Goal: Task Accomplishment & Management: Complete application form

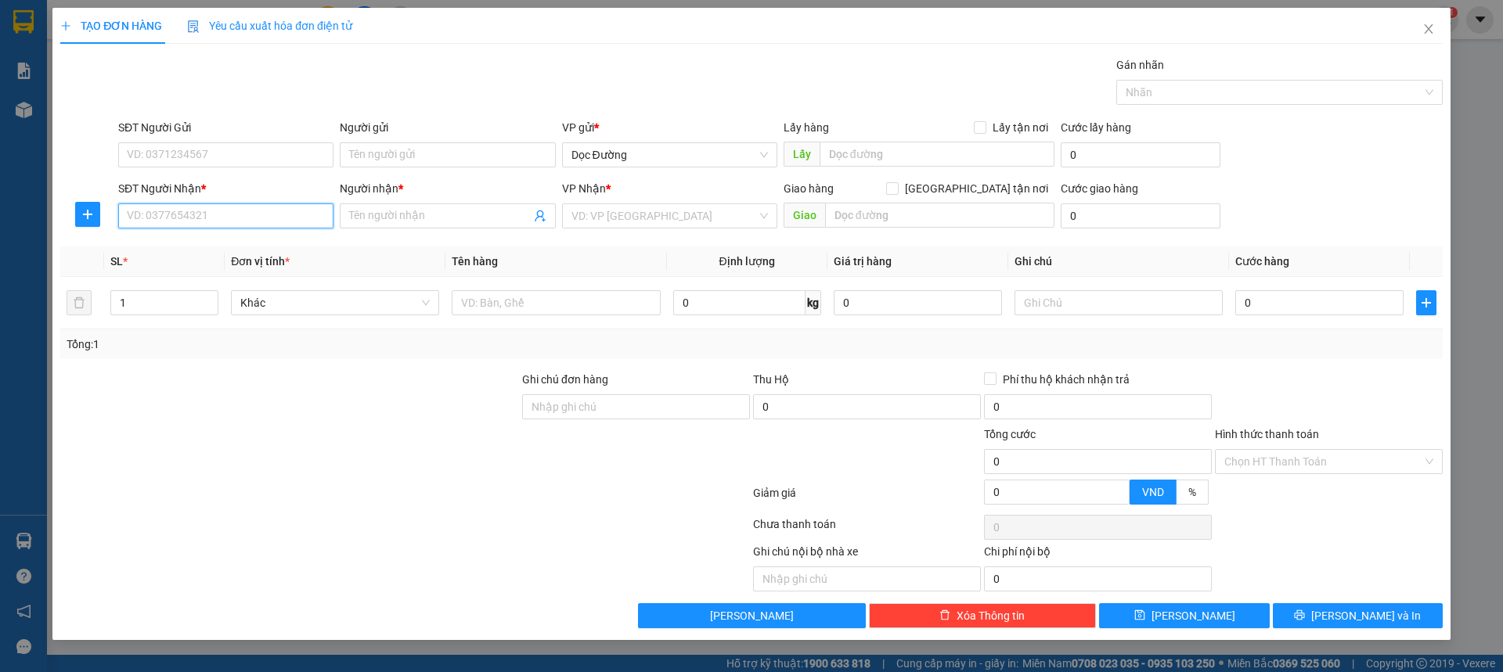
click at [185, 219] on input "SĐT Người Nhận *" at bounding box center [225, 215] width 215 height 25
type input "0906578768"
click at [470, 220] on input "Người nhận *" at bounding box center [439, 215] width 181 height 17
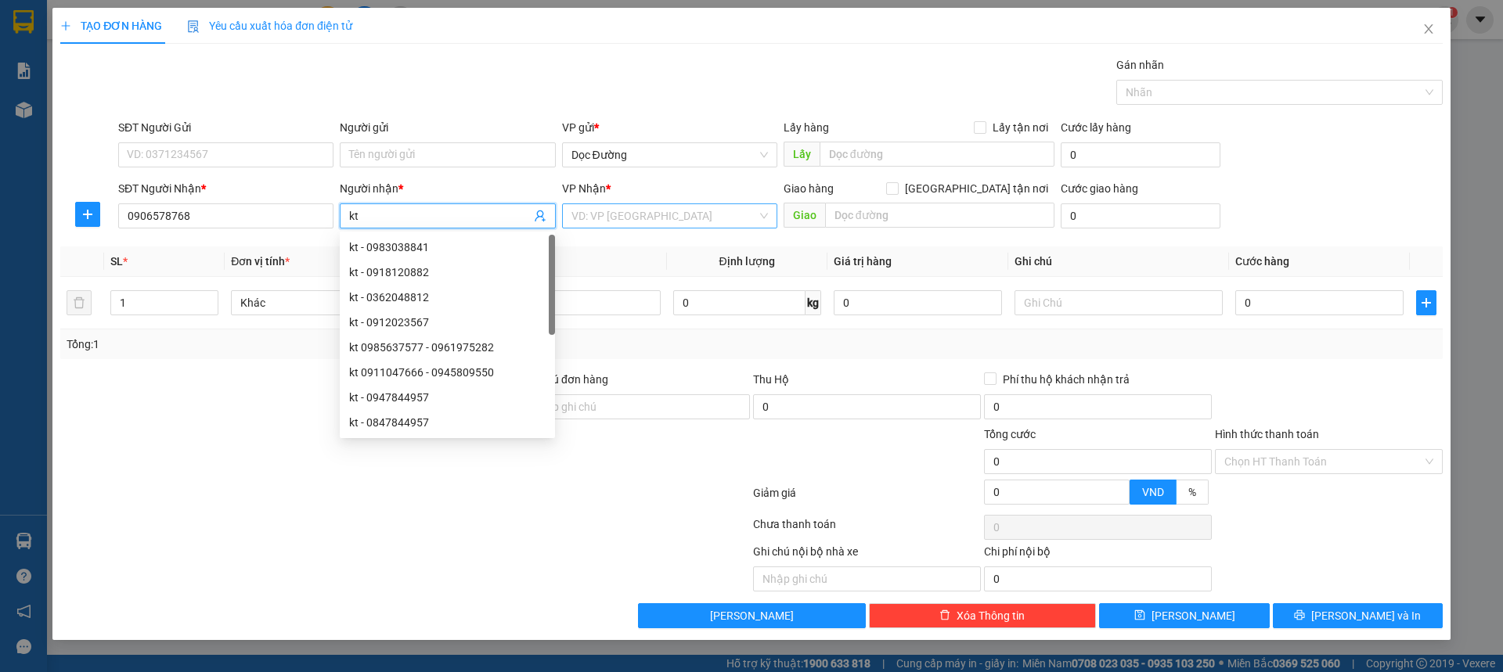
type input "kt"
click at [701, 214] on input "search" at bounding box center [663, 215] width 185 height 23
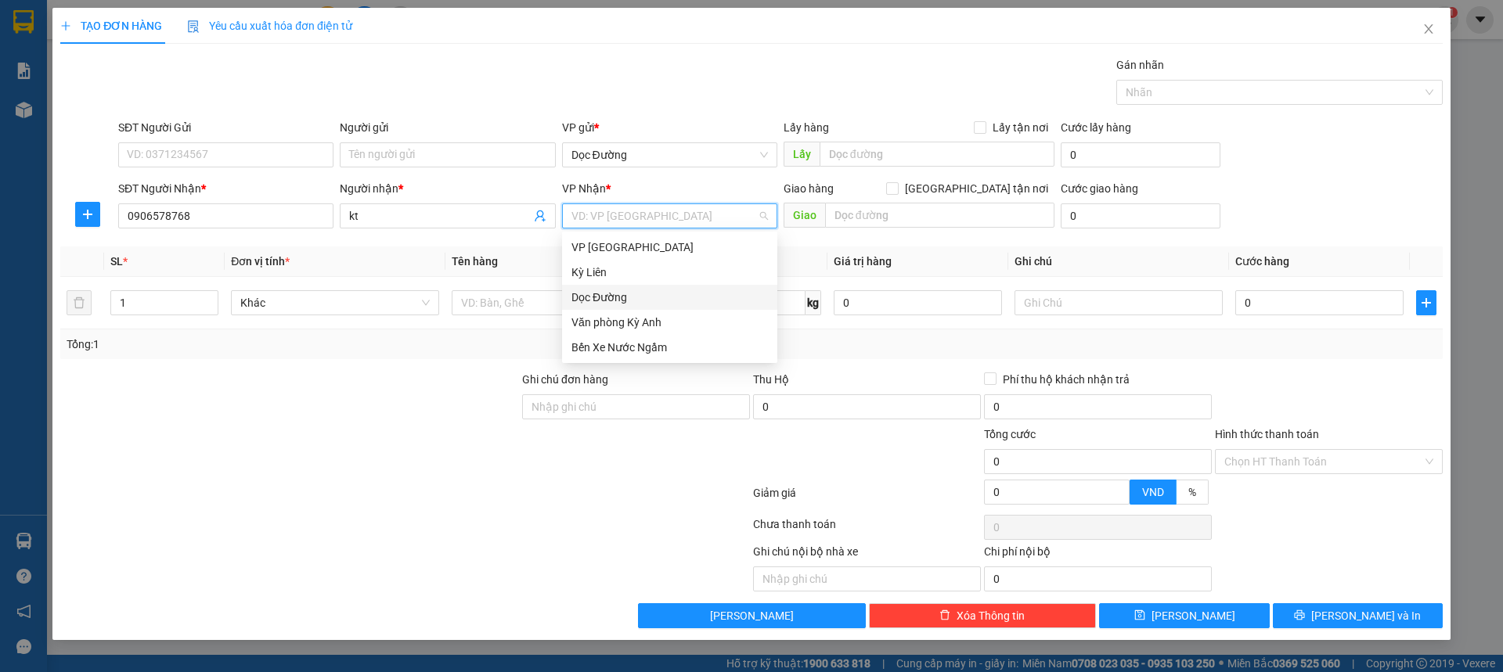
click at [590, 297] on div "Dọc Đường" at bounding box center [669, 297] width 196 height 17
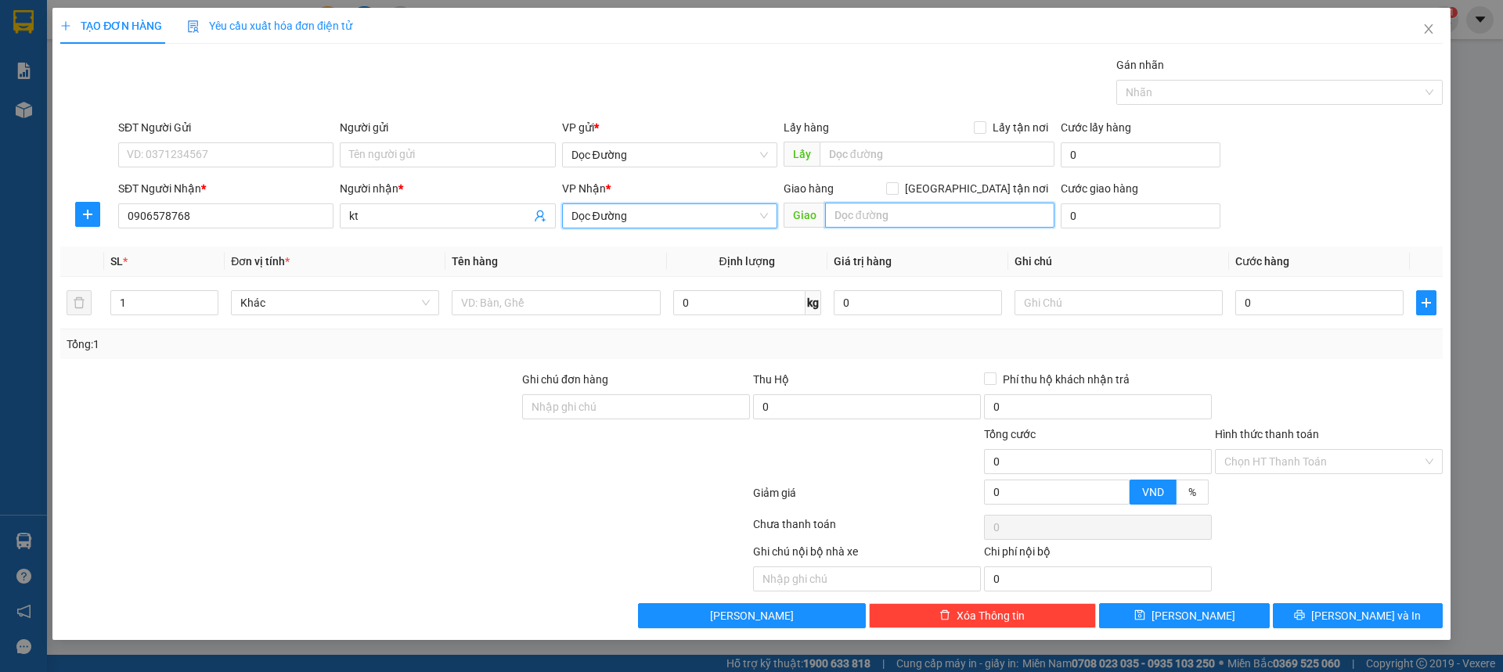
click at [886, 214] on input "text" at bounding box center [939, 215] width 229 height 25
type input "bc"
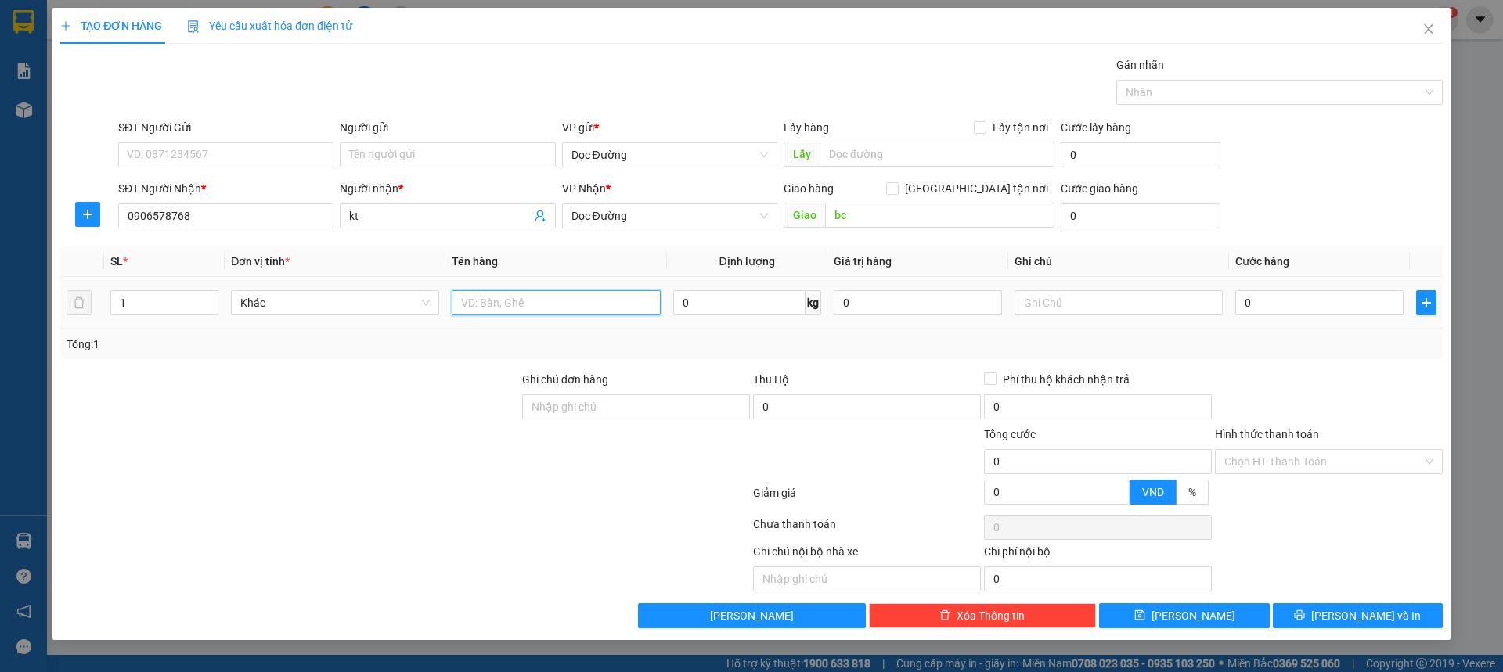
click at [569, 306] on input "text" at bounding box center [556, 302] width 208 height 25
type input "1 xốp"
click at [1326, 312] on input "0" at bounding box center [1319, 302] width 168 height 25
click at [1327, 311] on input "0" at bounding box center [1319, 302] width 168 height 25
click at [1308, 299] on input "0" at bounding box center [1319, 302] width 168 height 25
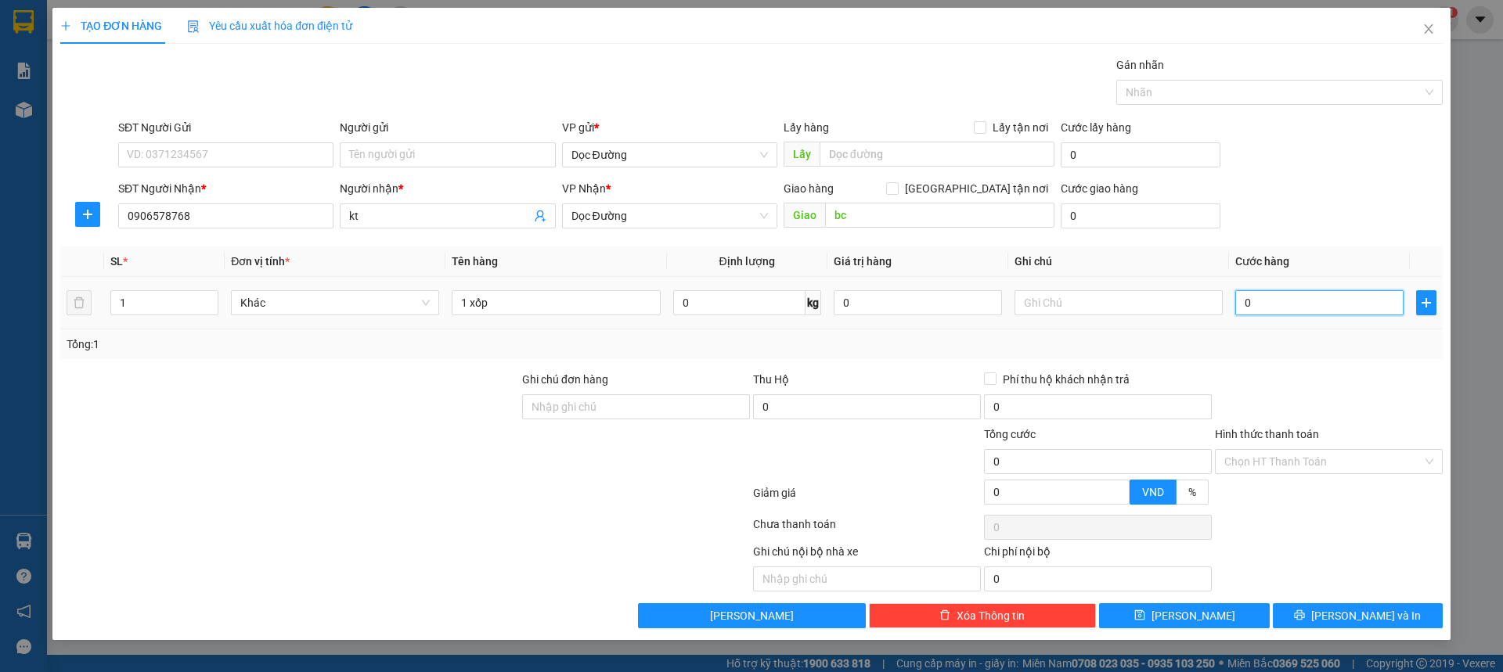
click at [1299, 304] on input "0" at bounding box center [1319, 302] width 168 height 25
click at [1294, 307] on input "0" at bounding box center [1319, 302] width 168 height 25
click at [1291, 307] on input "0" at bounding box center [1319, 302] width 168 height 25
type input "5"
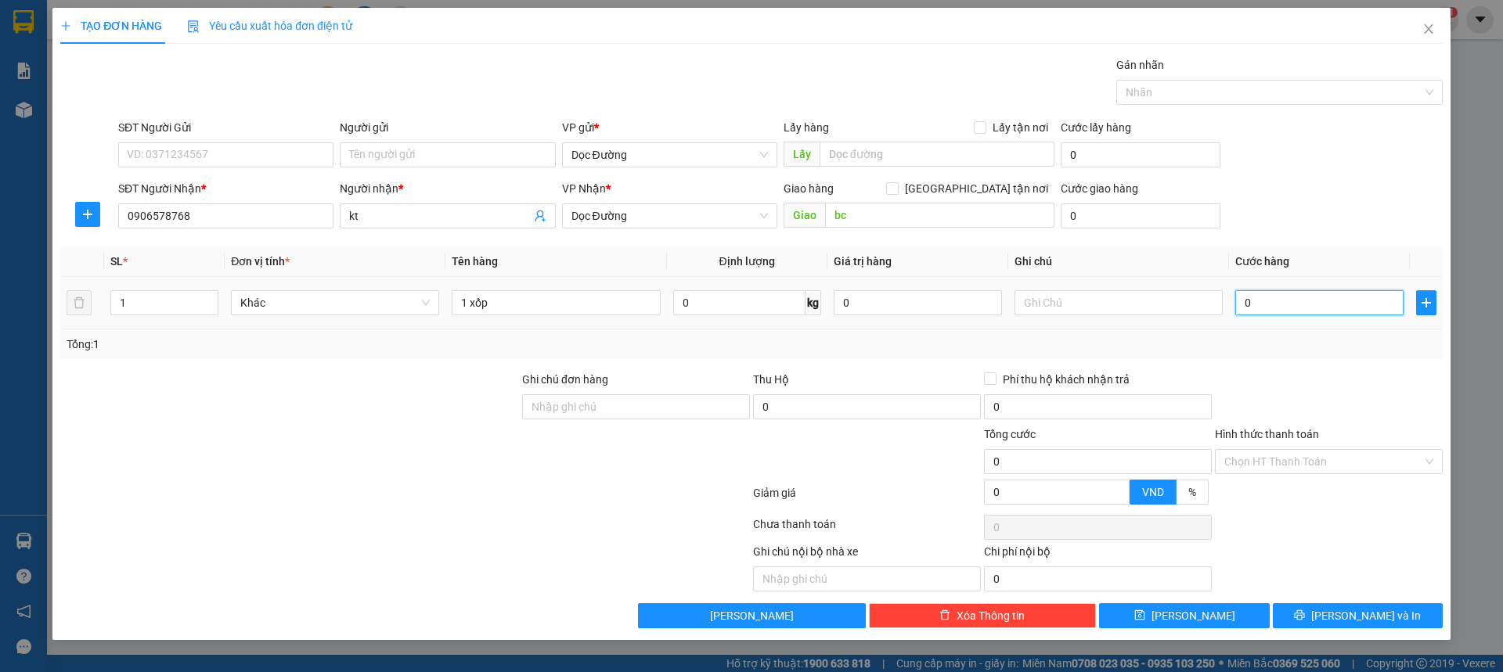
type input "5"
type input "50"
type input "500"
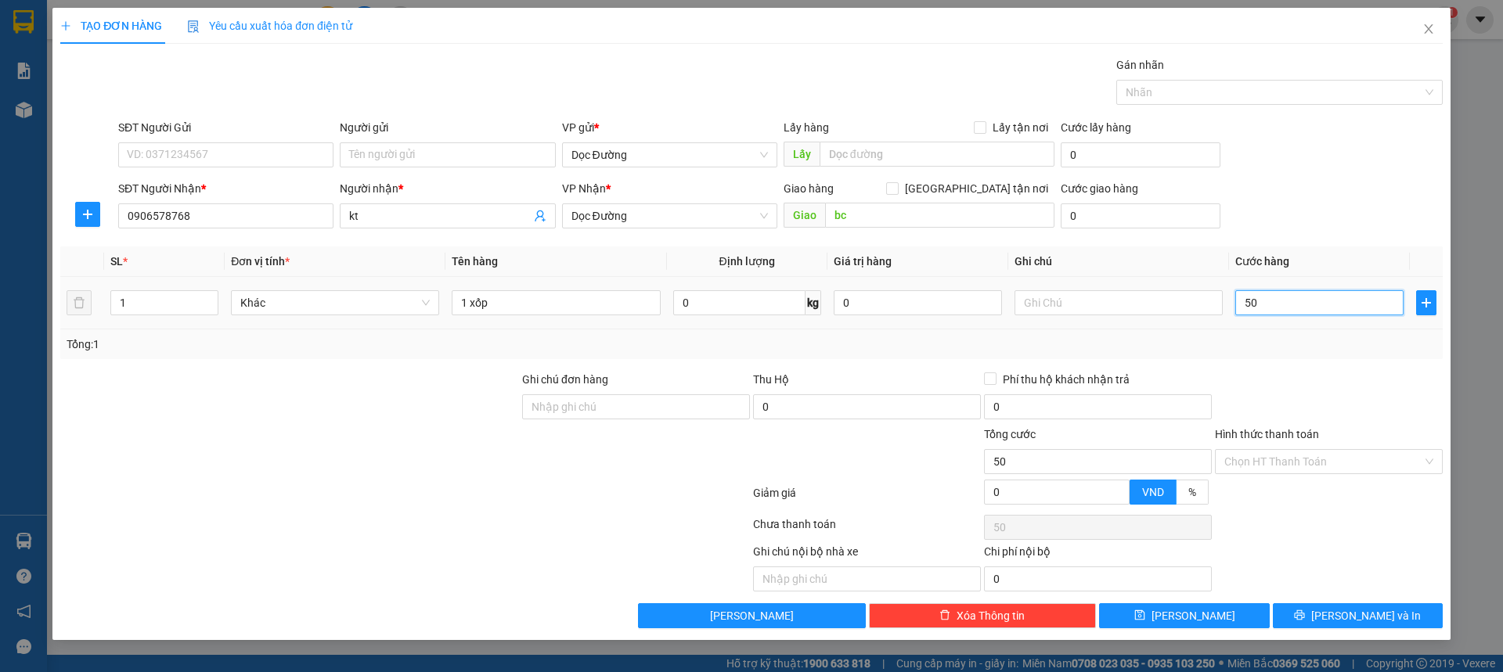
type input "500"
type input "55.000"
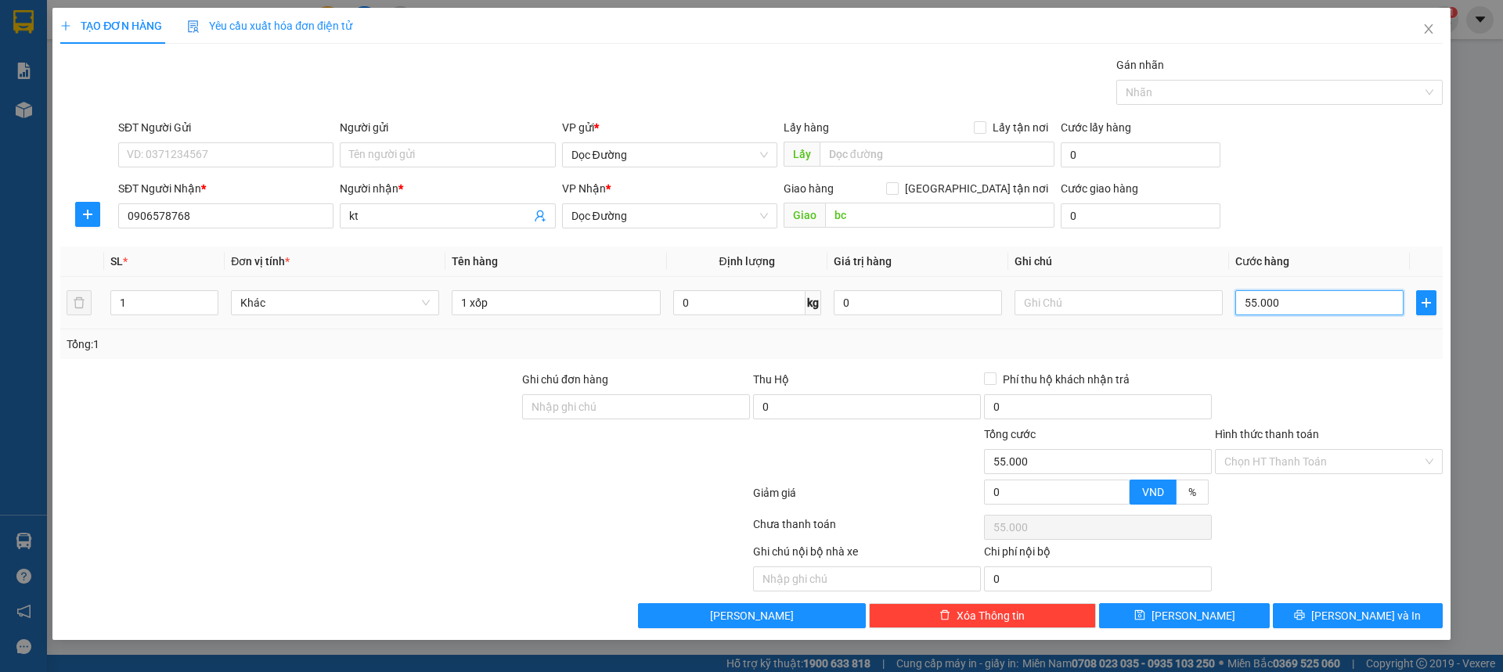
type input "550.000"
type input "5.500.000"
click at [1302, 365] on div "Transit Pickup Surcharge Ids Transit Deliver Surcharge Ids Transit Deliver Surc…" at bounding box center [751, 342] width 1382 height 572
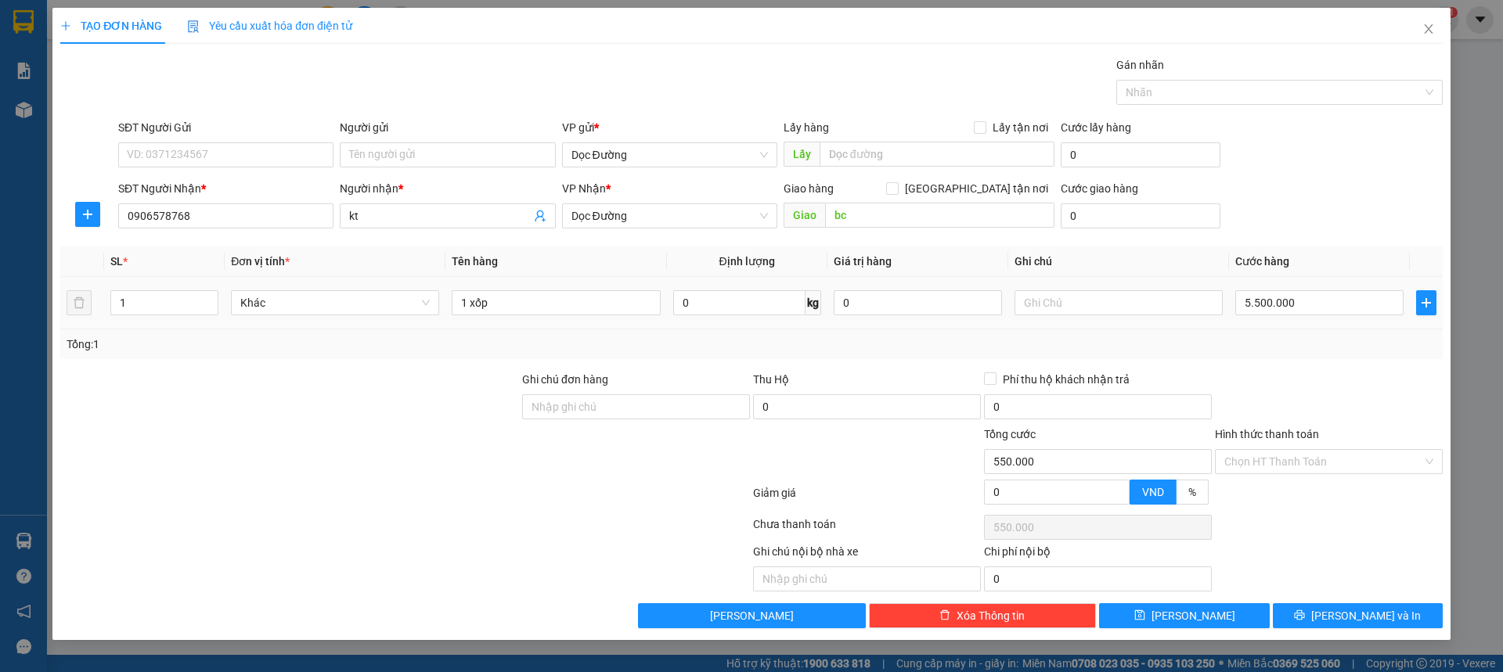
type input "5.500.000"
click at [1312, 292] on input "5.500.000" at bounding box center [1319, 302] width 168 height 25
type input "0"
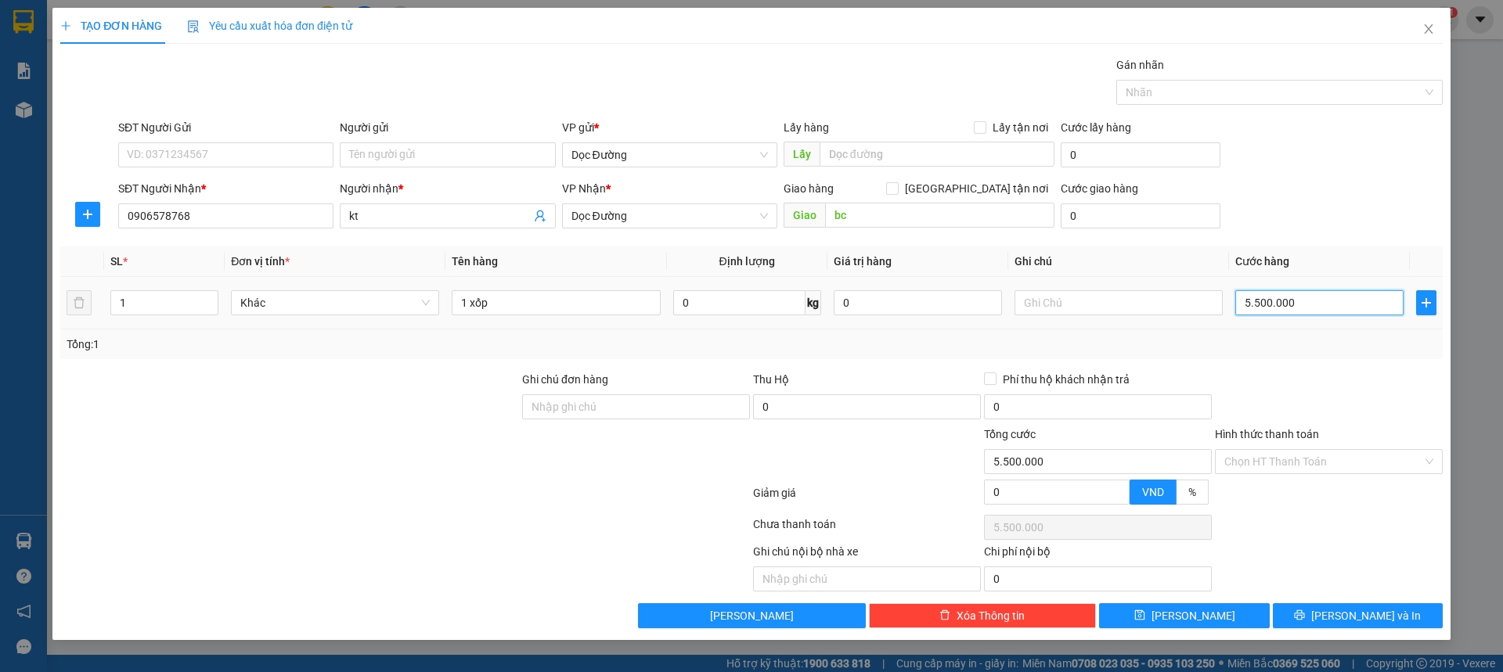
type input "0"
type input "005"
type input "5"
type input "0.050"
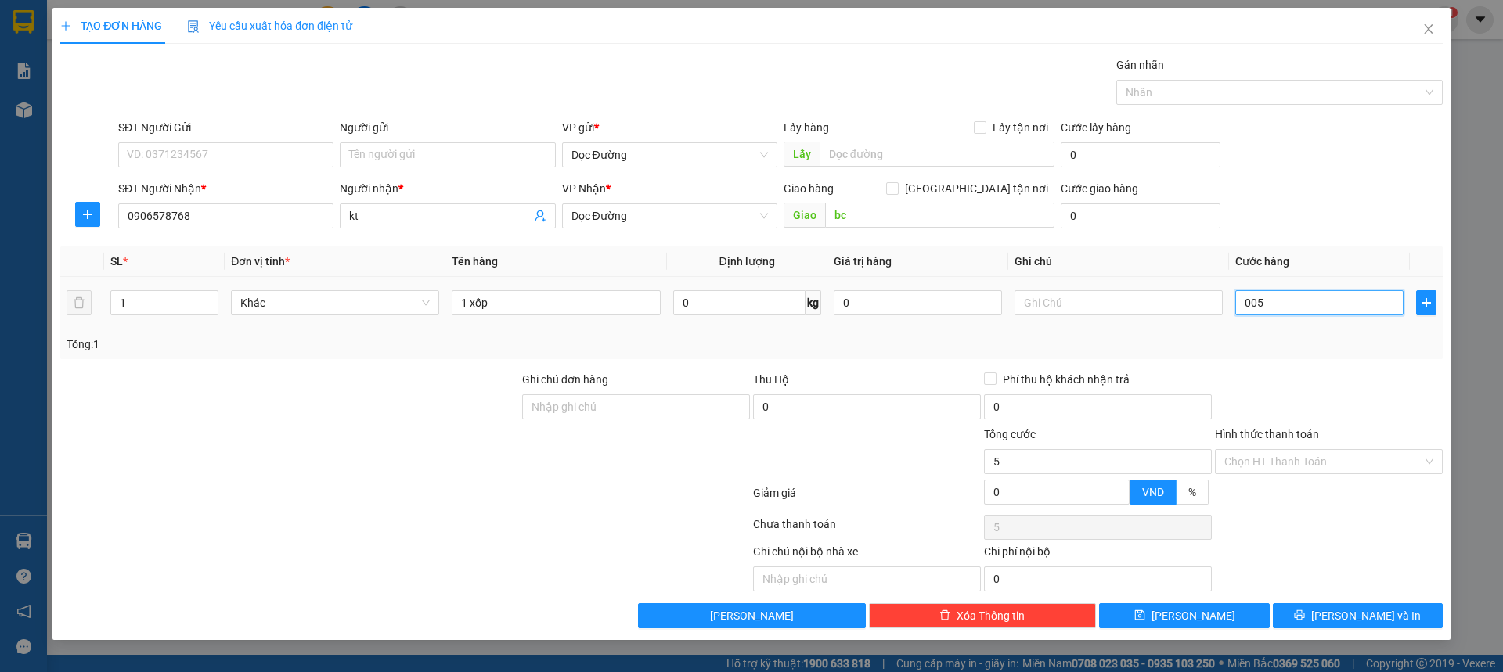
type input "50"
type input "00.500"
type input "500"
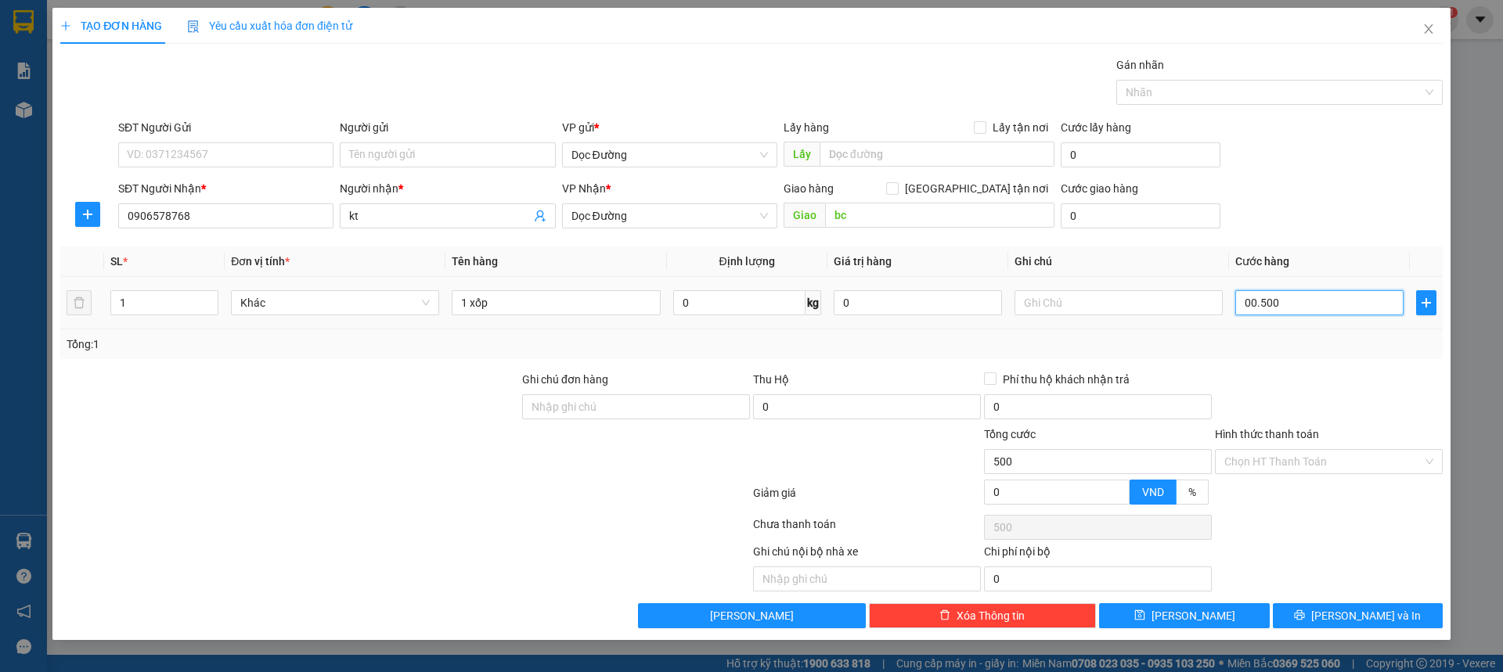
type input "0.005.000"
type input "5.000"
type input "000.050.000"
type input "50.000"
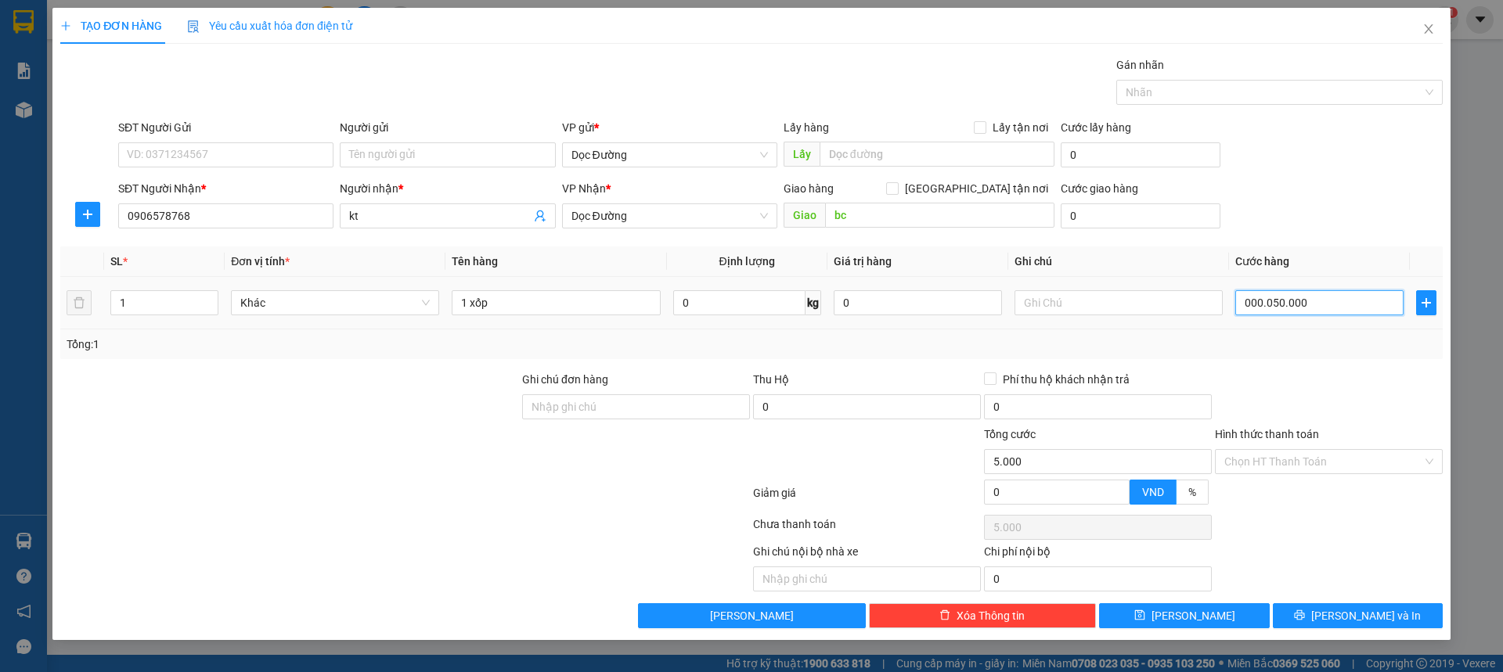
type input "50.000"
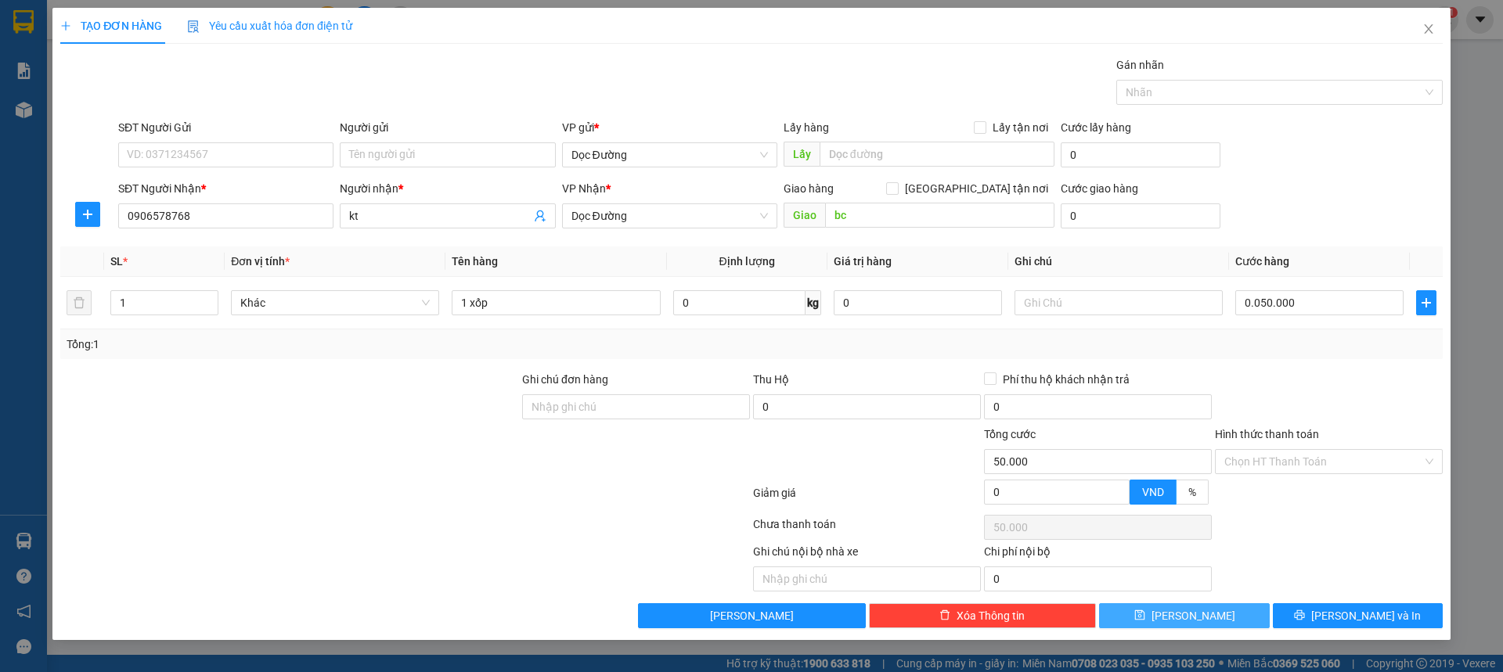
click at [1226, 620] on button "[PERSON_NAME]" at bounding box center [1184, 615] width 170 height 25
type input "50.000"
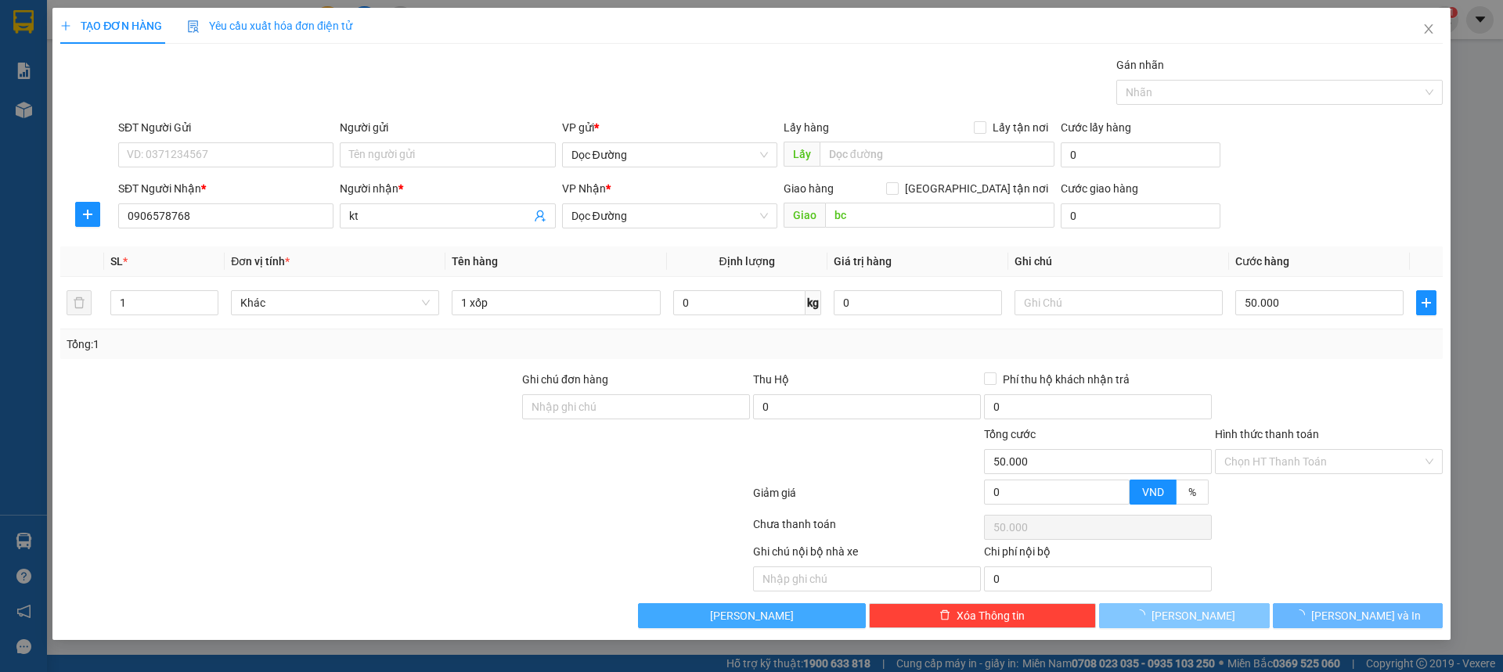
type input "0"
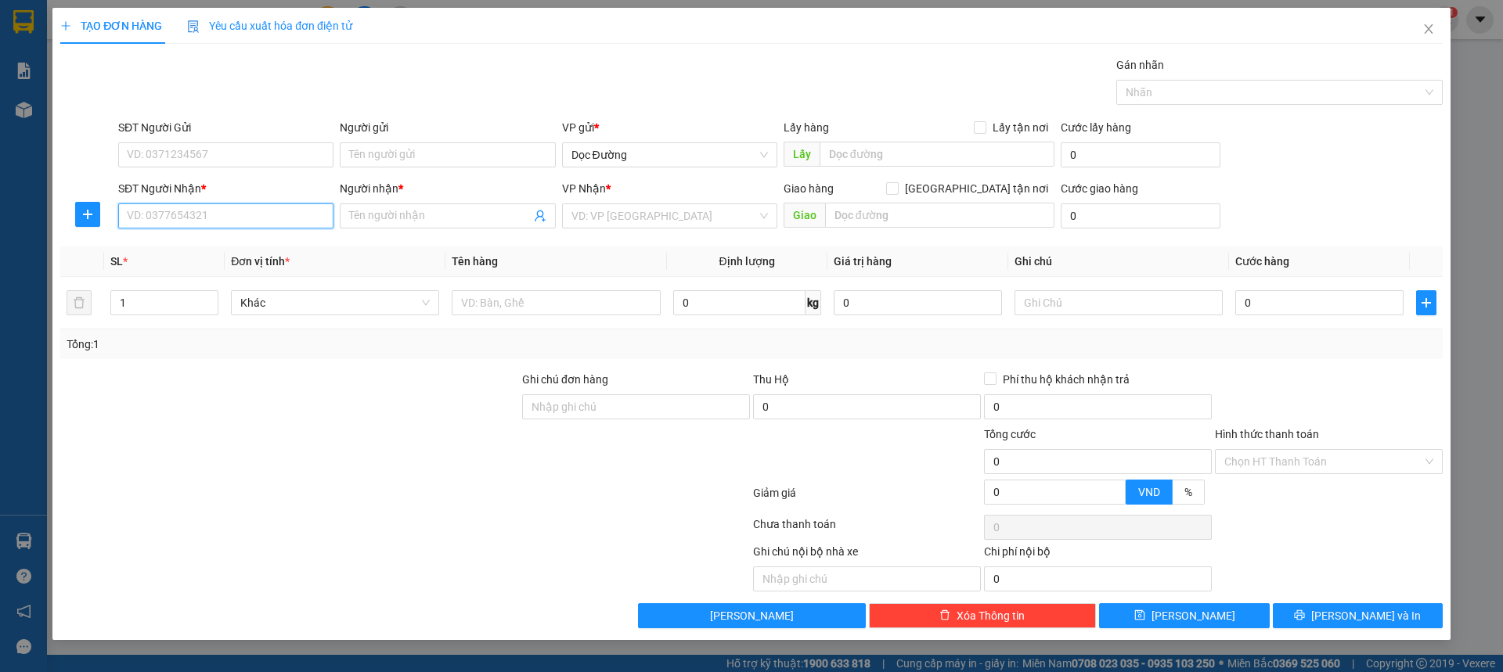
click at [242, 207] on input "SĐT Người Nhận *" at bounding box center [225, 215] width 215 height 25
type input "0339350585"
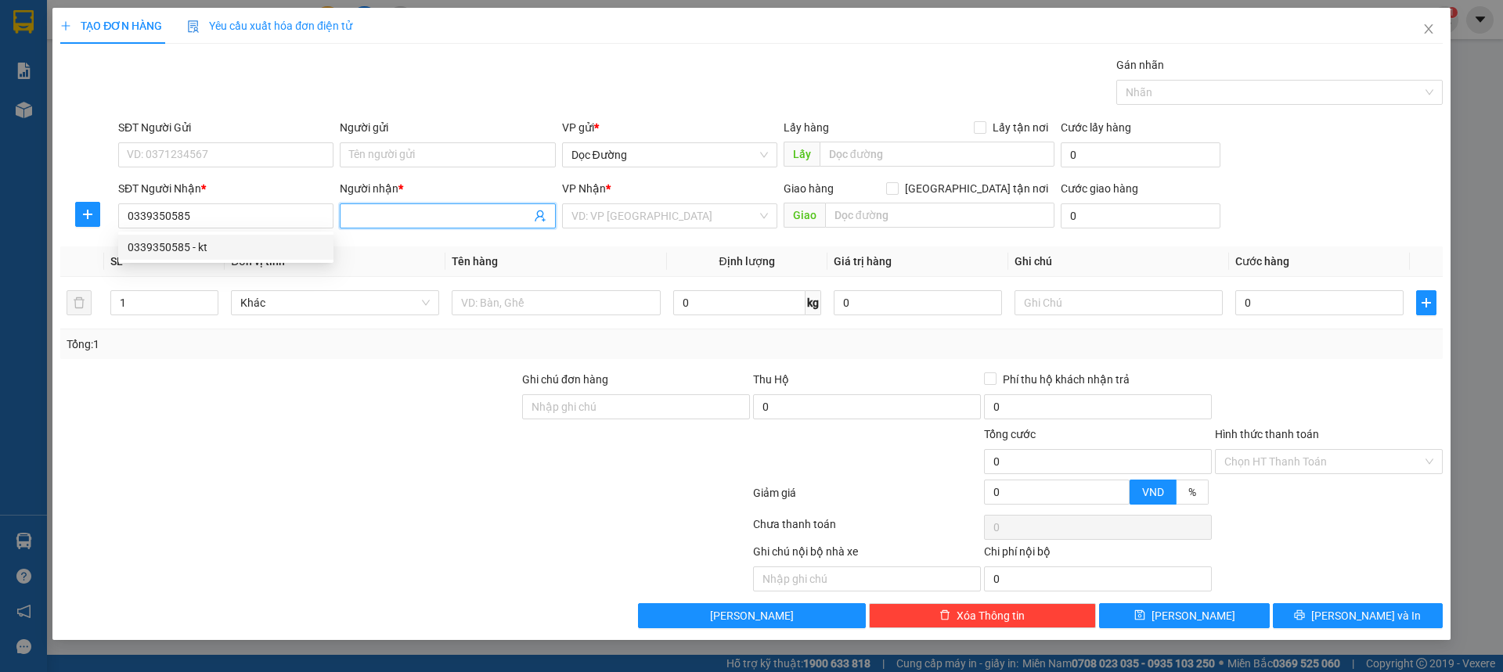
click at [396, 211] on input "Người nhận *" at bounding box center [439, 215] width 181 height 17
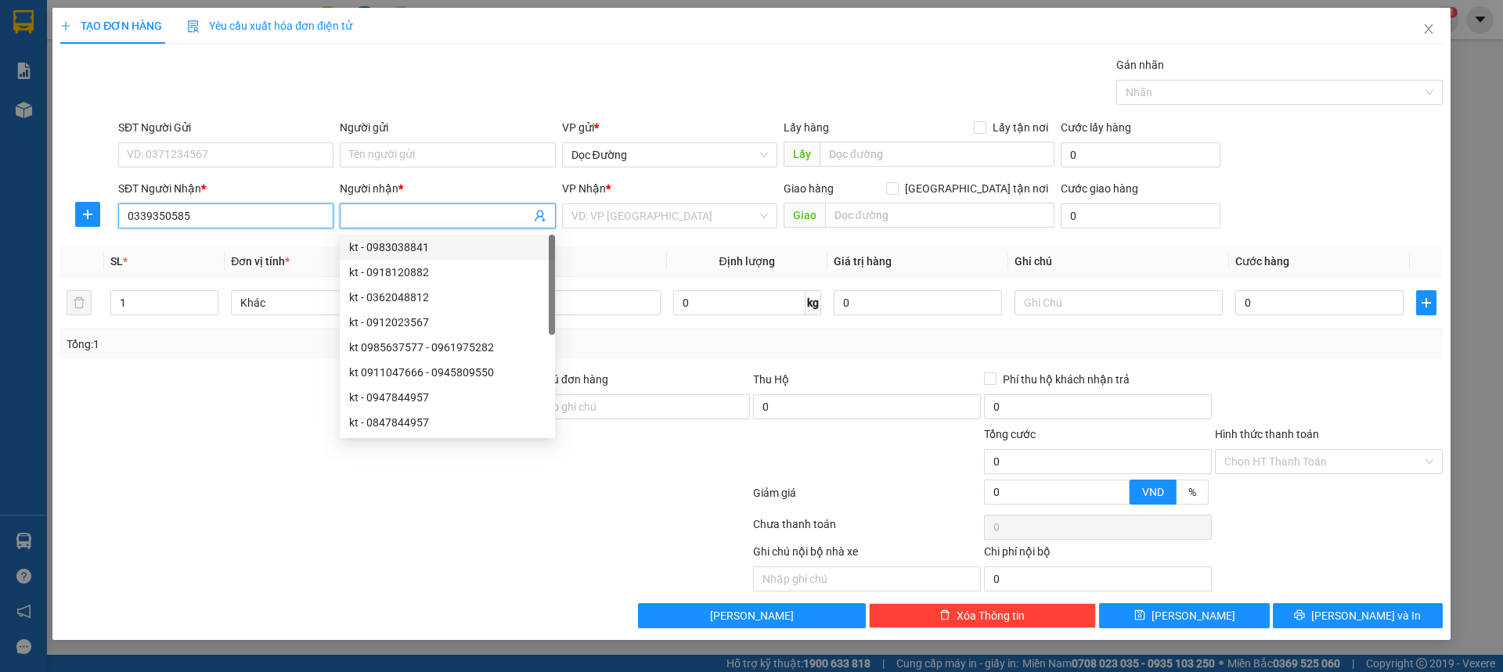
click at [285, 211] on input "0339350585" at bounding box center [225, 215] width 215 height 25
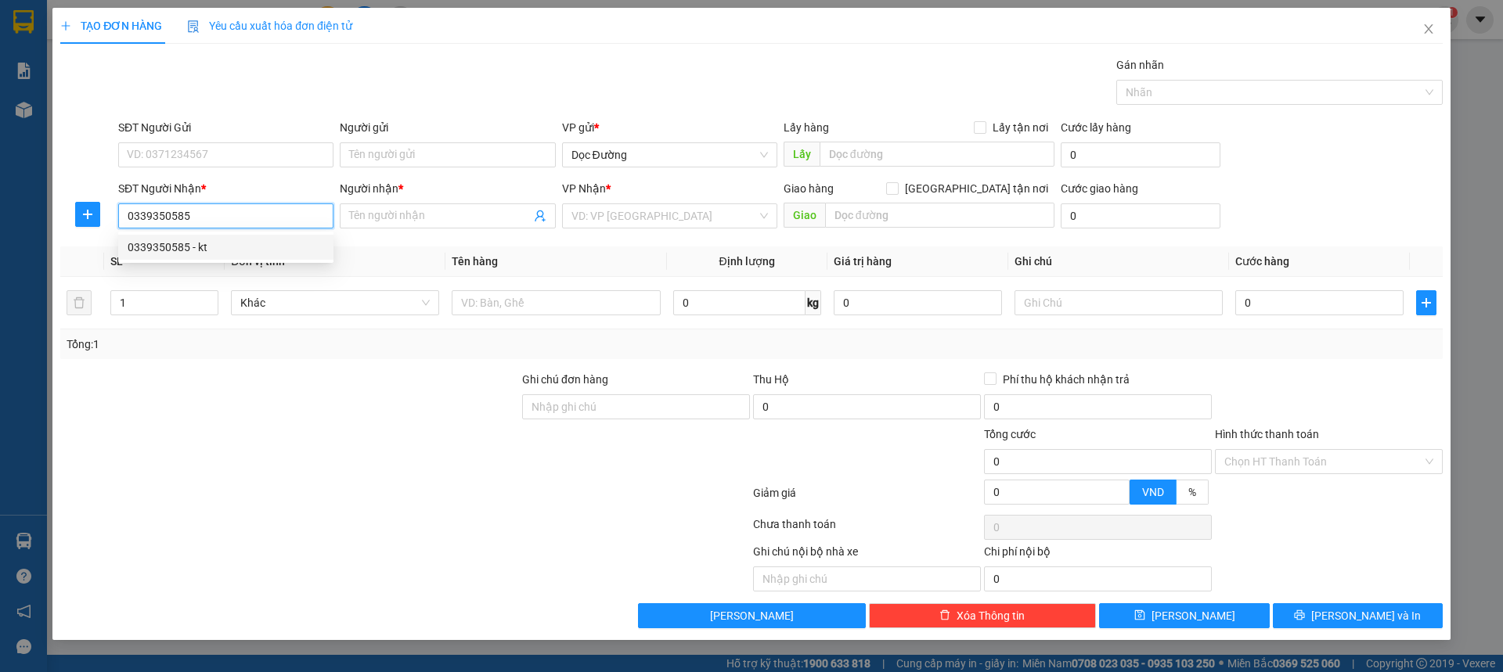
drag, startPoint x: 246, startPoint y: 245, endPoint x: 256, endPoint y: 246, distance: 10.2
click at [245, 246] on div "0339350585 - kt" at bounding box center [226, 247] width 196 height 17
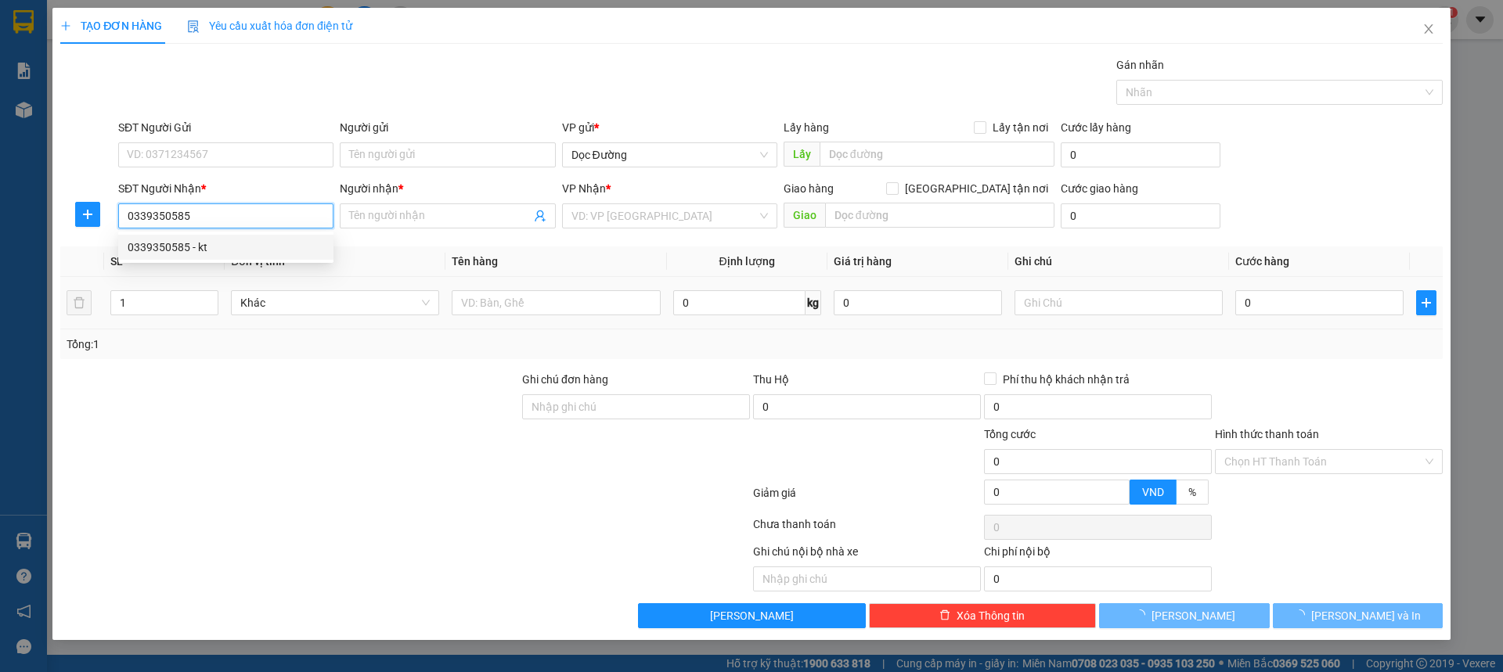
type input "kt"
type input "bxe"
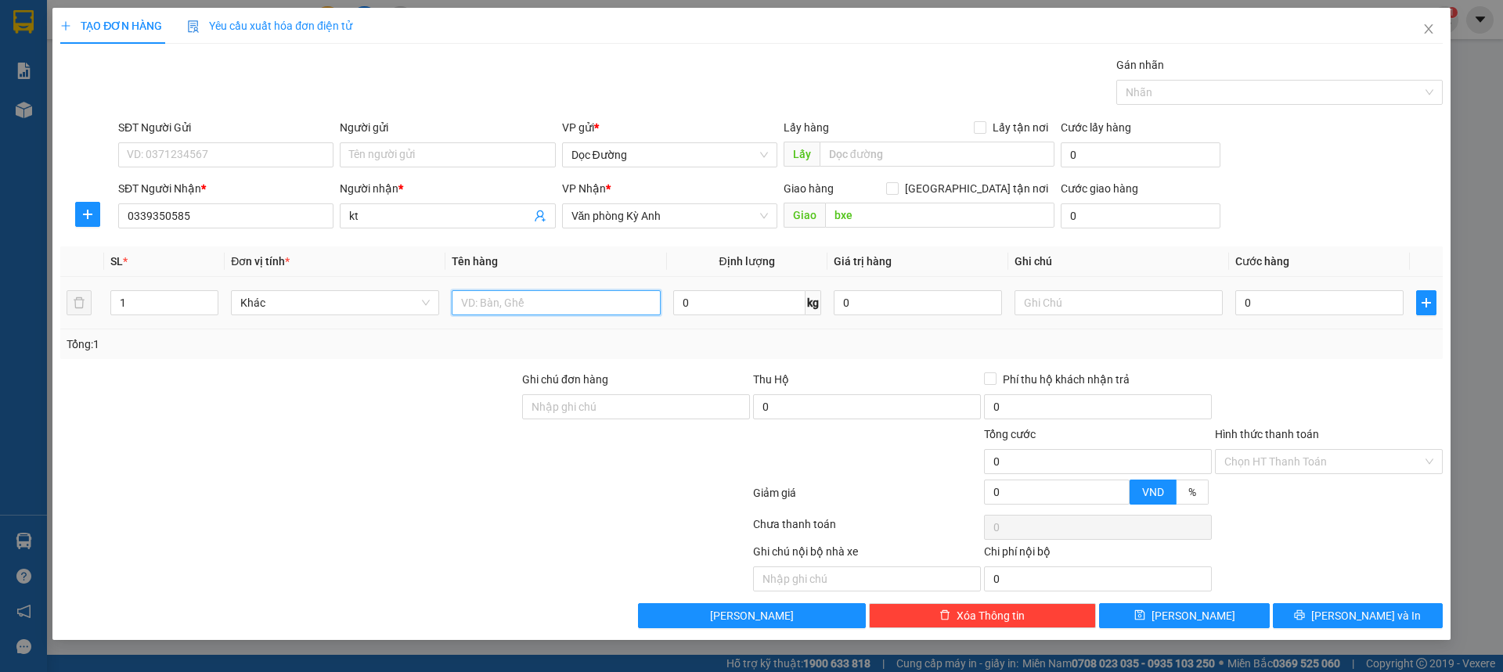
click at [624, 301] on input "text" at bounding box center [556, 302] width 208 height 25
click at [668, 218] on span "Văn phòng Kỳ Anh" at bounding box center [669, 215] width 196 height 23
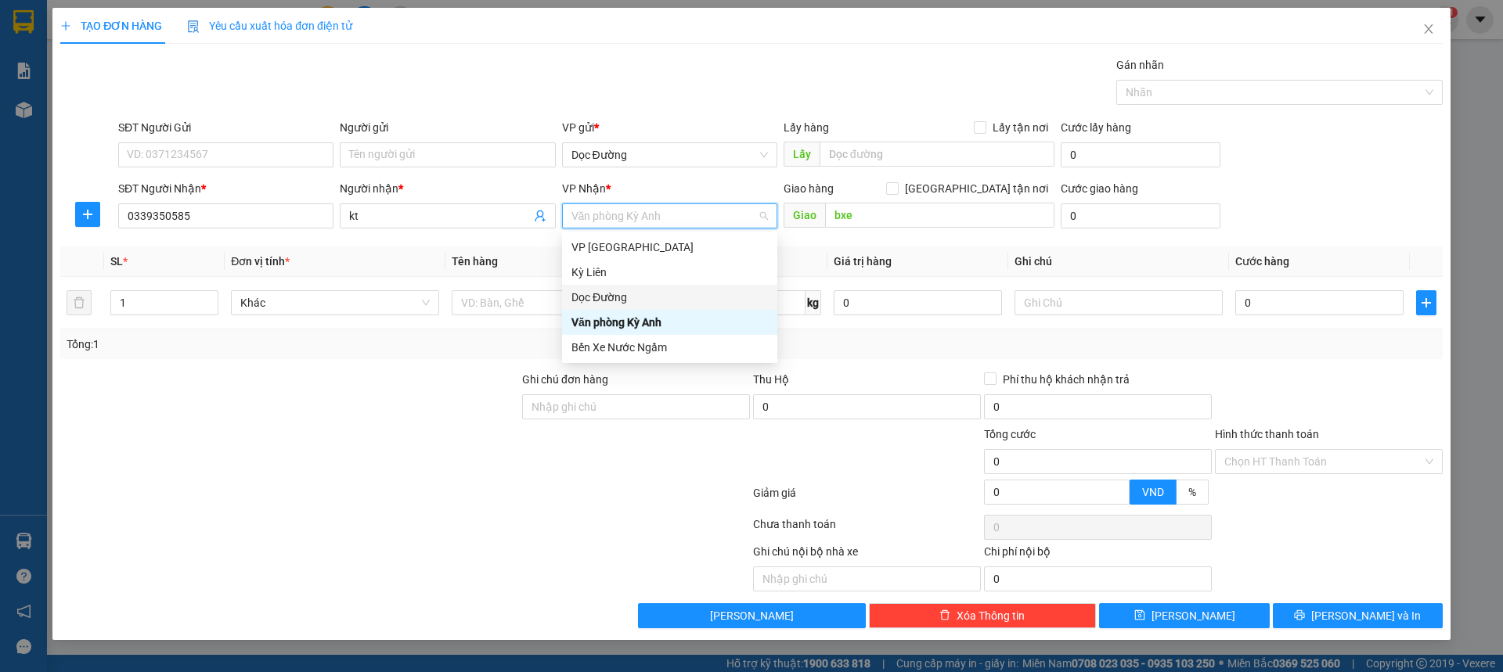
click at [592, 290] on div "Dọc Đường" at bounding box center [669, 297] width 196 height 17
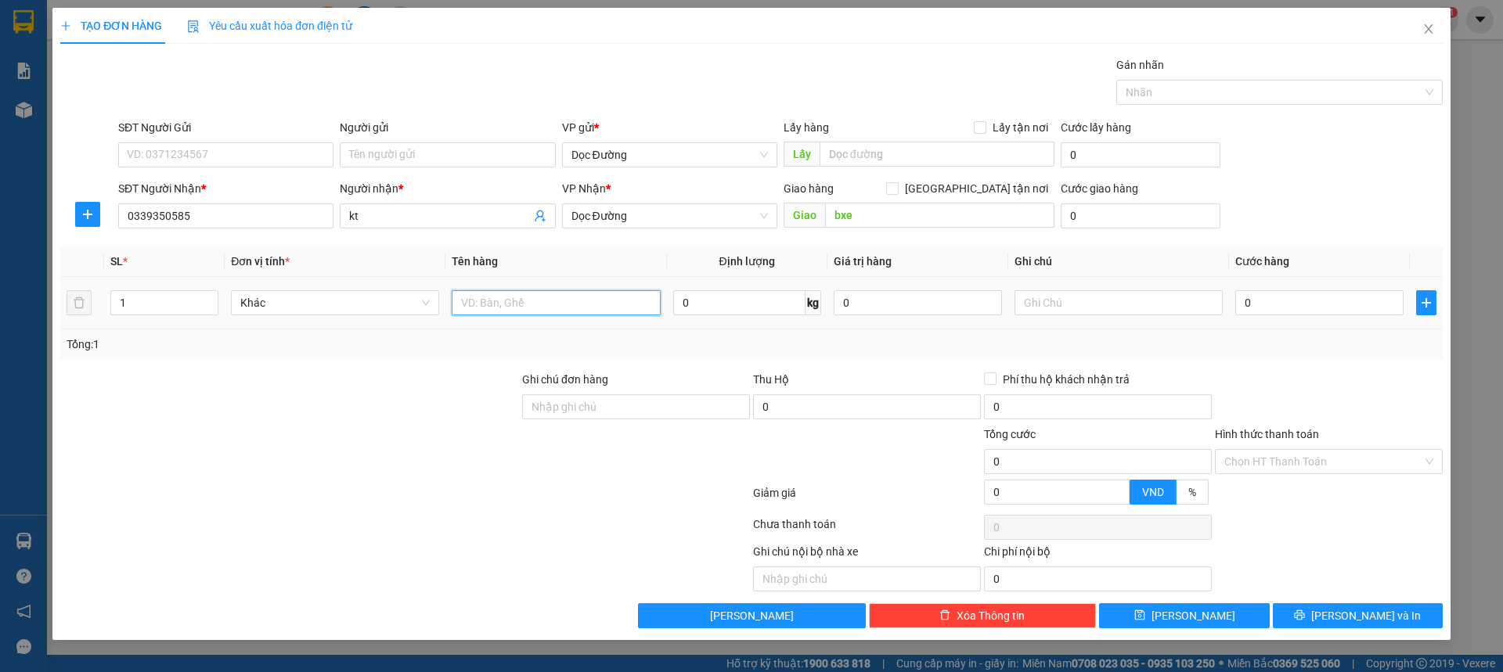
click at [520, 302] on input "text" at bounding box center [556, 302] width 208 height 25
type input "1 cục"
click at [1260, 279] on td "0" at bounding box center [1319, 303] width 181 height 52
click at [1277, 302] on input "0" at bounding box center [1319, 302] width 168 height 25
type input "003"
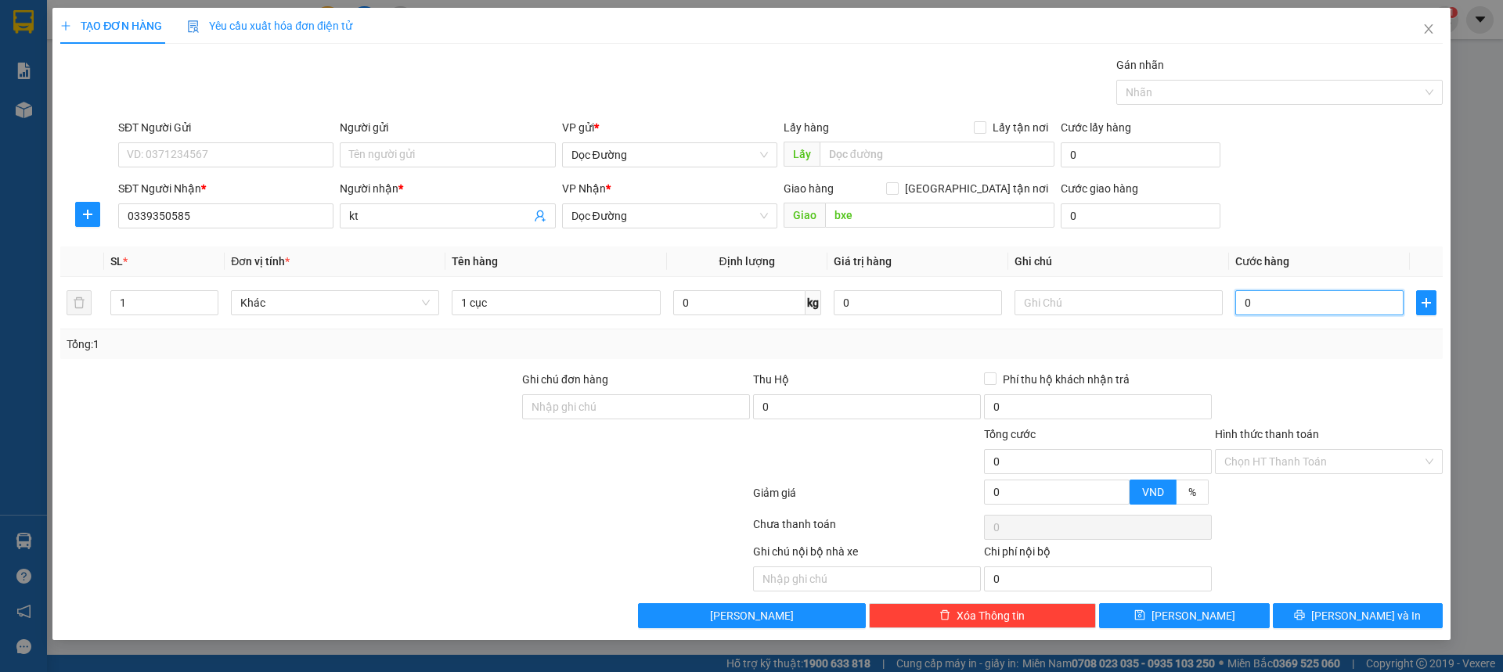
type input "3"
type input "0.030"
type input "30"
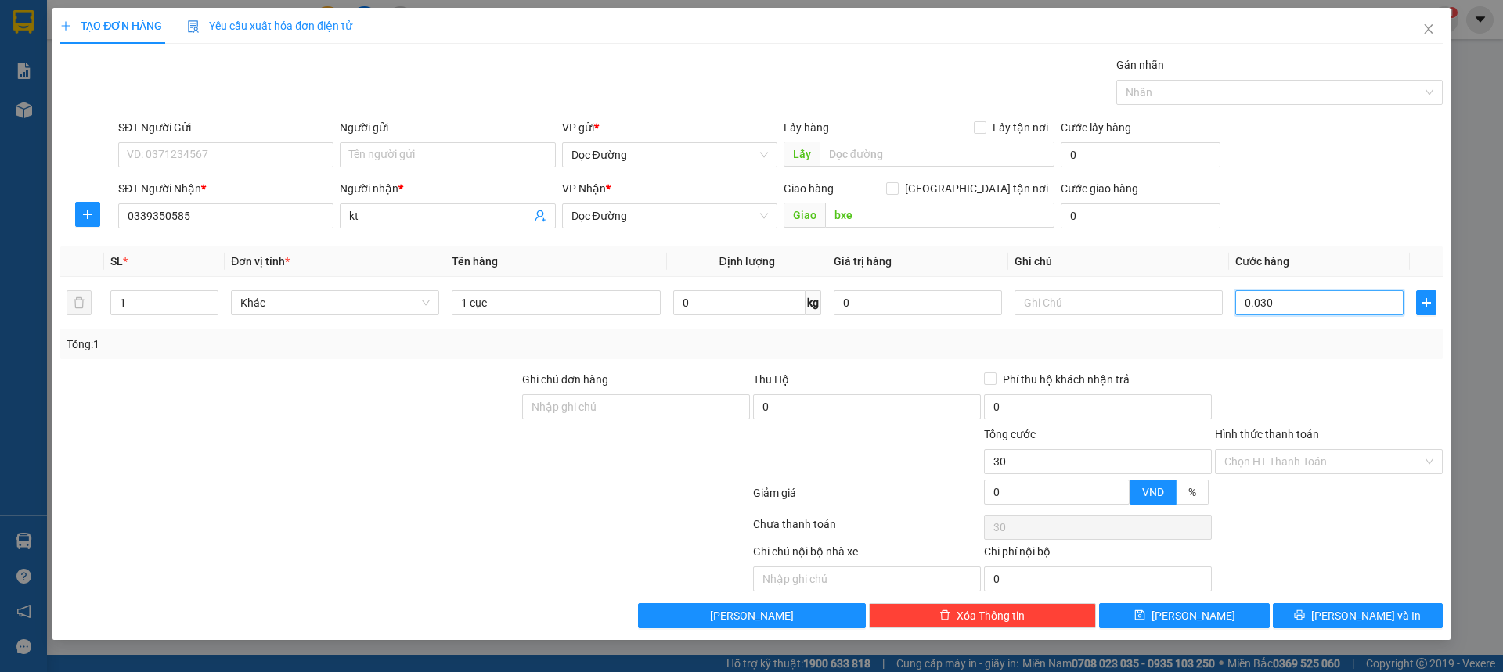
type input "00.300"
type input "300"
type input "0.003.000"
type input "3.000"
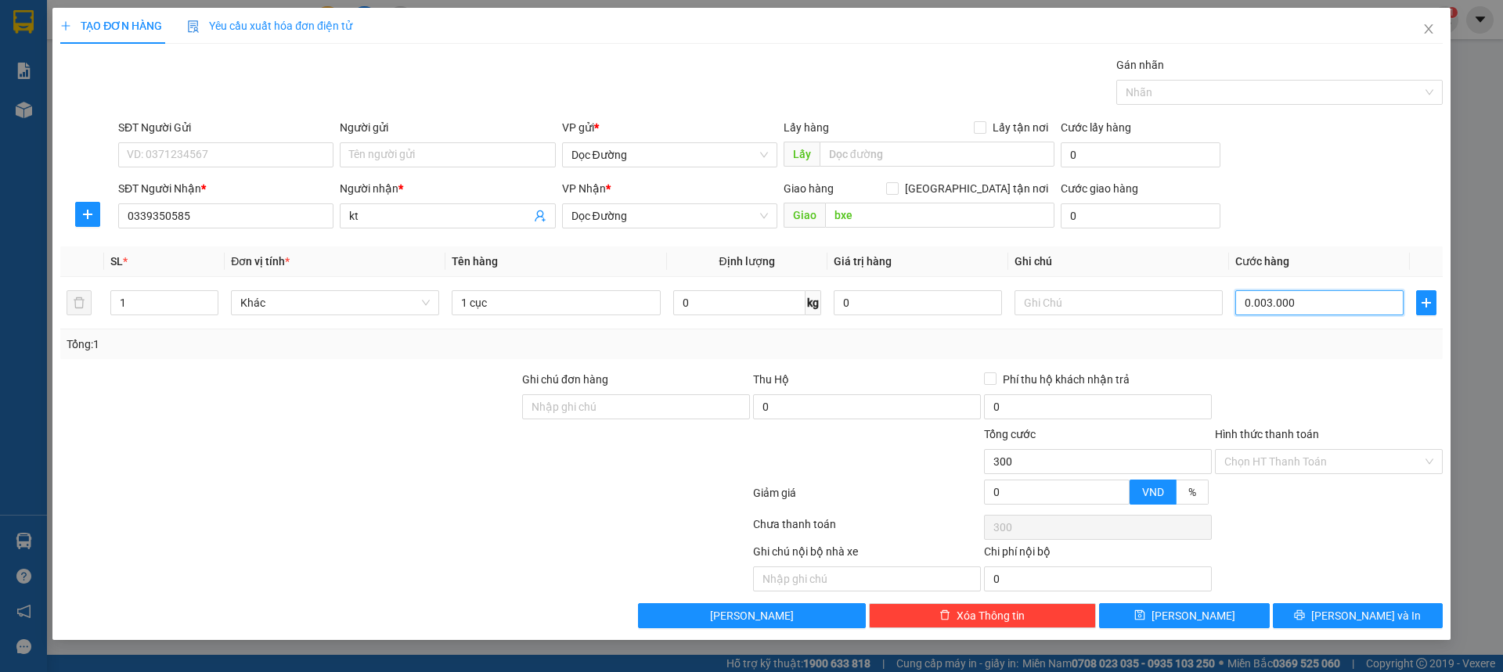
type input "3.000"
type input "000.030.000"
type input "30.000"
type input "[PHONE_NUMBER]"
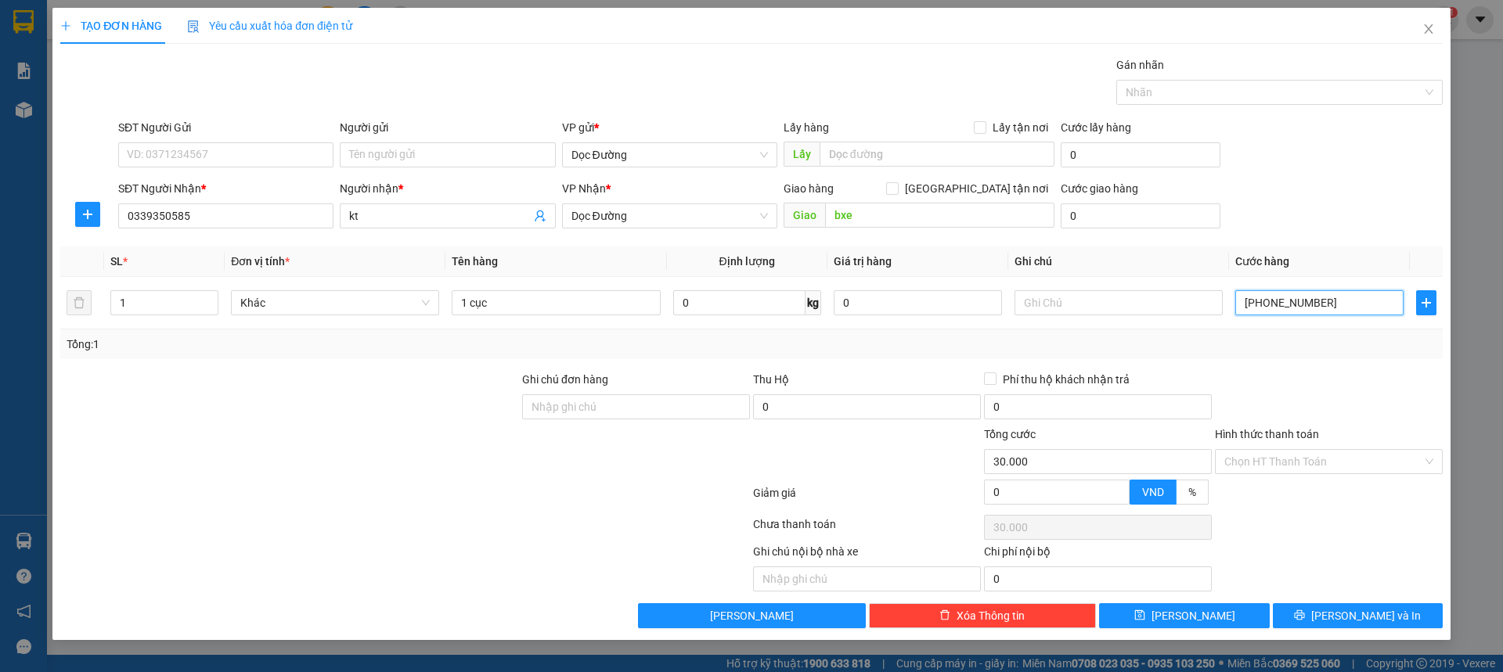
type input "300.000"
click at [1339, 212] on div "SĐT Người Nhận * 0339350585 Người nhận * kt VP Nhận * Dọc Đường Giao hàng [GEOG…" at bounding box center [780, 207] width 1330 height 55
type input "300.000"
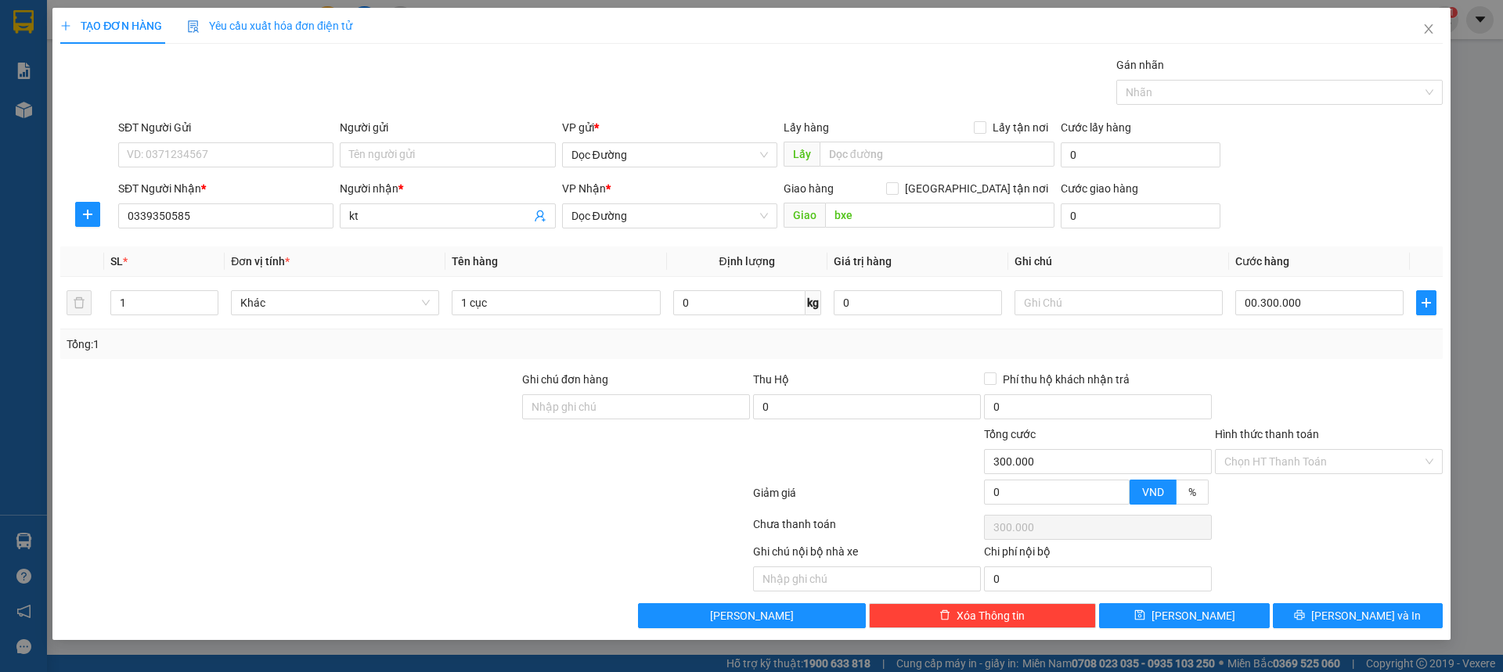
type input "300.000"
click at [1216, 621] on button "[PERSON_NAME]" at bounding box center [1184, 615] width 170 height 25
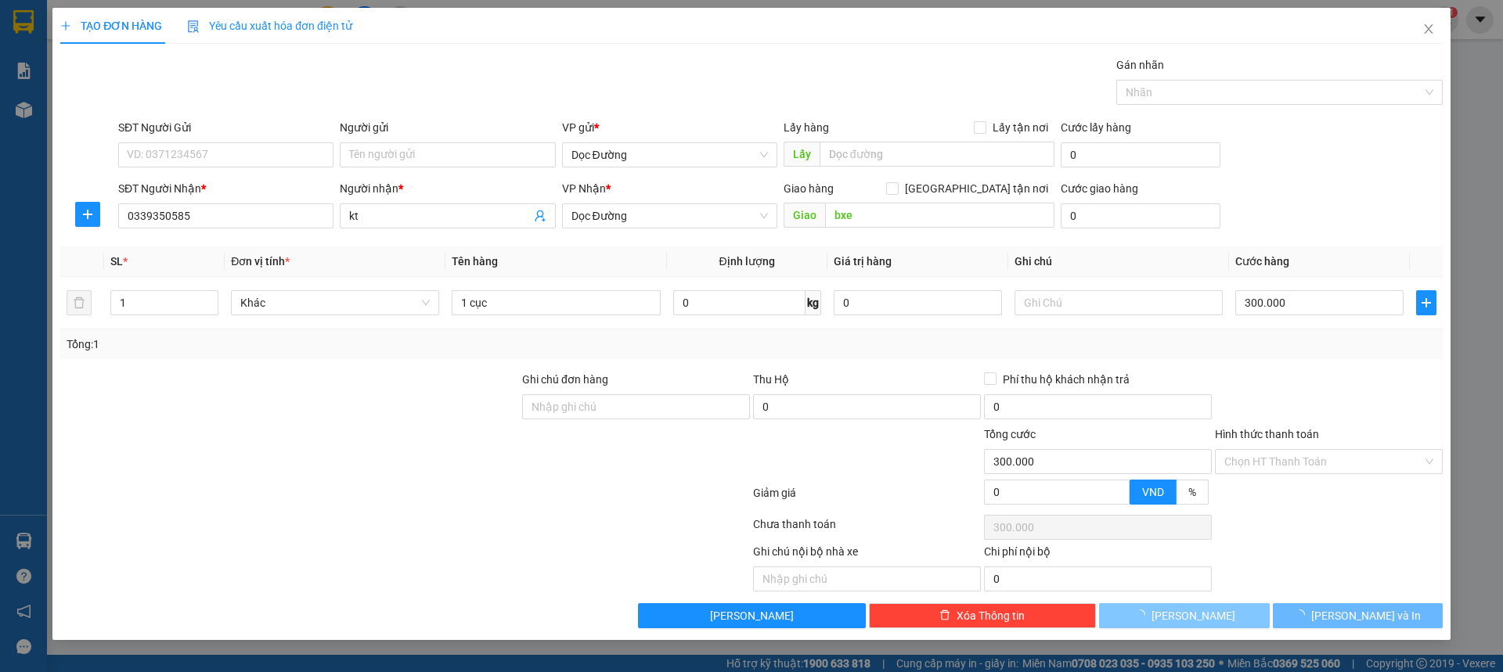
type input "0"
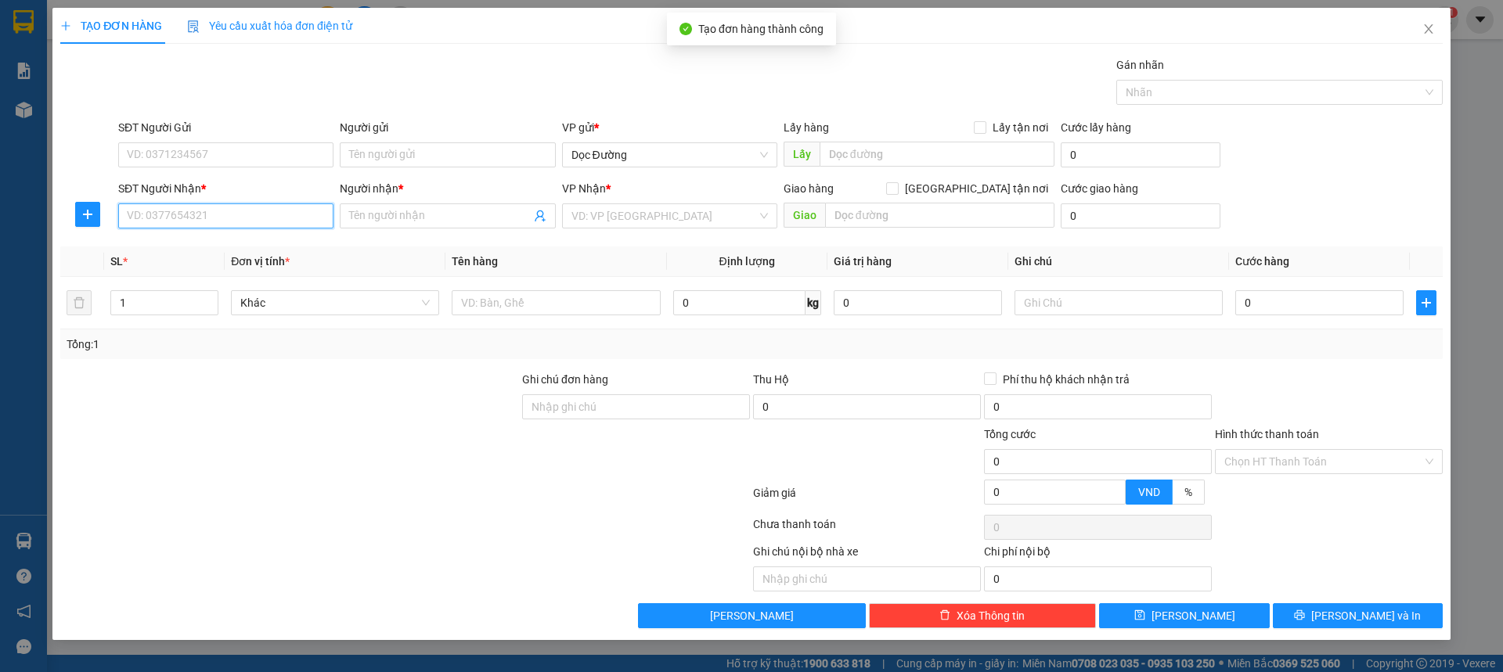
click at [283, 222] on input "SĐT Người Nhận *" at bounding box center [225, 215] width 215 height 25
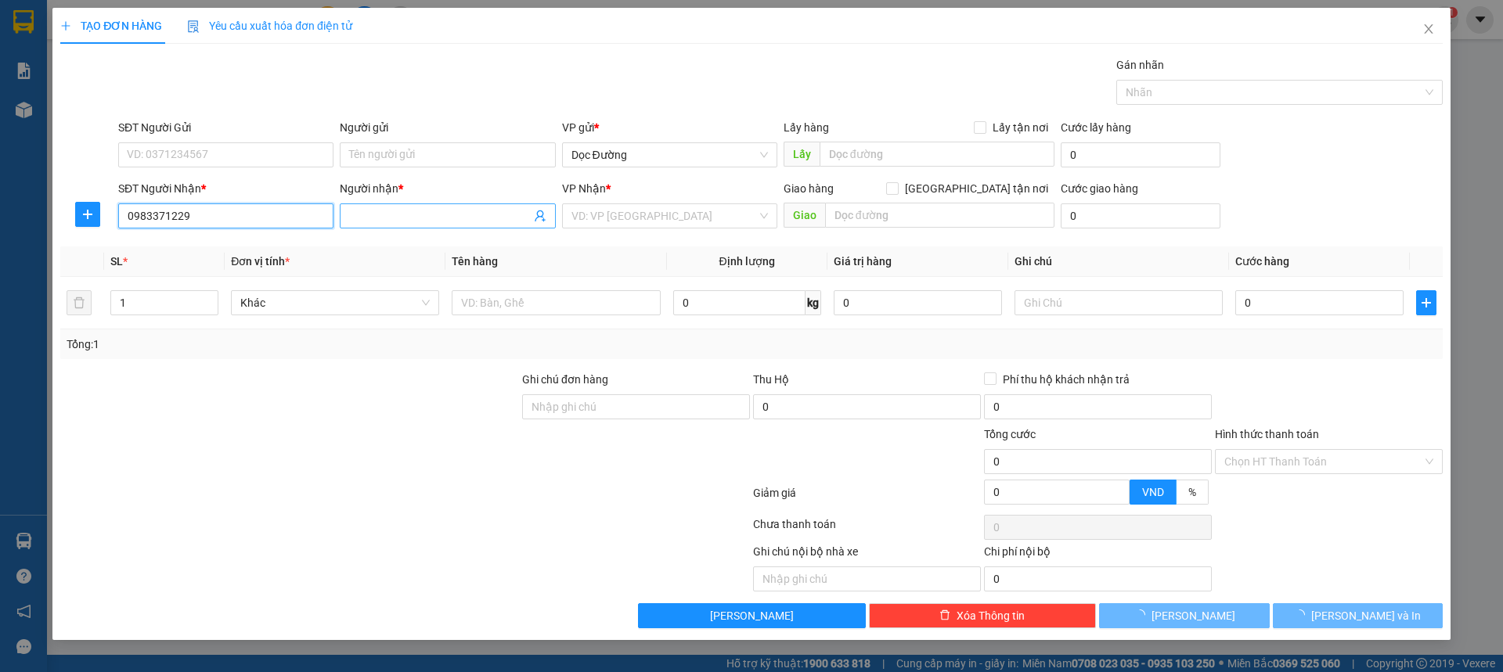
type input "0983371229"
click at [436, 218] on input "Người nhận *" at bounding box center [439, 215] width 181 height 17
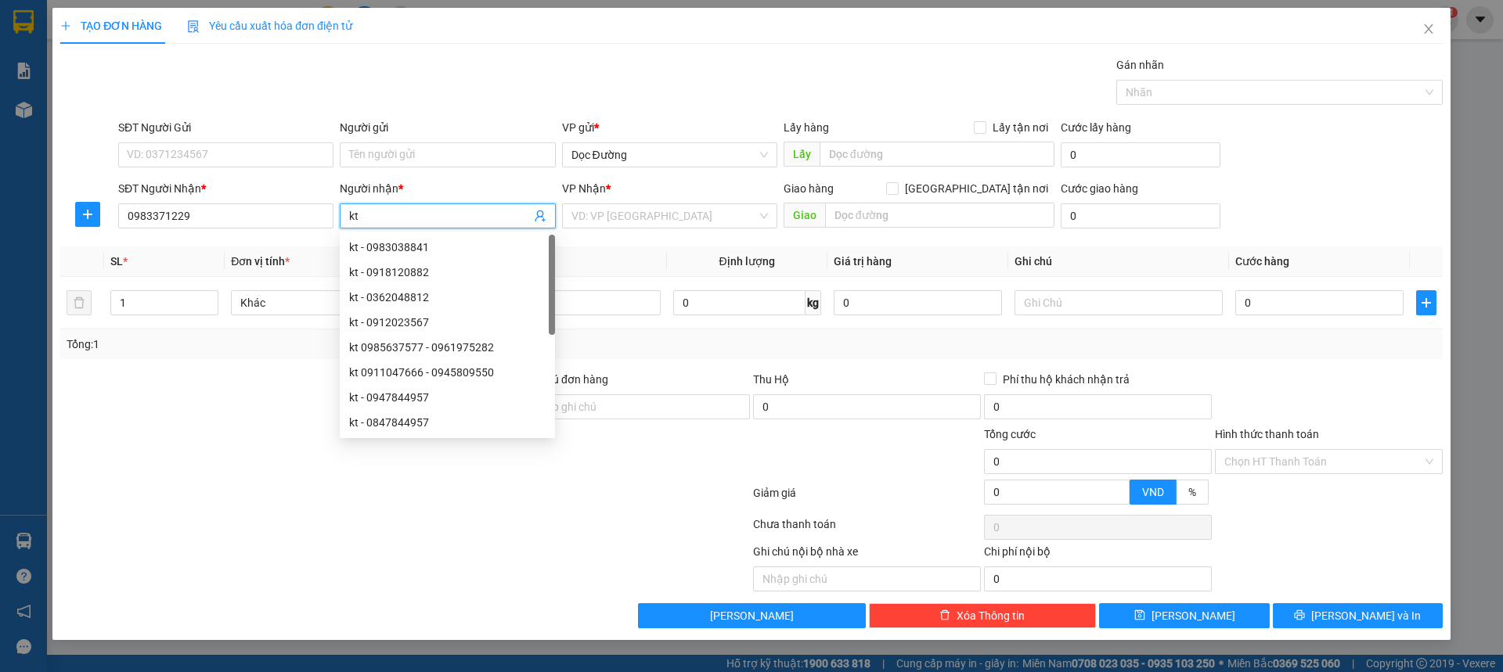
type input "kt"
click at [661, 230] on div "VP Nhận * VD: VP [GEOGRAPHIC_DATA]" at bounding box center [669, 207] width 215 height 55
drag, startPoint x: 668, startPoint y: 218, endPoint x: 640, endPoint y: 254, distance: 45.7
click at [668, 218] on input "search" at bounding box center [663, 215] width 185 height 23
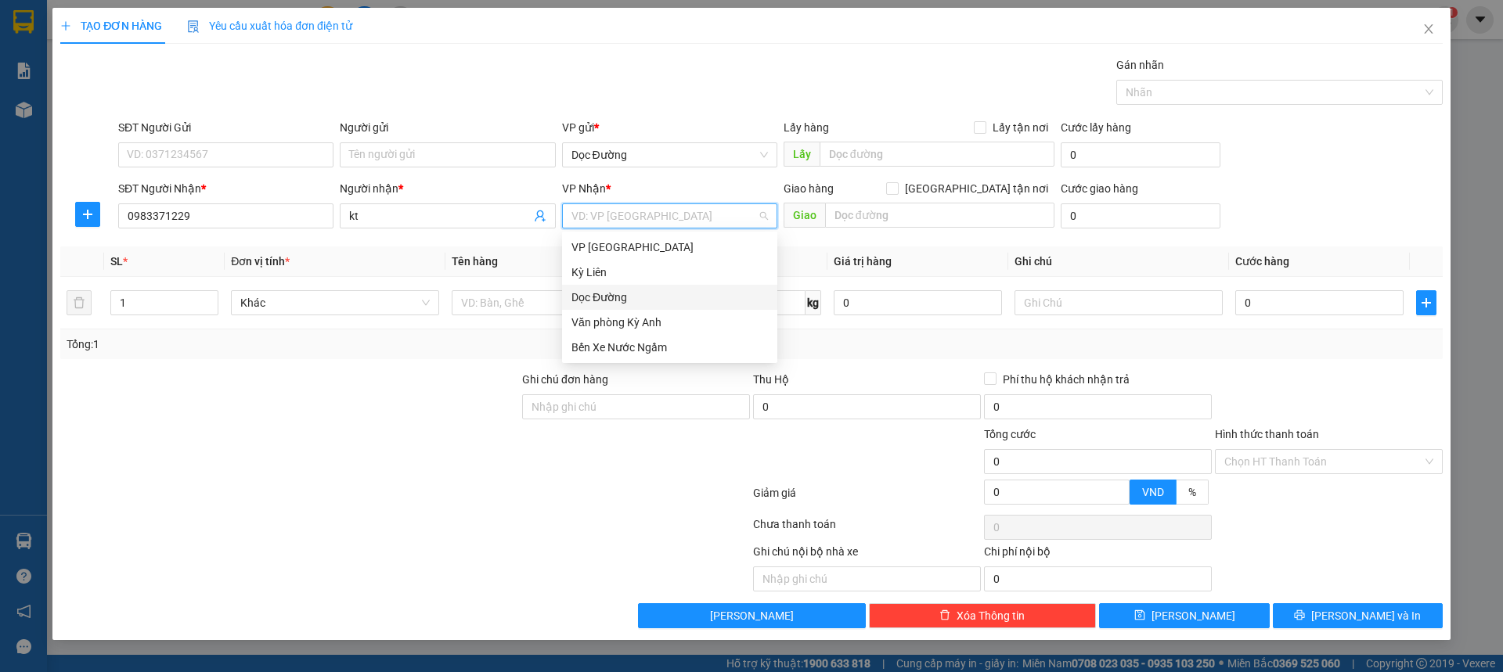
click at [607, 302] on div "Dọc Đường" at bounding box center [669, 297] width 196 height 17
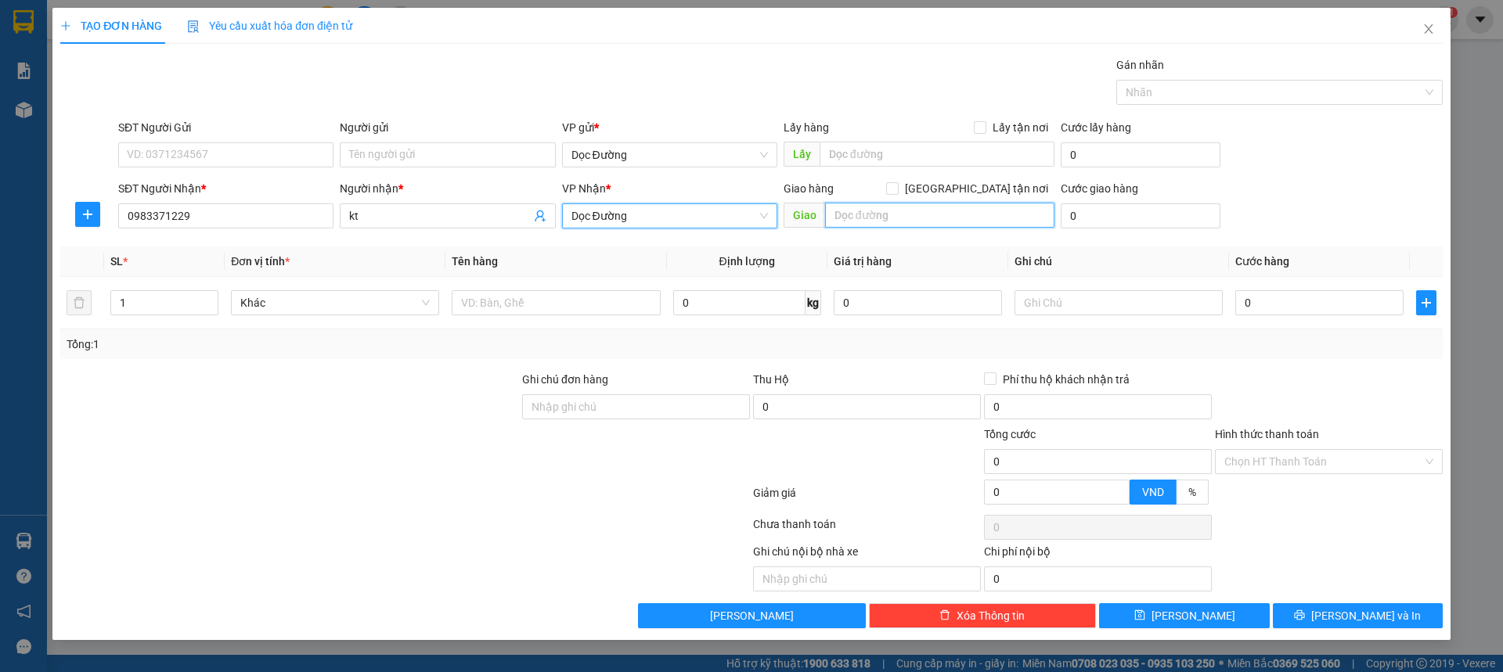
click at [884, 205] on input "text" at bounding box center [939, 215] width 229 height 25
type input "cx"
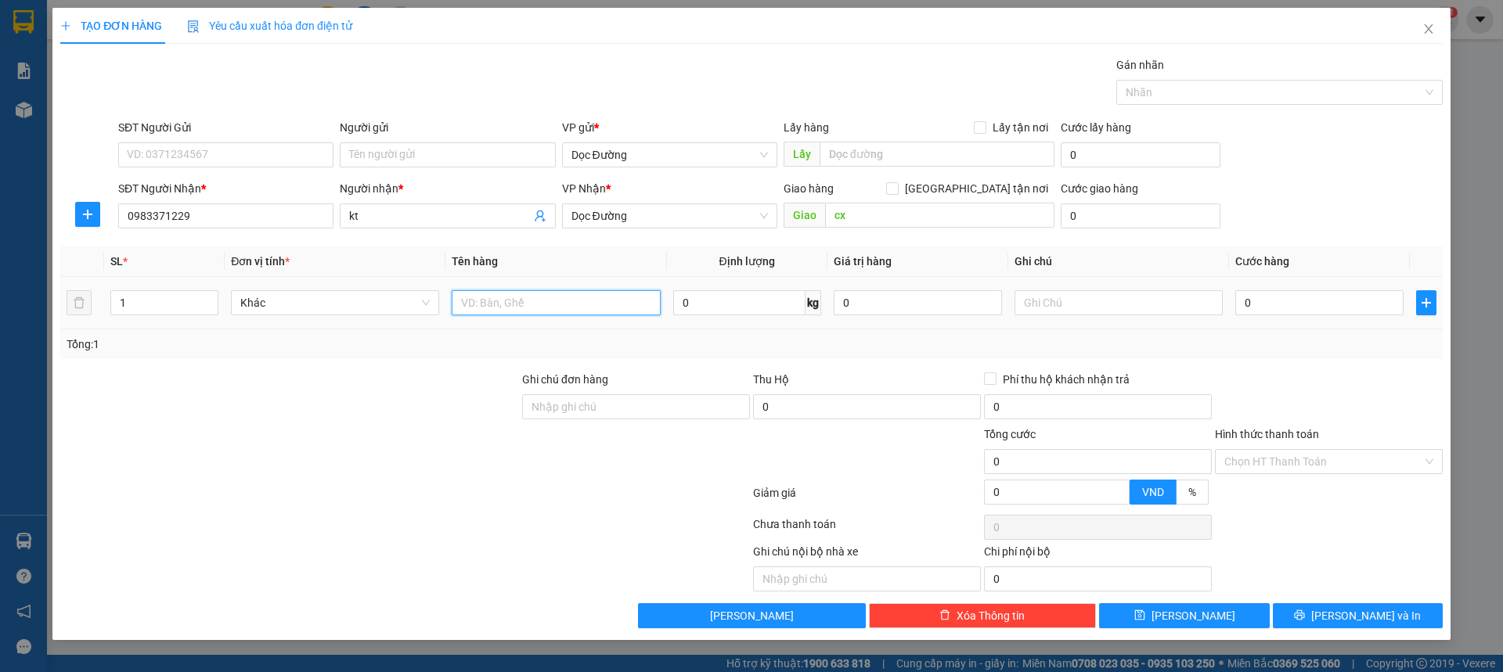
click at [628, 297] on input "text" at bounding box center [556, 302] width 208 height 25
type input "1 xe"
click at [1236, 301] on td "0" at bounding box center [1319, 303] width 181 height 52
click at [1244, 299] on input "0" at bounding box center [1319, 302] width 168 height 25
type input "005"
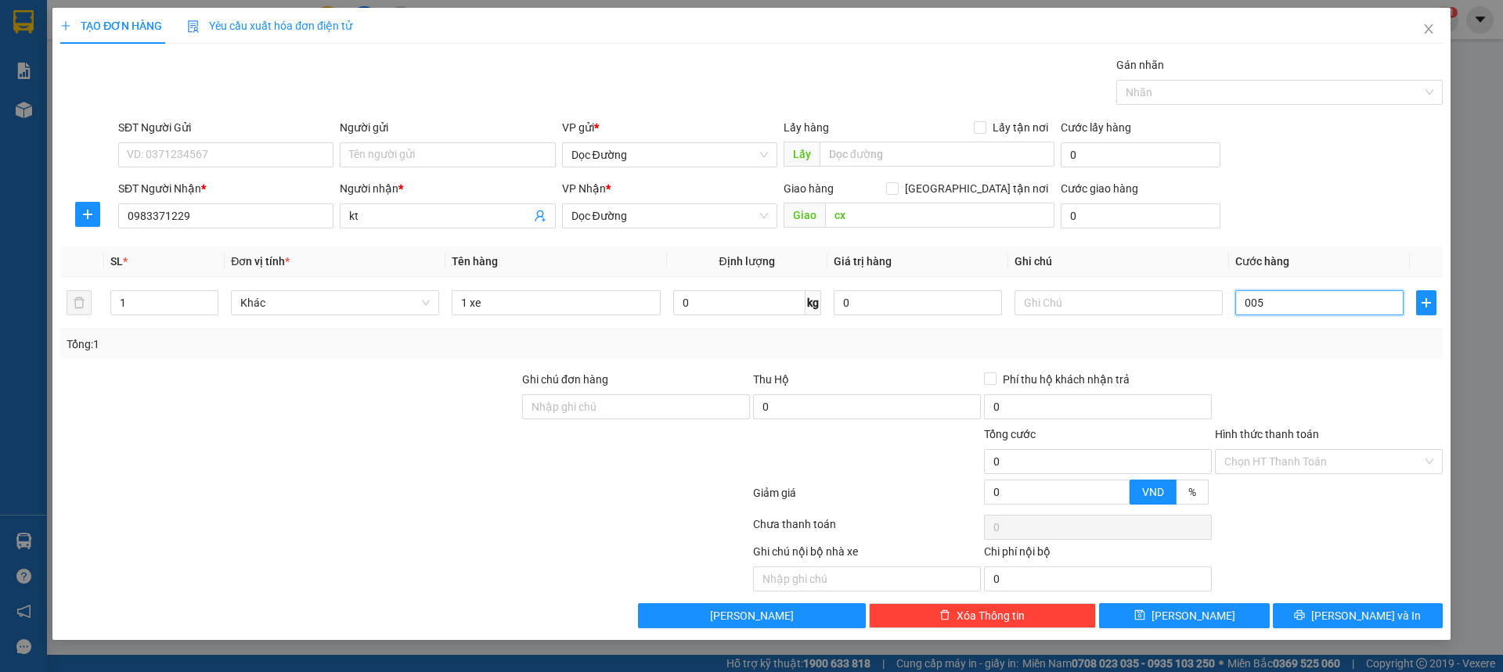
type input "5"
type input "0.050"
type input "50"
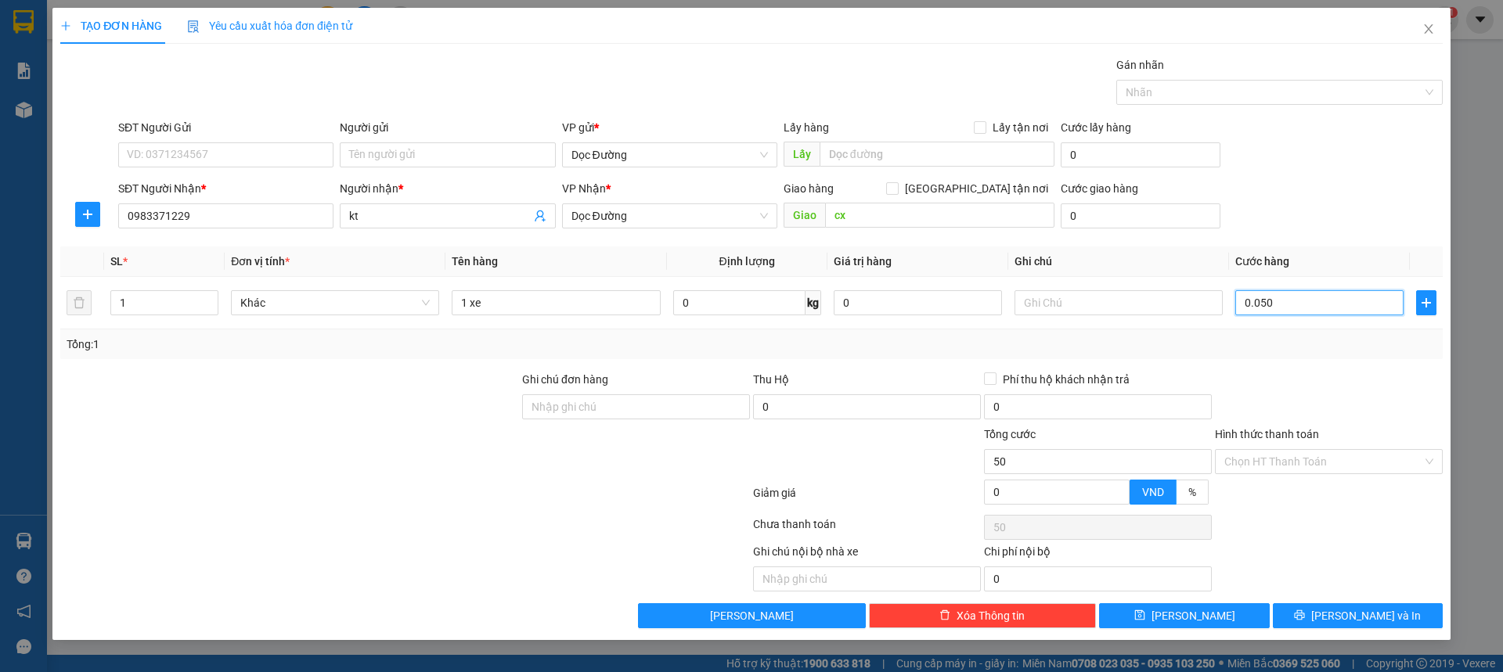
type input "00.500"
type input "500"
type input "0.005.000"
type input "5.000"
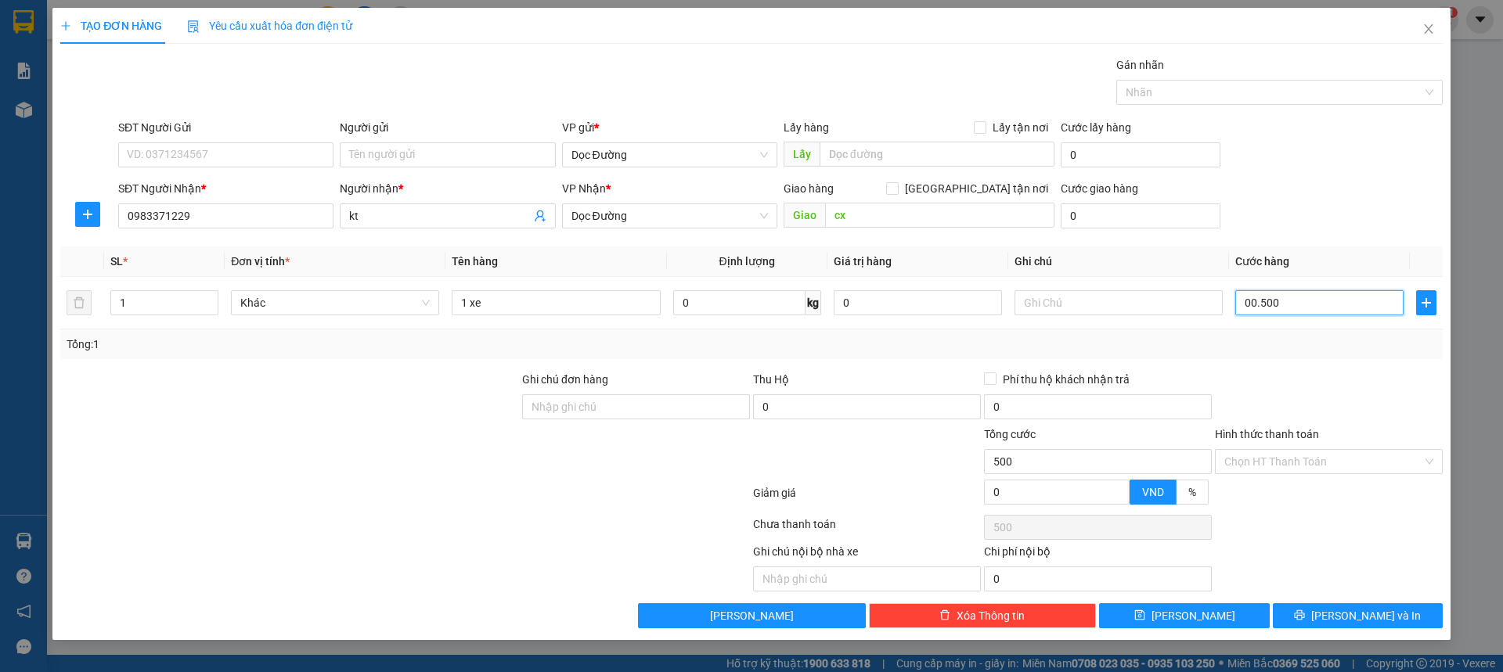
type input "5.000"
type input "000.050.000"
type input "50.000"
type input "[PHONE_NUMBER]"
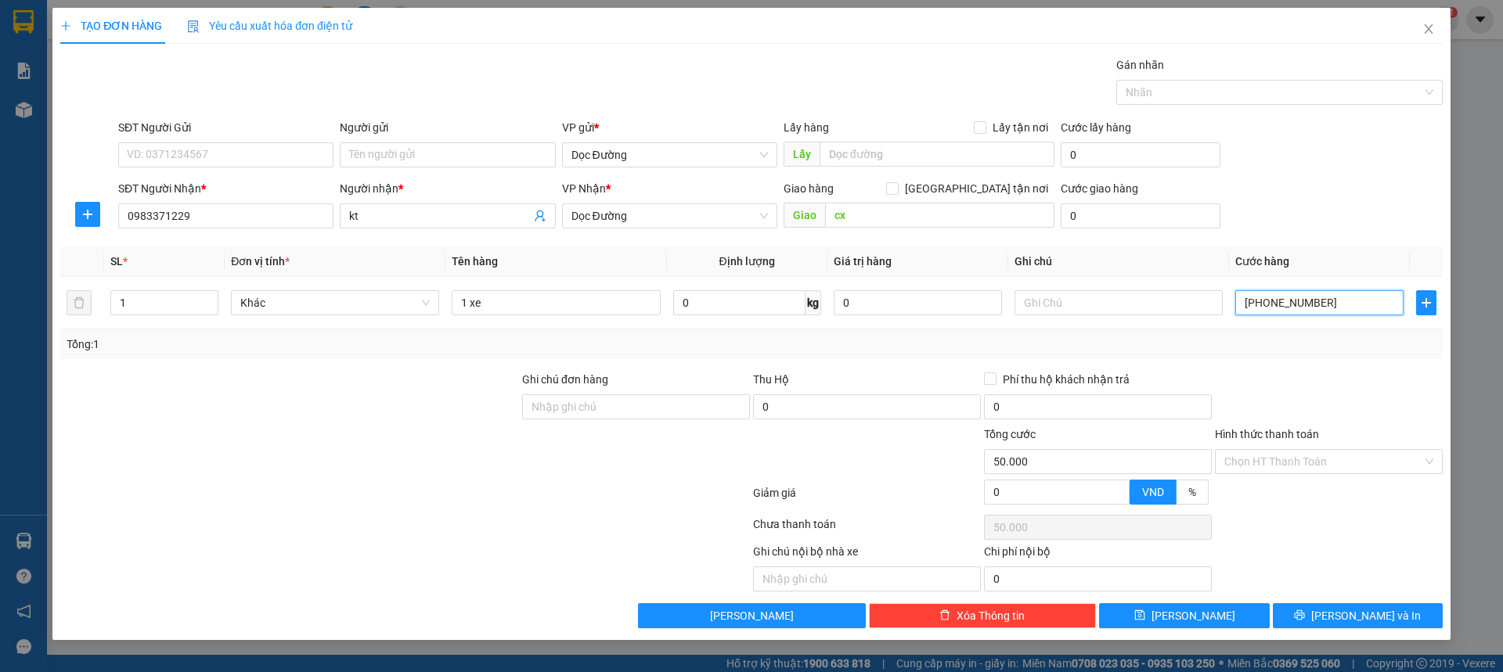
type input "500.000"
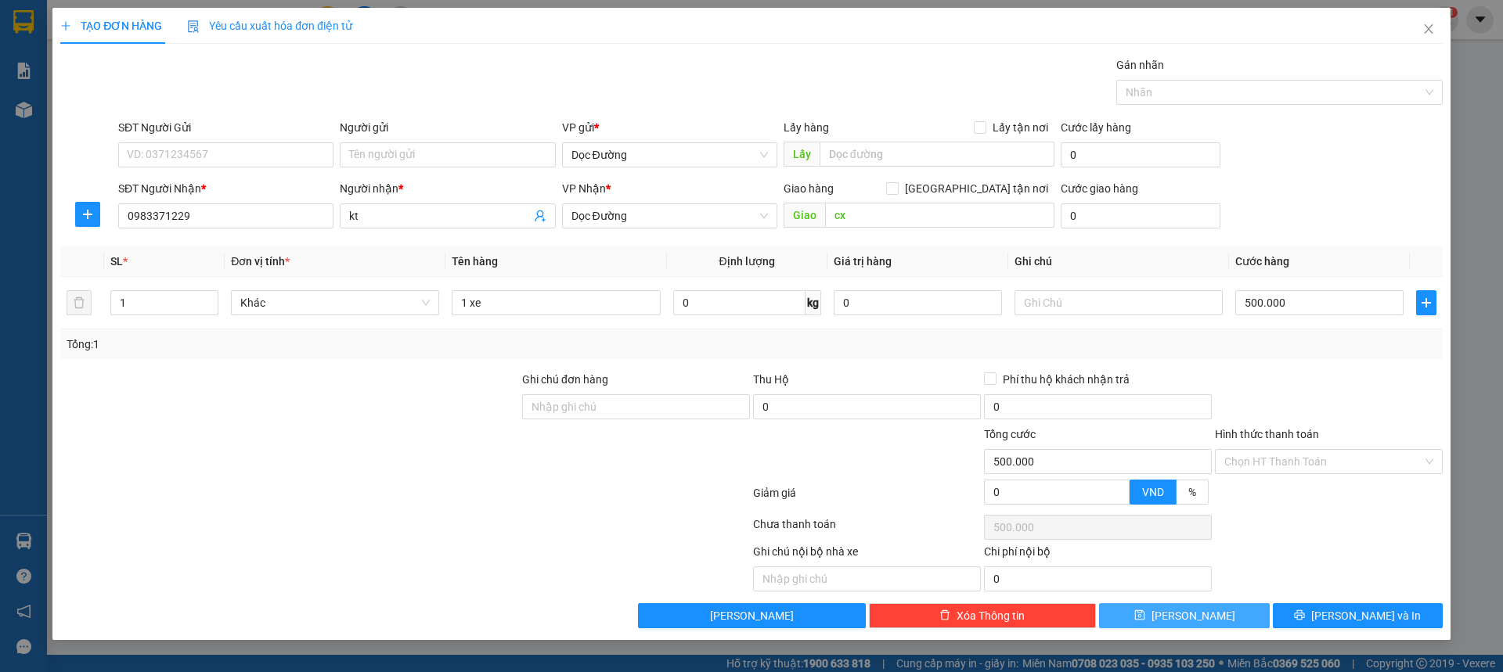
click at [1162, 604] on button "[PERSON_NAME]" at bounding box center [1184, 615] width 170 height 25
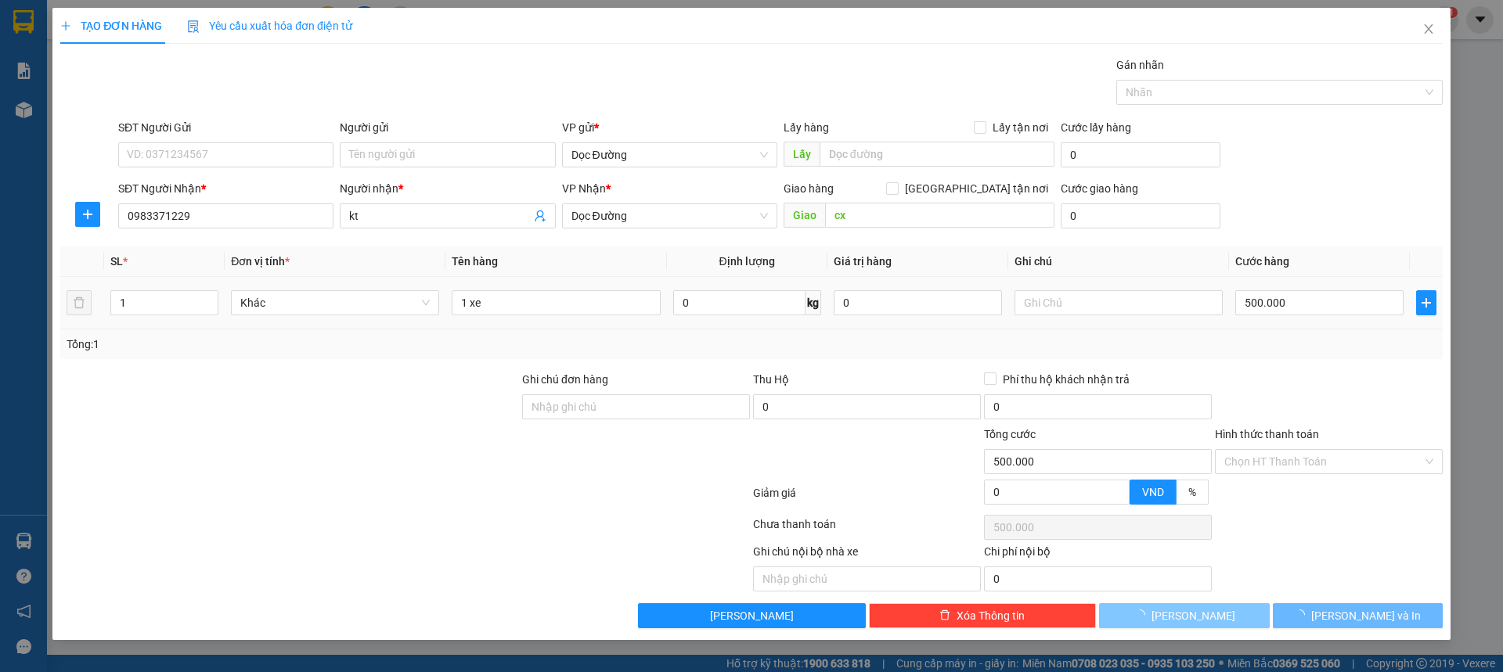
type input "0"
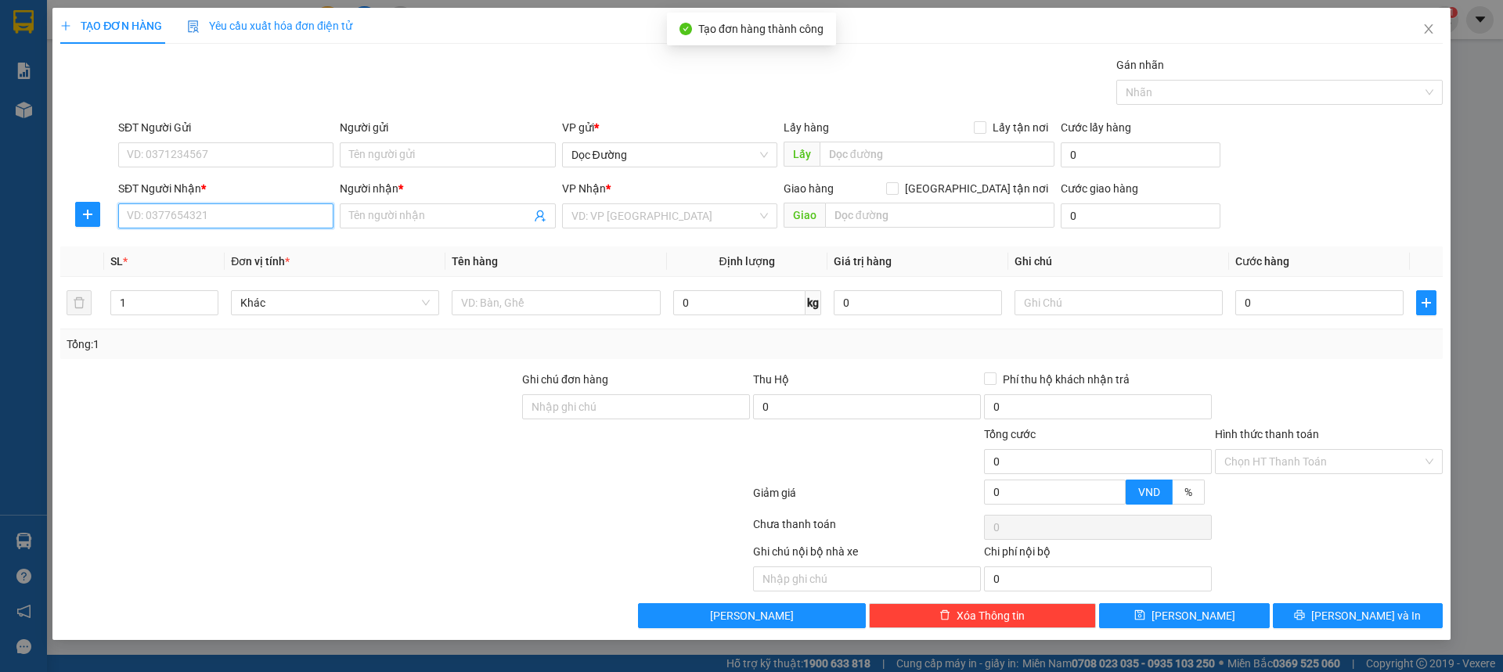
click at [144, 209] on input "SĐT Người Nhận *" at bounding box center [225, 215] width 215 height 25
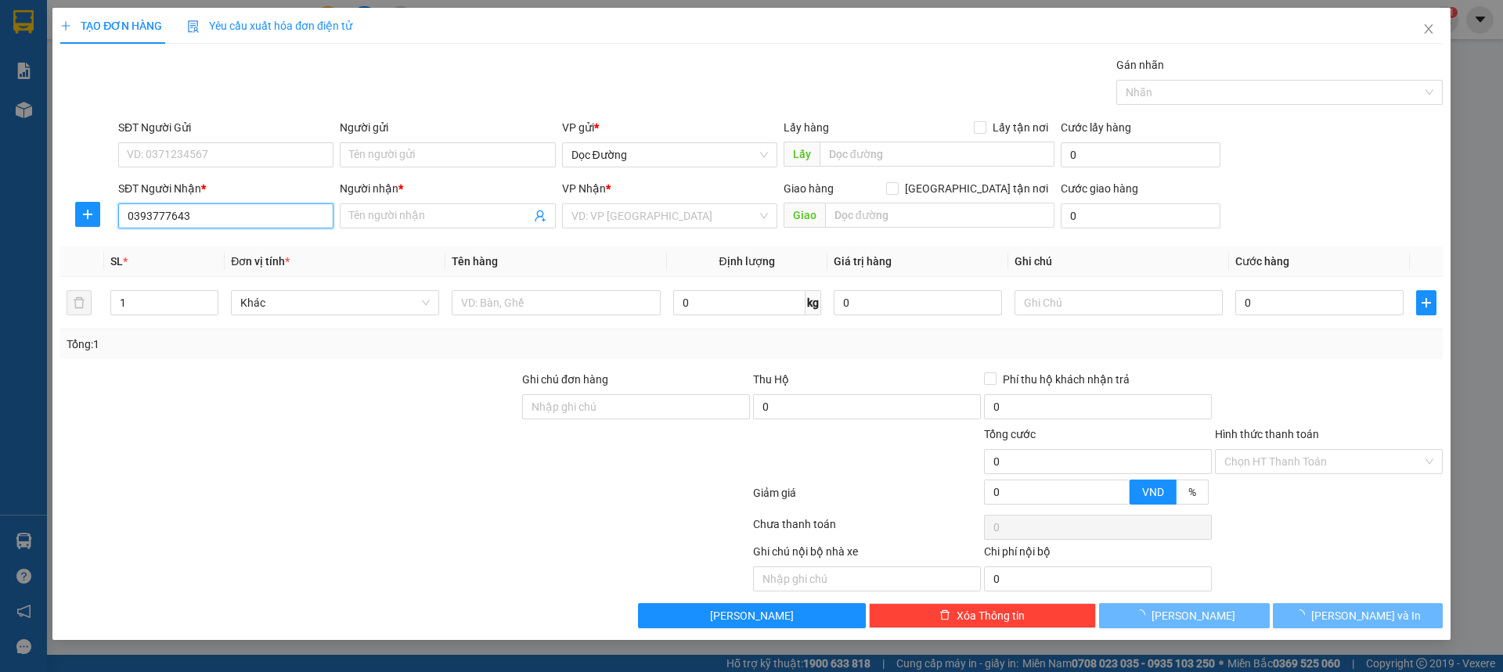
type input "0393777643"
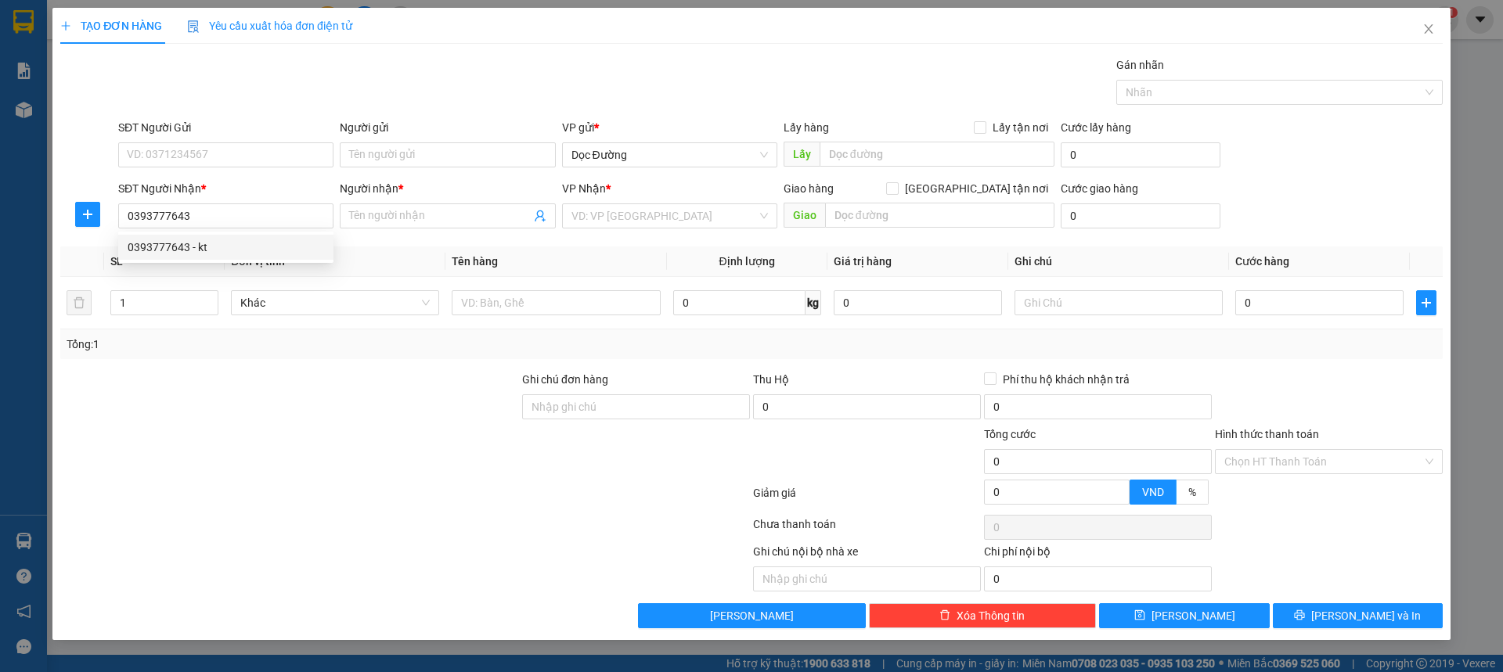
click at [434, 229] on div "Người nhận * Tên người nhận" at bounding box center [447, 207] width 215 height 55
click at [434, 224] on input "Người nhận *" at bounding box center [439, 215] width 181 height 17
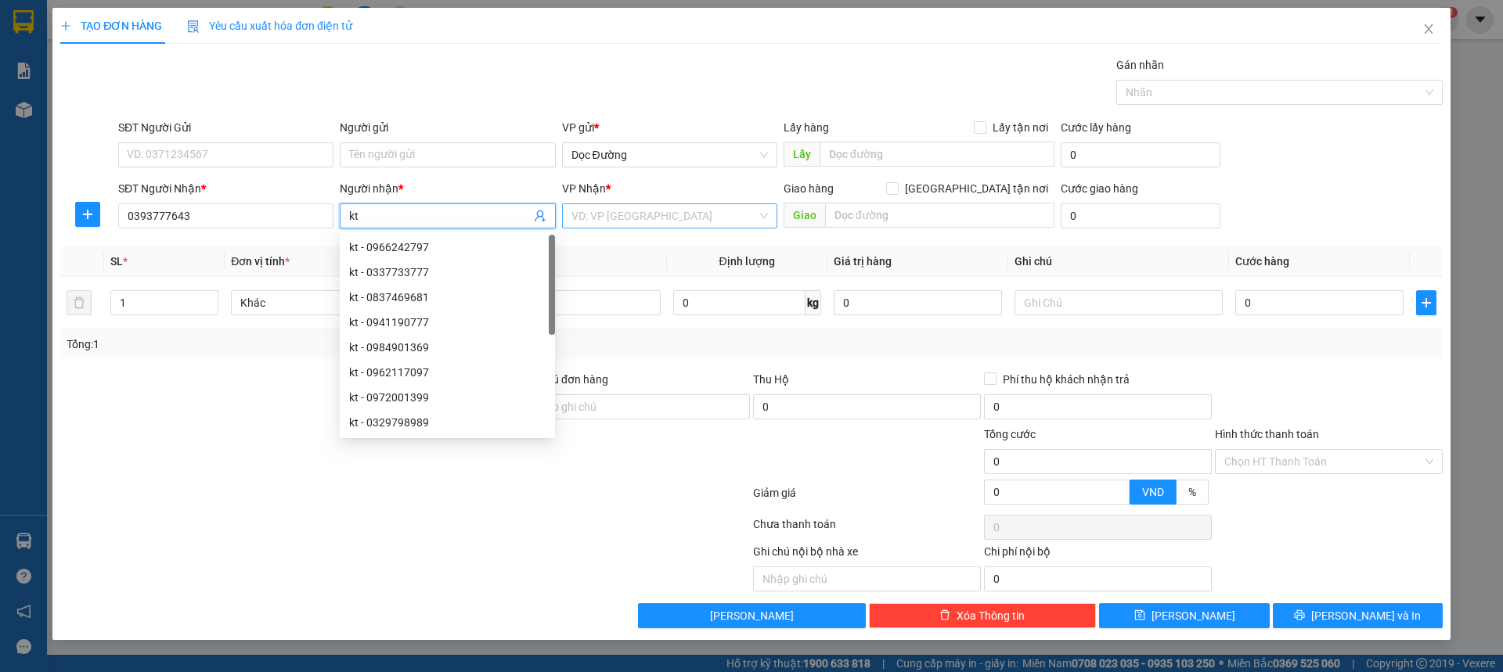
click at [632, 203] on div "VD: VP [GEOGRAPHIC_DATA]" at bounding box center [669, 215] width 215 height 25
type input "kt"
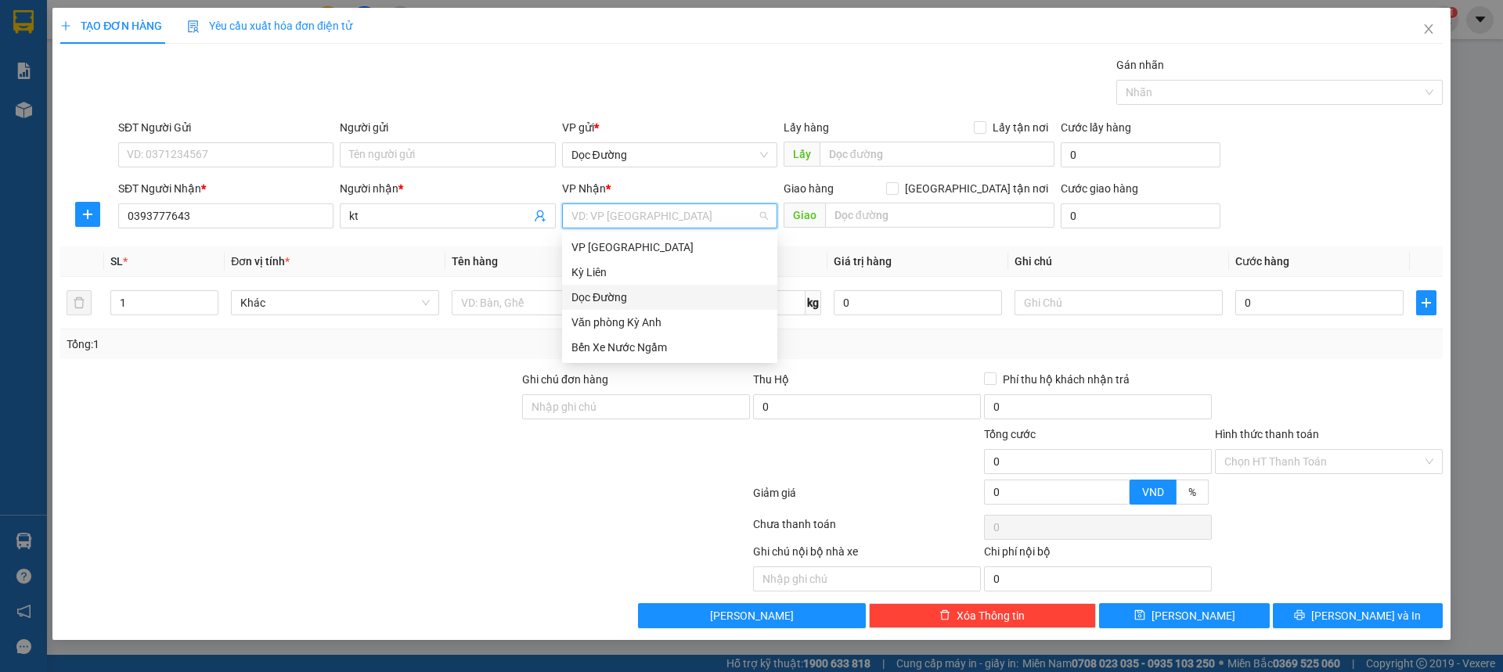
click at [608, 296] on div "Dọc Đường" at bounding box center [669, 297] width 196 height 17
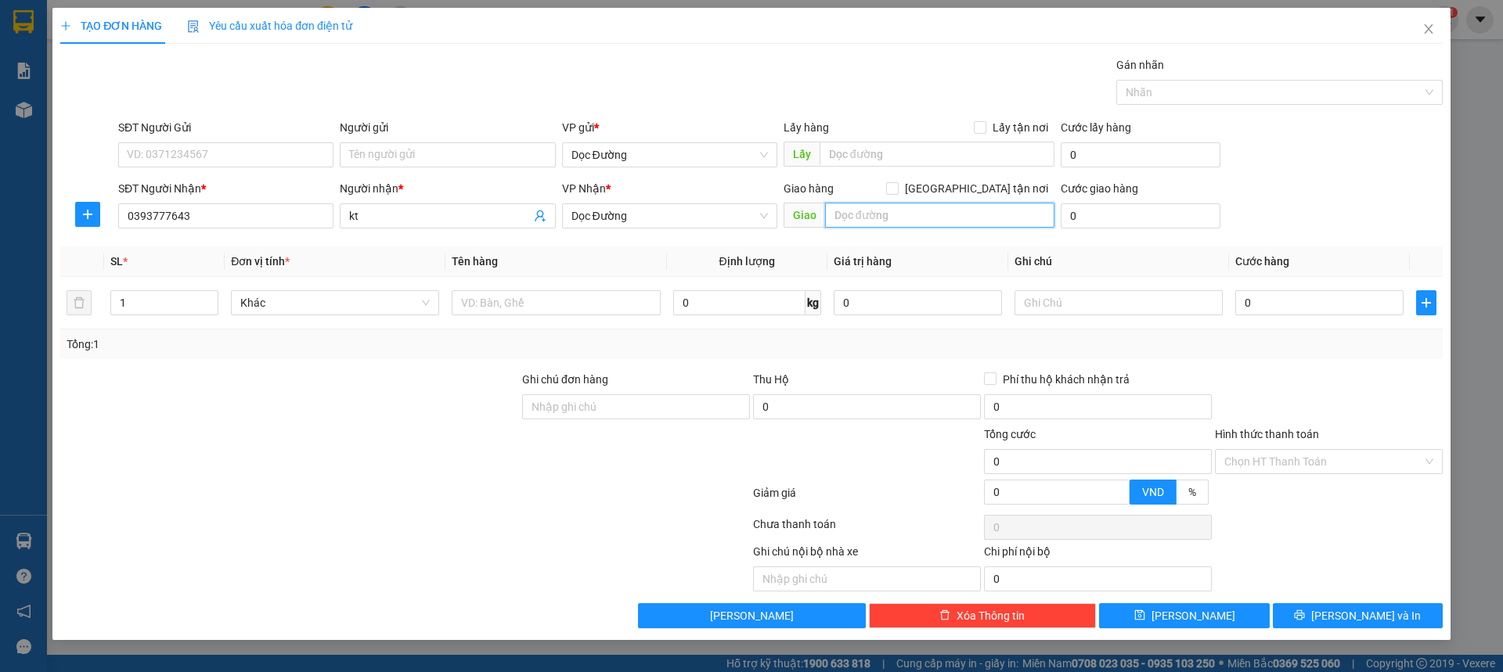
click at [887, 212] on input "text" at bounding box center [939, 215] width 229 height 25
type input "th"
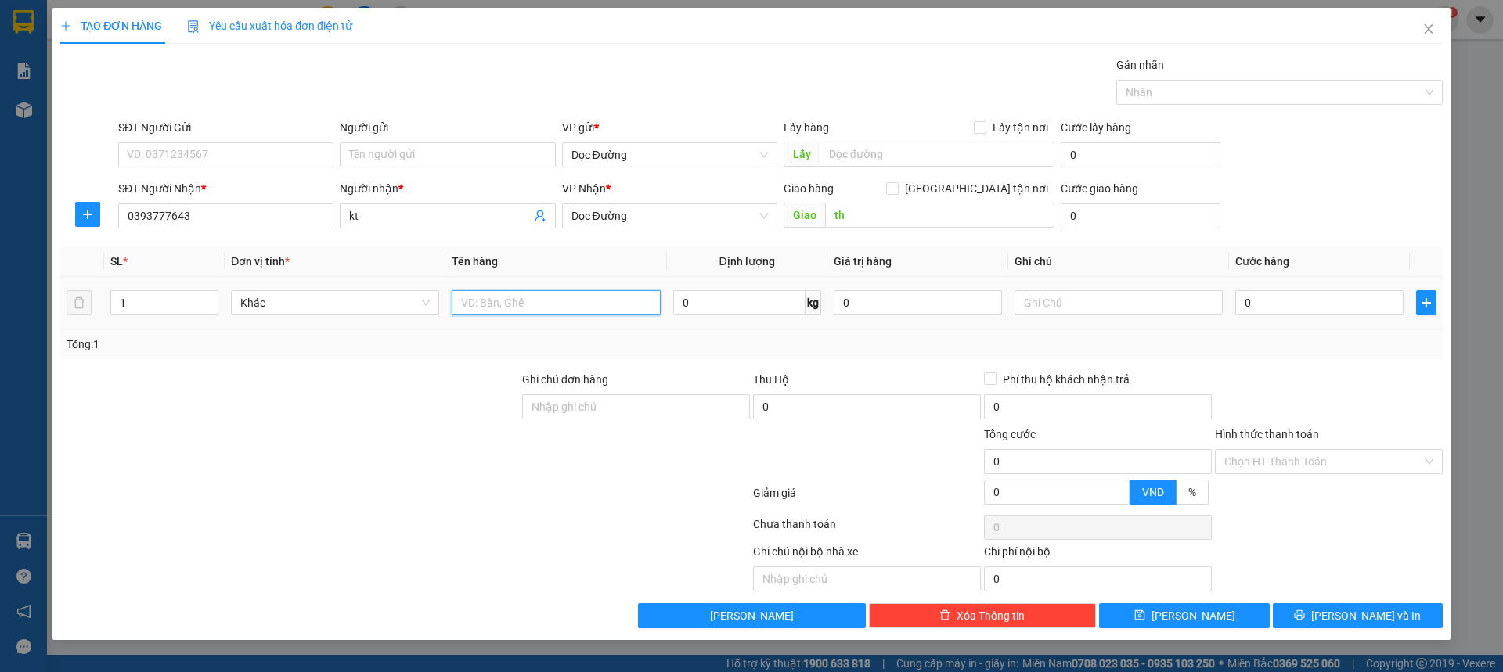
click at [491, 312] on input "text" at bounding box center [556, 302] width 208 height 25
type input "1 bọc"
click at [1266, 289] on div "0" at bounding box center [1319, 302] width 168 height 31
click at [1267, 293] on input "0" at bounding box center [1319, 302] width 168 height 25
type input "005"
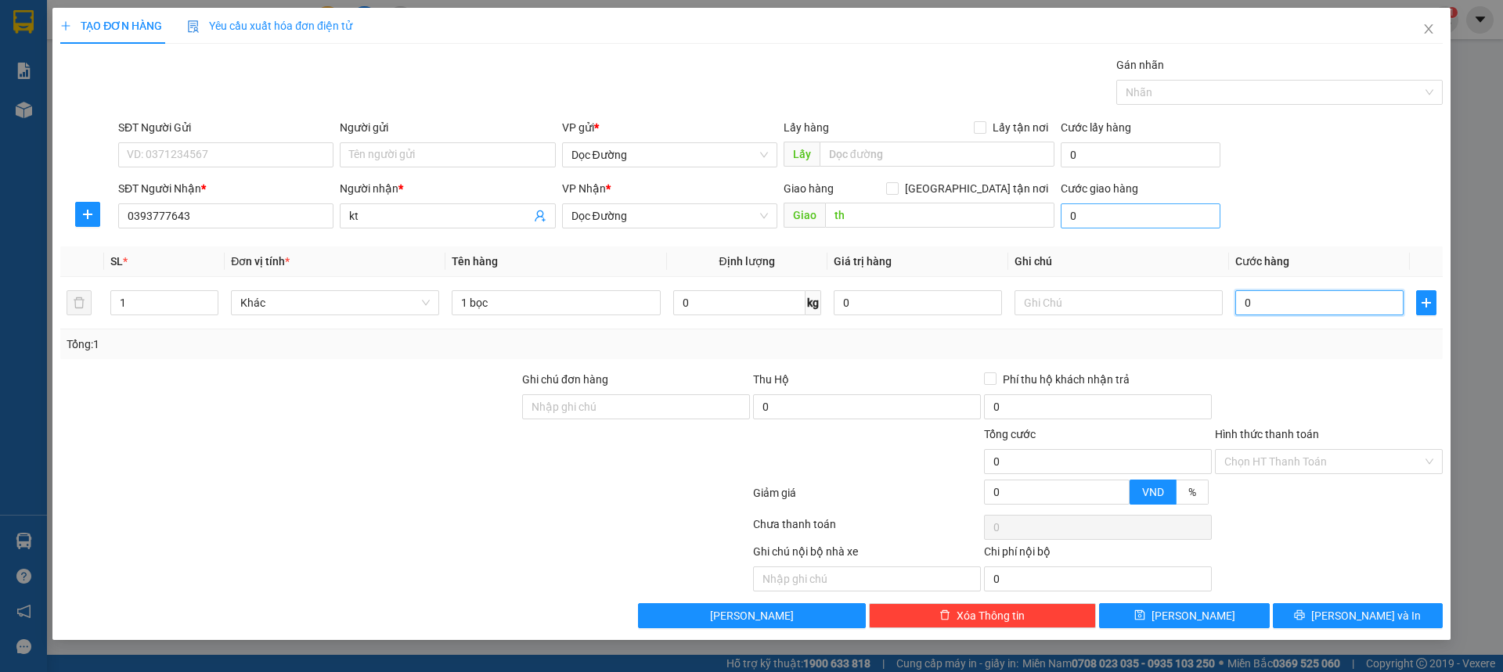
type input "5"
type input "0.050"
type input "50"
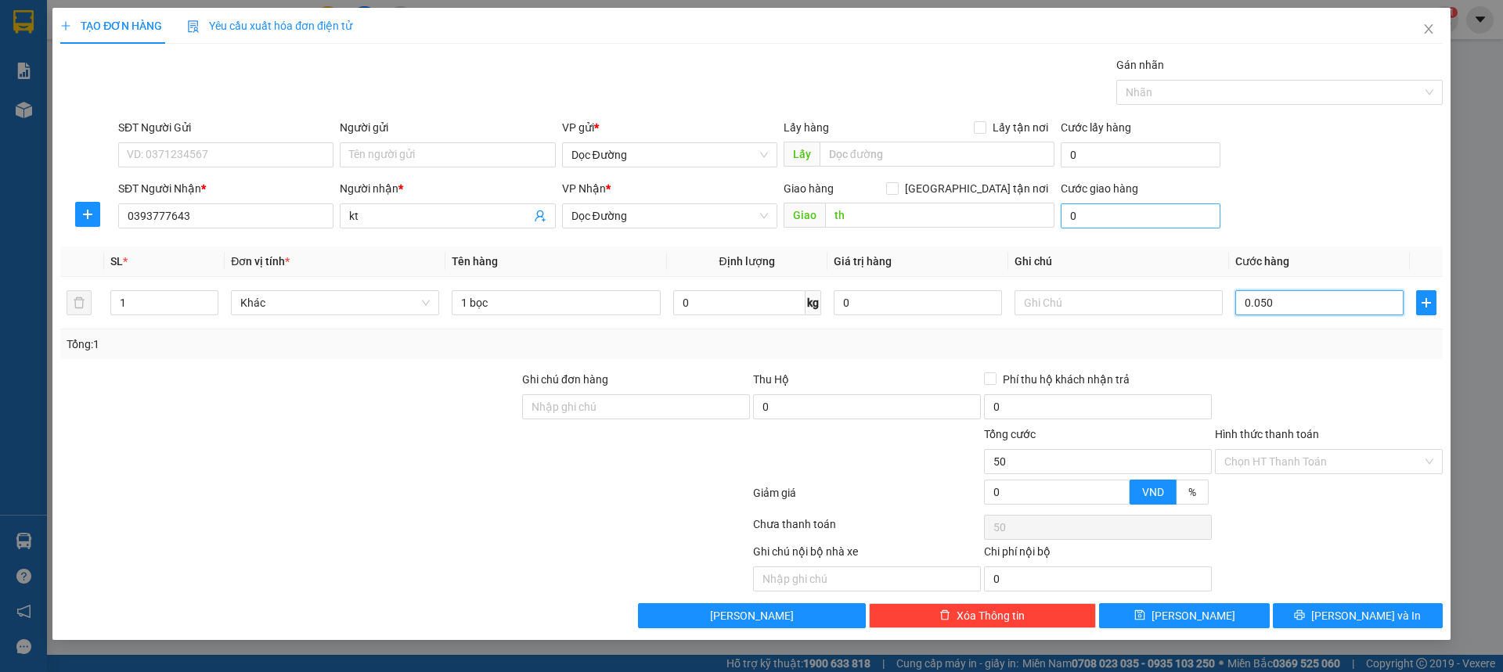
type input "00.500"
type input "500"
type input "0.005.000"
type input "5.000"
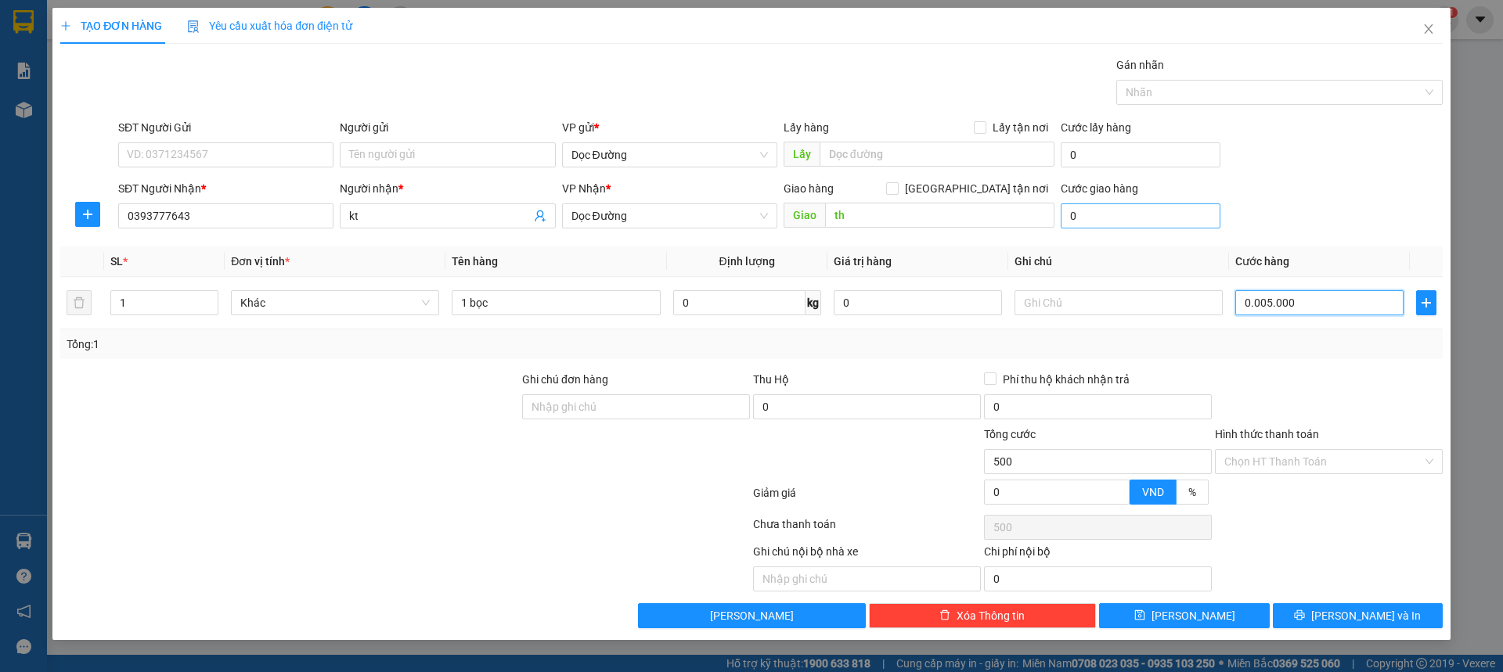
type input "5.000"
type input "000.050.000"
type input "50.000"
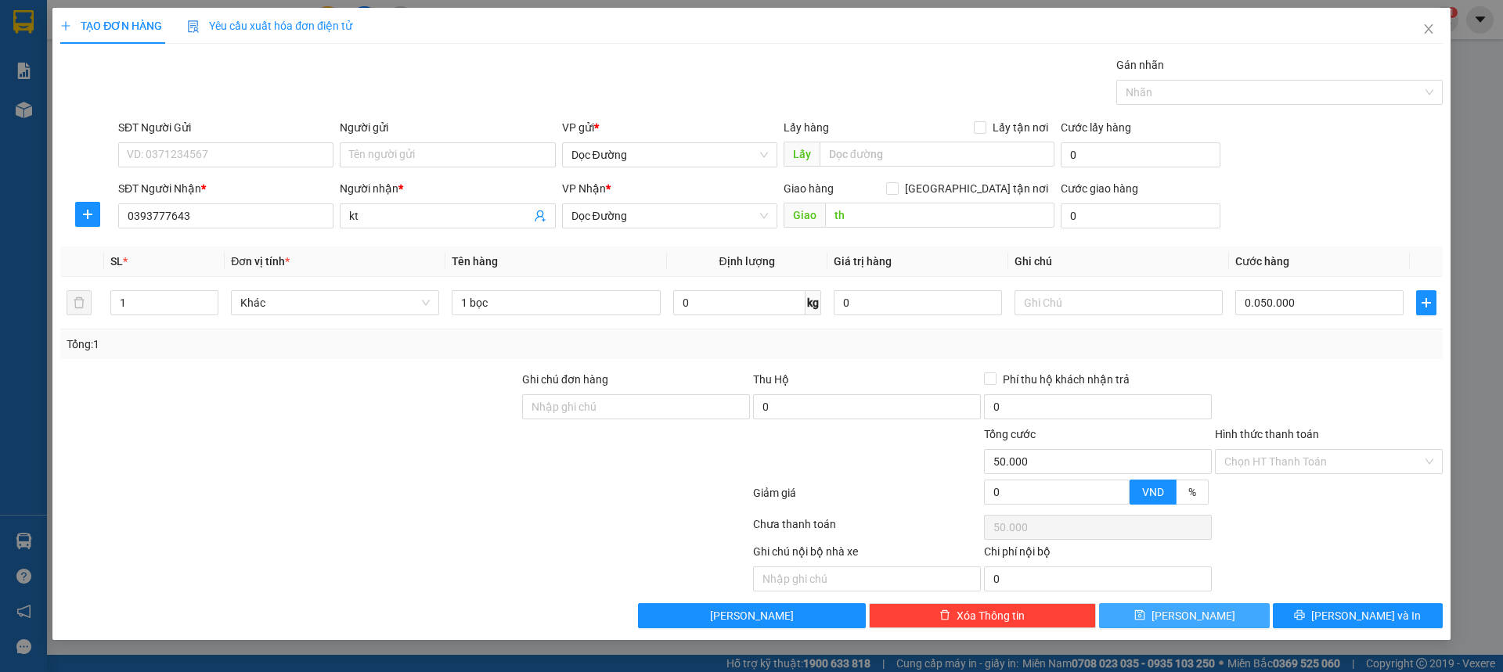
type input "50.000"
click at [1186, 626] on button "[PERSON_NAME]" at bounding box center [1184, 615] width 170 height 25
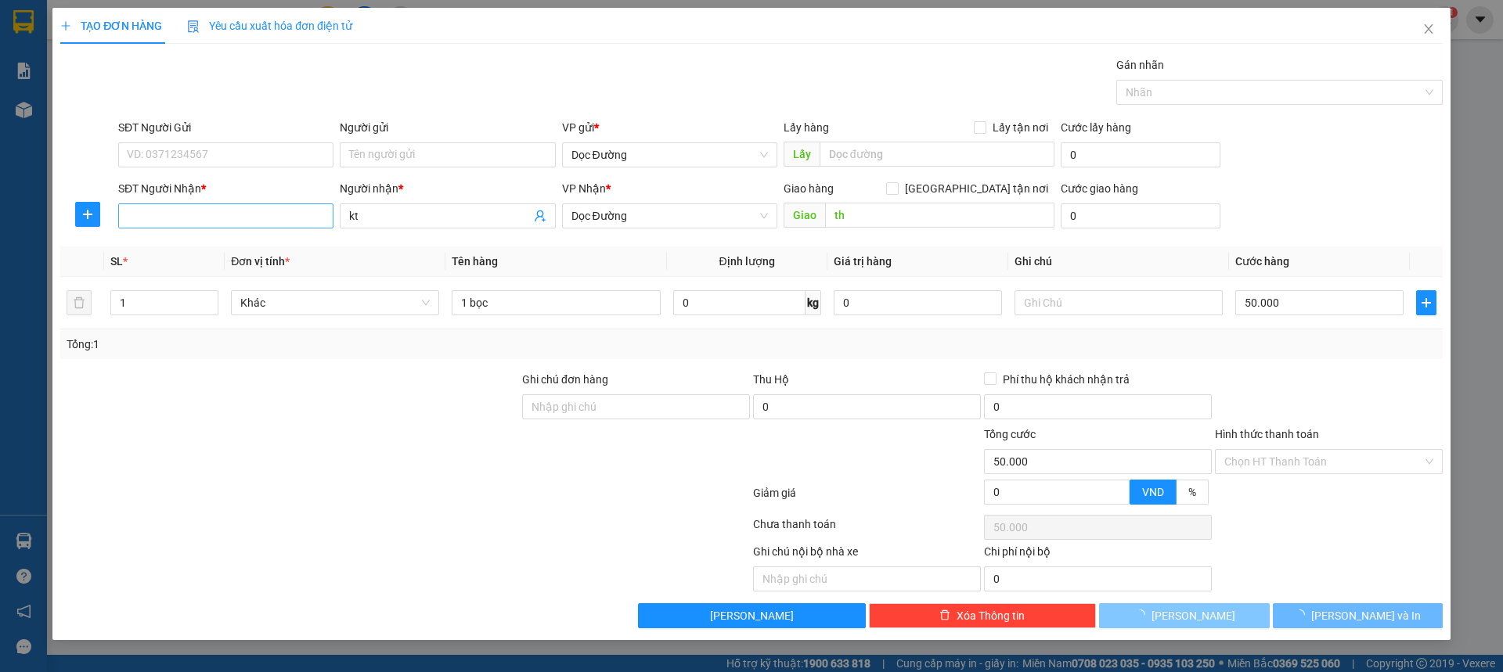
type input "0"
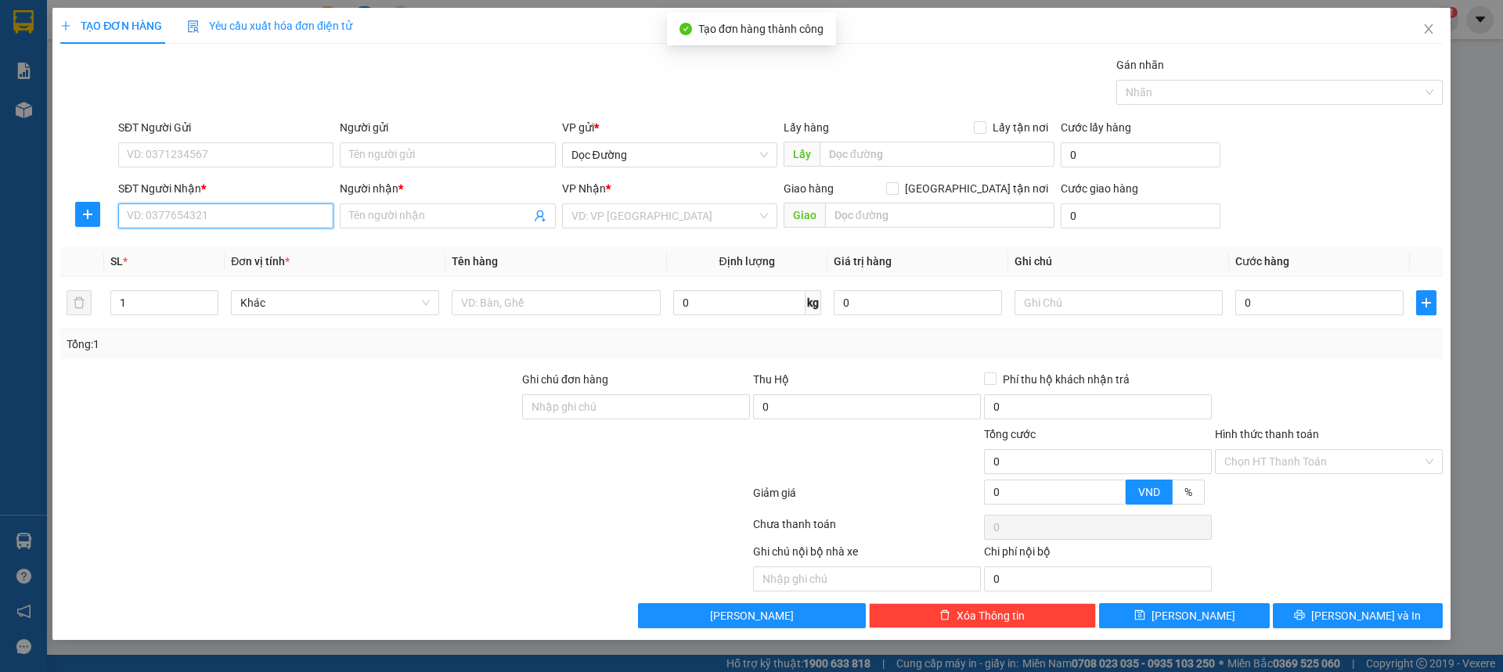
click at [216, 221] on input "SĐT Người Nhận *" at bounding box center [225, 215] width 215 height 25
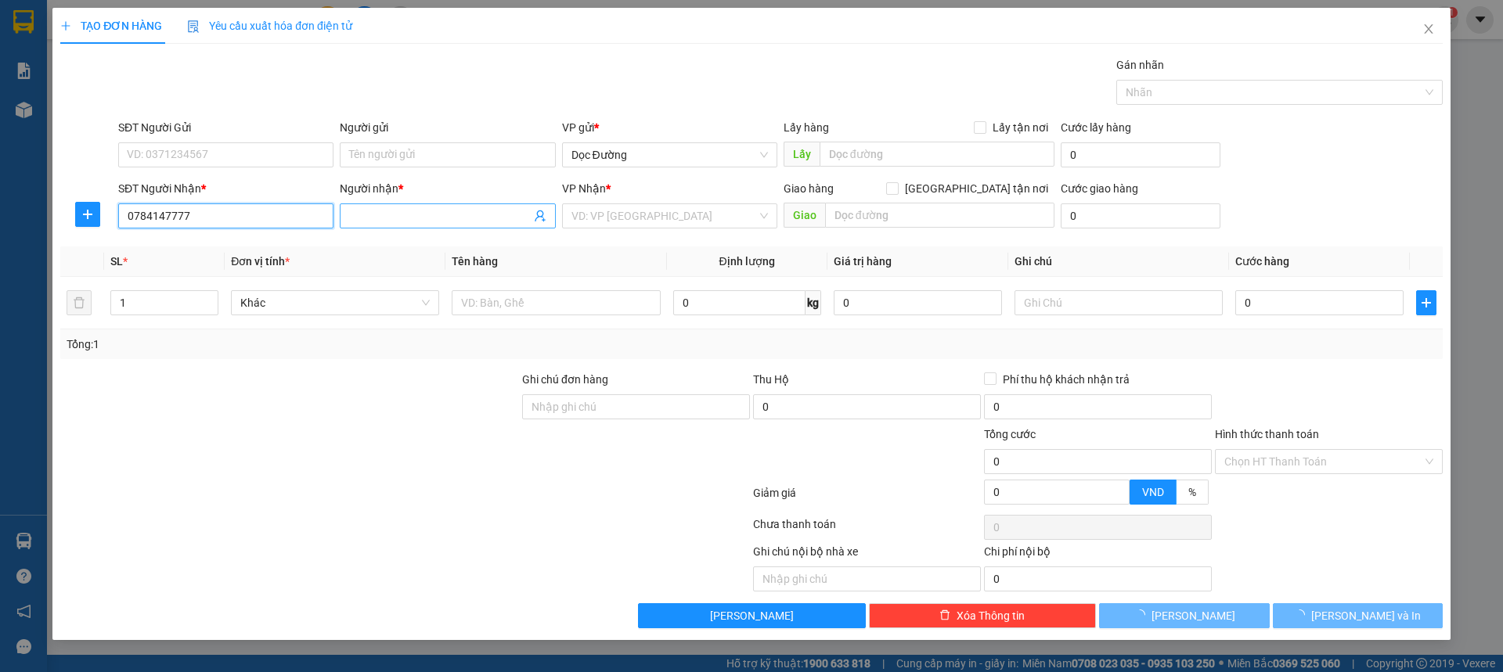
type input "0784147777"
click at [412, 218] on input "Người nhận *" at bounding box center [439, 215] width 181 height 17
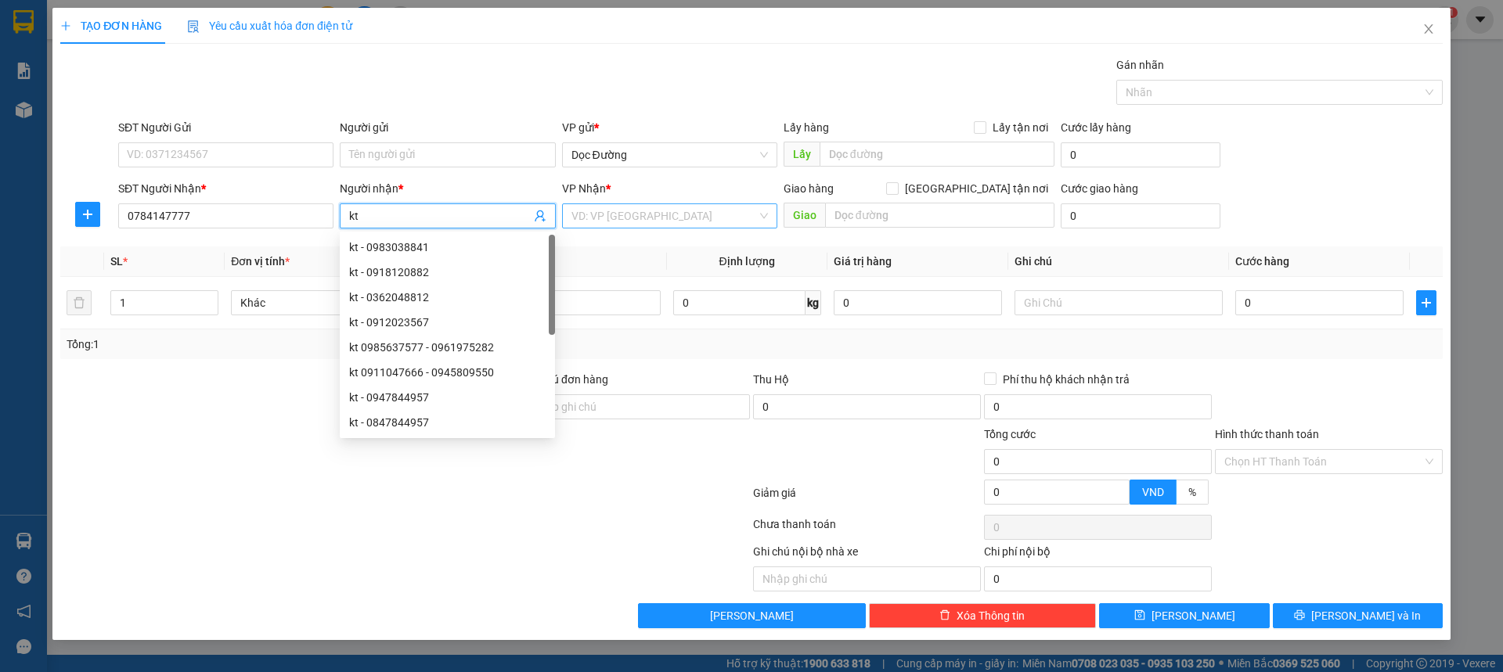
type input "kt"
click at [650, 221] on input "search" at bounding box center [663, 215] width 185 height 23
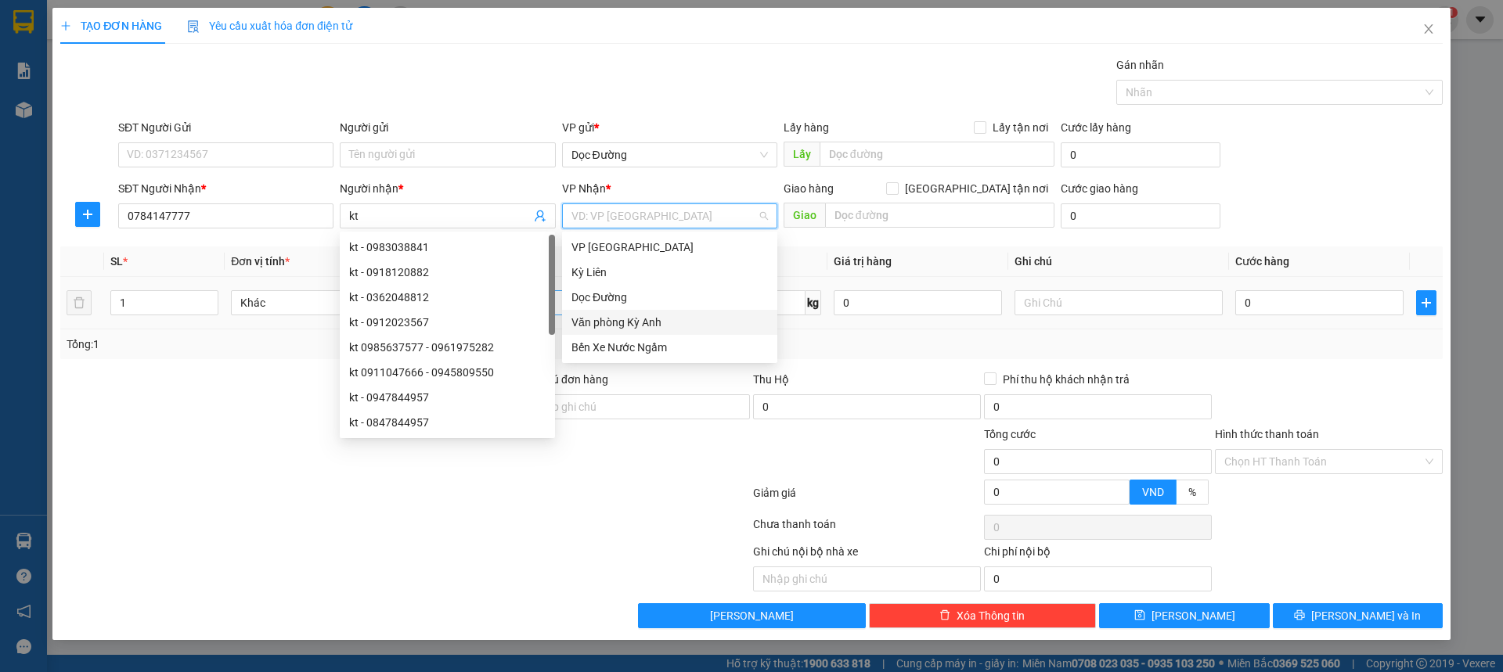
click at [614, 312] on div "Văn phòng Kỳ Anh" at bounding box center [669, 322] width 215 height 25
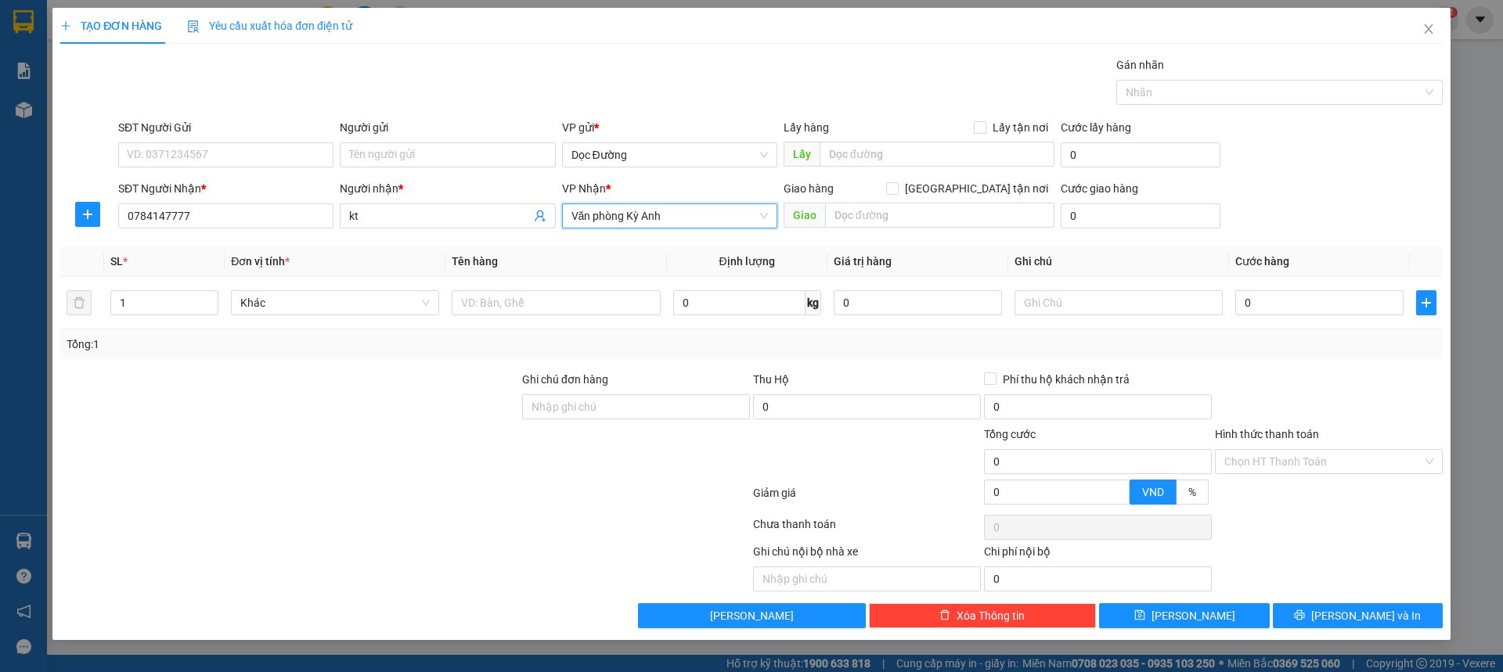
click at [644, 232] on div "Transit Pickup Surcharge Ids Transit Deliver Surcharge Ids Transit Deliver Surc…" at bounding box center [751, 342] width 1382 height 572
click at [655, 225] on span "Văn phòng Kỳ Anh" at bounding box center [669, 215] width 196 height 23
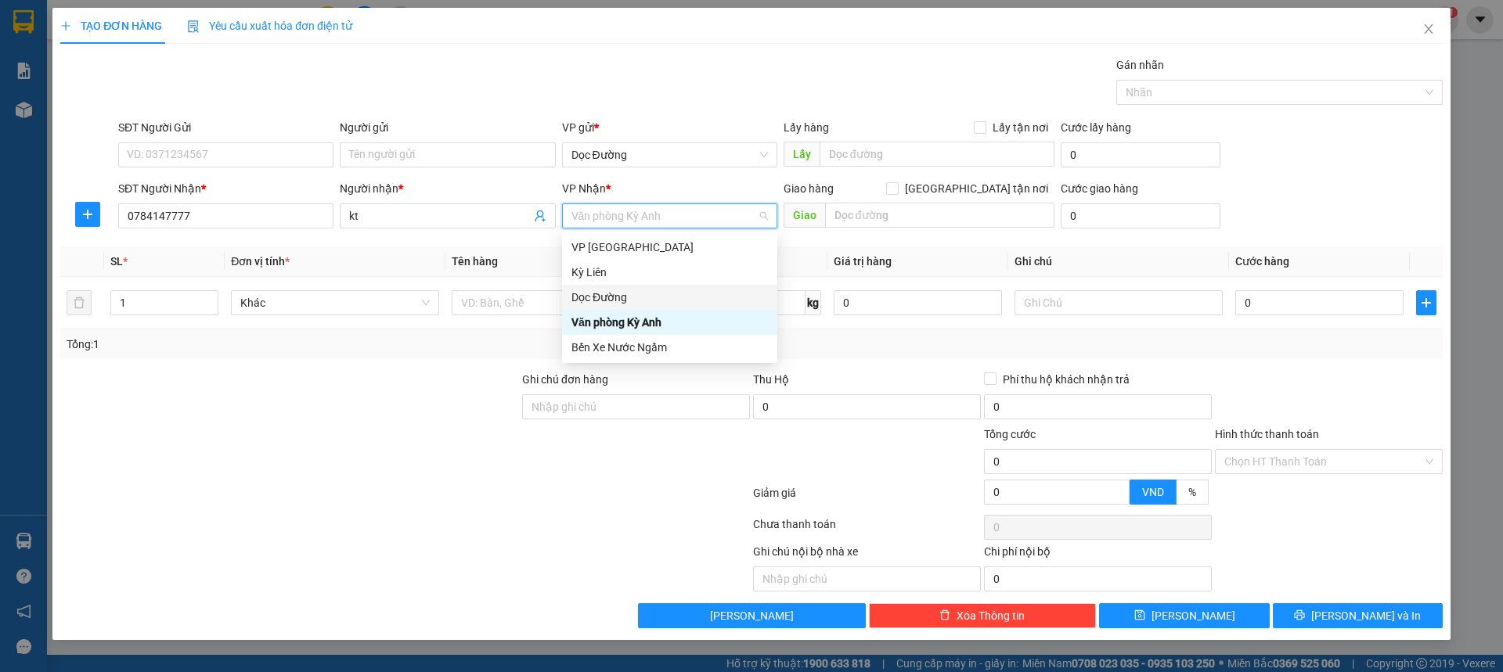
click at [618, 293] on div "Dọc Đường" at bounding box center [669, 297] width 196 height 17
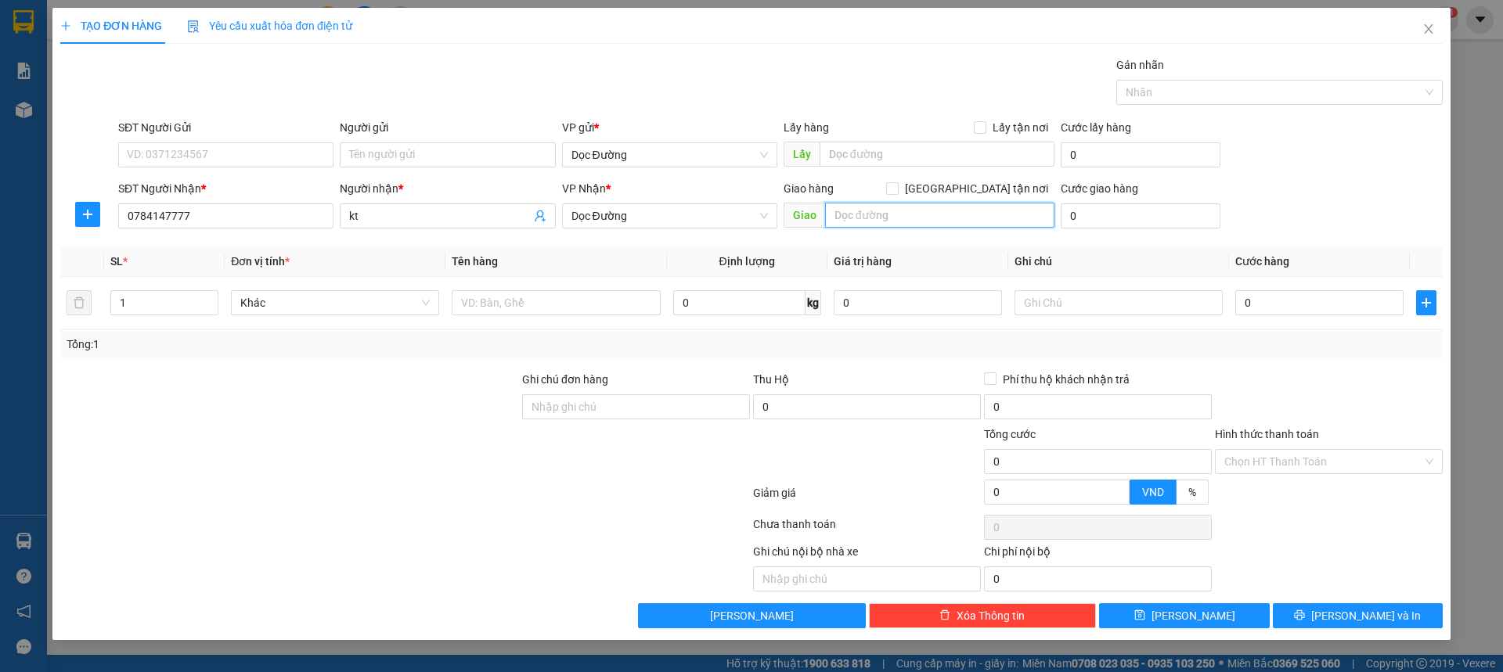
click at [890, 211] on input "text" at bounding box center [939, 215] width 229 height 25
type input "fo"
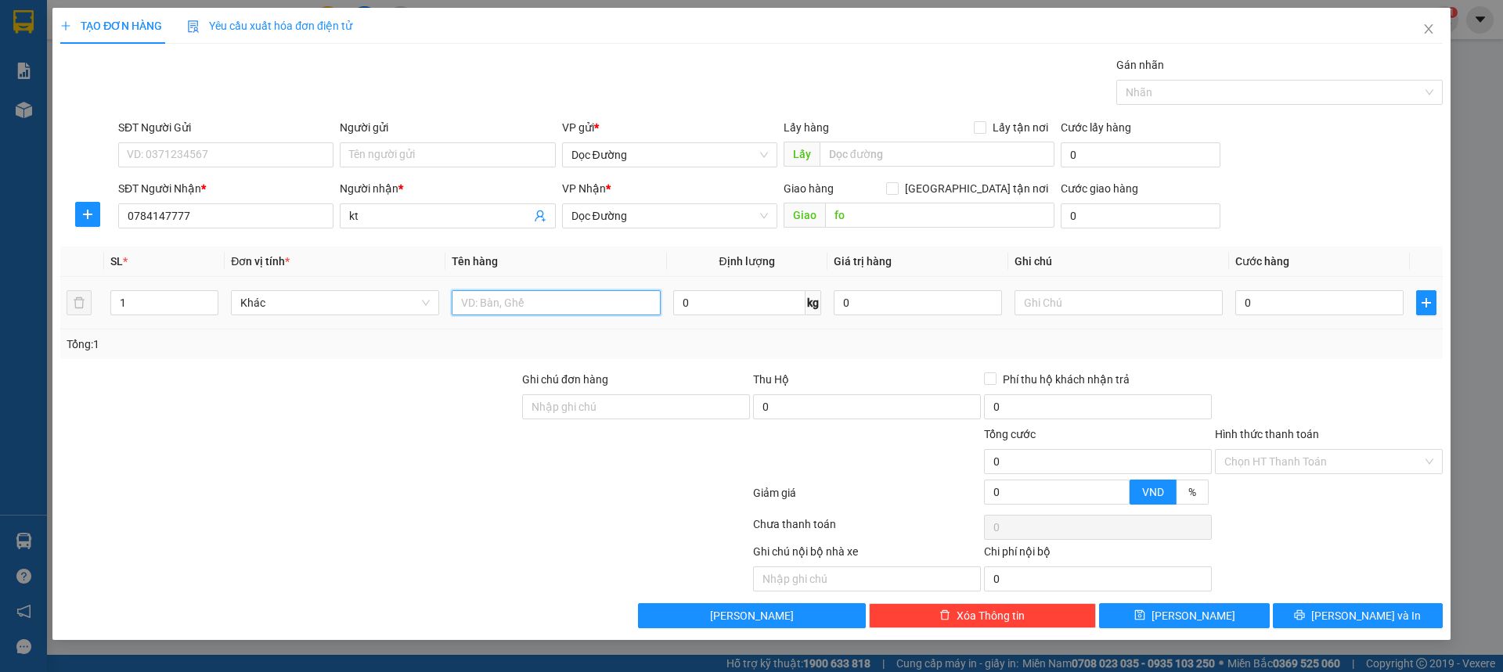
click at [489, 295] on input "text" at bounding box center [556, 302] width 208 height 25
type input "1 bọc"
click at [1260, 298] on input "0" at bounding box center [1319, 302] width 168 height 25
type input "005"
type input "5"
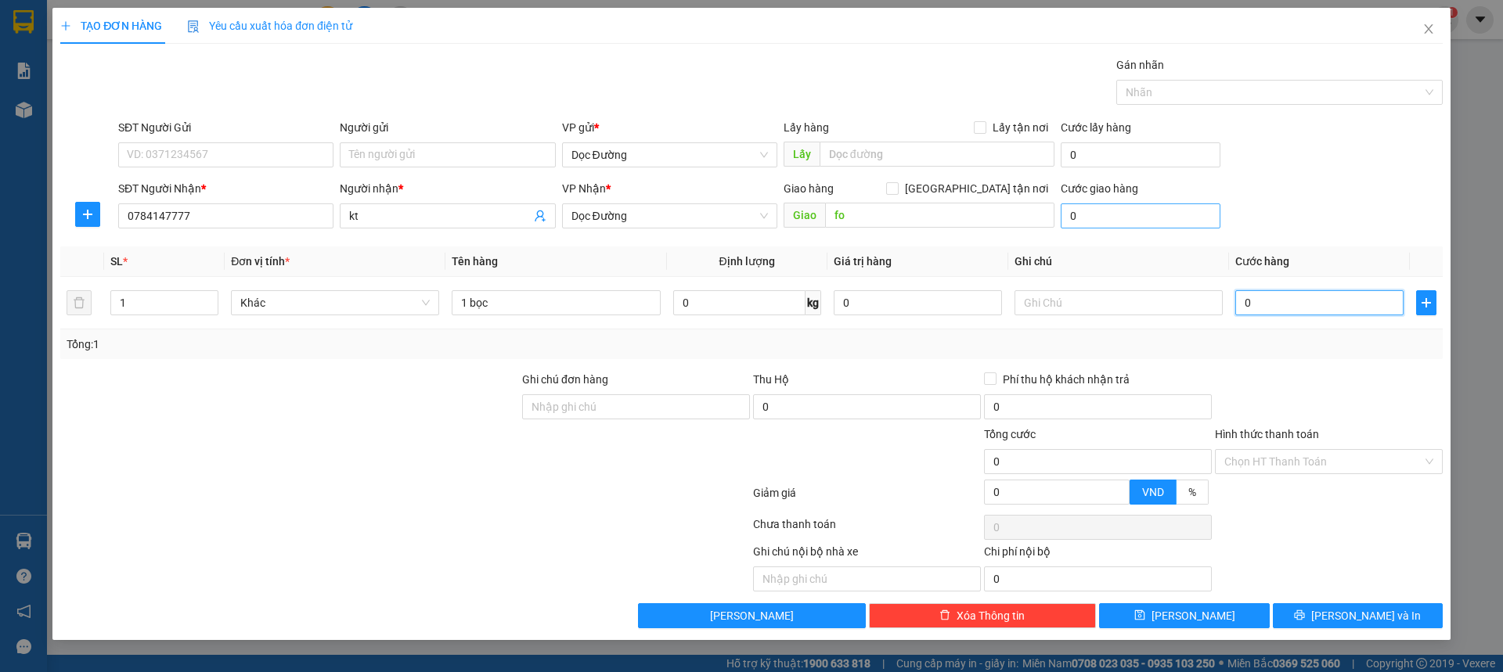
type input "5"
type input "0.050"
type input "50"
type input "00.500"
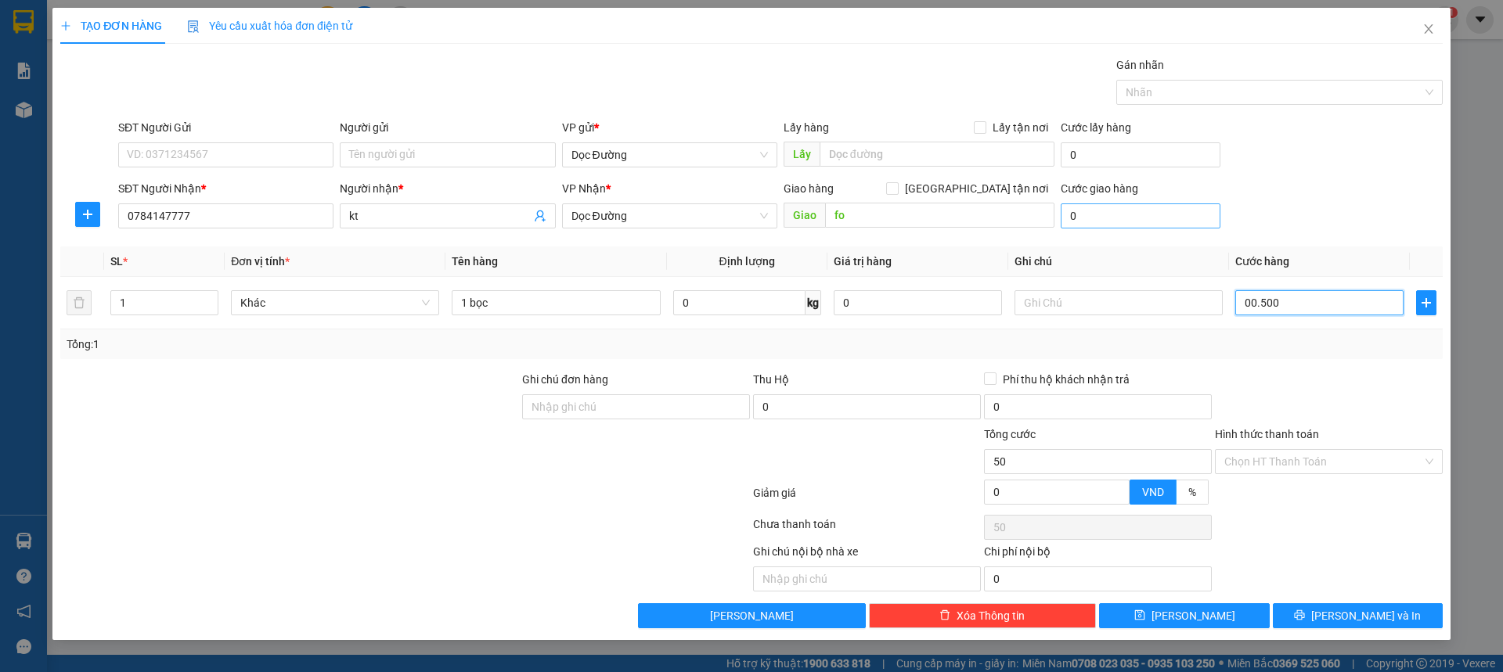
type input "500"
type input "0.005.000"
type input "5.000"
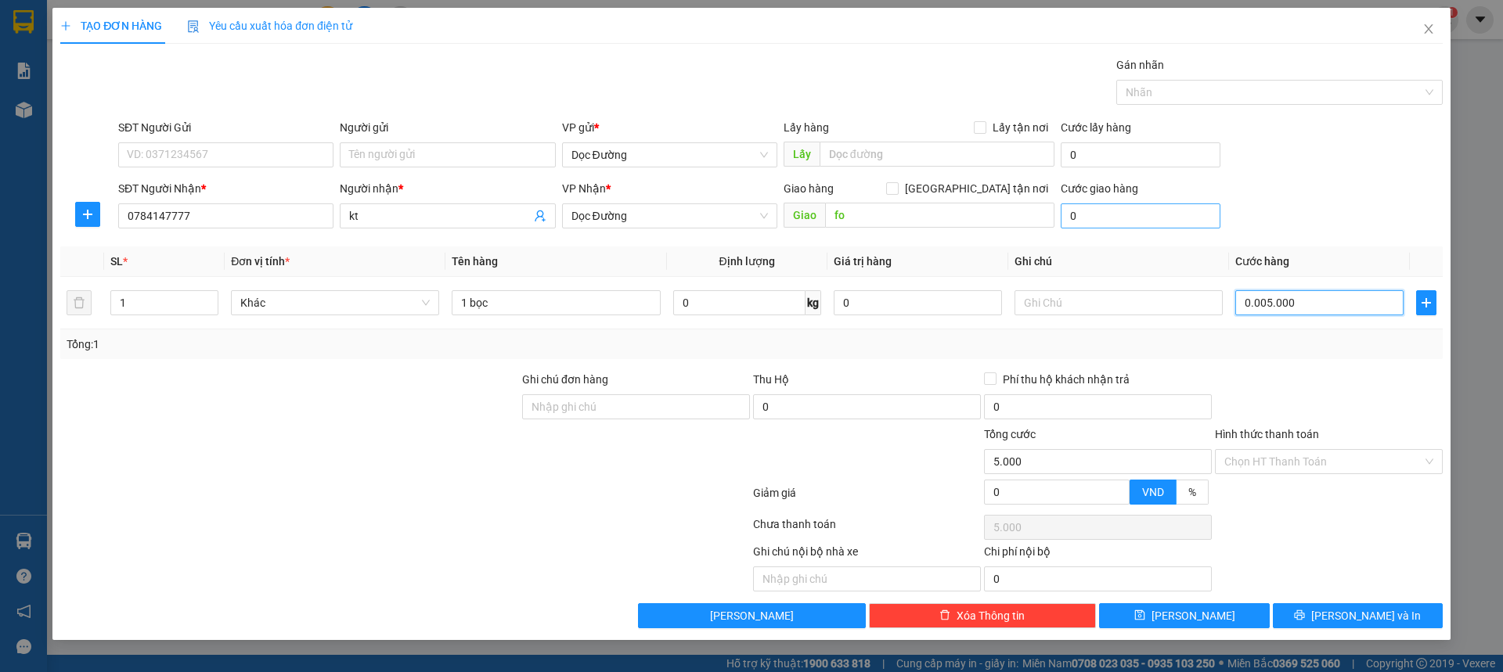
type input "000.050.000"
type input "50.000"
drag, startPoint x: 1258, startPoint y: 236, endPoint x: 1273, endPoint y: 219, distance: 22.2
click at [1258, 234] on div "Transit Pickup Surcharge Ids Transit Deliver Surcharge Ids Transit Deliver Surc…" at bounding box center [751, 342] width 1382 height 572
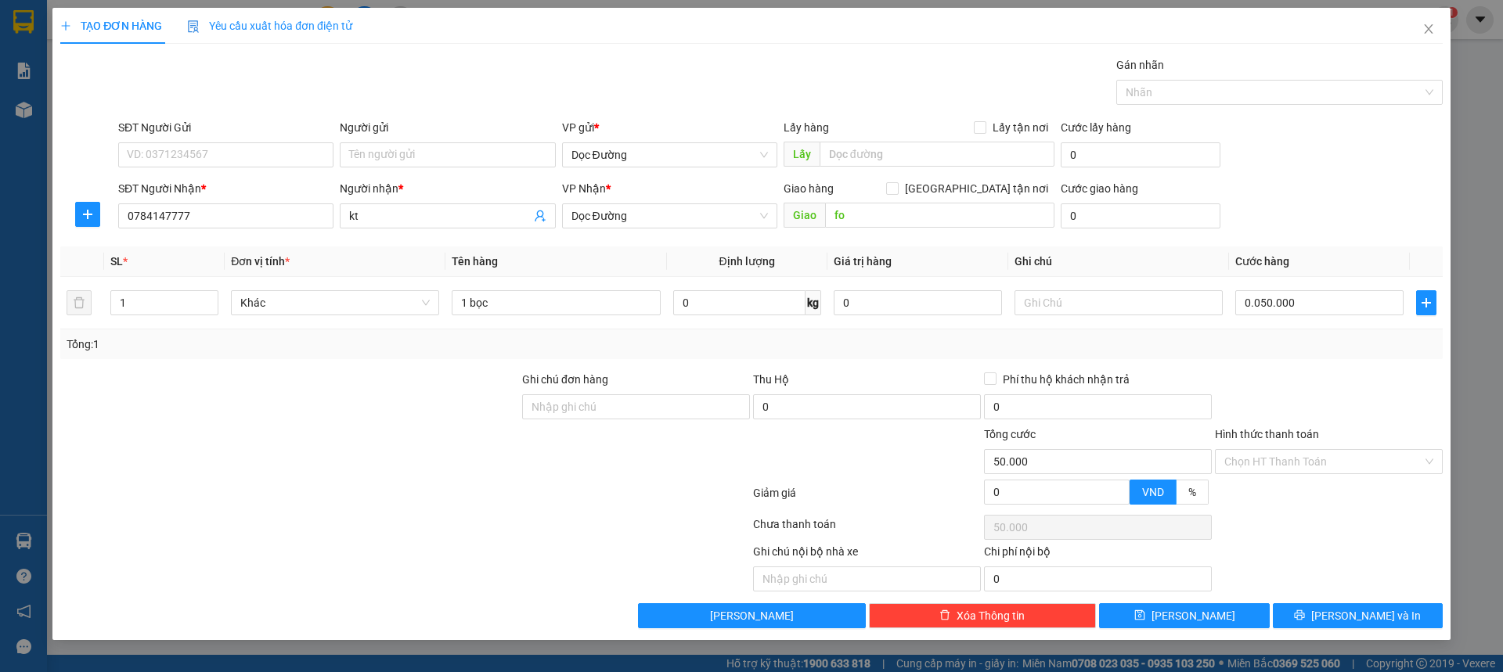
type input "50.000"
drag, startPoint x: 1211, startPoint y: 605, endPoint x: 1237, endPoint y: 617, distance: 28.4
click at [1210, 605] on button "[PERSON_NAME]" at bounding box center [1184, 615] width 170 height 25
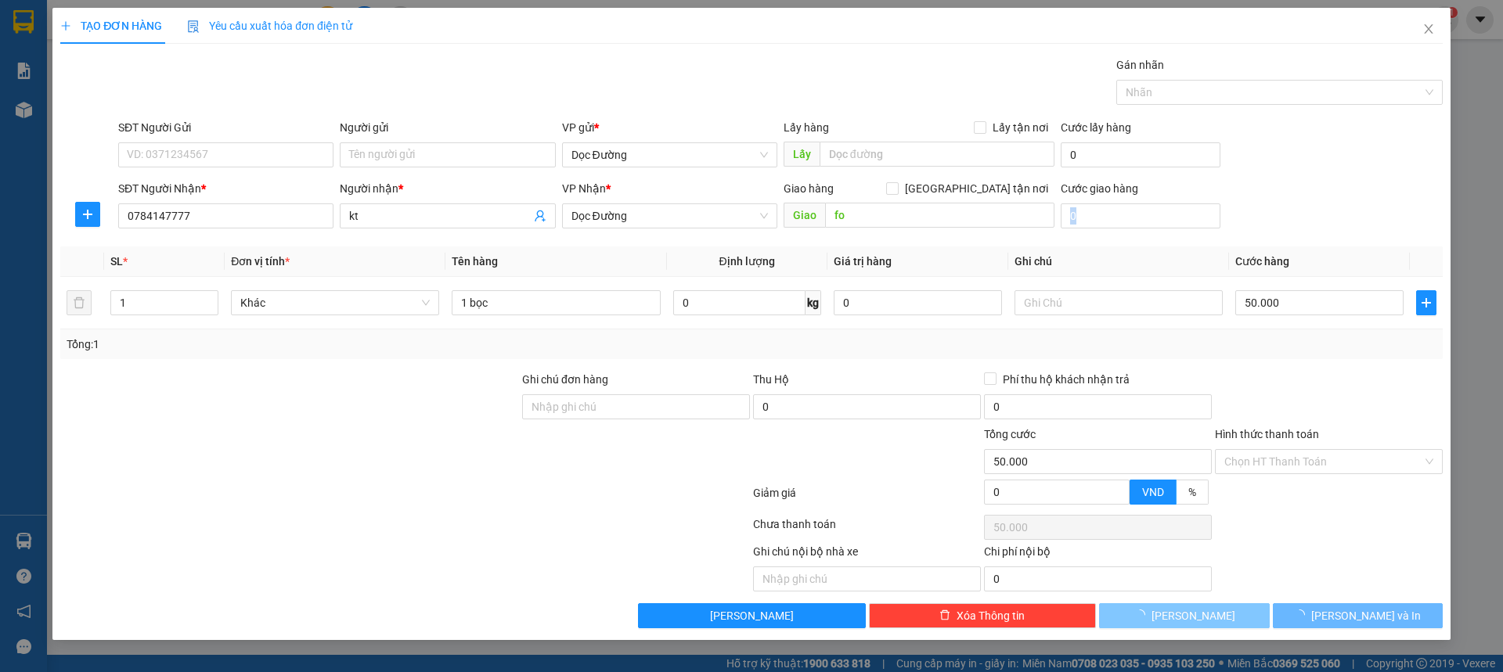
type input "0"
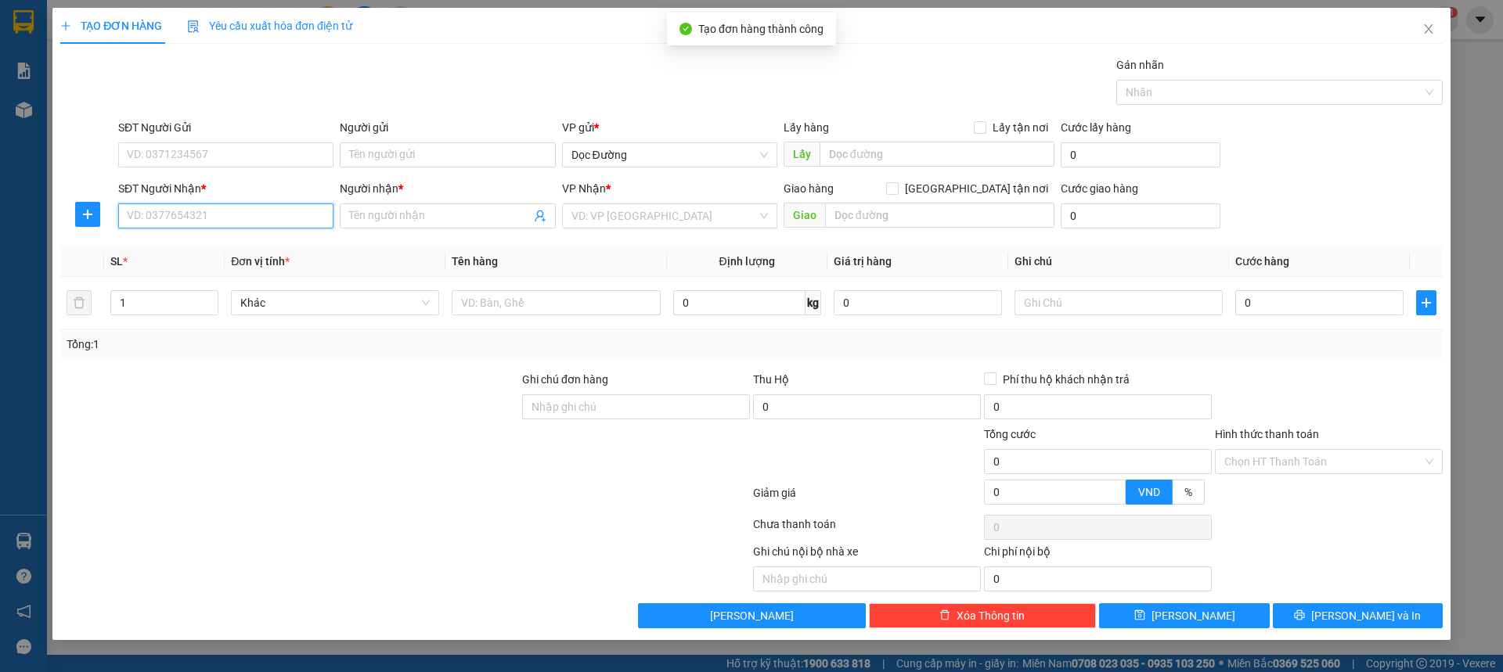
click at [213, 219] on input "SĐT Người Nhận *" at bounding box center [225, 215] width 215 height 25
type input "0916572877"
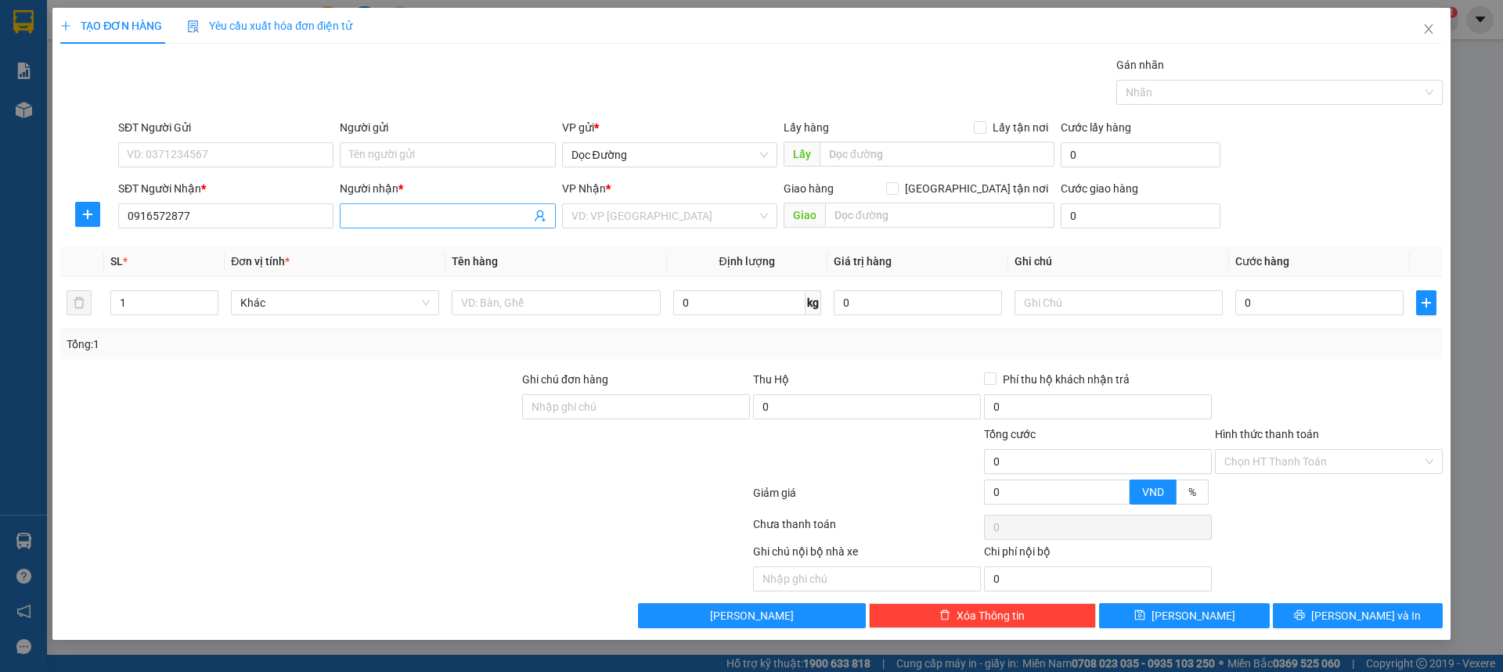
click at [466, 214] on input "Người nhận *" at bounding box center [439, 215] width 181 height 17
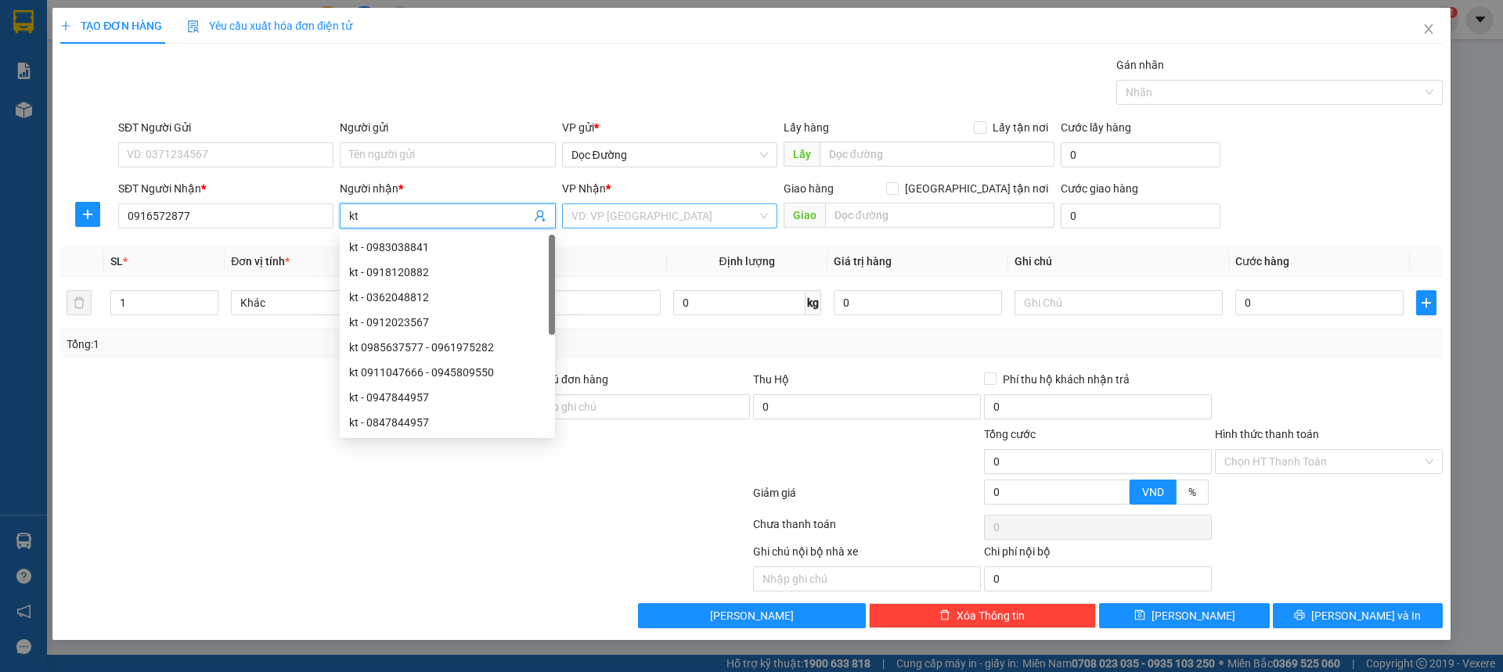
type input "kt"
click at [639, 212] on input "search" at bounding box center [663, 215] width 185 height 23
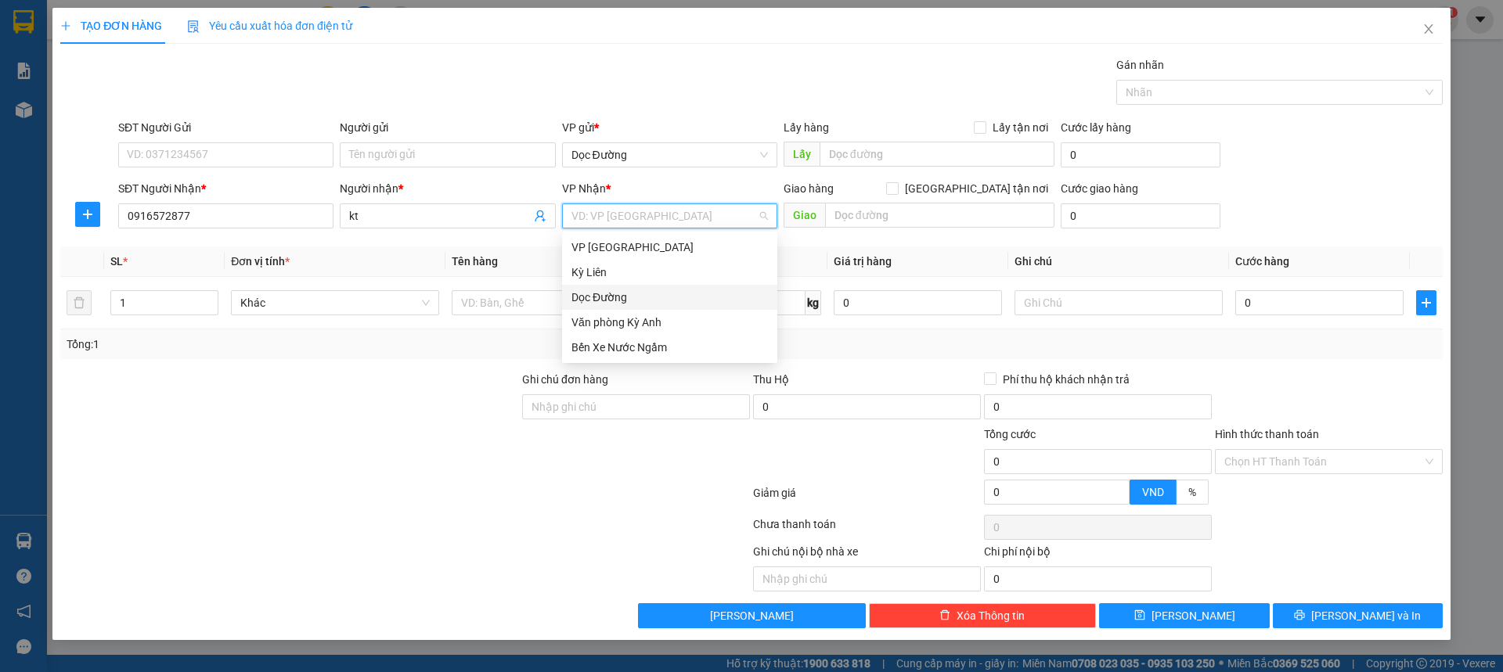
click at [625, 290] on div "Dọc Đường" at bounding box center [669, 297] width 196 height 17
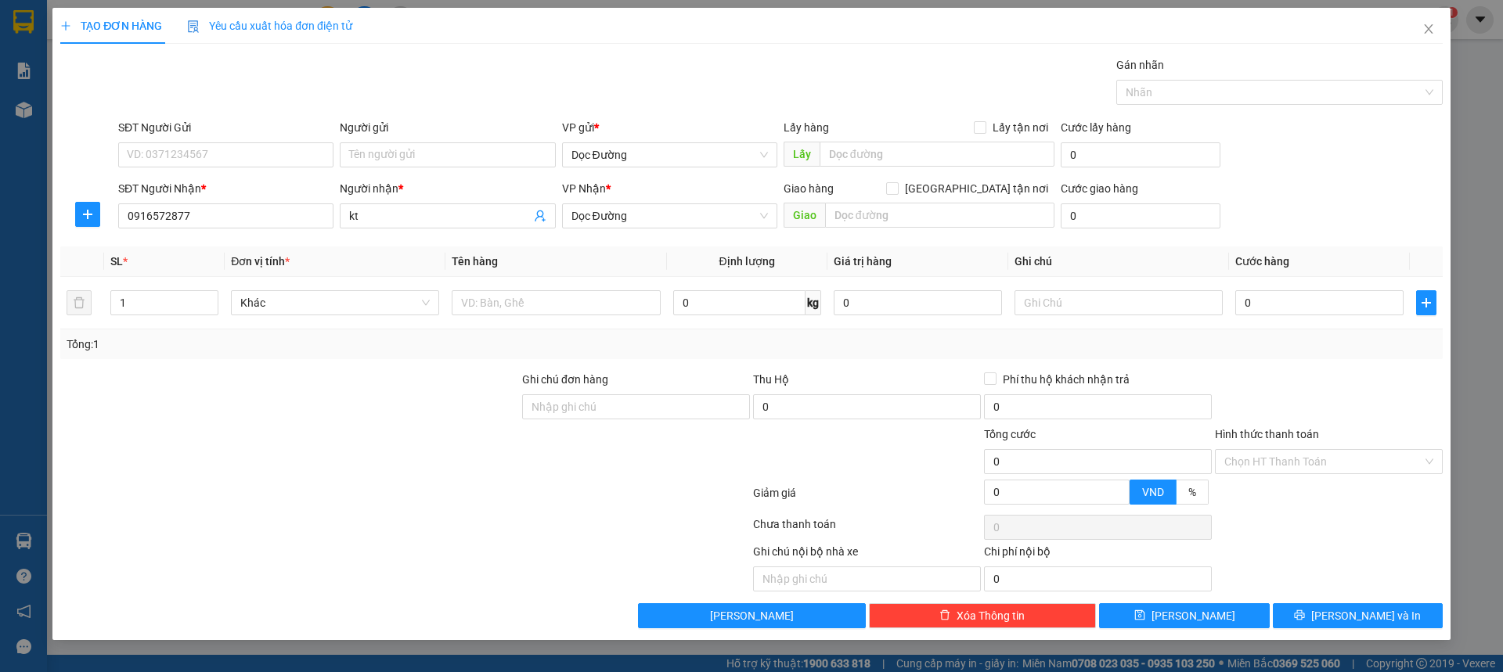
click at [958, 200] on div "Giao hàng [GEOGRAPHIC_DATA] tận nơi" at bounding box center [918, 191] width 271 height 23
click at [908, 218] on input "text" at bounding box center [939, 215] width 229 height 25
type input "vinh"
click at [594, 294] on input "text" at bounding box center [556, 302] width 208 height 25
type input "1 thùng"
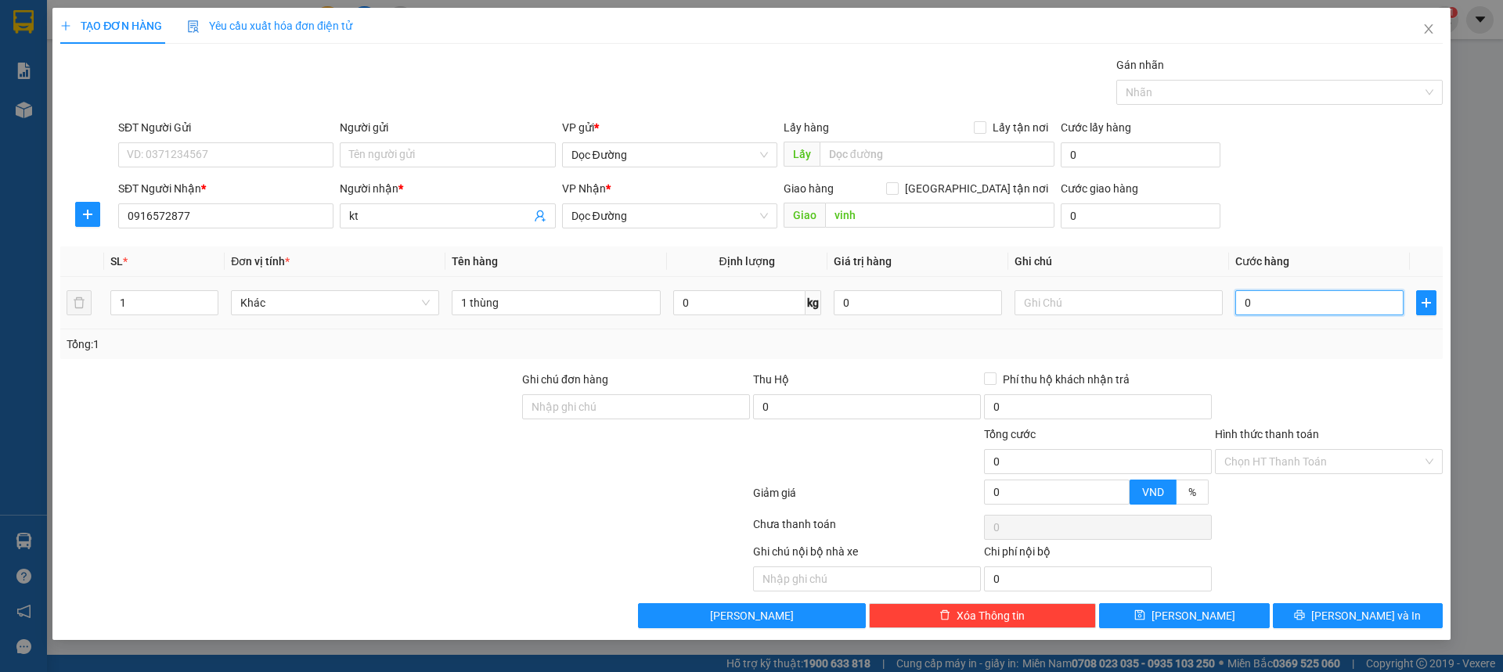
click at [1305, 306] on input "0" at bounding box center [1319, 302] width 168 height 25
type input "005"
type input "5"
type input "0.050"
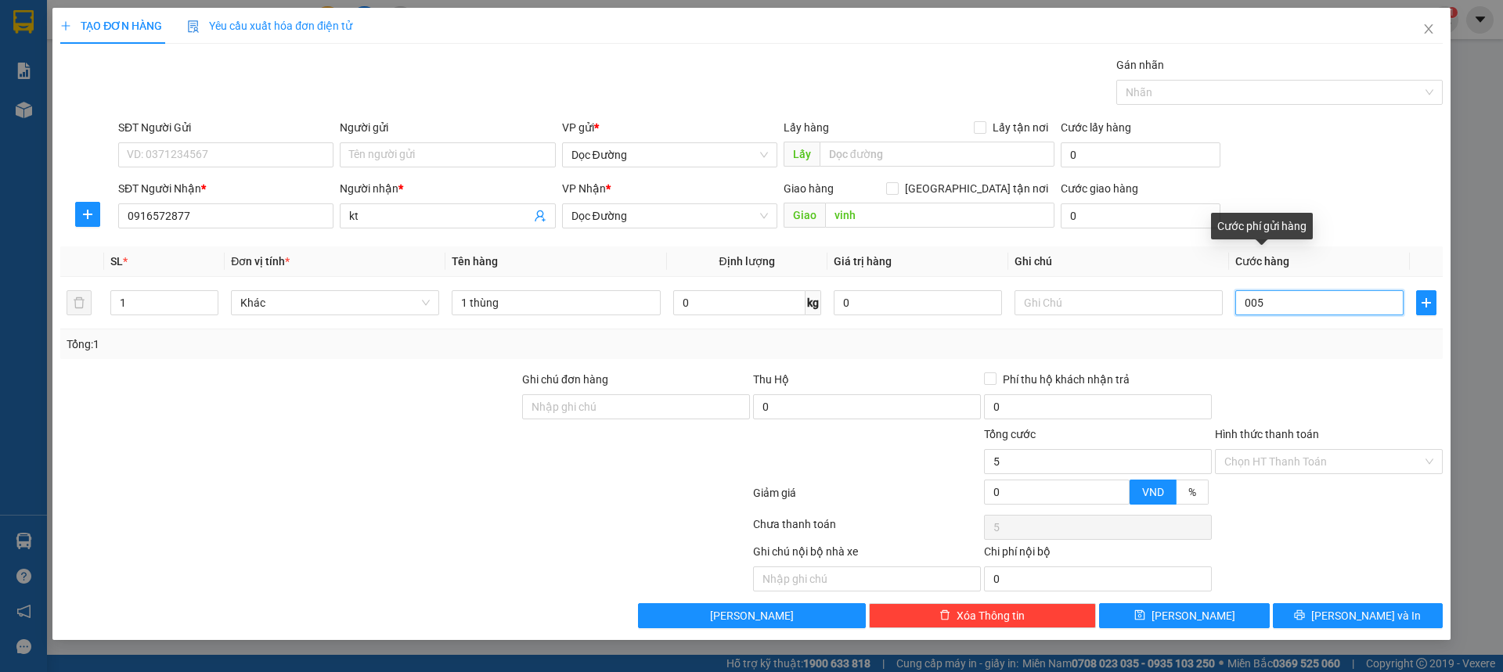
type input "50"
type input "00.500"
type input "500"
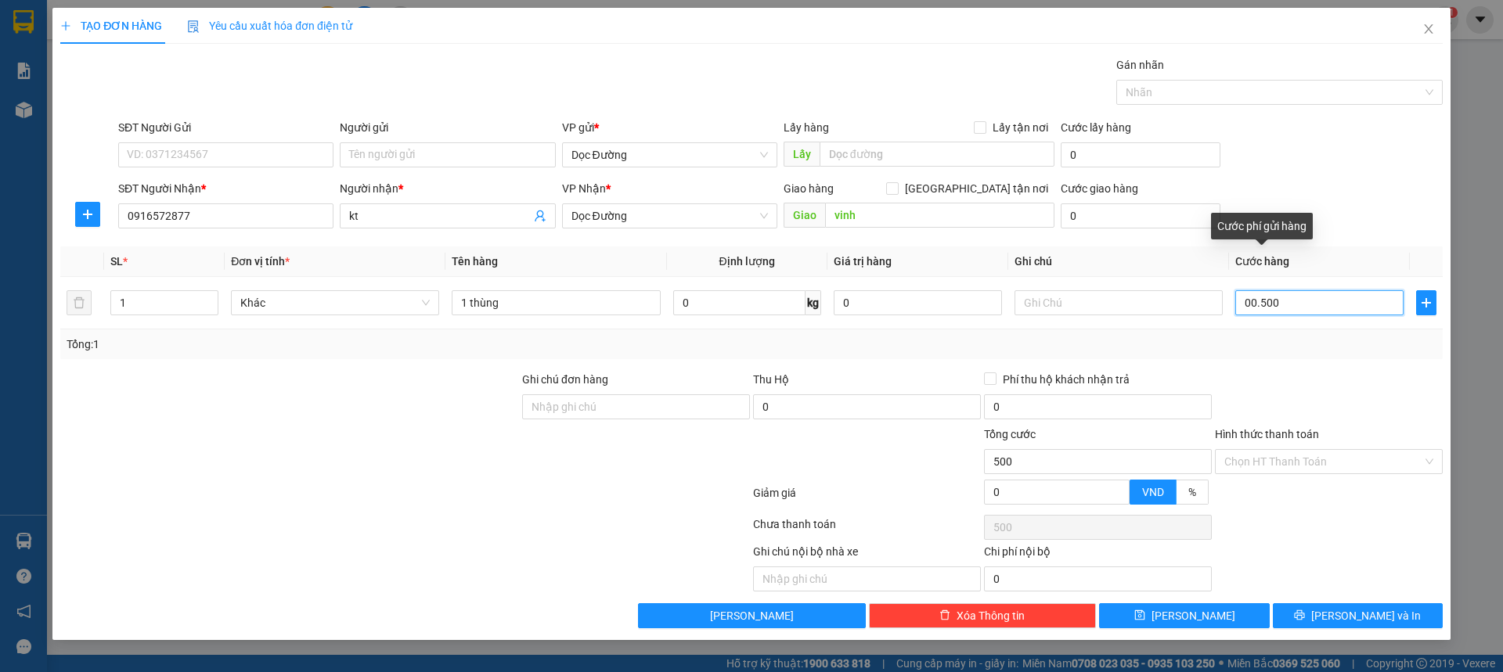
type input "0.005.000"
type input "5.000"
type input "000.050.000"
type input "50.000"
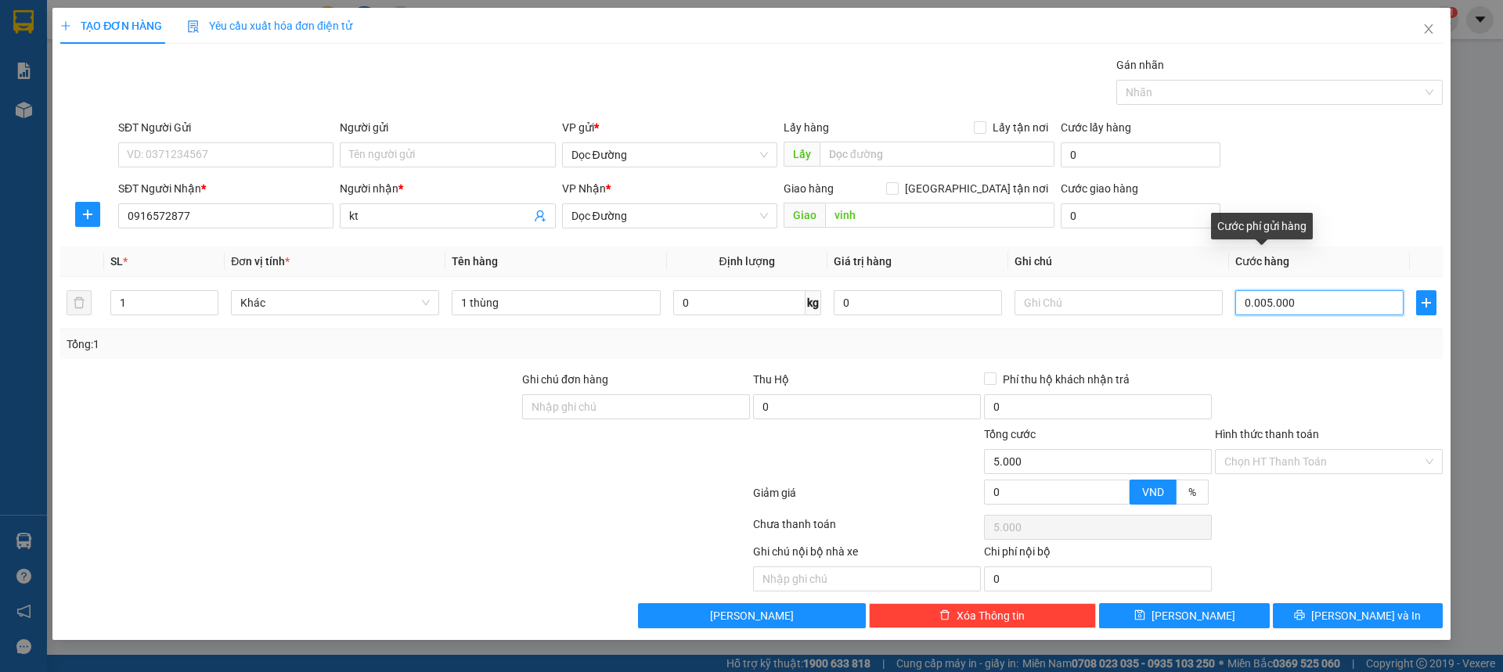
type input "50.000"
drag, startPoint x: 1400, startPoint y: 167, endPoint x: 1264, endPoint y: 467, distance: 329.2
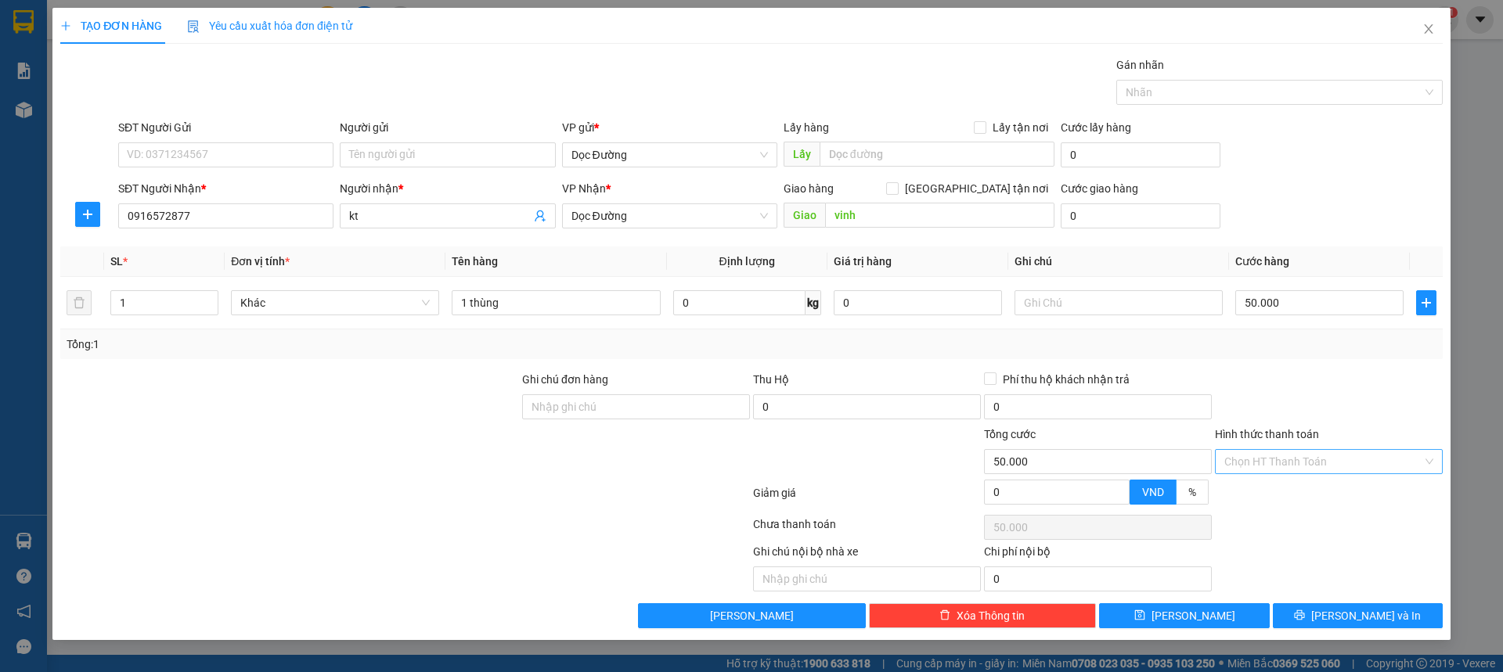
click at [1401, 167] on div "SĐT Người Gửi VD: 0371234567 Người gửi Tên người gửi VP gửi * Dọc Đường Lấy hàn…" at bounding box center [780, 146] width 1330 height 55
click at [1201, 611] on span "[PERSON_NAME]" at bounding box center [1193, 615] width 84 height 17
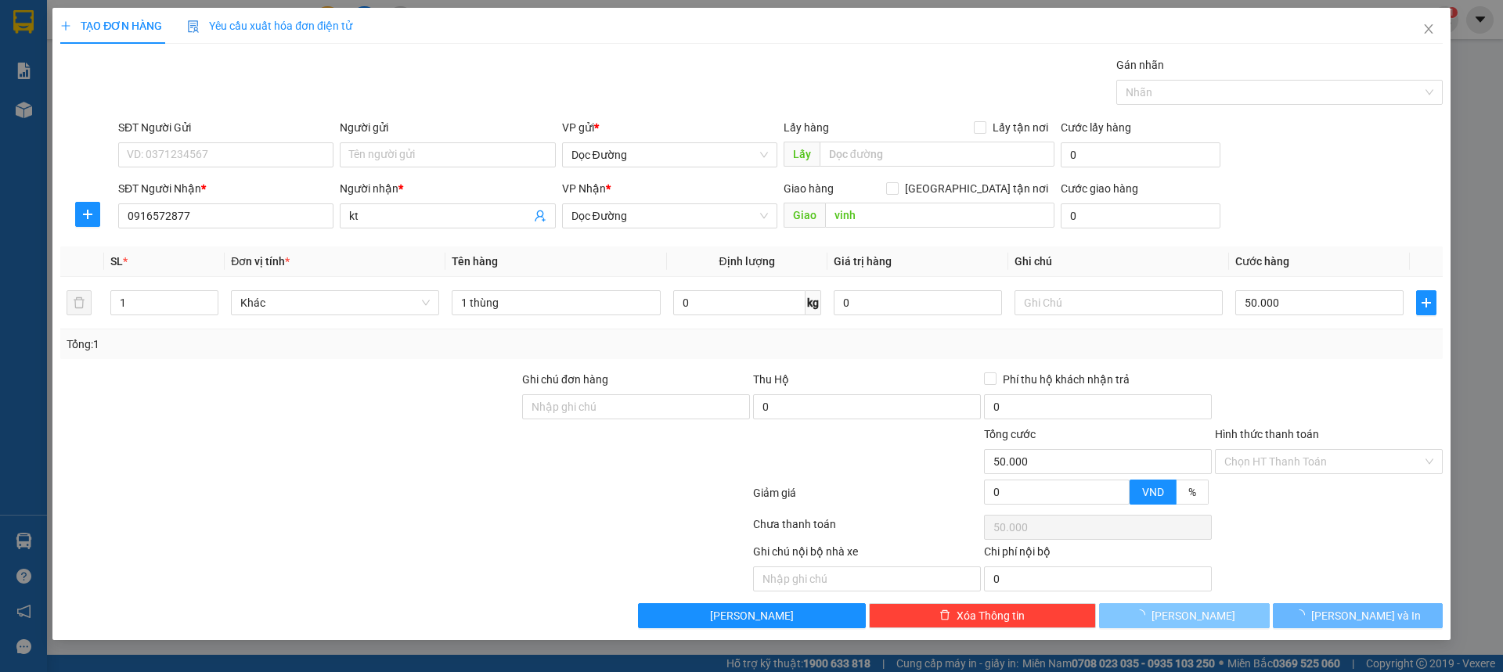
type input "0"
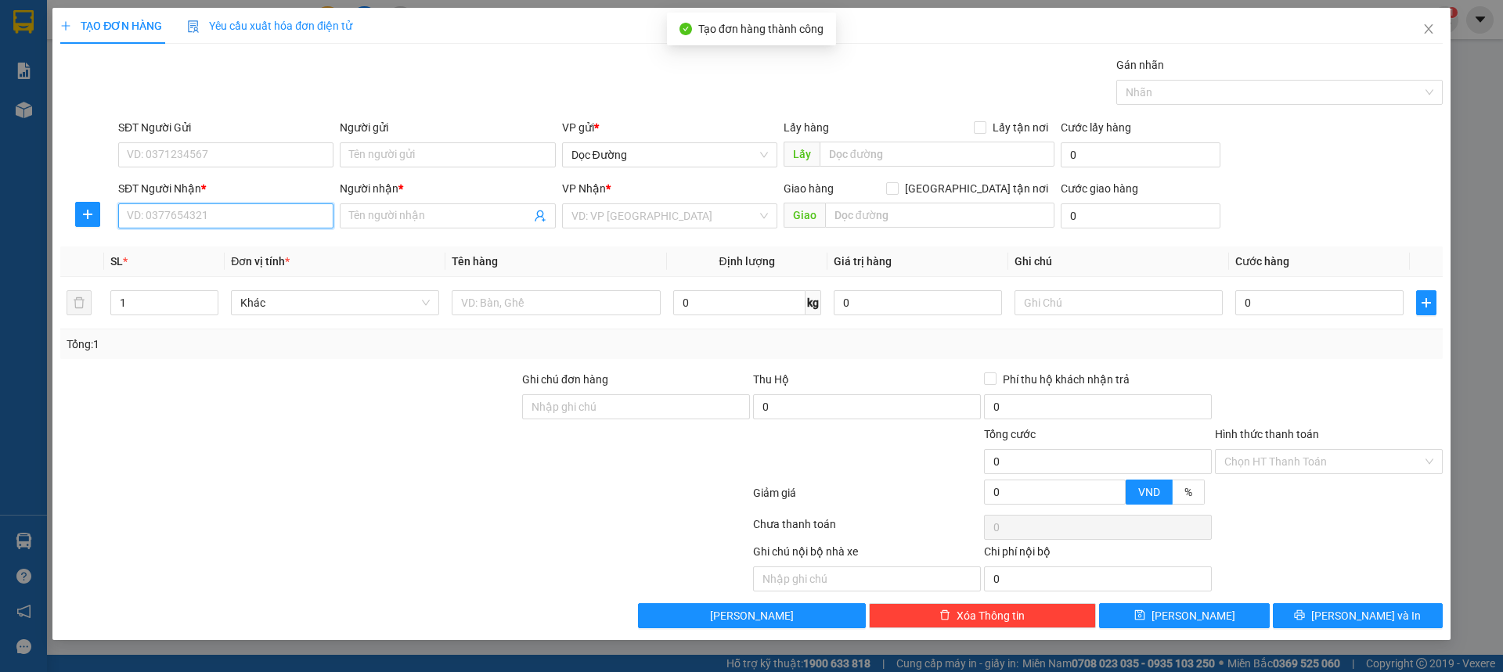
click at [230, 217] on input "SĐT Người Nhận *" at bounding box center [225, 215] width 215 height 25
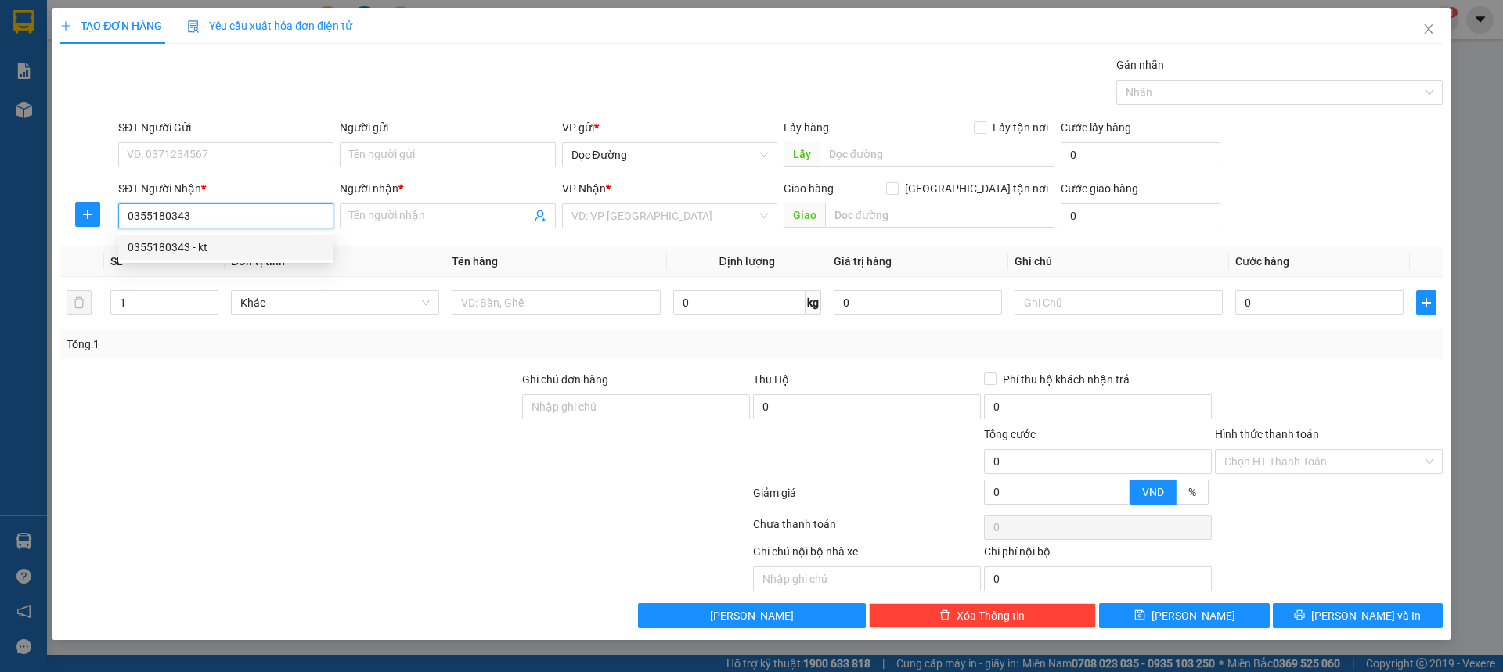
click at [222, 251] on div "0355180343 - kt" at bounding box center [226, 247] width 196 height 17
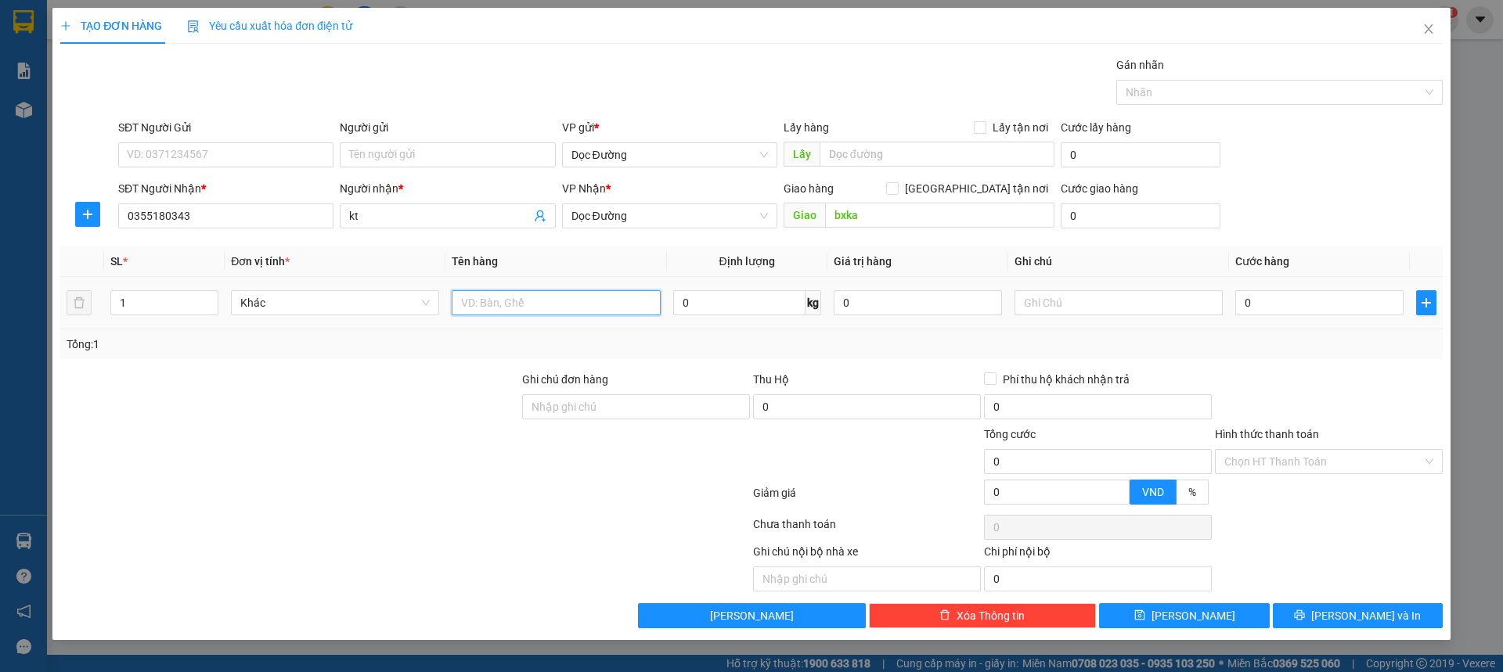
click at [528, 305] on input "text" at bounding box center [556, 302] width 208 height 25
click at [1257, 307] on input "0" at bounding box center [1319, 302] width 168 height 25
click at [1287, 210] on div "SĐT Người Nhận * 0355180343 Người nhận * kt VP Nhận * Dọc Đường Giao hàng Giao …" at bounding box center [780, 207] width 1330 height 55
drag, startPoint x: 1189, startPoint y: 635, endPoint x: 1201, endPoint y: 629, distance: 13.3
click at [1192, 633] on div "TẠO ĐƠN HÀNG Yêu cầu xuất hóa đơn điện tử Transit Pickup Surcharge Ids Transit …" at bounding box center [751, 324] width 1398 height 632
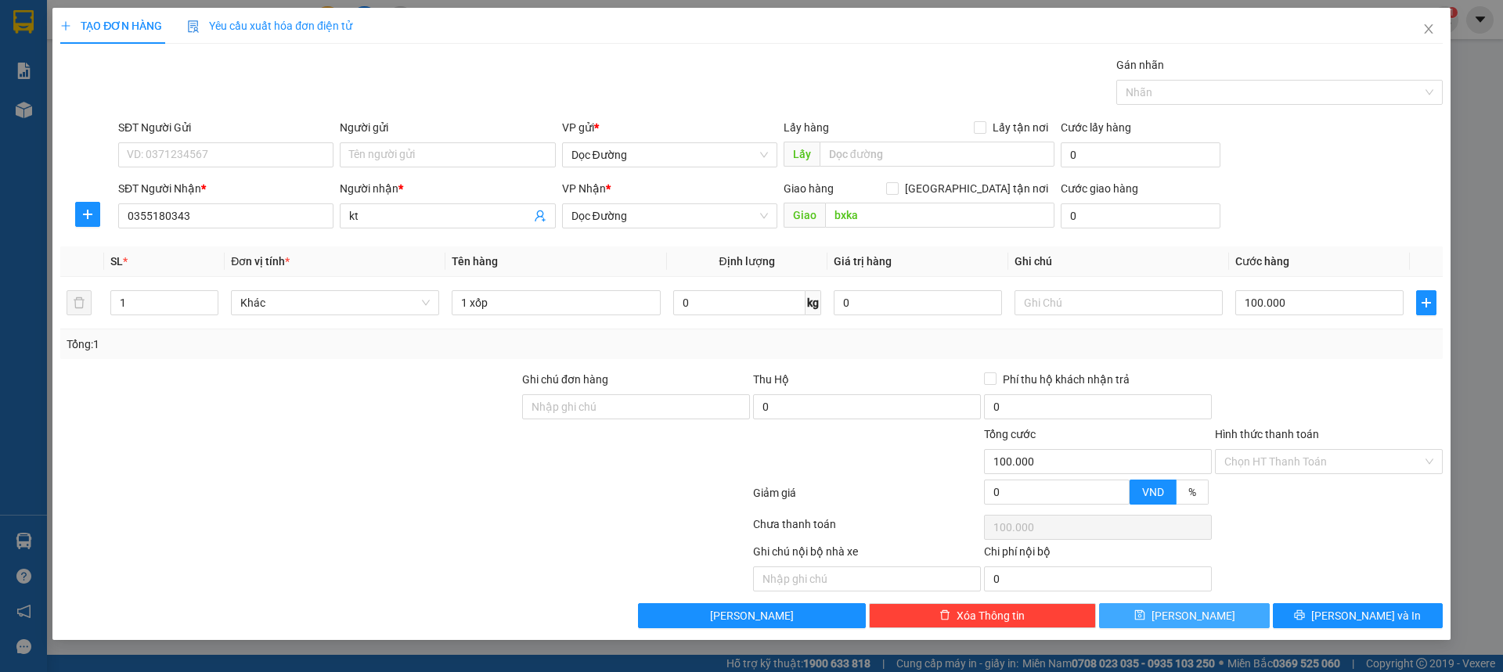
click at [1201, 625] on button "[PERSON_NAME]" at bounding box center [1184, 615] width 170 height 25
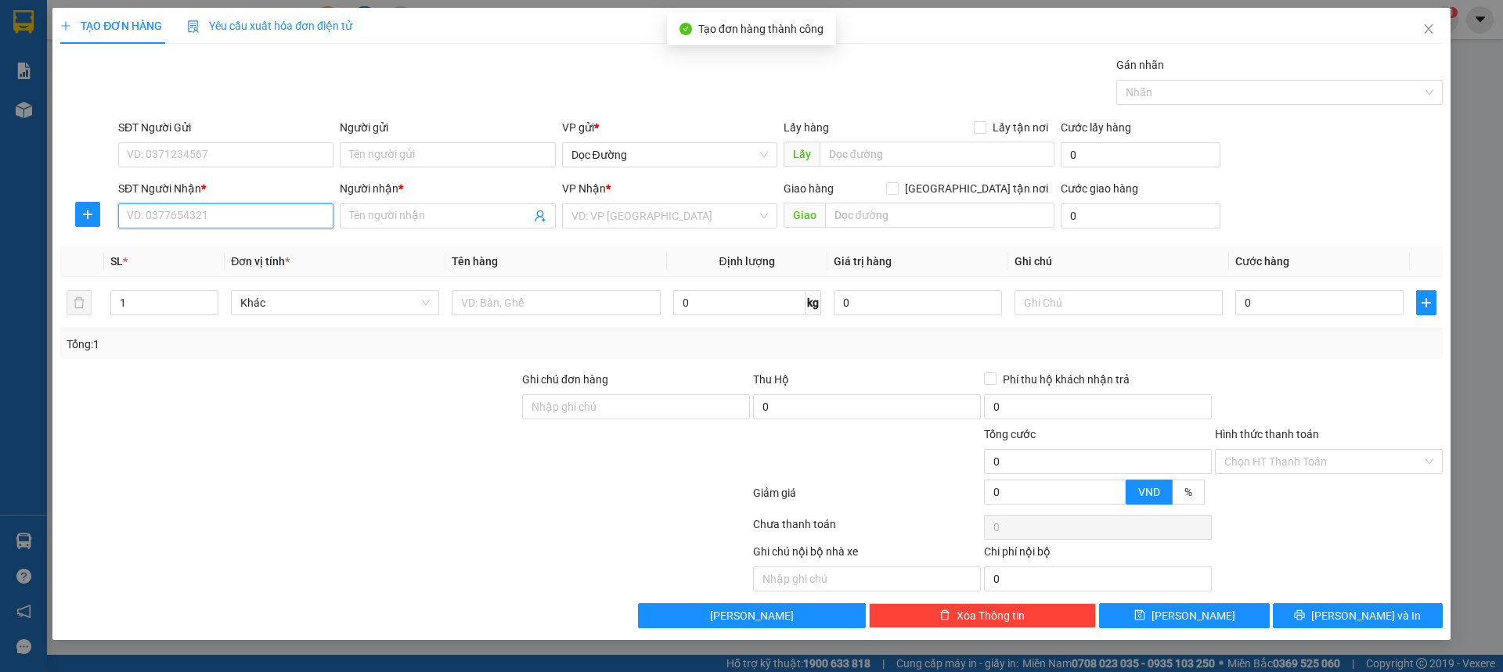
click at [205, 209] on input "SĐT Người Nhận *" at bounding box center [225, 215] width 215 height 25
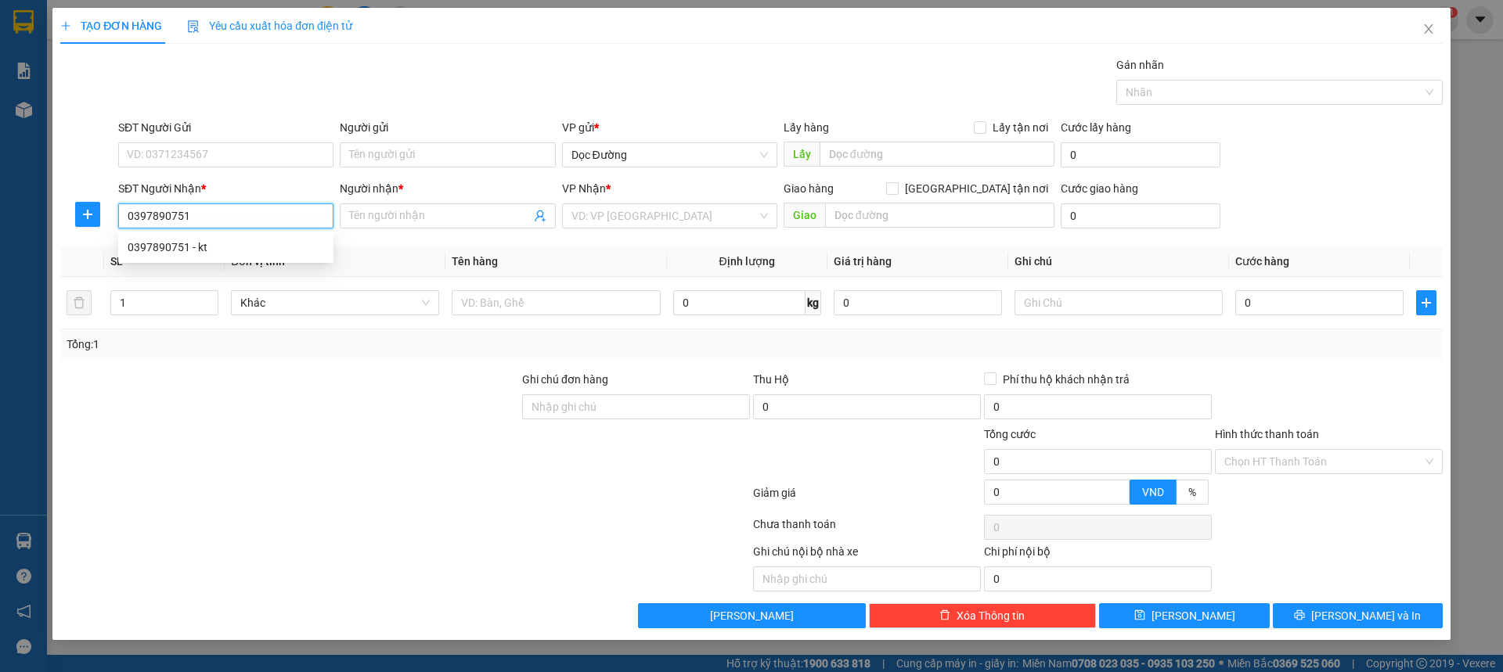
click at [211, 248] on div "0397890751 - kt" at bounding box center [226, 247] width 196 height 17
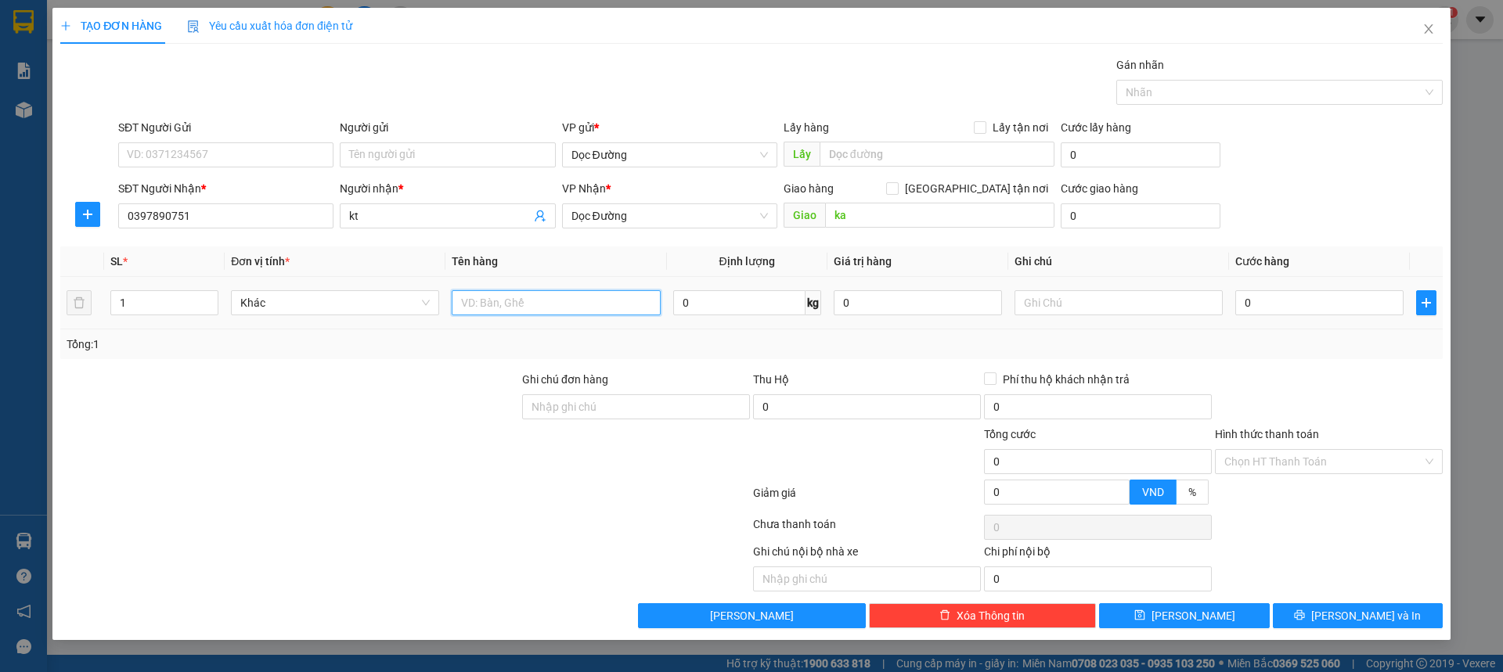
click at [484, 293] on input "text" at bounding box center [556, 302] width 208 height 25
click at [1300, 302] on input "0" at bounding box center [1319, 302] width 168 height 25
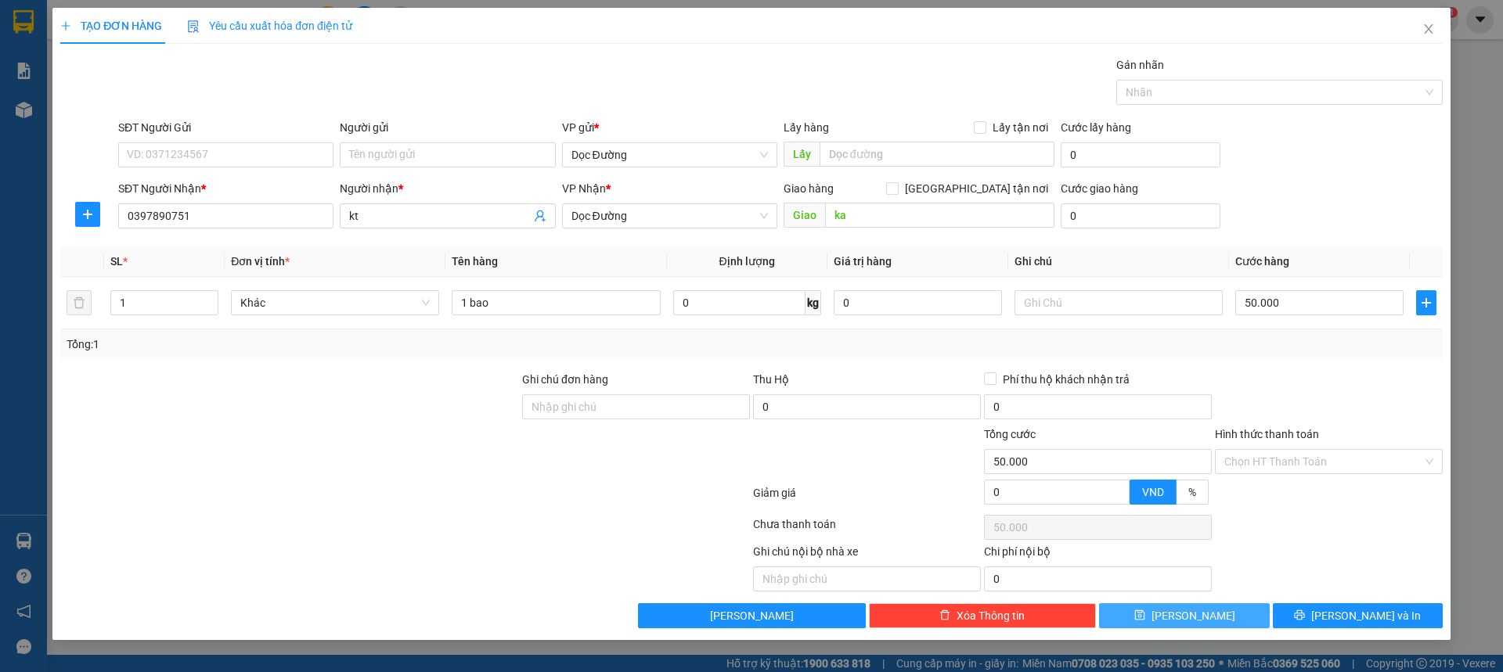
click at [1195, 614] on span "[PERSON_NAME]" at bounding box center [1193, 615] width 84 height 17
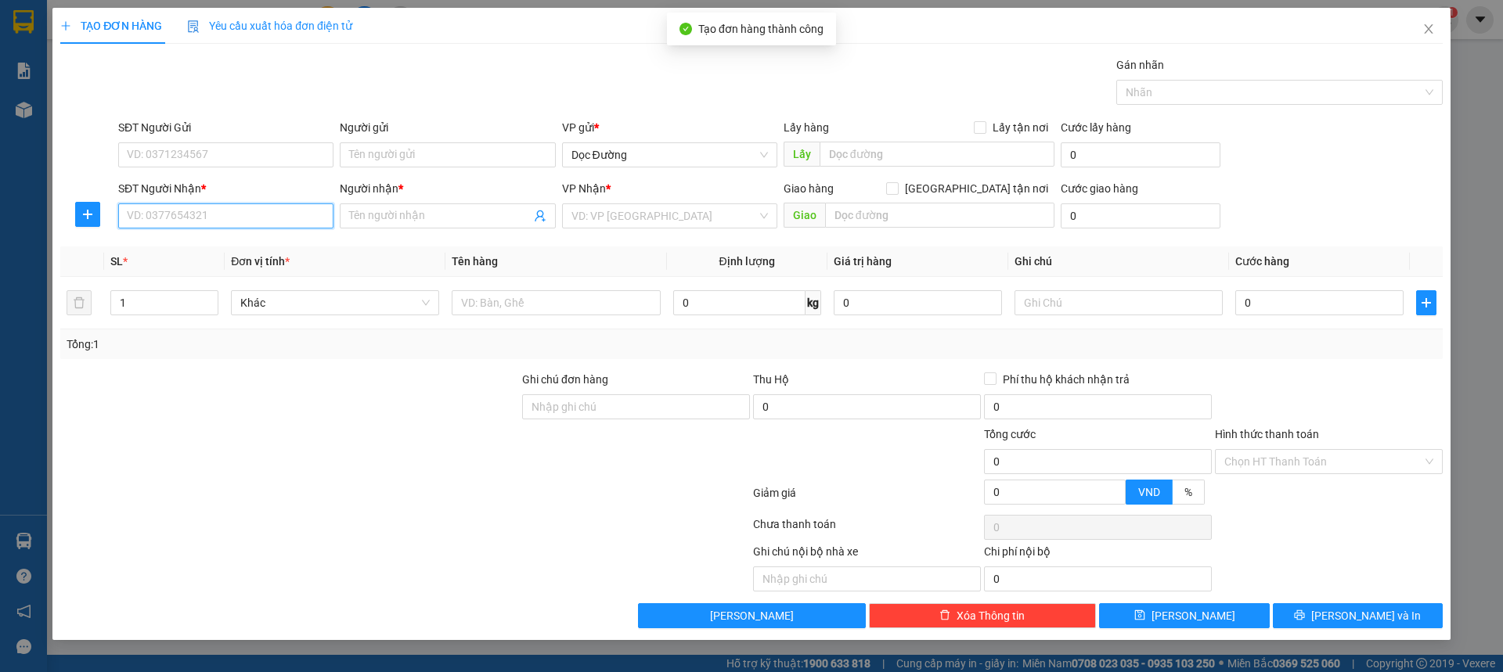
click at [197, 218] on input "SĐT Người Nhận *" at bounding box center [225, 215] width 215 height 25
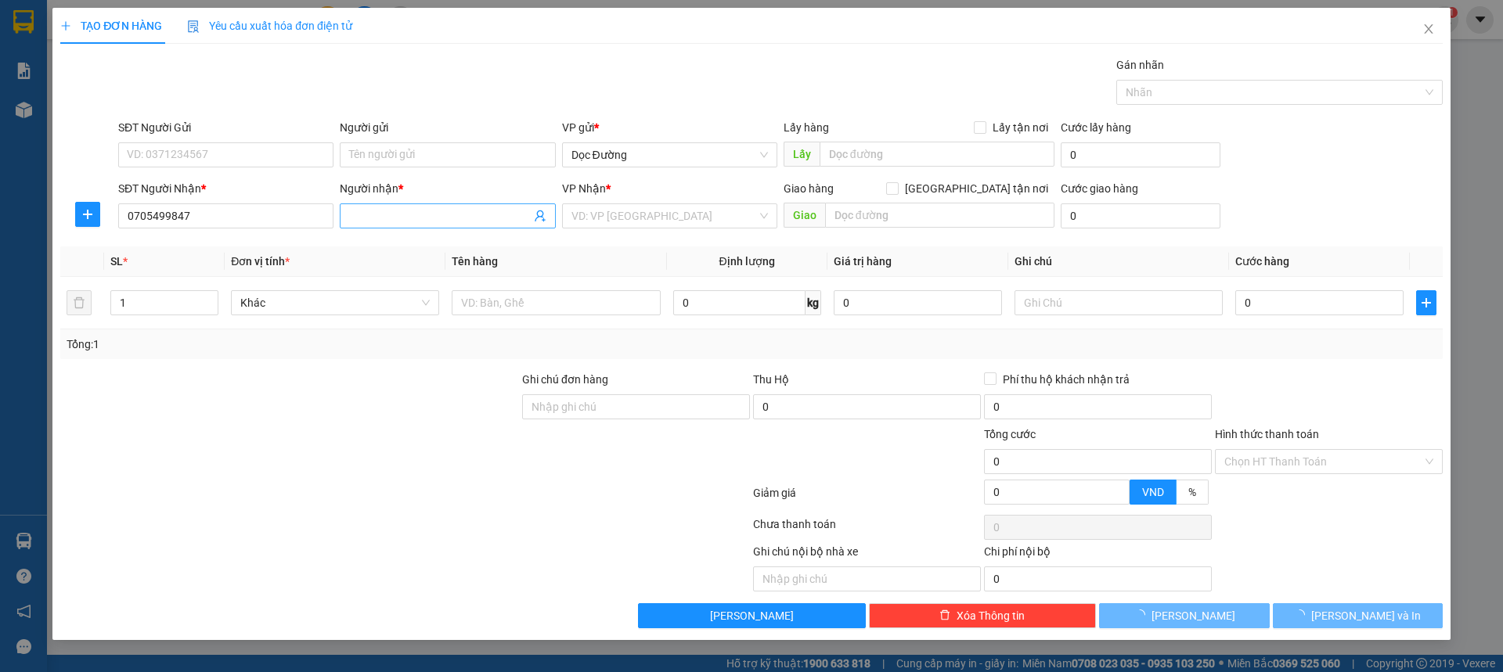
click at [370, 214] on input "Người nhận *" at bounding box center [439, 215] width 181 height 17
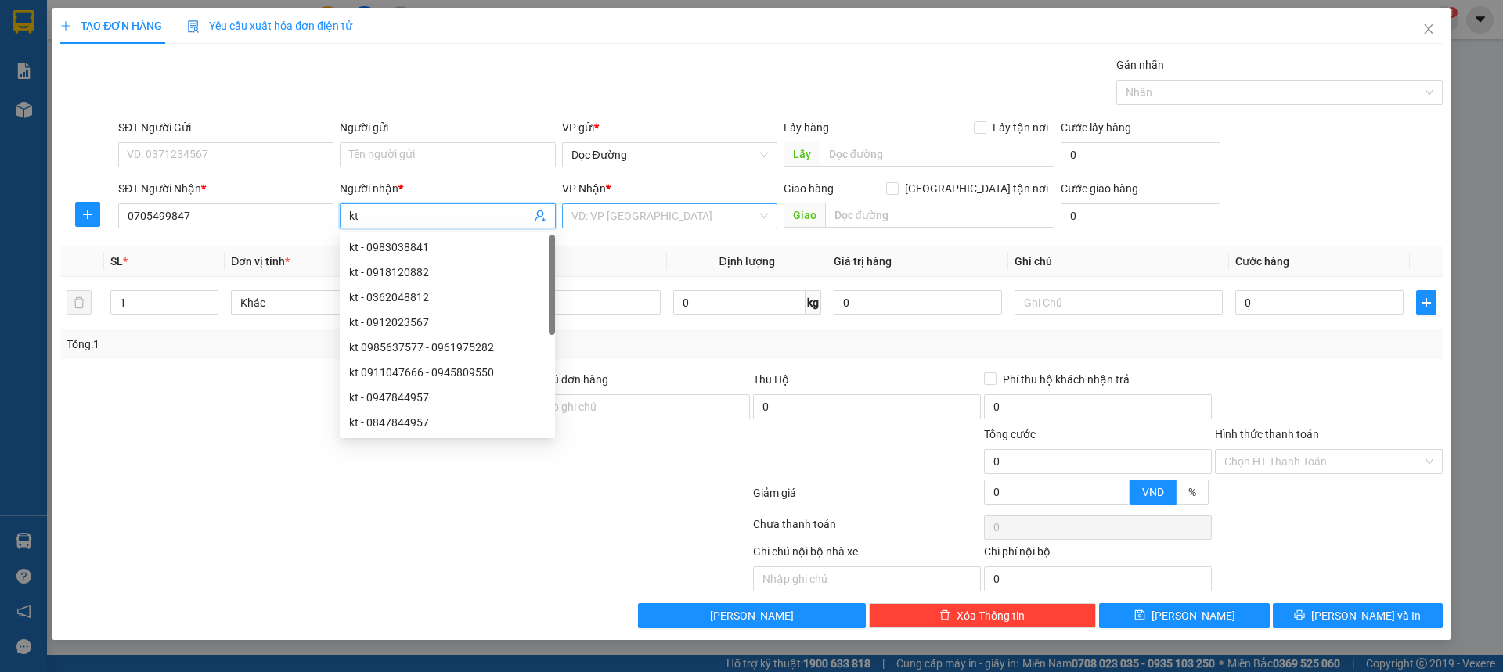
click at [621, 224] on input "search" at bounding box center [663, 215] width 185 height 23
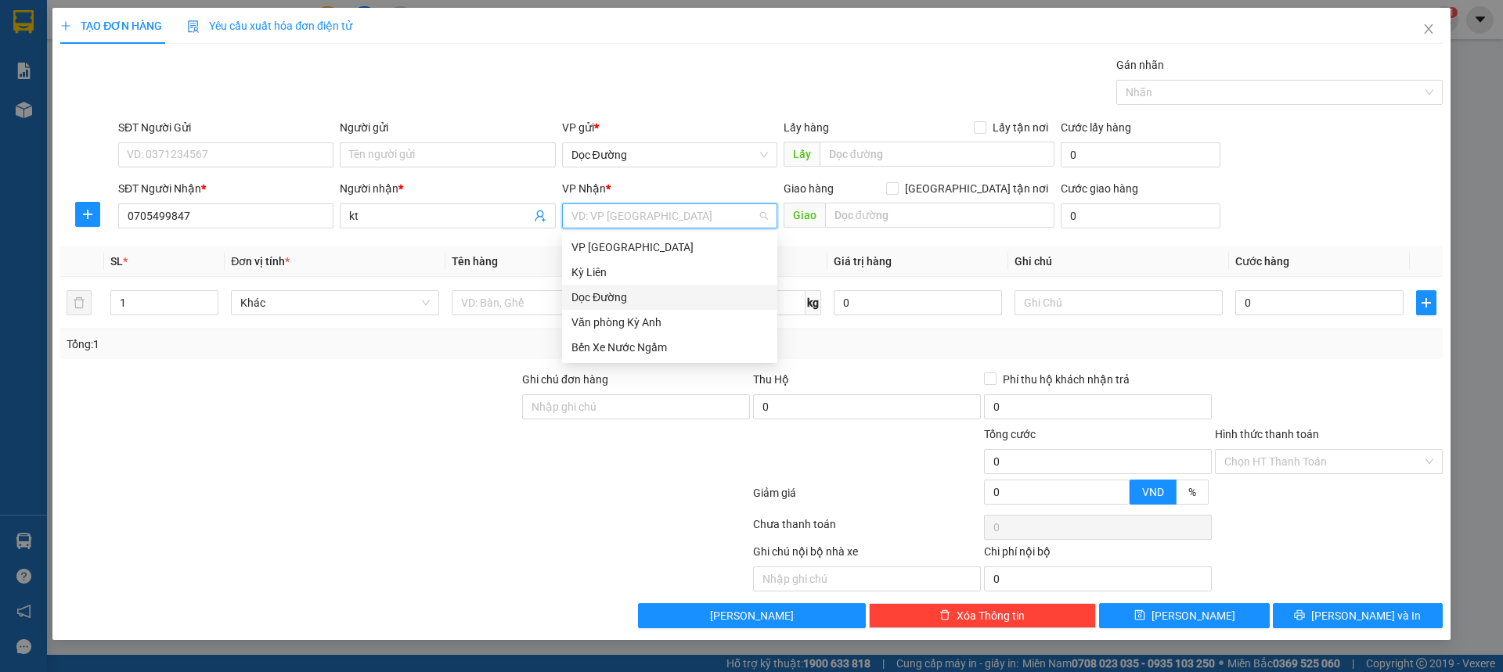
click at [620, 297] on div "Dọc Đường" at bounding box center [669, 297] width 196 height 17
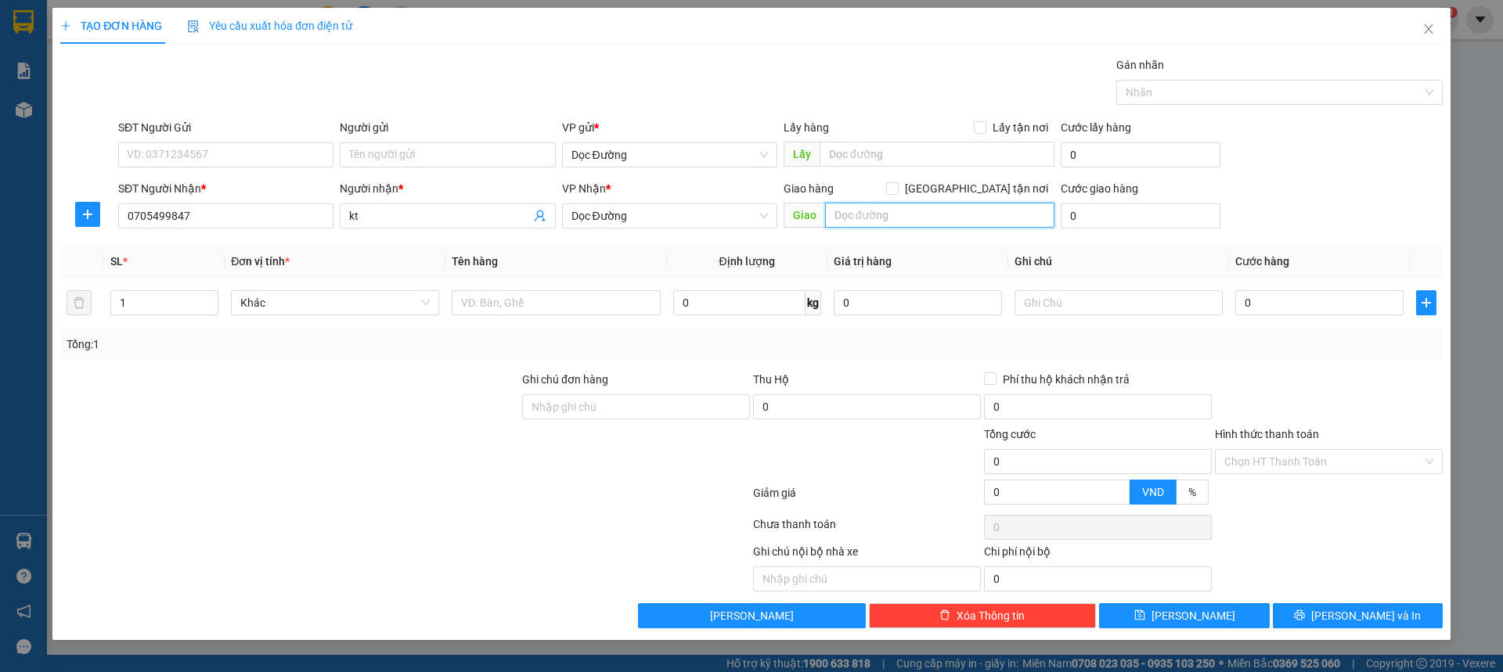
click at [882, 226] on input "text" at bounding box center [939, 215] width 229 height 25
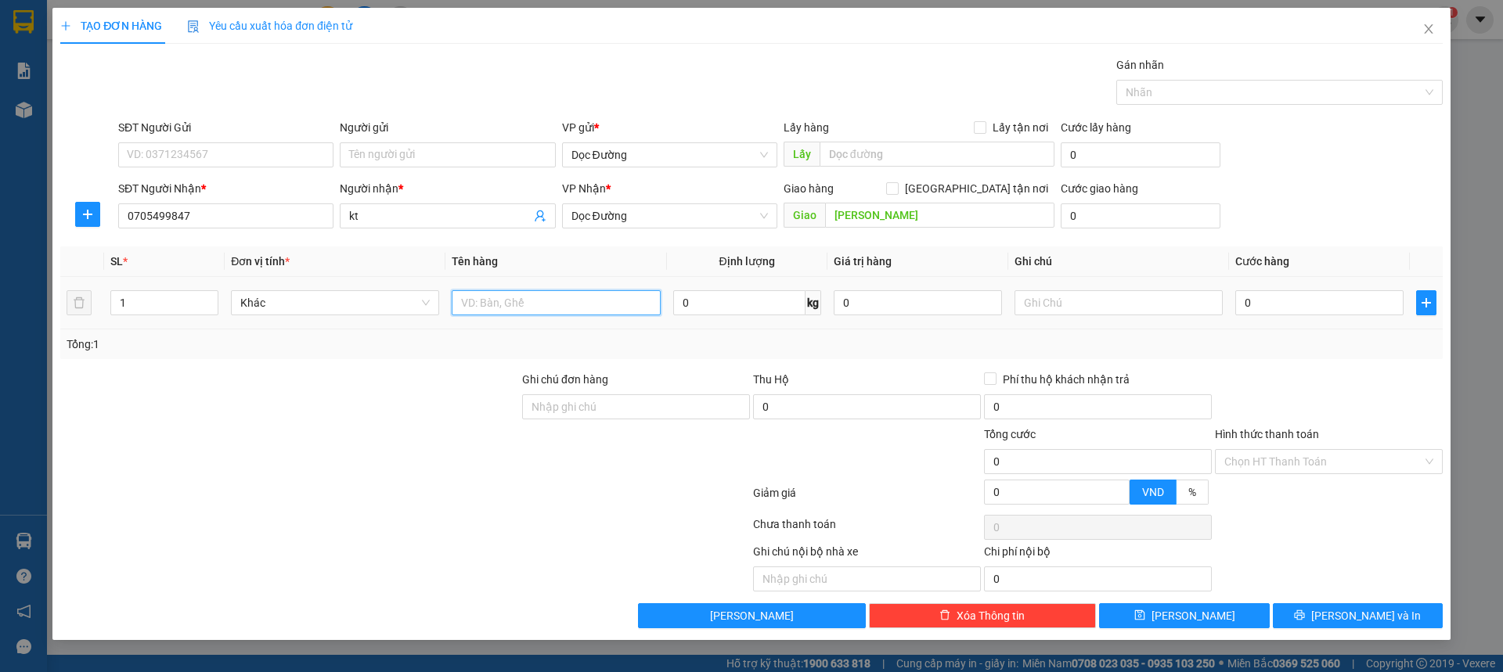
click at [485, 293] on input "text" at bounding box center [556, 302] width 208 height 25
click at [1345, 304] on input "0" at bounding box center [1319, 302] width 168 height 25
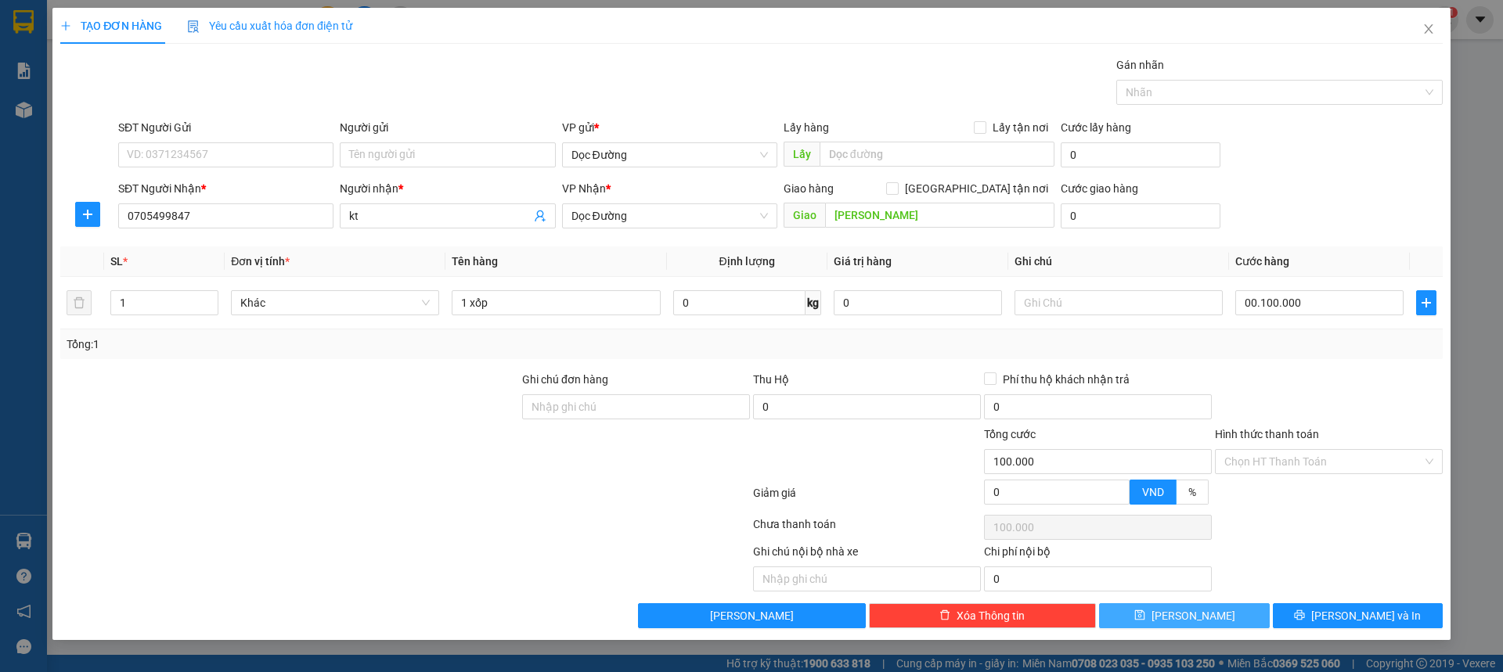
click at [1188, 615] on span "[PERSON_NAME]" at bounding box center [1193, 615] width 84 height 17
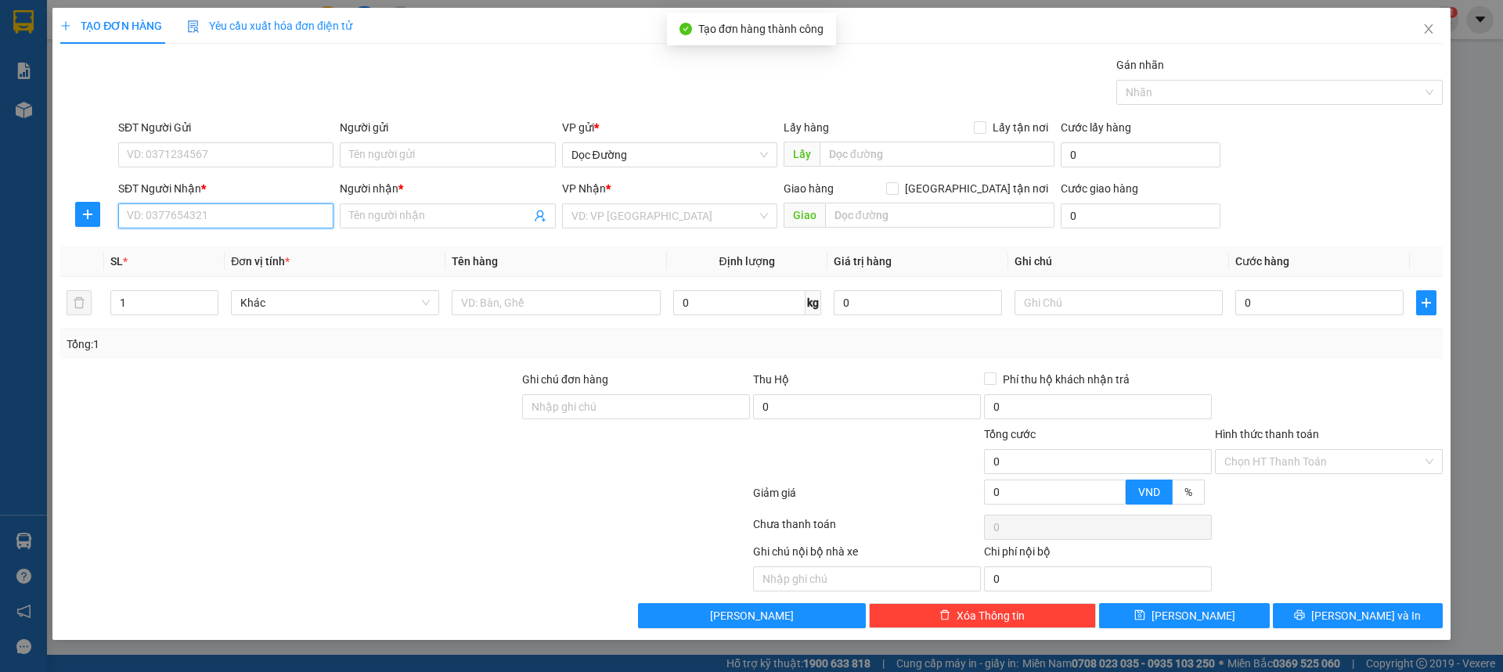
click at [205, 219] on input "SĐT Người Nhận *" at bounding box center [225, 215] width 215 height 25
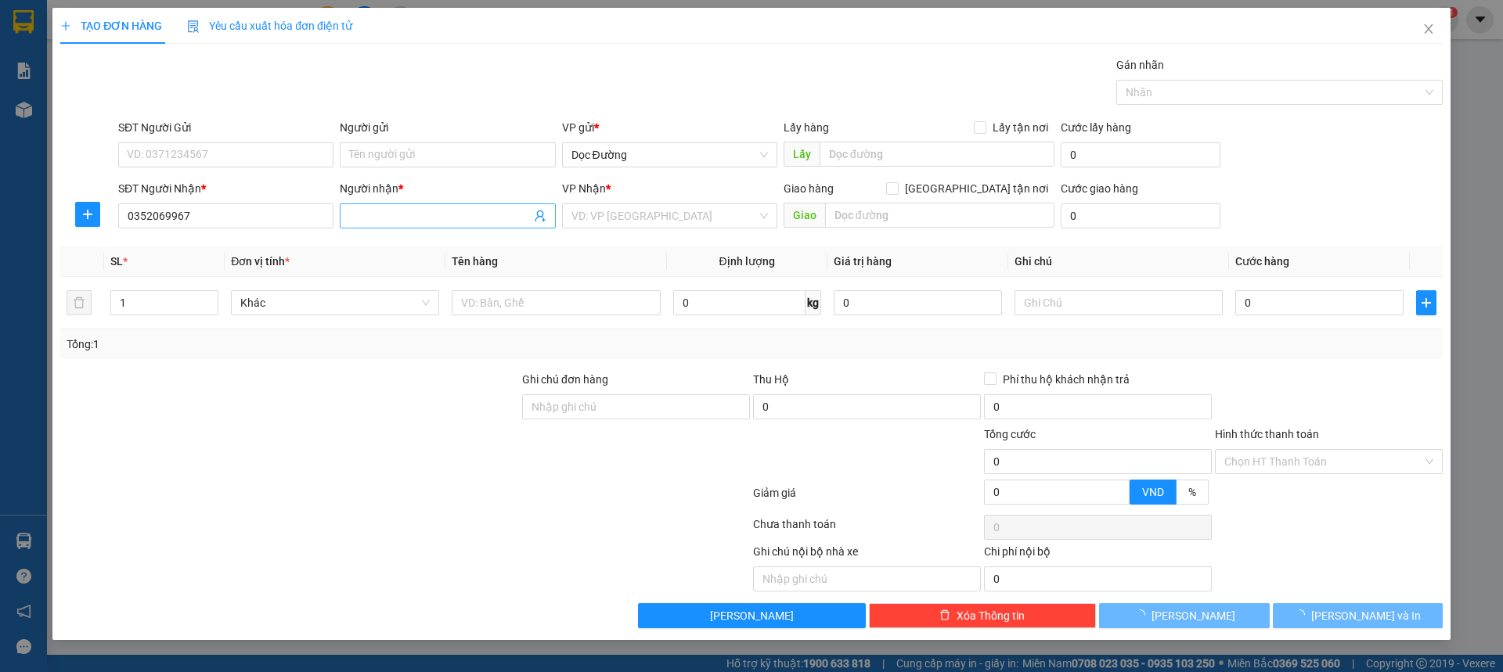
click at [393, 225] on span at bounding box center [447, 215] width 215 height 25
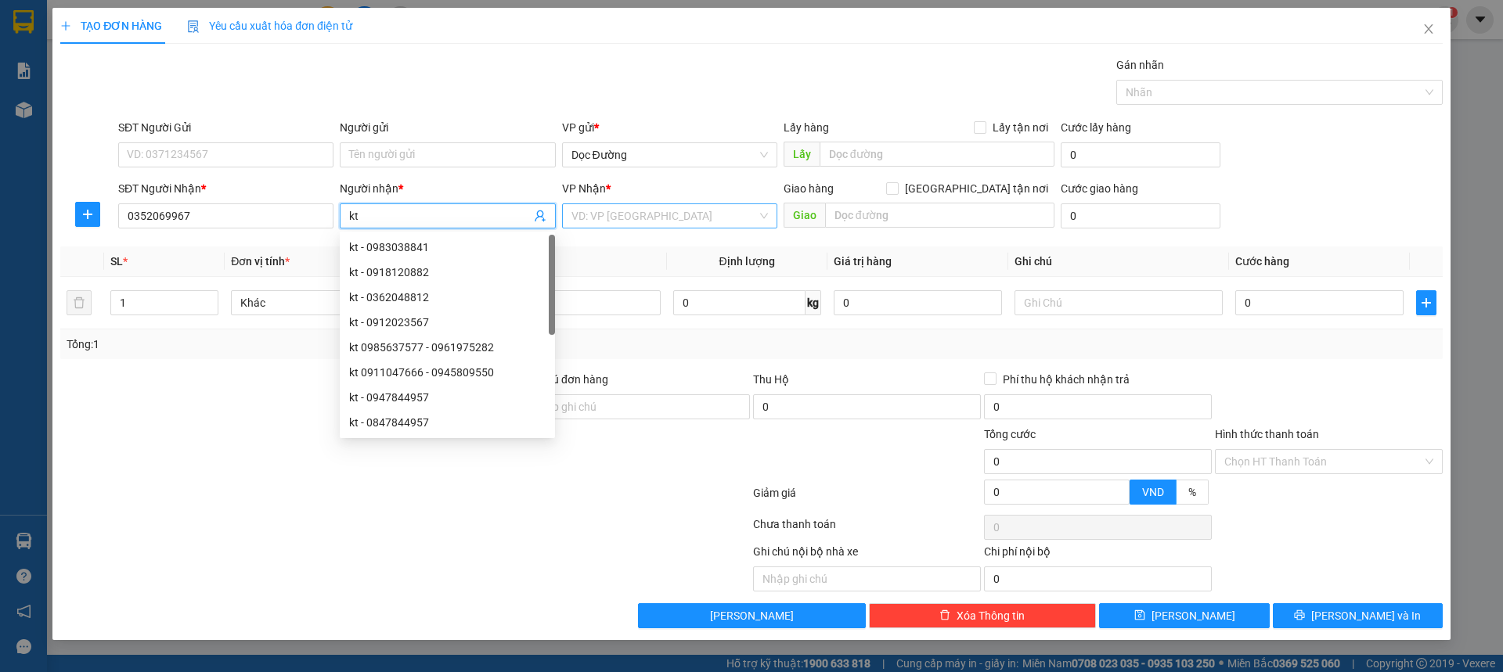
click at [711, 214] on input "search" at bounding box center [663, 215] width 185 height 23
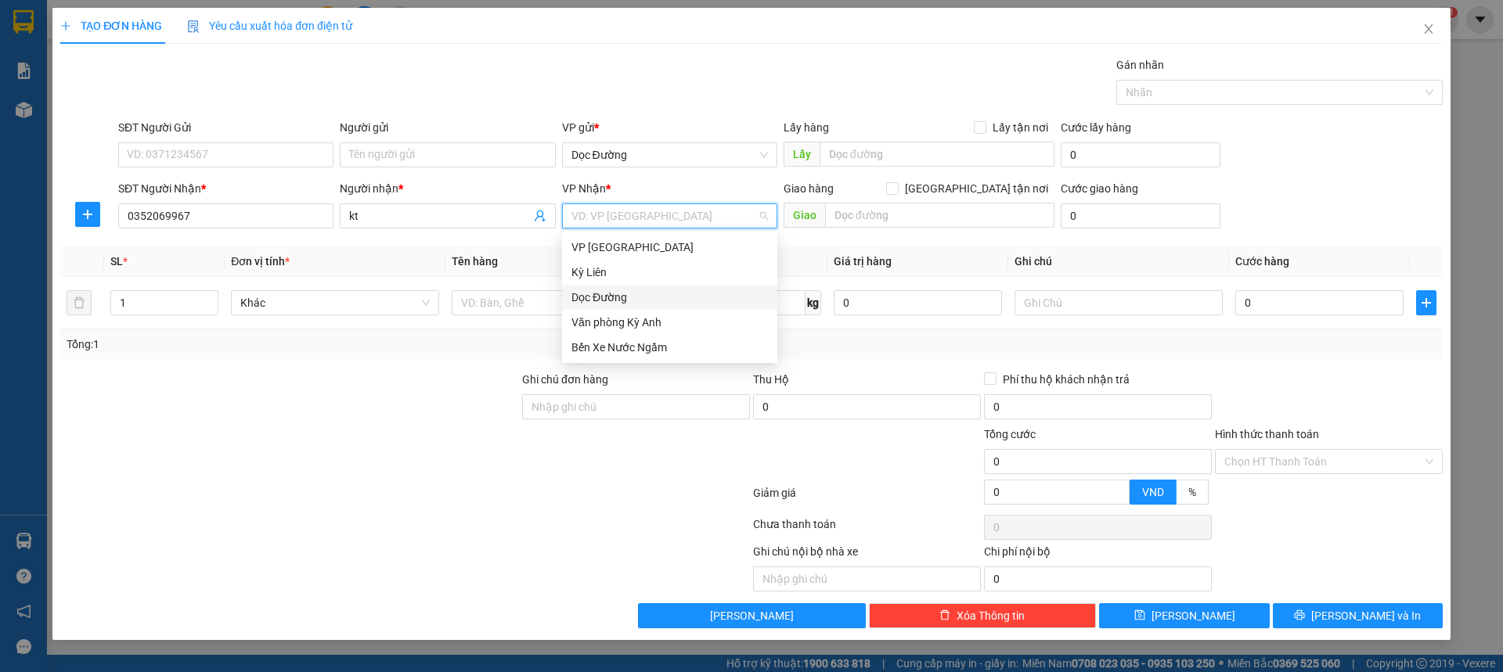
click at [618, 301] on div "Dọc Đường" at bounding box center [669, 297] width 196 height 17
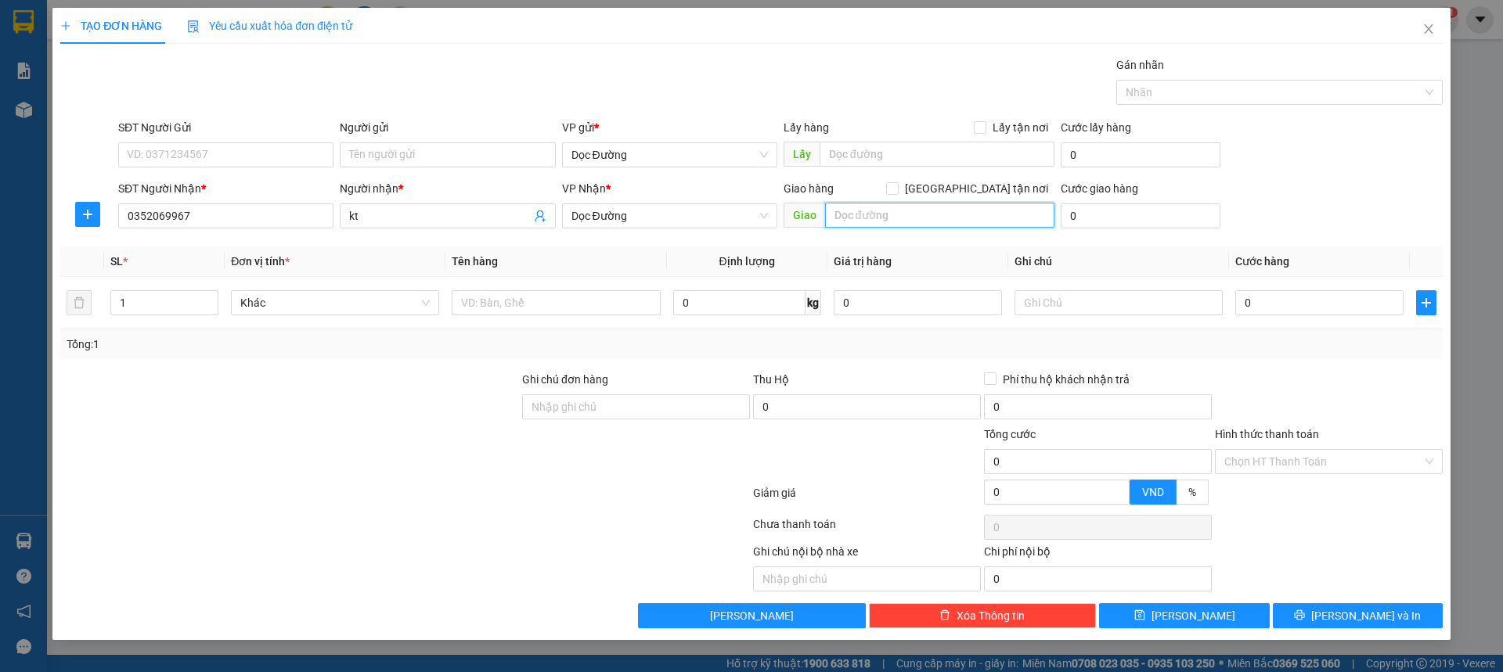
click at [895, 223] on input "text" at bounding box center [939, 215] width 229 height 25
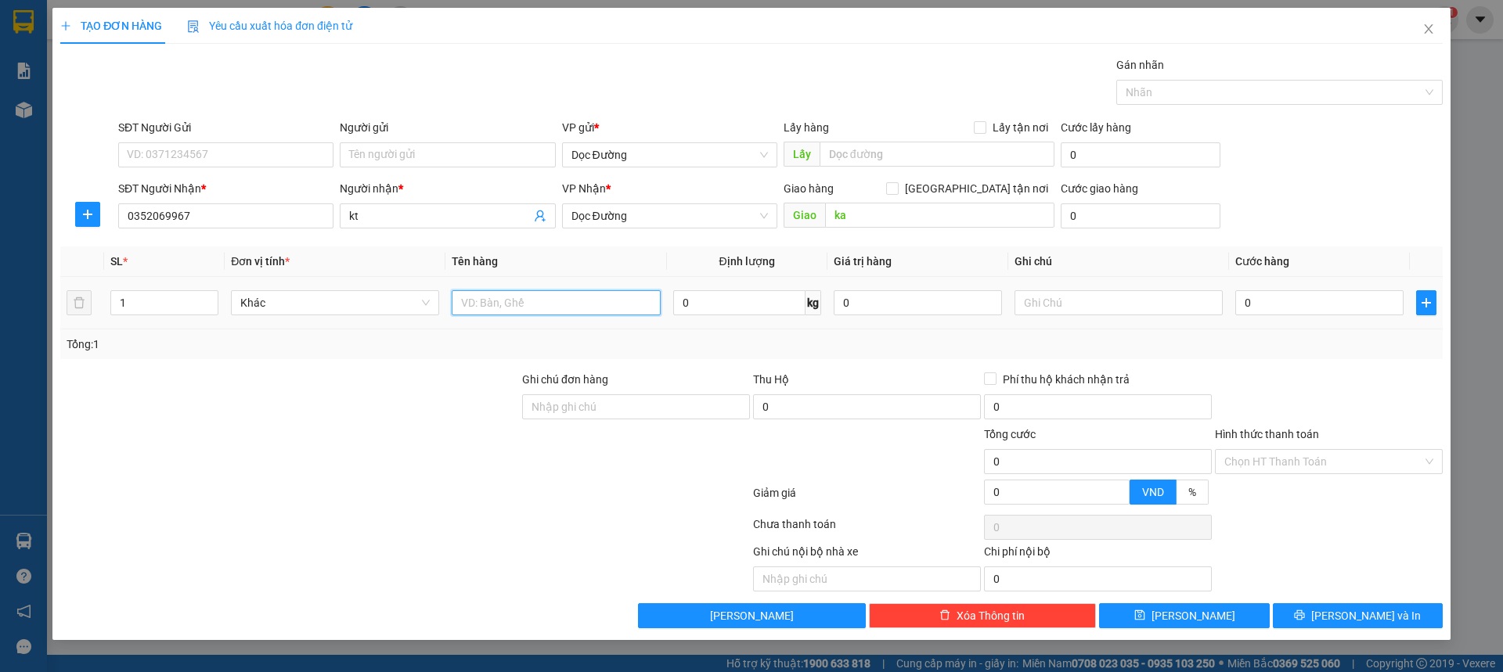
click at [544, 300] on input "text" at bounding box center [556, 302] width 208 height 25
click at [1321, 315] on input "0" at bounding box center [1319, 302] width 168 height 25
click at [1408, 210] on div "SĐT Người Nhận * 0352069967 Người nhận * kt VP Nhận * Dọc Đường Giao hàng [GEOG…" at bounding box center [780, 207] width 1330 height 55
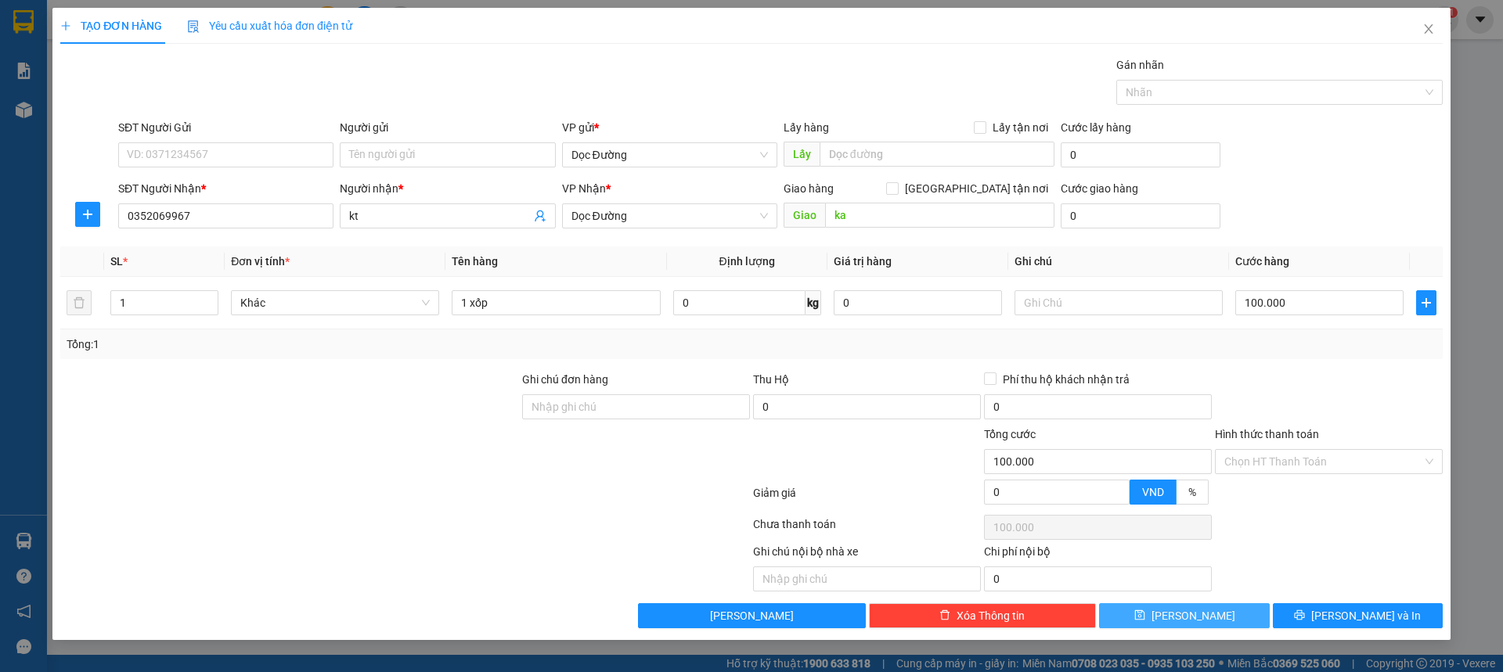
click at [1243, 611] on button "[PERSON_NAME]" at bounding box center [1184, 615] width 170 height 25
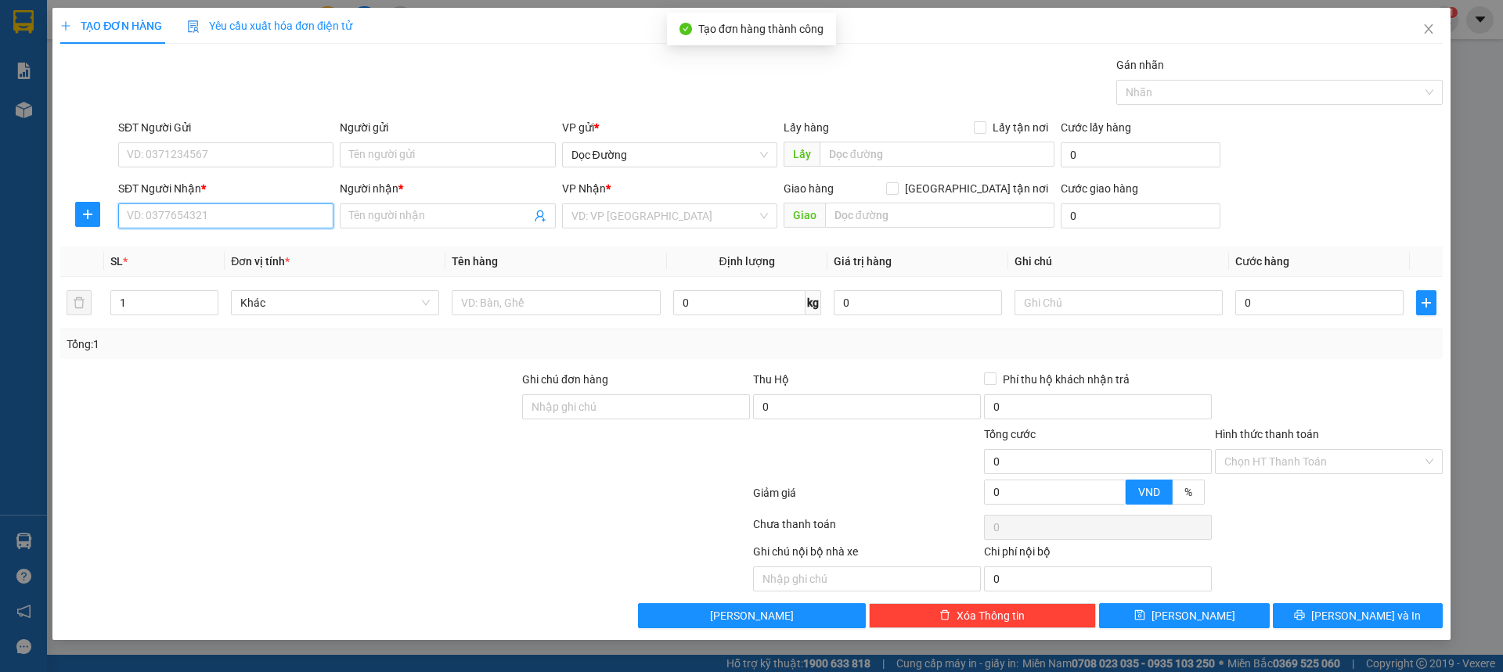
click at [221, 220] on input "SĐT Người Nhận *" at bounding box center [225, 215] width 215 height 25
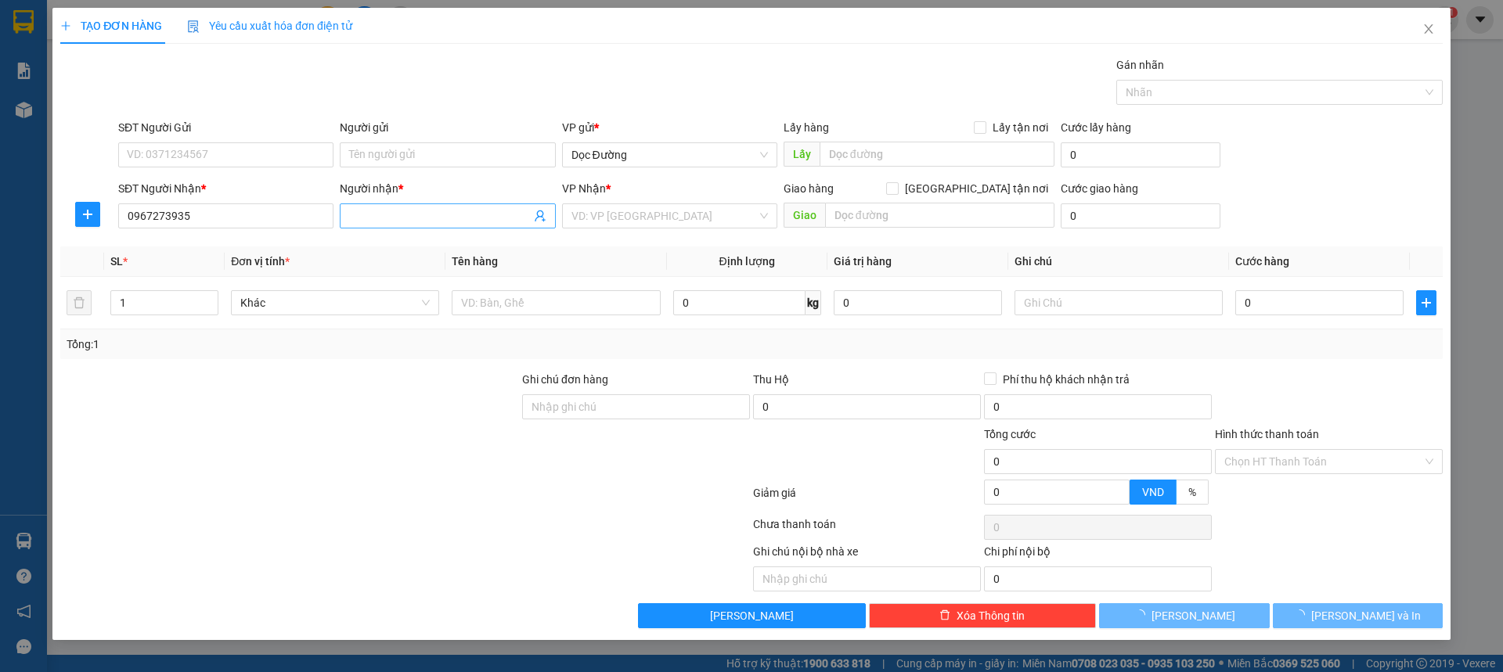
click at [373, 221] on input "Người nhận *" at bounding box center [439, 215] width 181 height 17
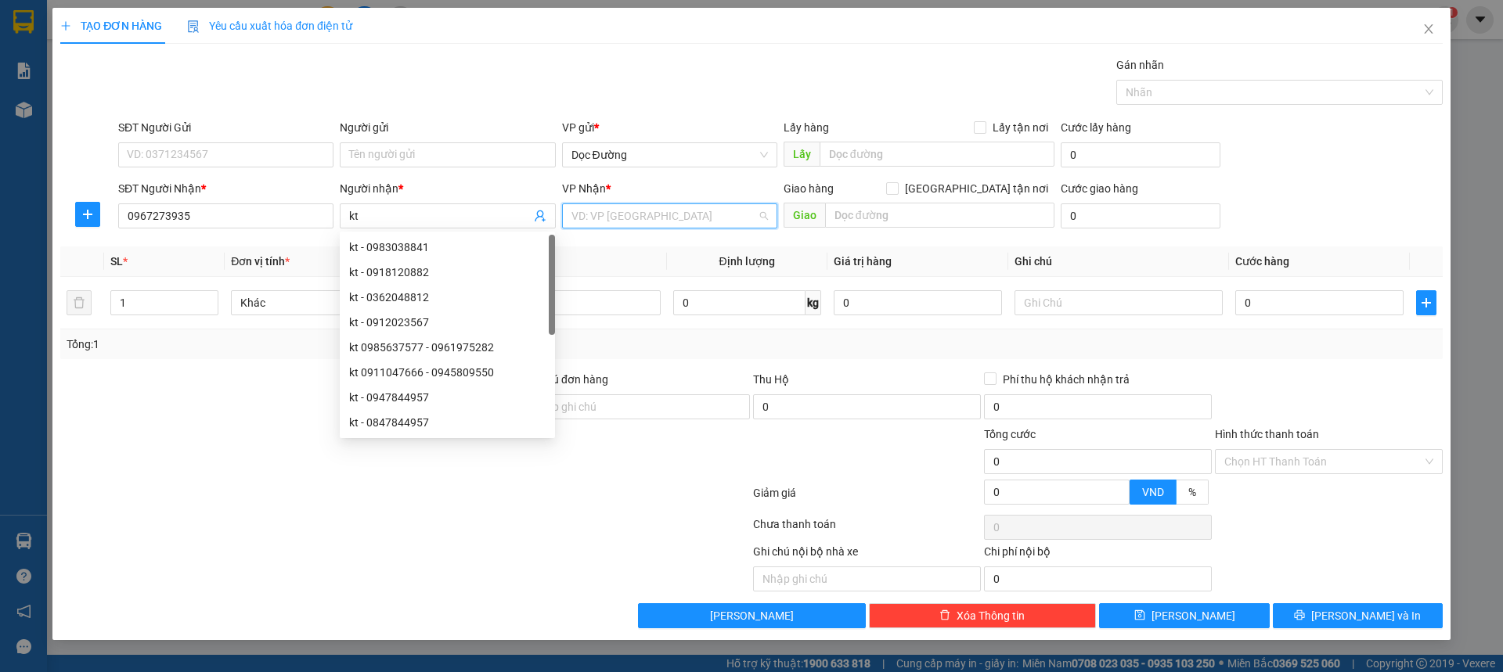
drag, startPoint x: 657, startPoint y: 208, endPoint x: 619, endPoint y: 294, distance: 93.9
click at [657, 213] on input "search" at bounding box center [663, 215] width 185 height 23
click at [616, 299] on div "Dọc Đường" at bounding box center [669, 297] width 196 height 17
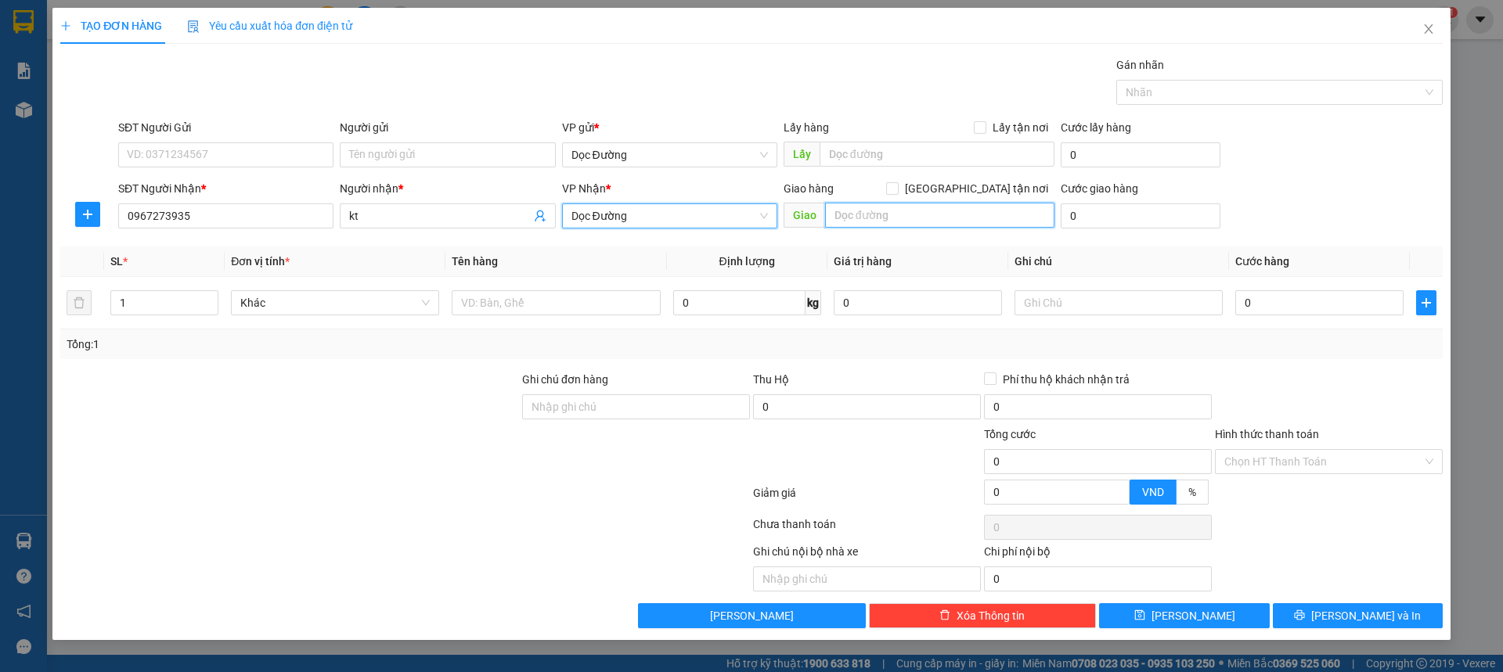
click at [917, 216] on input "text" at bounding box center [939, 215] width 229 height 25
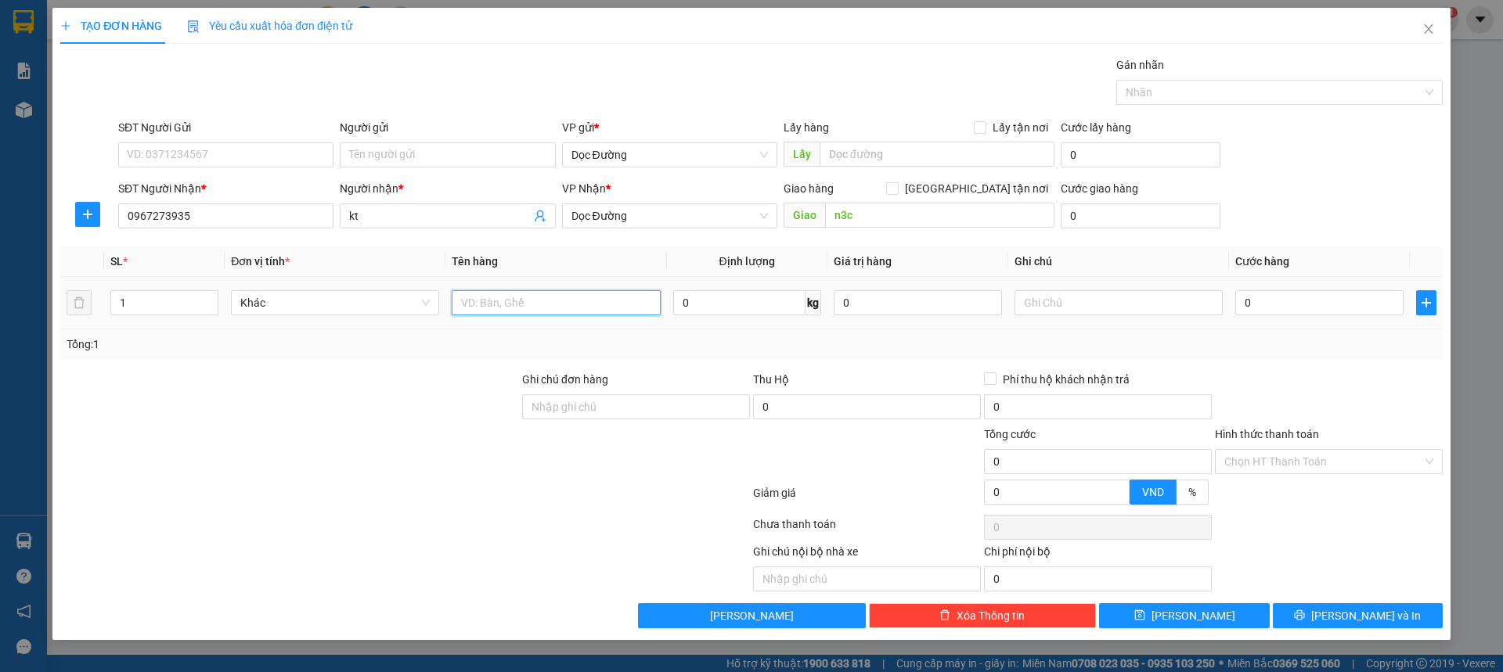
click at [480, 304] on input "text" at bounding box center [556, 302] width 208 height 25
click at [1283, 310] on input "0" at bounding box center [1319, 302] width 168 height 25
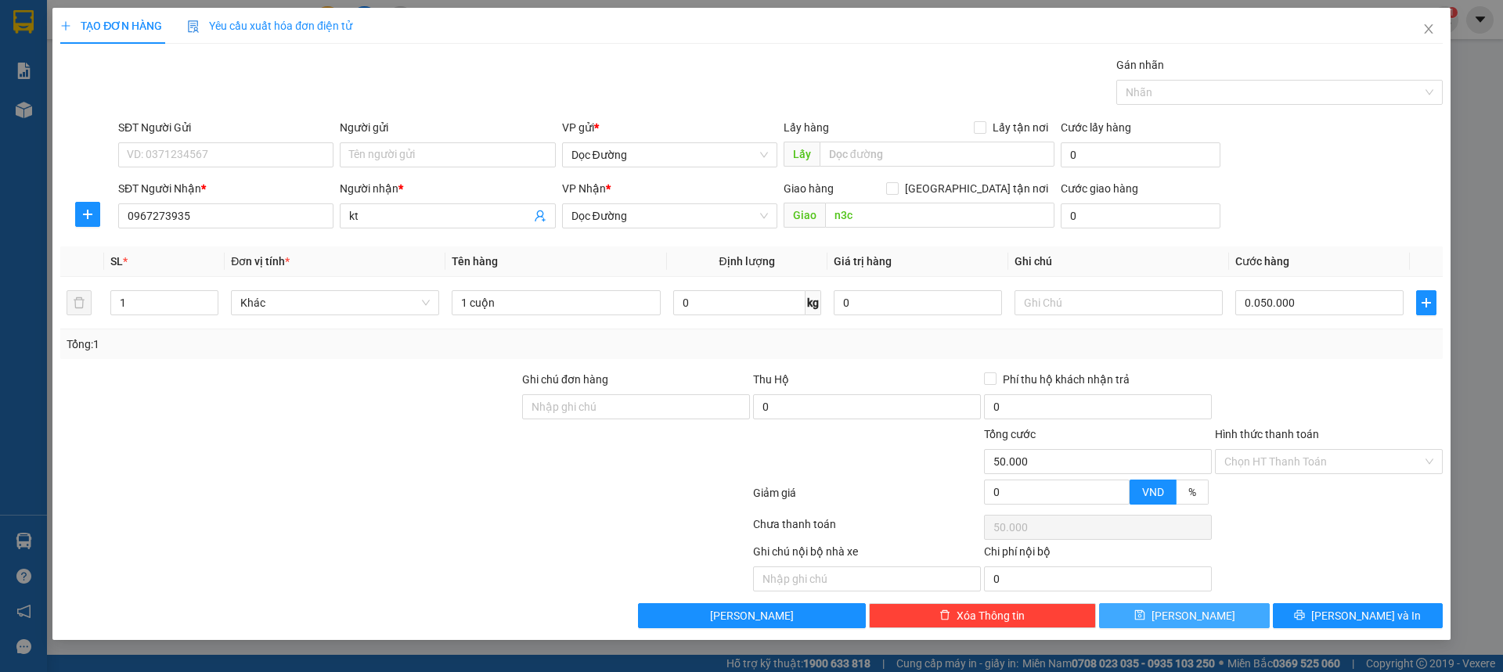
click at [1182, 616] on button "[PERSON_NAME]" at bounding box center [1184, 615] width 170 height 25
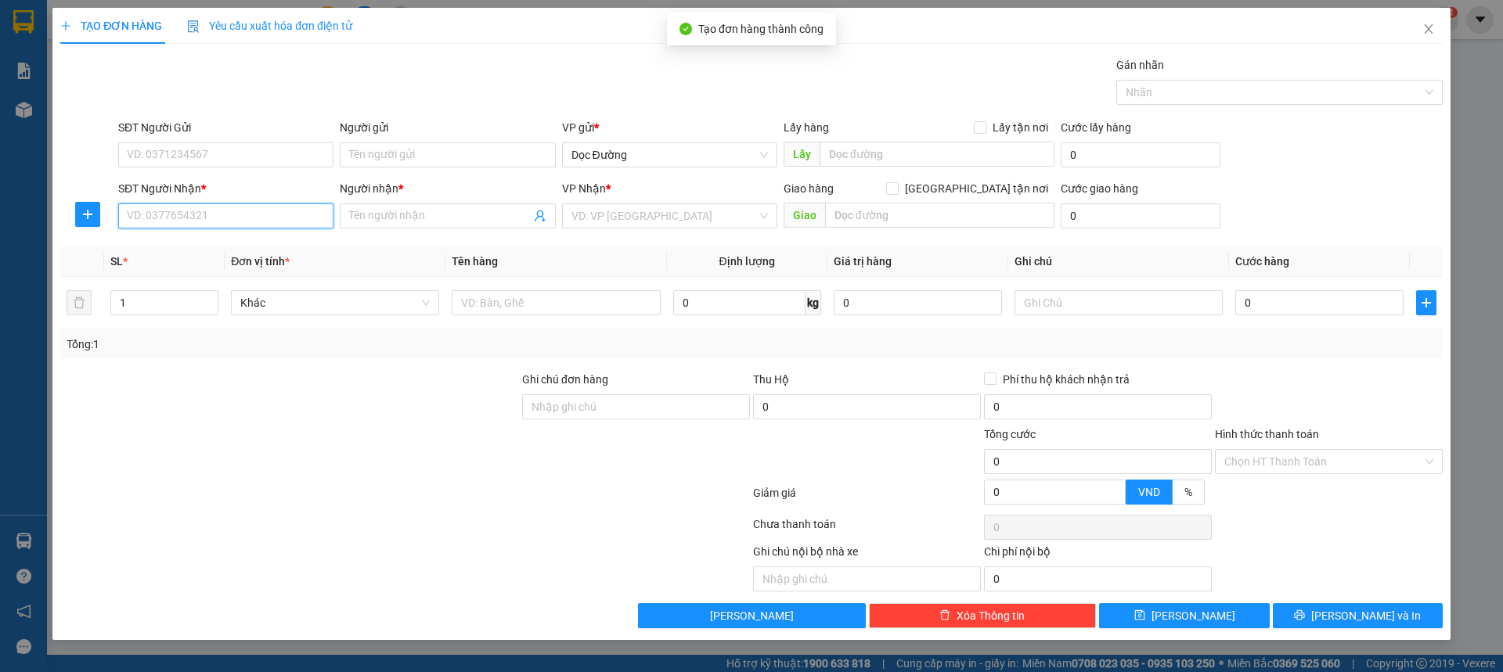
click at [235, 216] on input "SĐT Người Nhận *" at bounding box center [225, 215] width 215 height 25
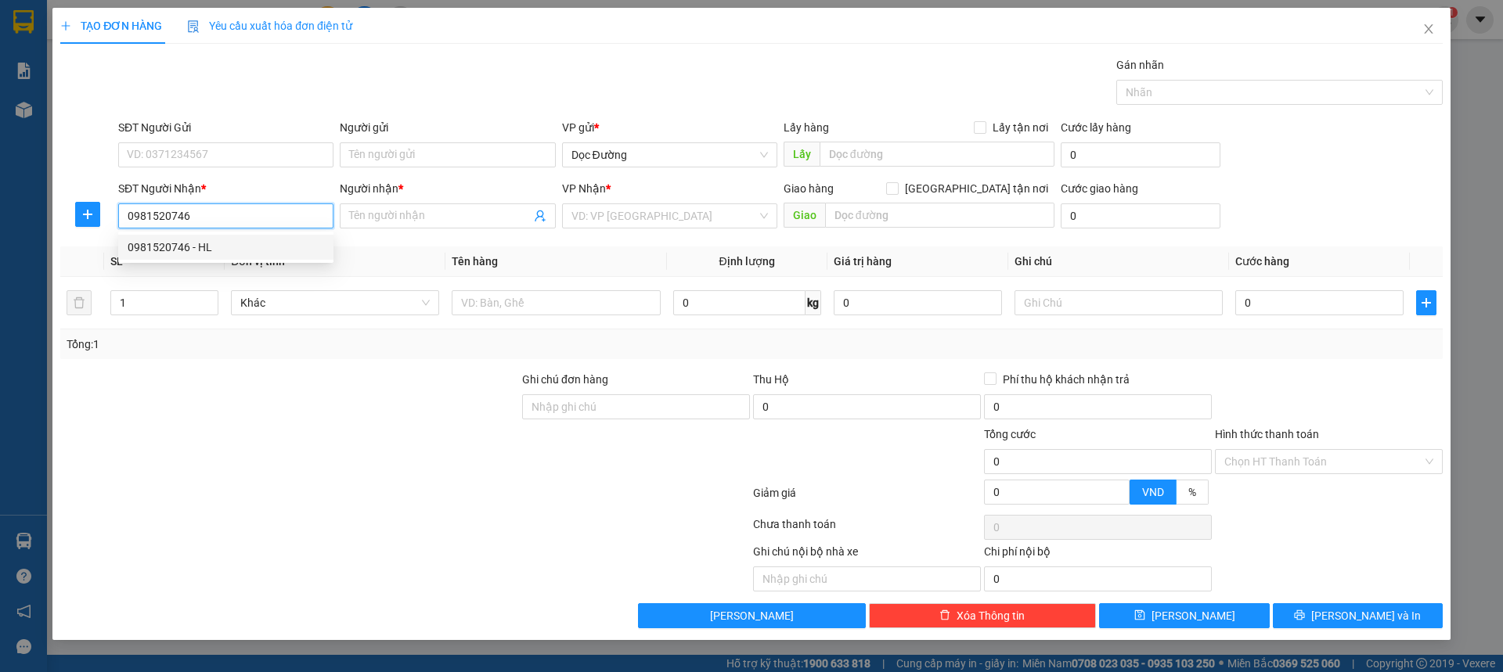
click at [227, 244] on div "0981520746 - HL" at bounding box center [226, 247] width 196 height 17
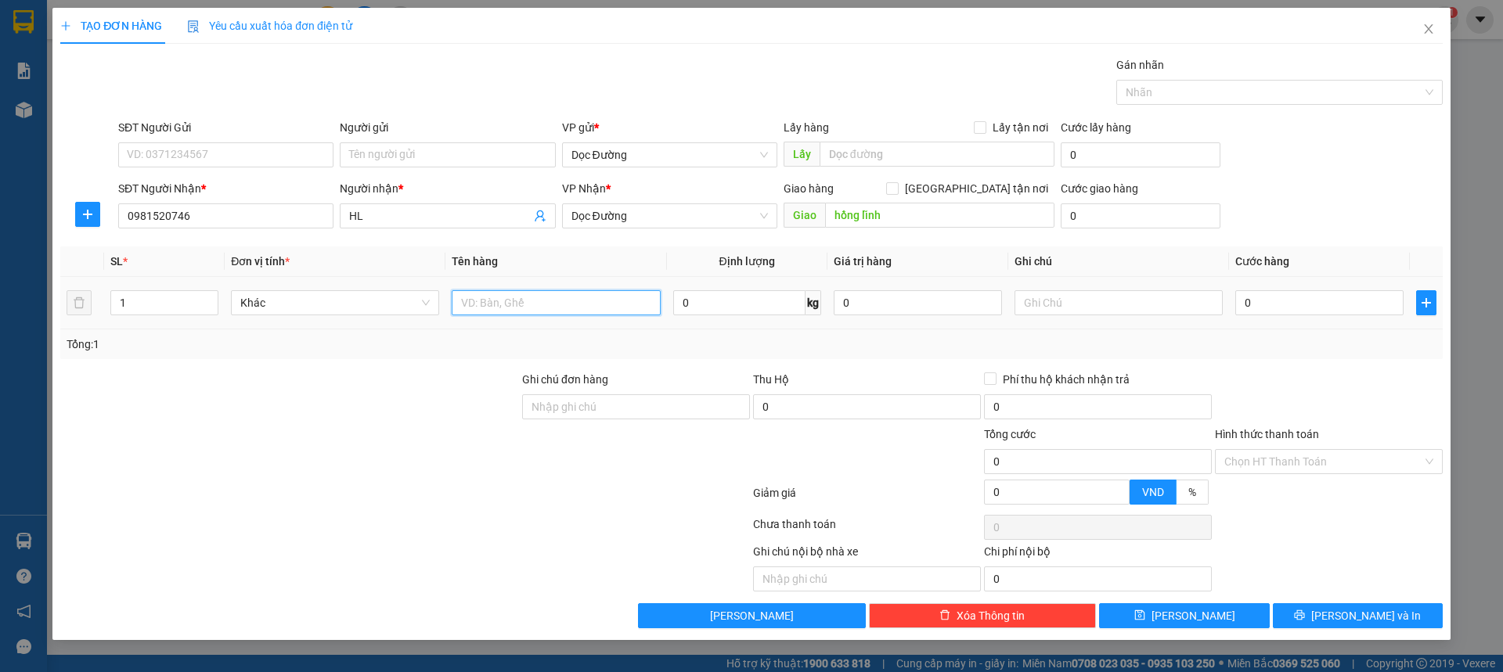
click at [523, 304] on input "text" at bounding box center [556, 302] width 208 height 25
click at [1249, 300] on input "0" at bounding box center [1319, 302] width 168 height 25
click at [1349, 207] on div "SĐT Người Nhận * 0981520746 Người nhận * HL VP Nhận * Dọc Đường Giao hàng [GEOG…" at bounding box center [780, 207] width 1330 height 55
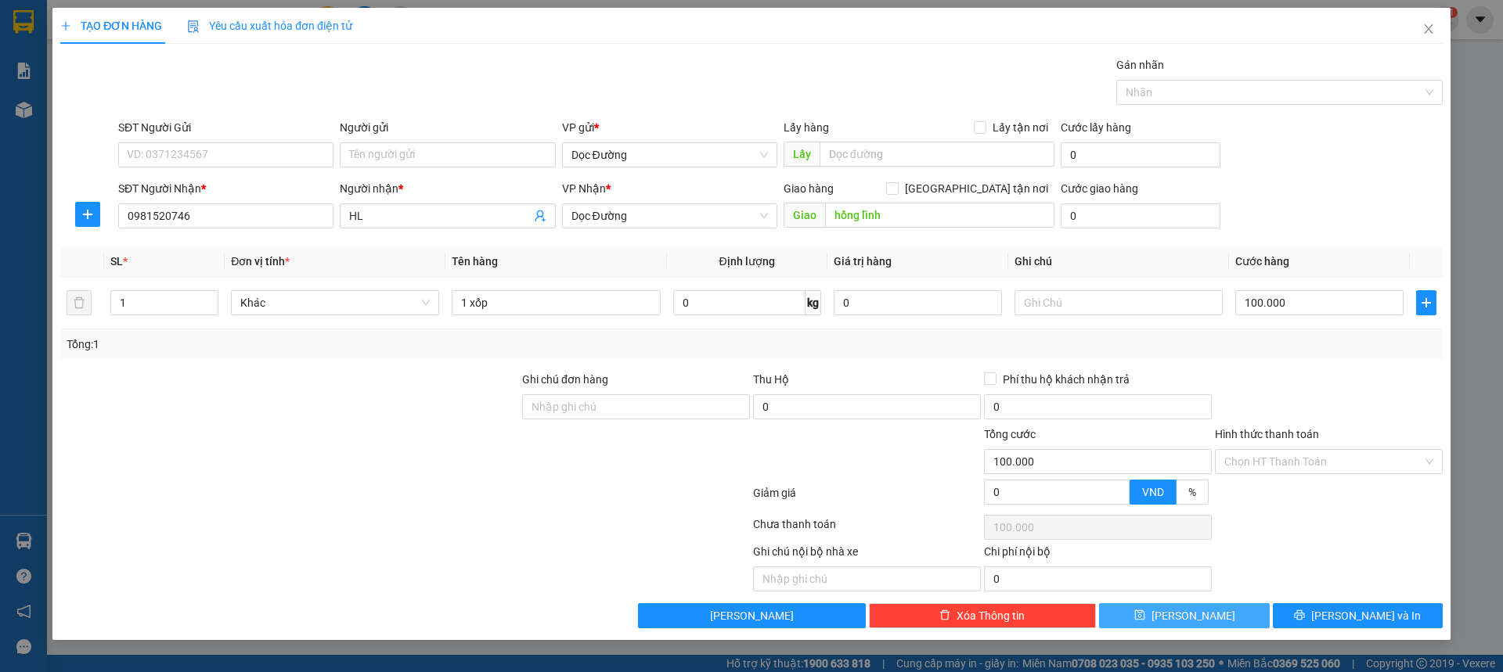
click at [1193, 617] on span "[PERSON_NAME]" at bounding box center [1193, 615] width 84 height 17
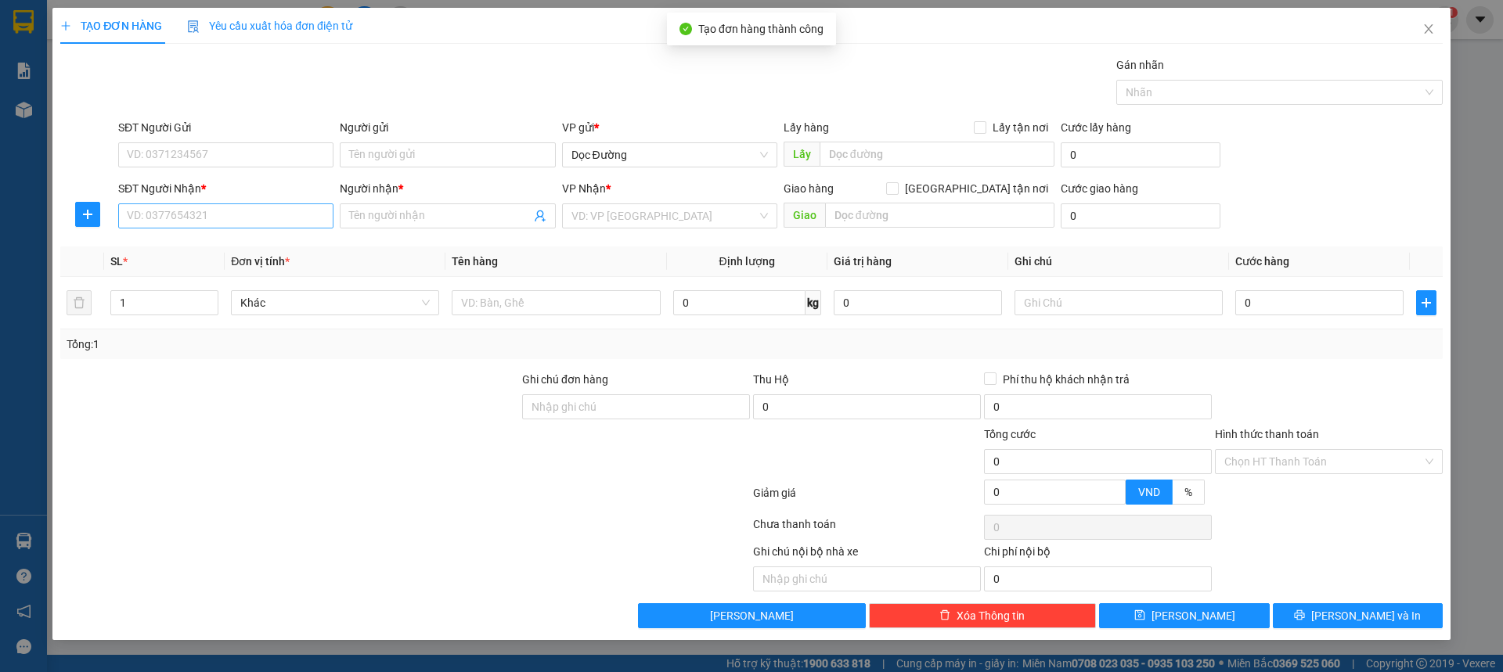
click at [254, 227] on div "SĐT Người Nhận * VD: 0377654321" at bounding box center [225, 207] width 215 height 55
click at [277, 208] on input "SĐT Người Nhận *" at bounding box center [225, 215] width 215 height 25
click at [382, 211] on input "Người nhận *" at bounding box center [439, 215] width 181 height 17
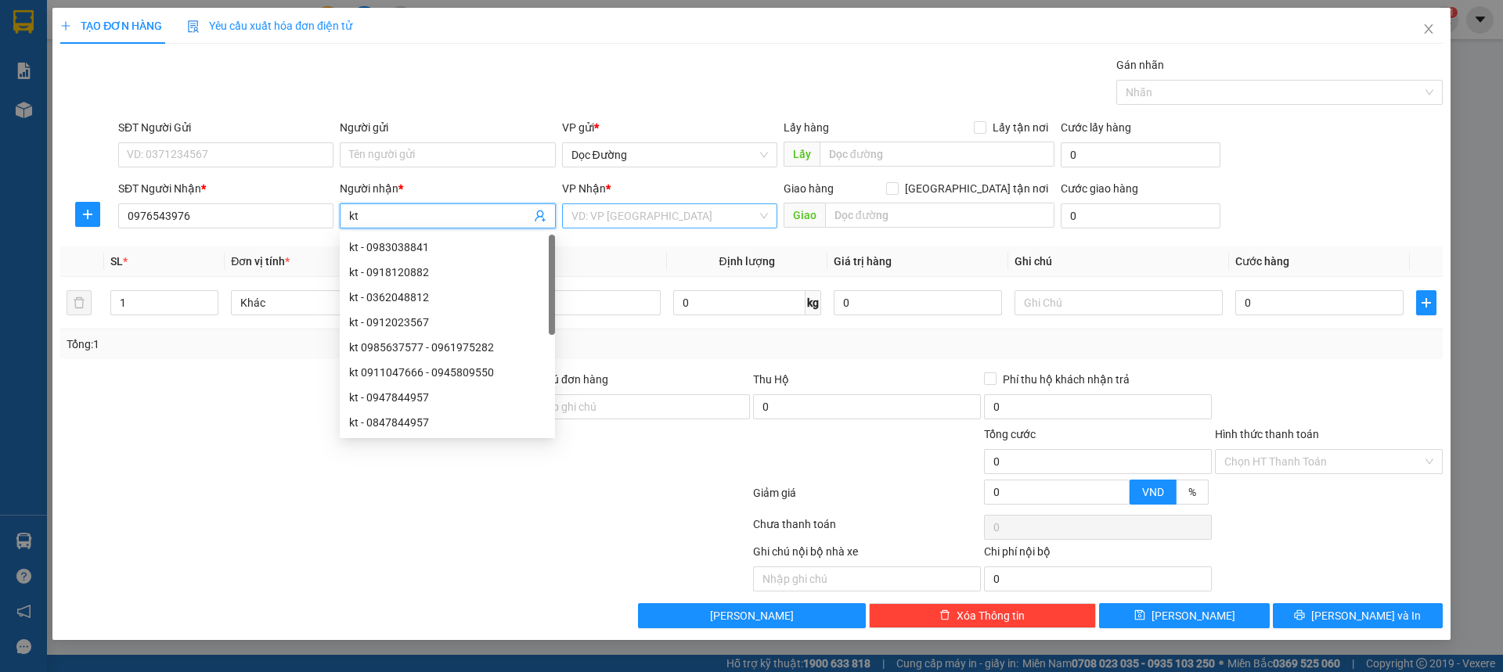
click at [665, 213] on input "search" at bounding box center [663, 215] width 185 height 23
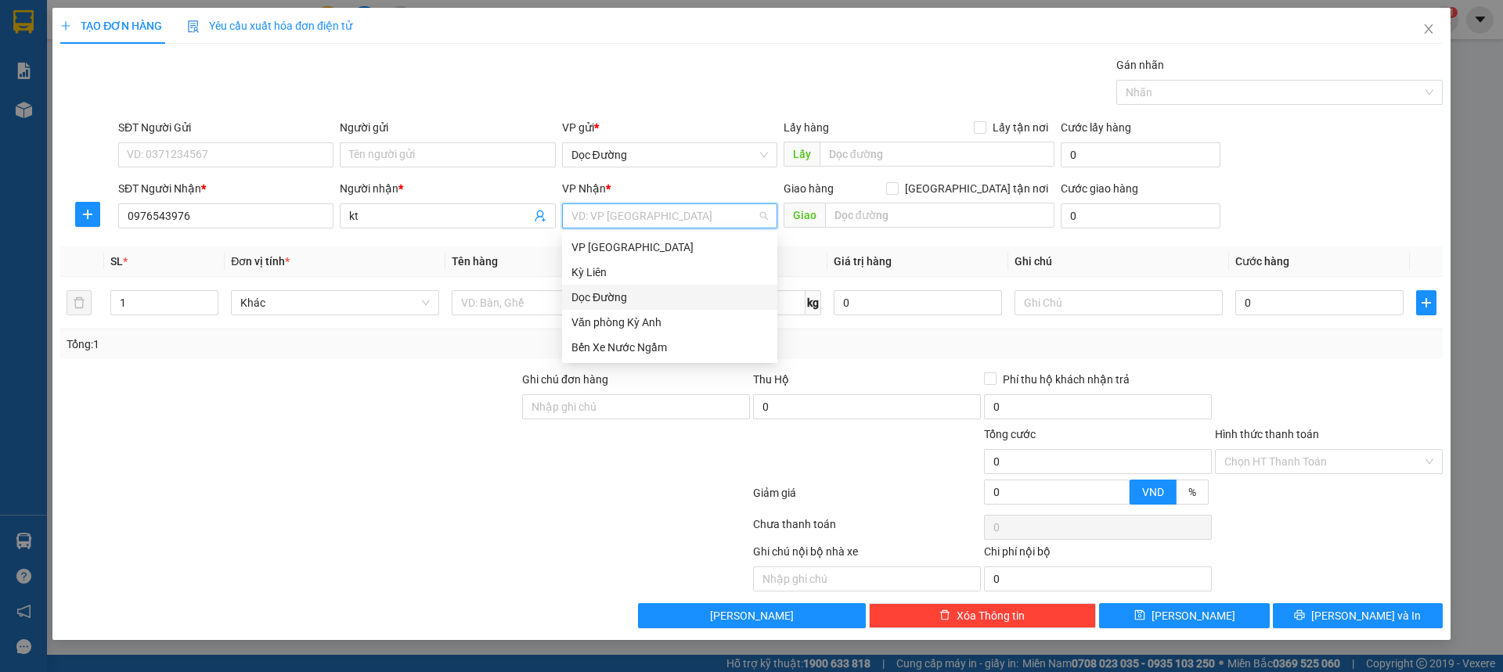
click at [629, 297] on div "Dọc Đường" at bounding box center [669, 297] width 196 height 17
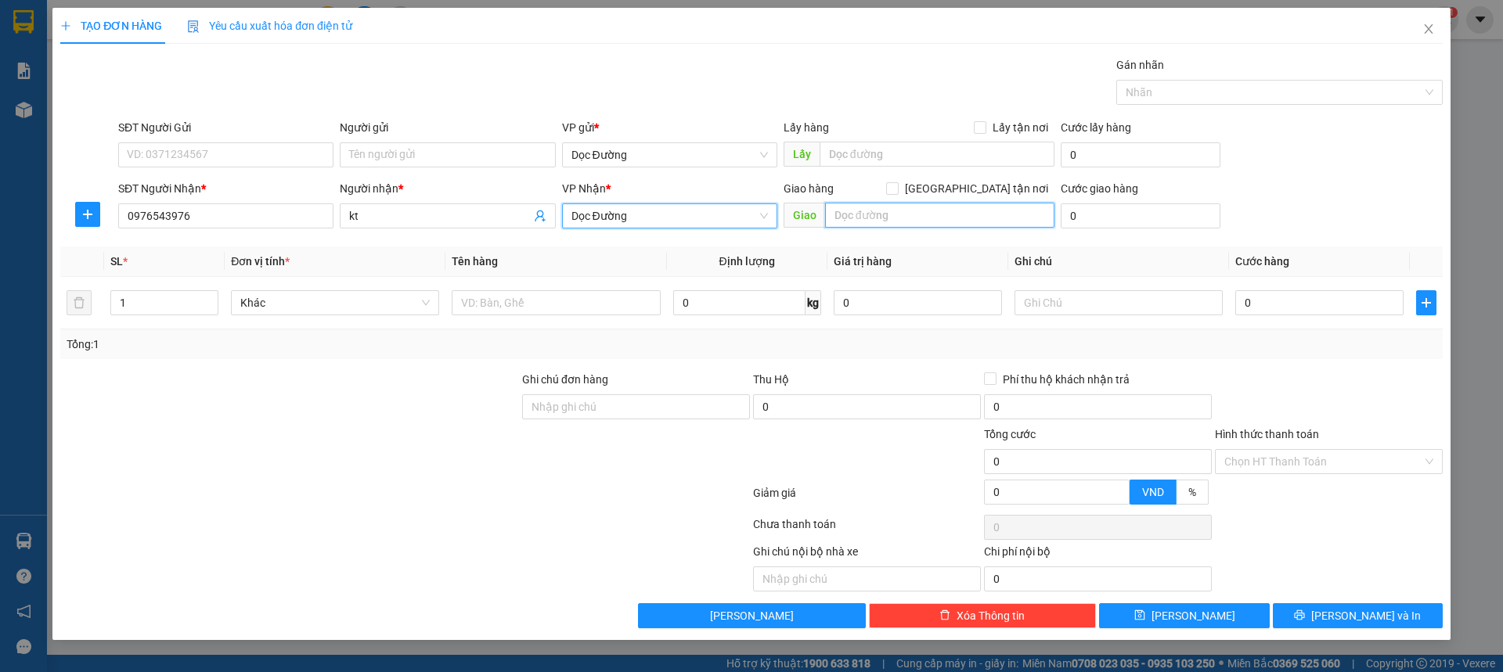
click at [913, 226] on input "text" at bounding box center [939, 215] width 229 height 25
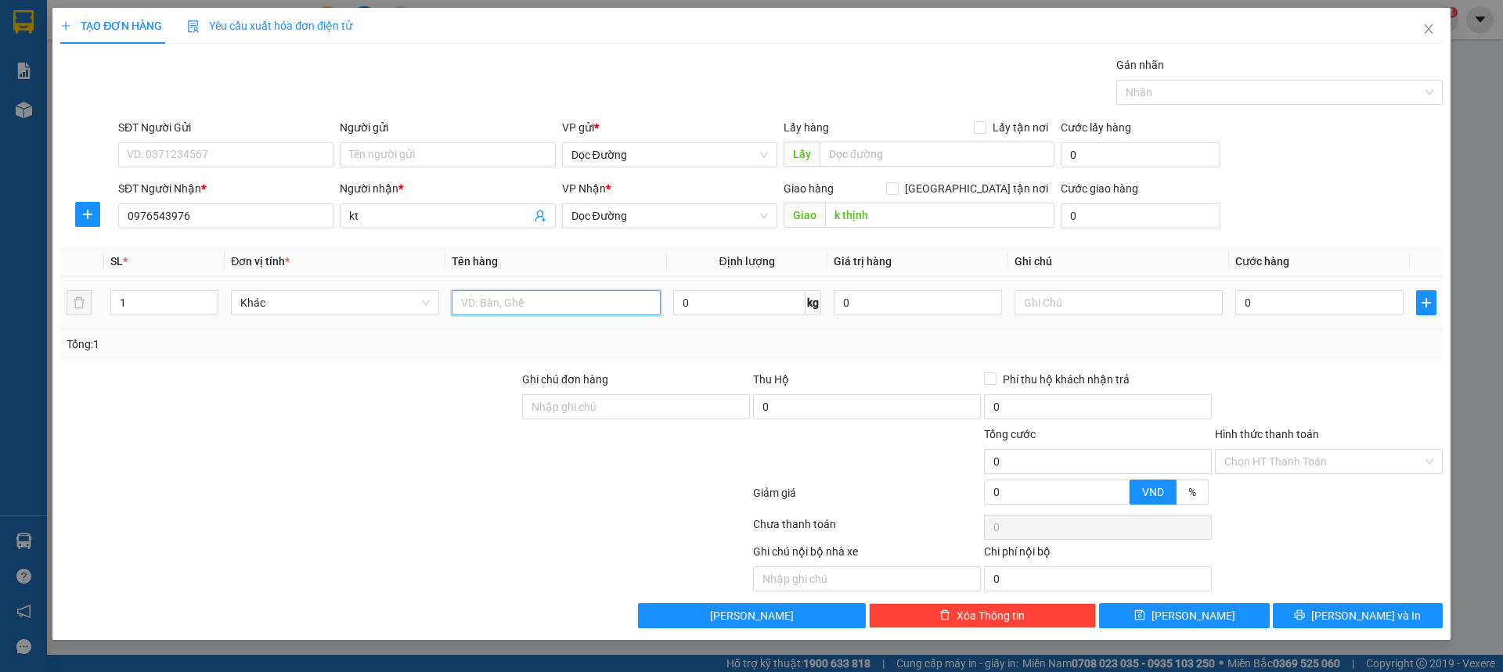
click at [652, 312] on input "text" at bounding box center [556, 302] width 208 height 25
click at [1291, 306] on input "0" at bounding box center [1319, 302] width 168 height 25
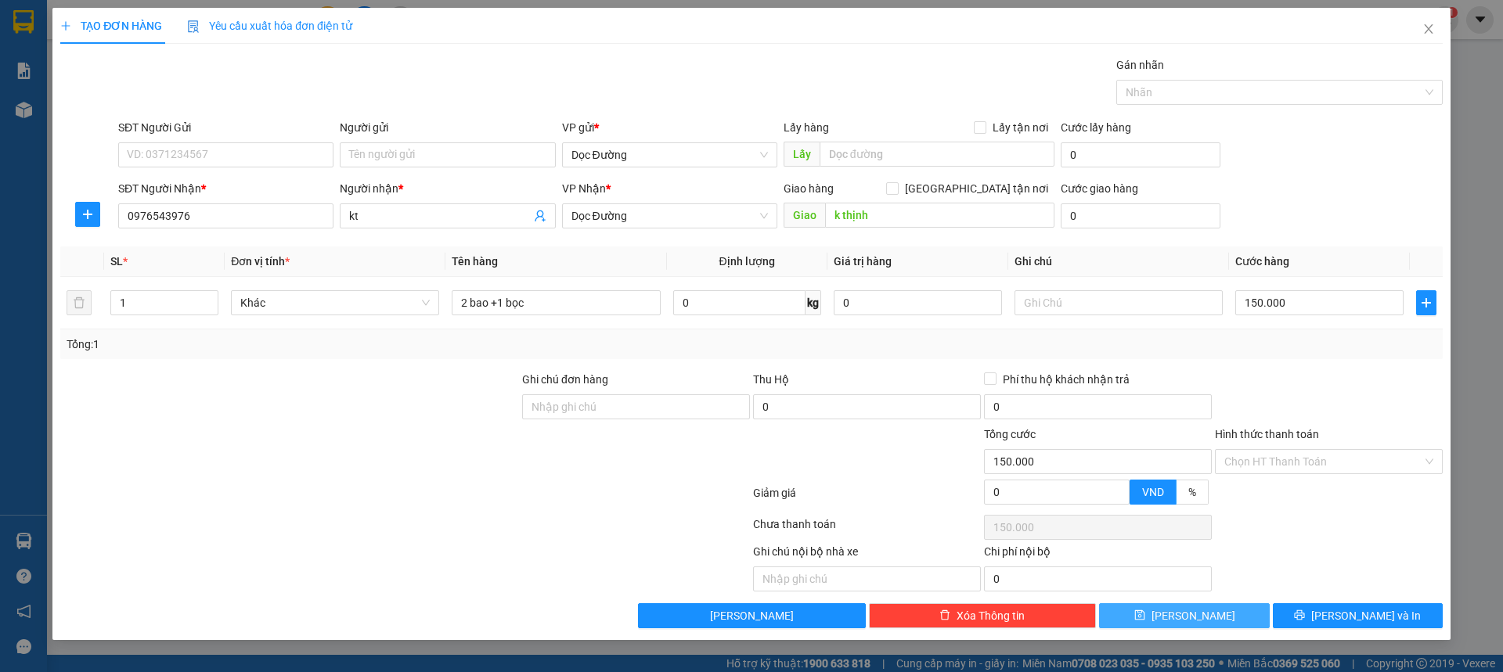
click at [1193, 617] on span "[PERSON_NAME]" at bounding box center [1193, 615] width 84 height 17
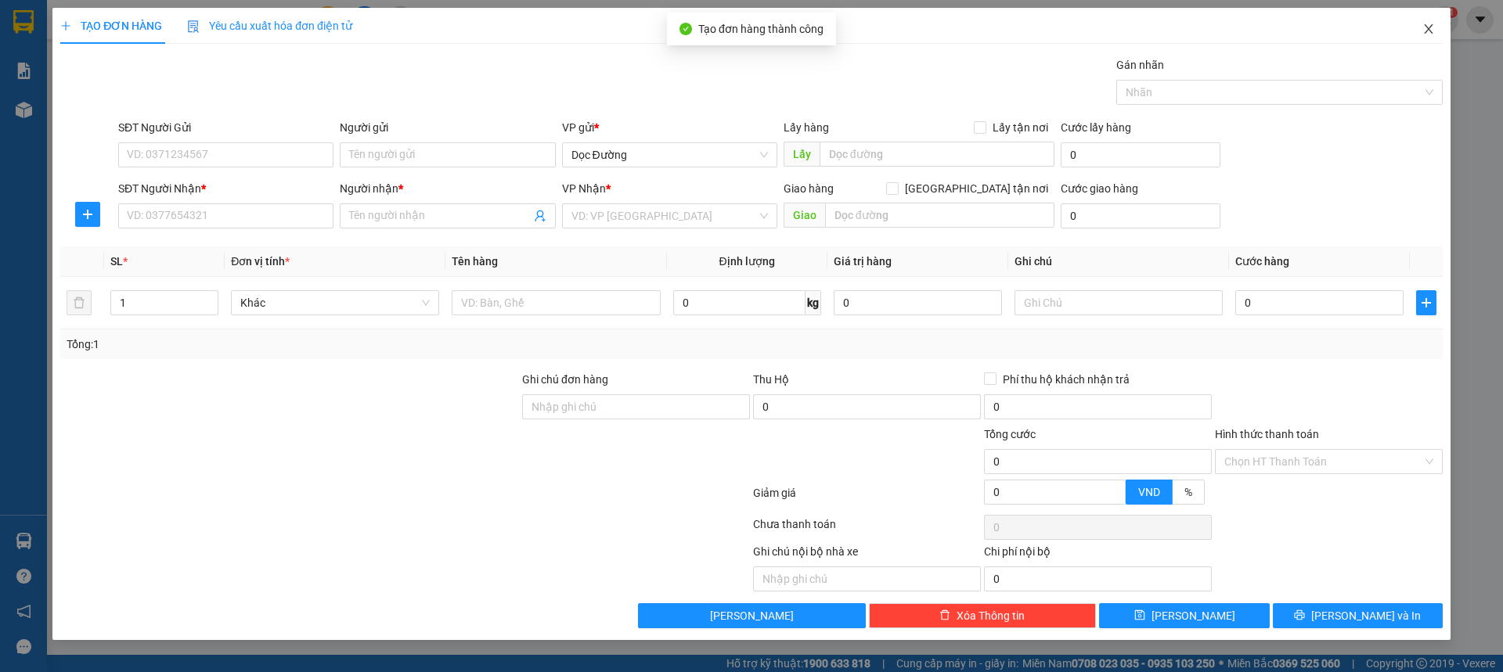
click at [1426, 38] on span "Close" at bounding box center [1428, 30] width 44 height 44
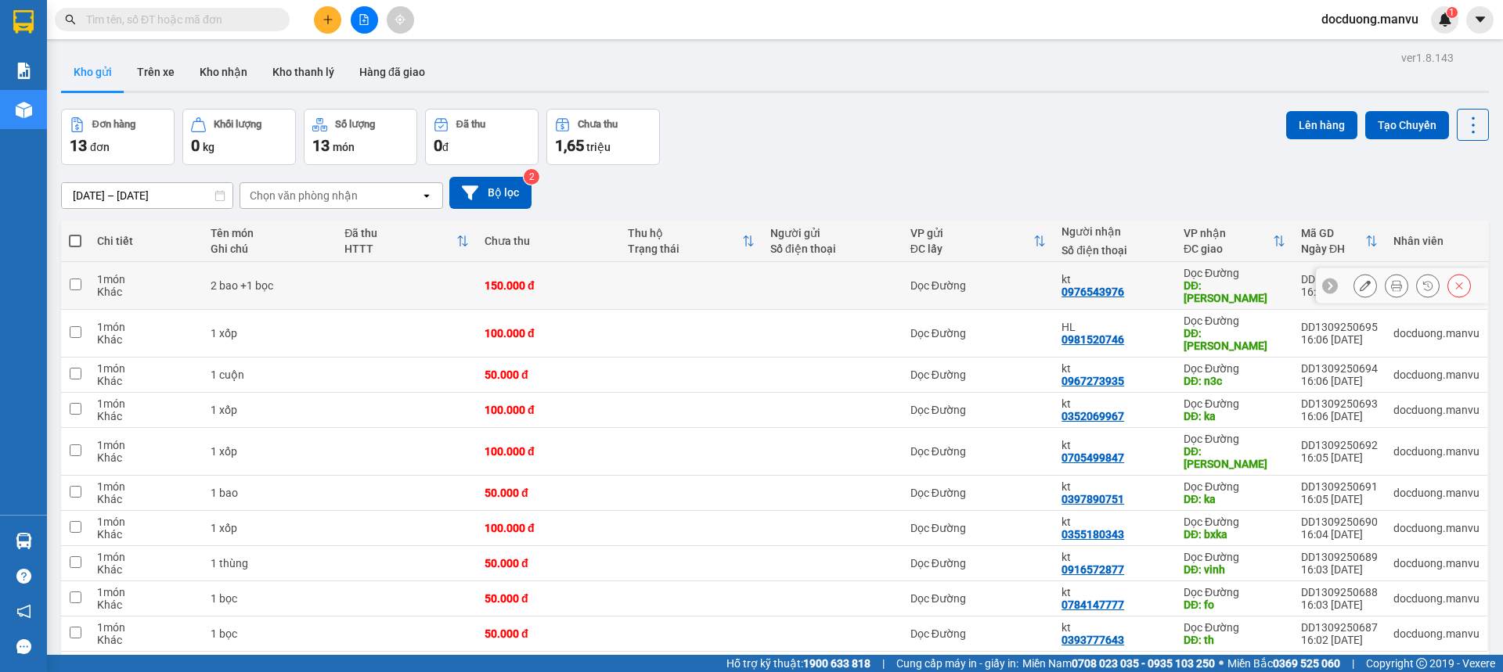
click at [562, 290] on td "150.000 đ" at bounding box center [548, 286] width 142 height 48
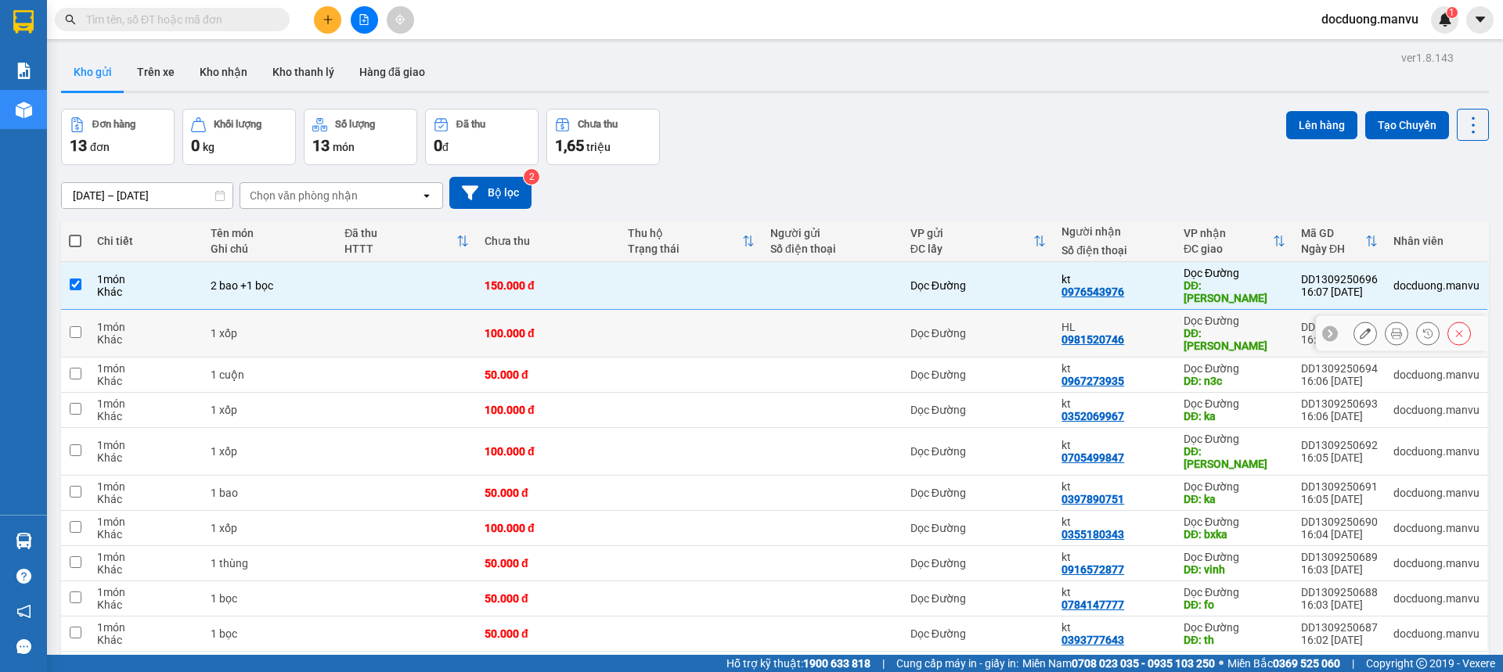
click at [550, 327] on div "100.000 đ" at bounding box center [547, 333] width 127 height 13
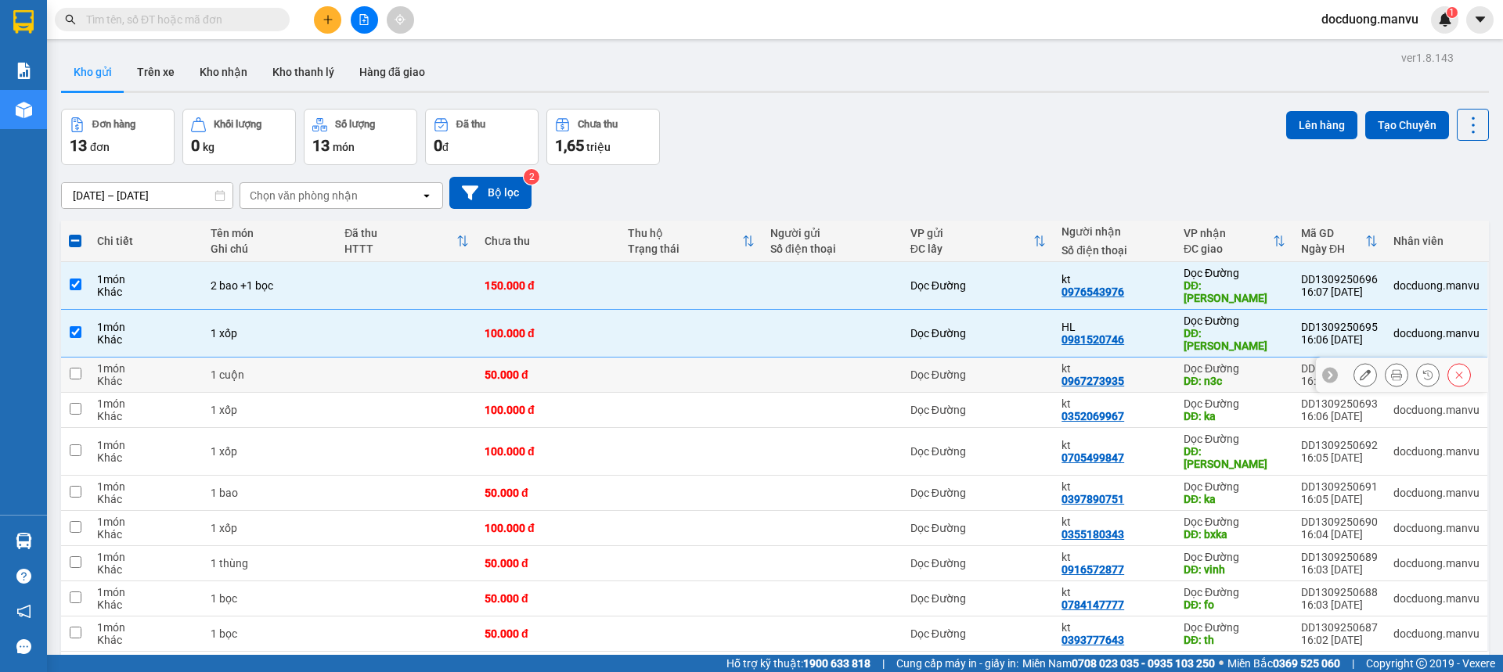
click at [545, 358] on td "50.000 đ" at bounding box center [548, 375] width 142 height 35
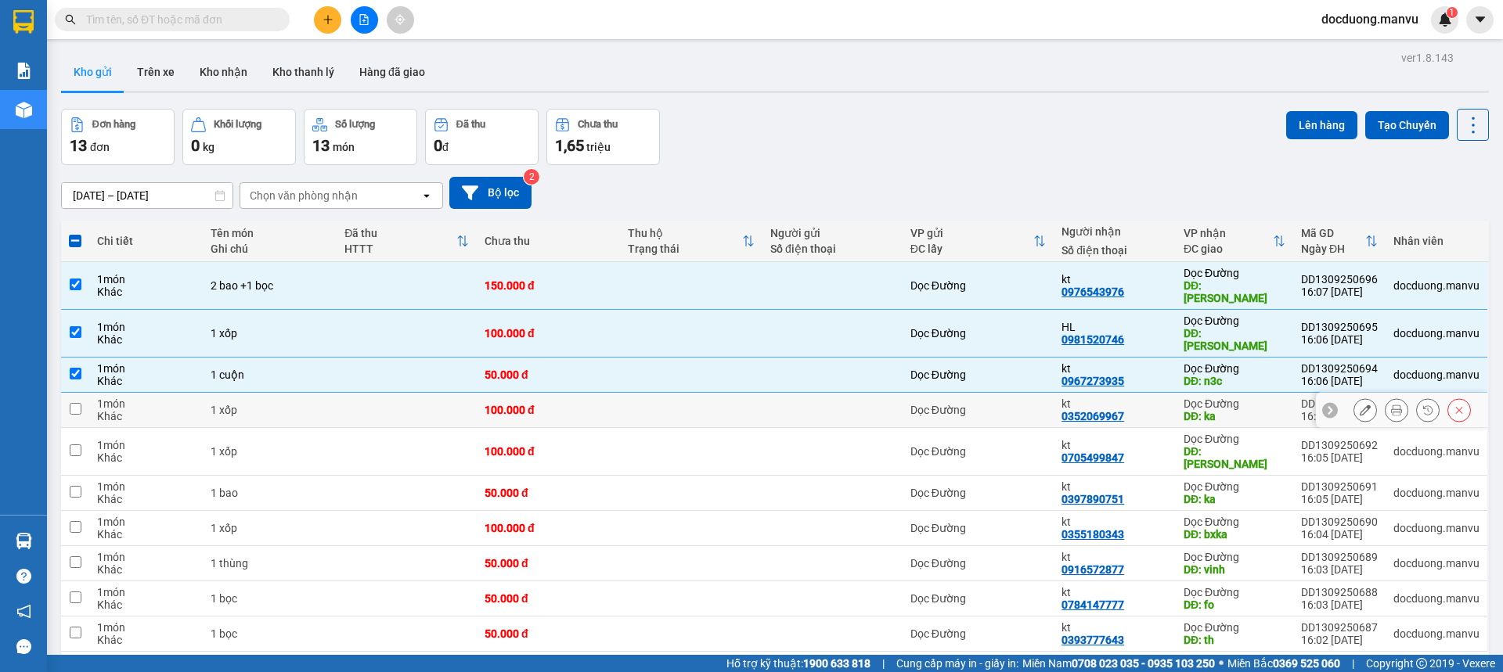
click at [544, 398] on td "100.000 đ" at bounding box center [548, 410] width 142 height 35
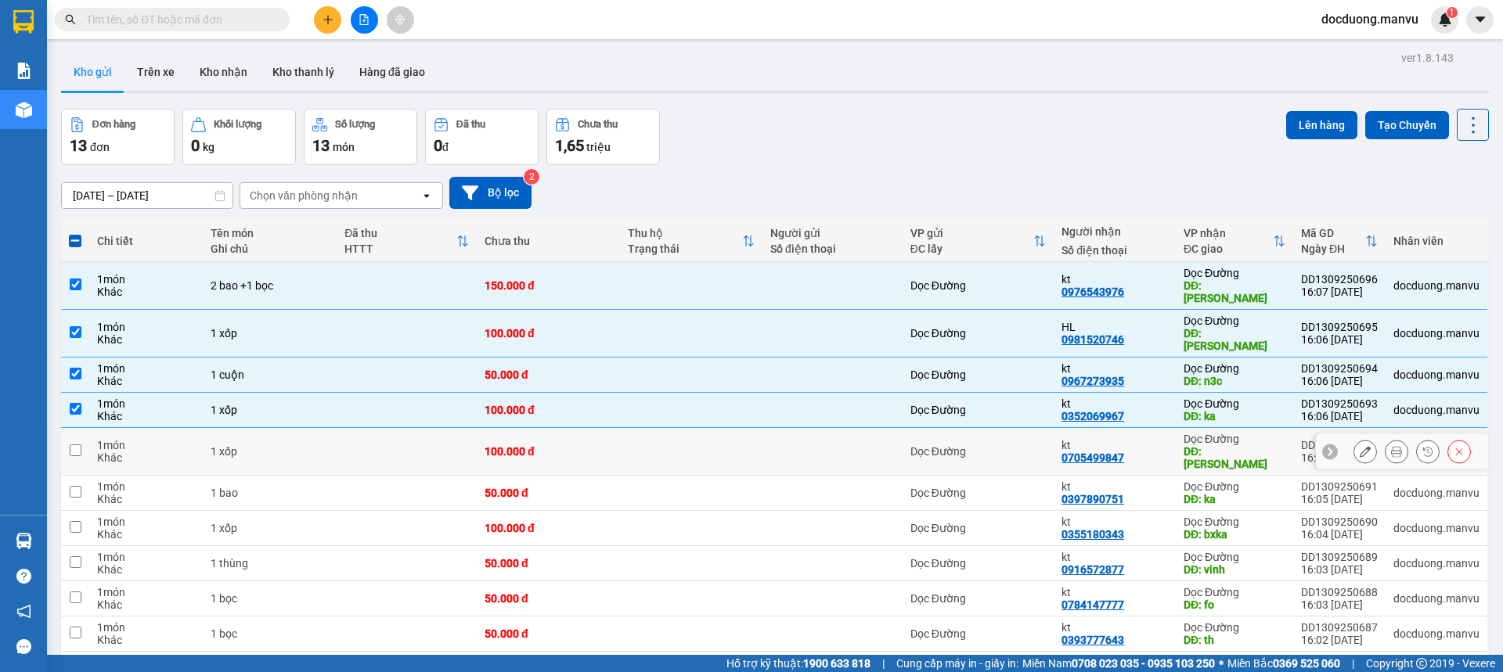
click at [544, 437] on td "100.000 đ" at bounding box center [548, 452] width 142 height 48
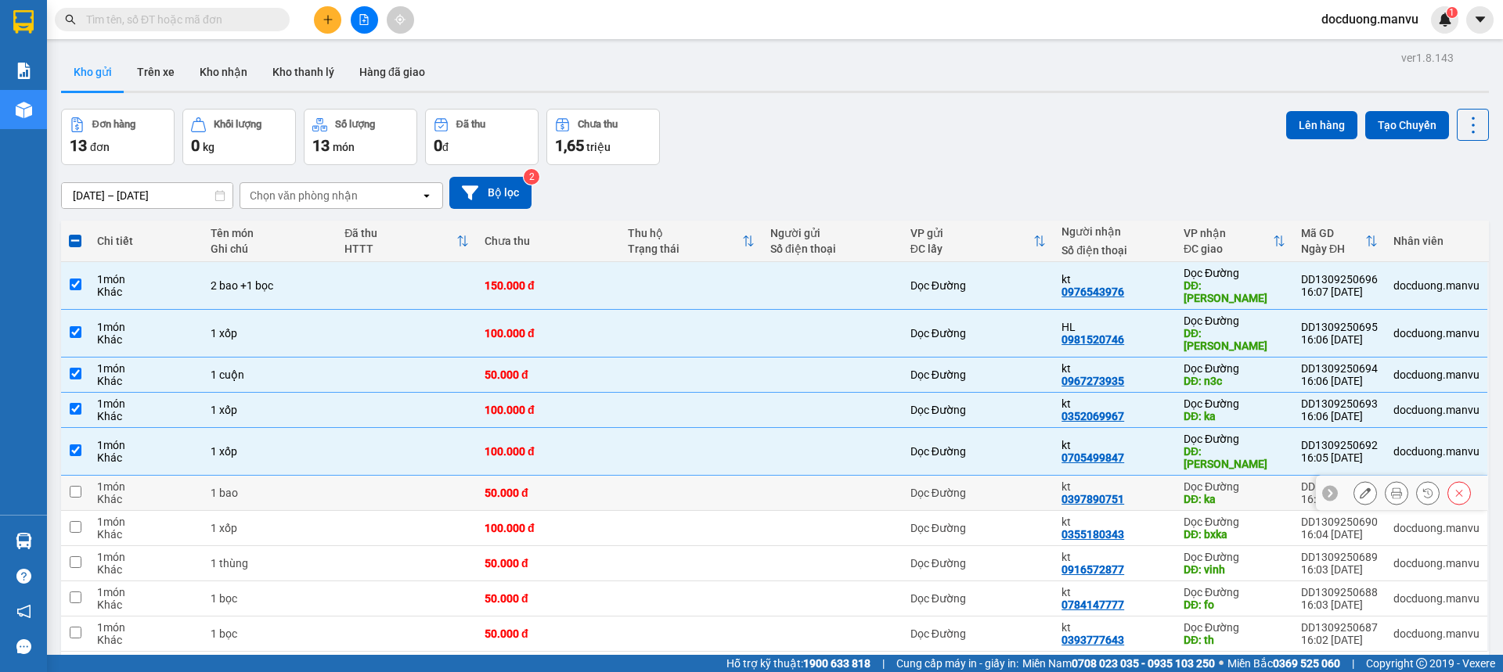
click at [544, 487] on div "50.000 đ" at bounding box center [547, 493] width 127 height 13
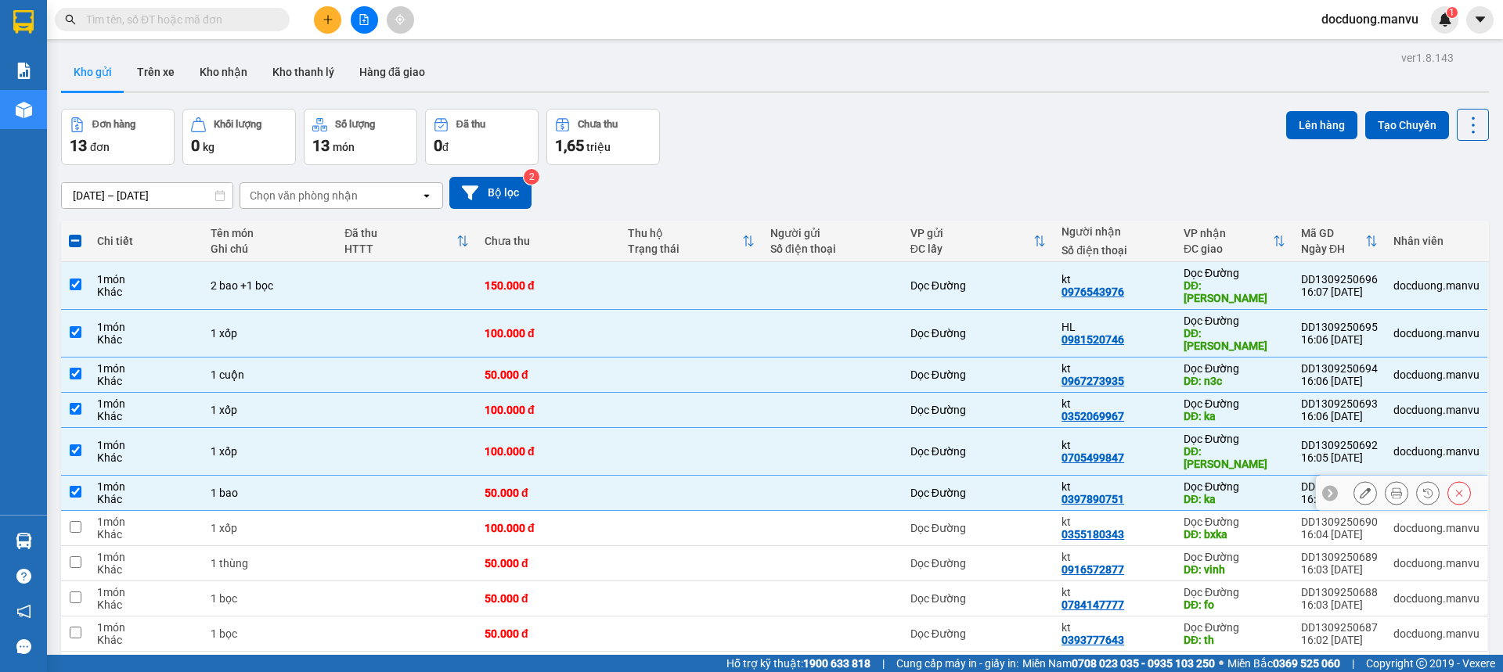
click at [543, 511] on td "100.000 đ" at bounding box center [548, 528] width 142 height 35
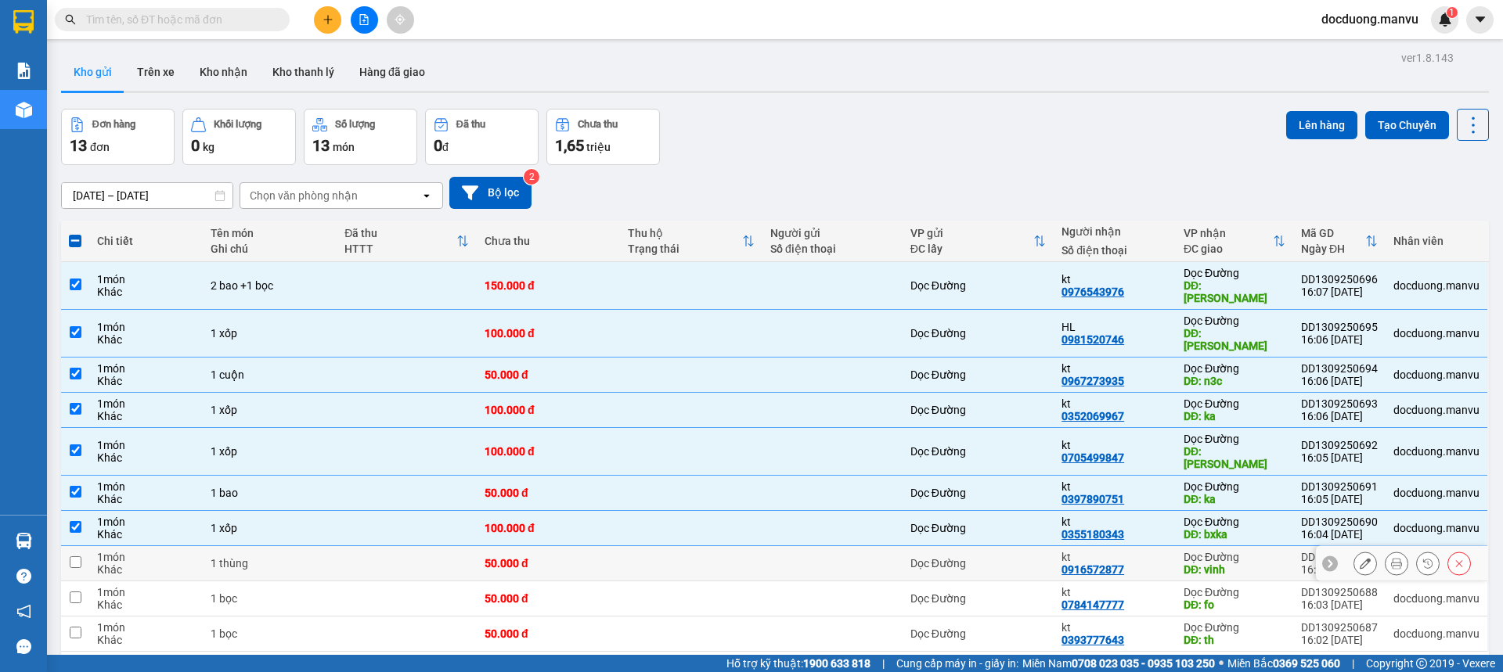
click at [544, 557] on div "50.000 đ" at bounding box center [547, 563] width 127 height 13
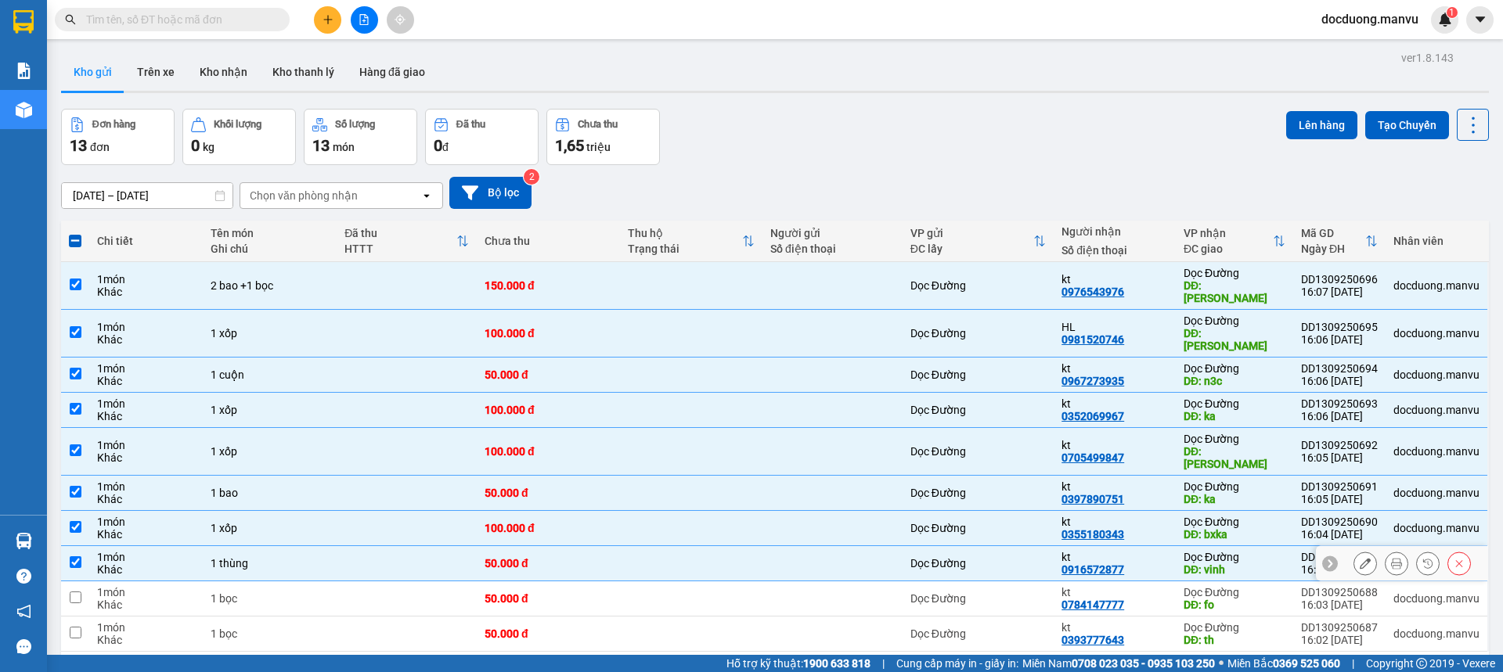
click at [537, 581] on td "50.000 đ" at bounding box center [548, 598] width 142 height 35
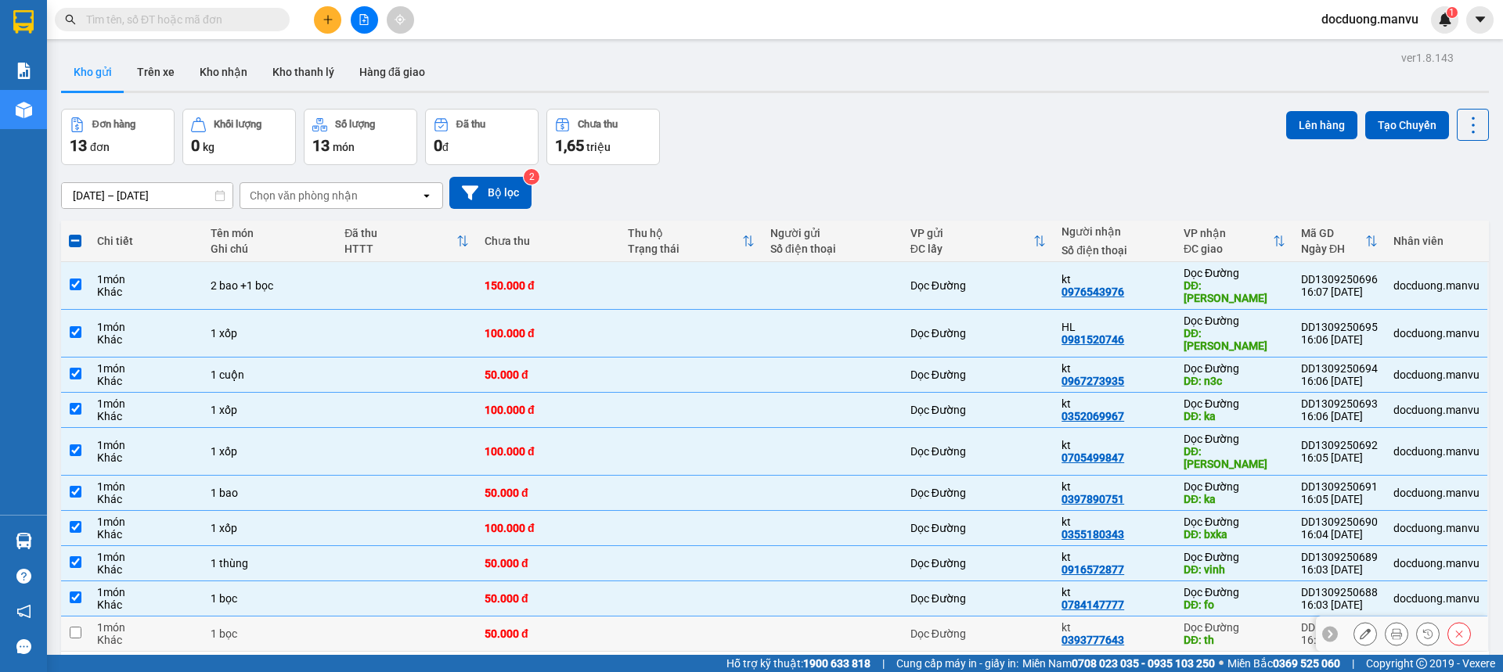
click at [527, 628] on div "50.000 đ" at bounding box center [547, 634] width 127 height 13
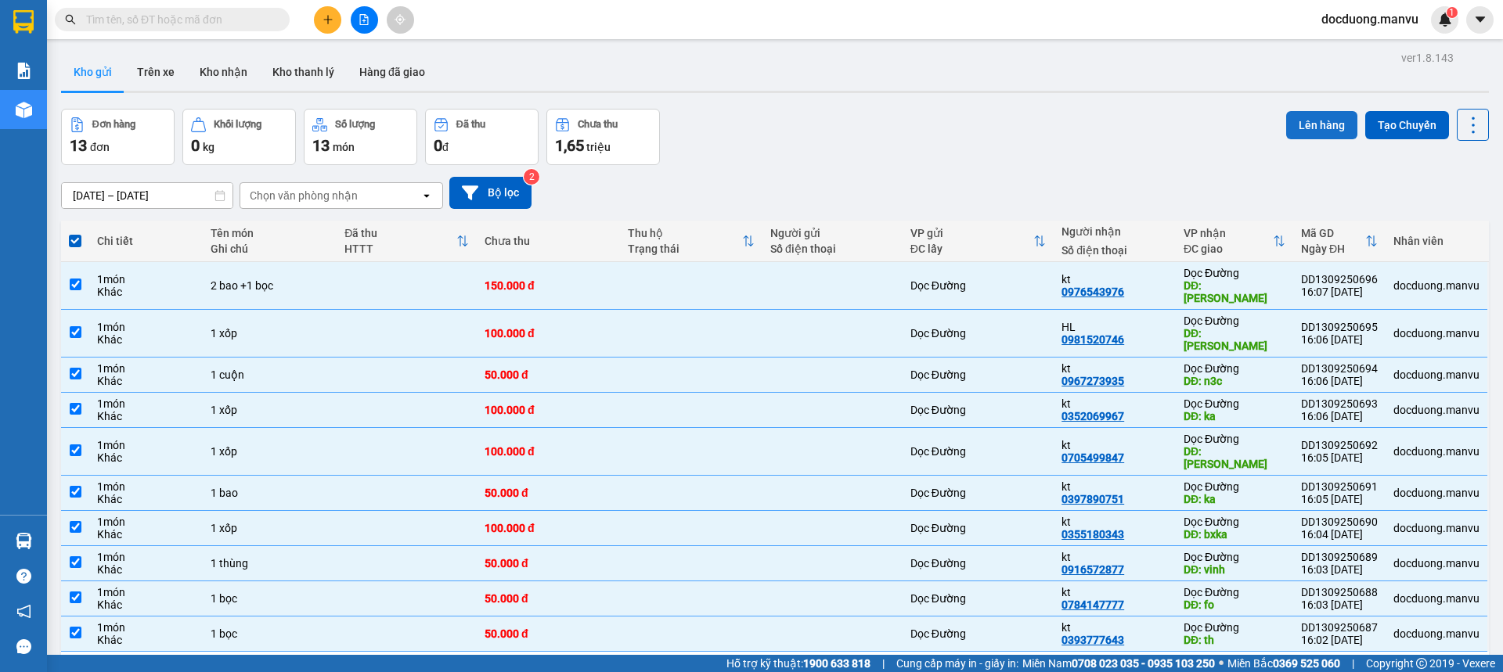
click at [1315, 121] on button "Lên hàng" at bounding box center [1321, 125] width 71 height 28
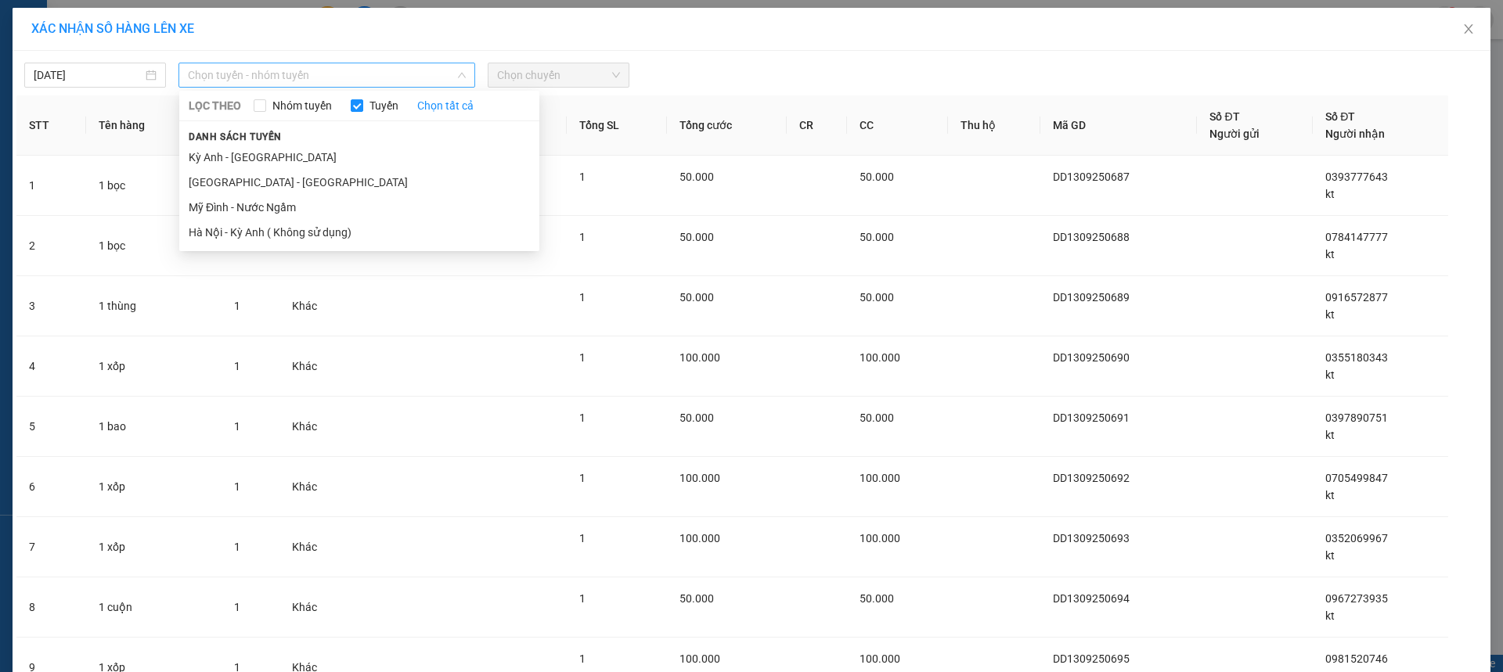
click at [206, 75] on span "Chọn tuyến - nhóm tuyến" at bounding box center [327, 74] width 278 height 23
click at [241, 184] on li "[GEOGRAPHIC_DATA] - [GEOGRAPHIC_DATA]" at bounding box center [359, 182] width 360 height 25
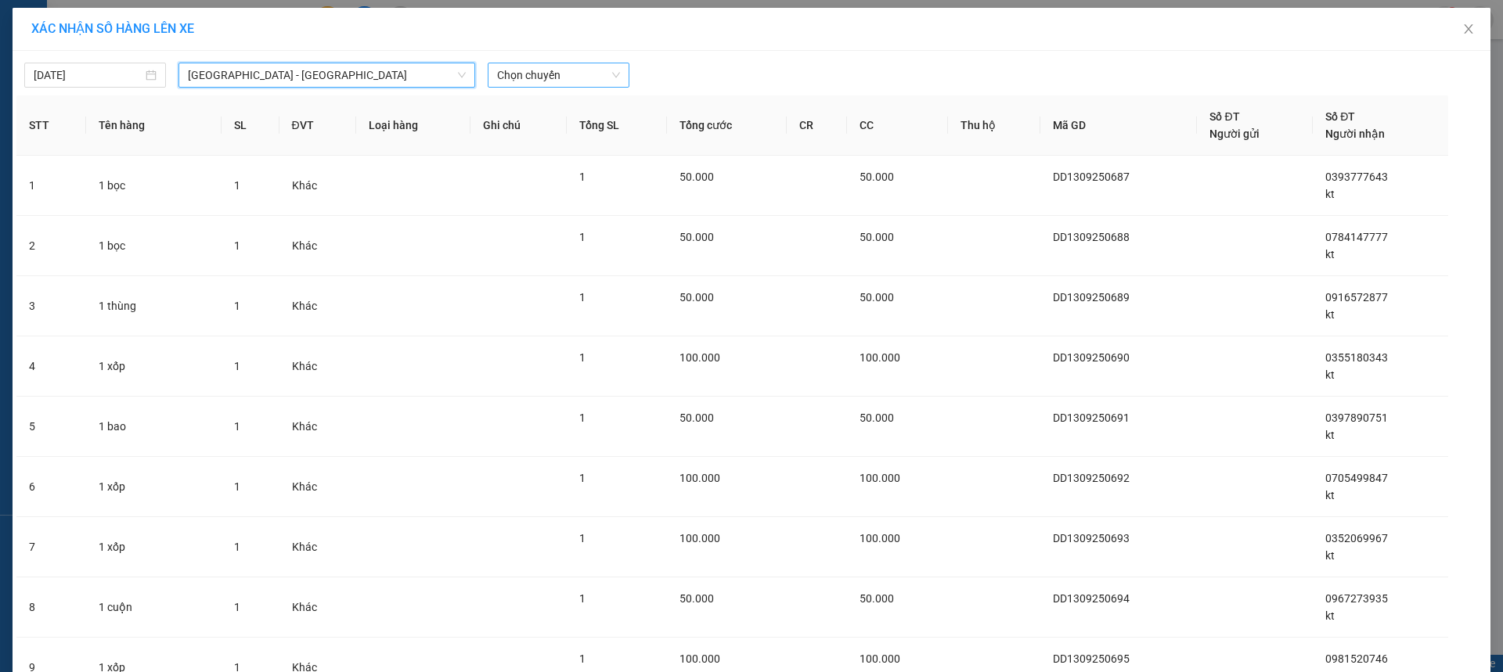
click at [546, 84] on span "Chọn chuyến" at bounding box center [558, 74] width 123 height 23
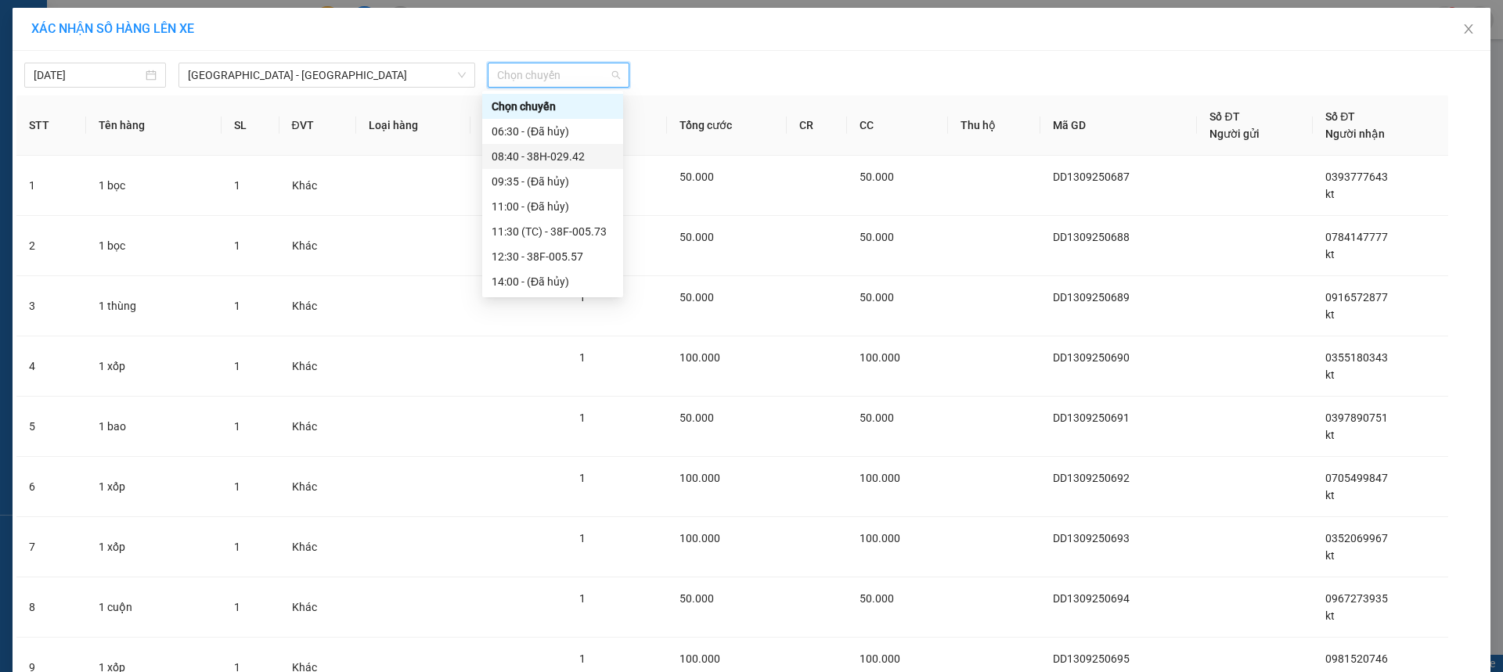
click at [571, 160] on div "08:40 - 38H-029.42" at bounding box center [552, 156] width 122 height 17
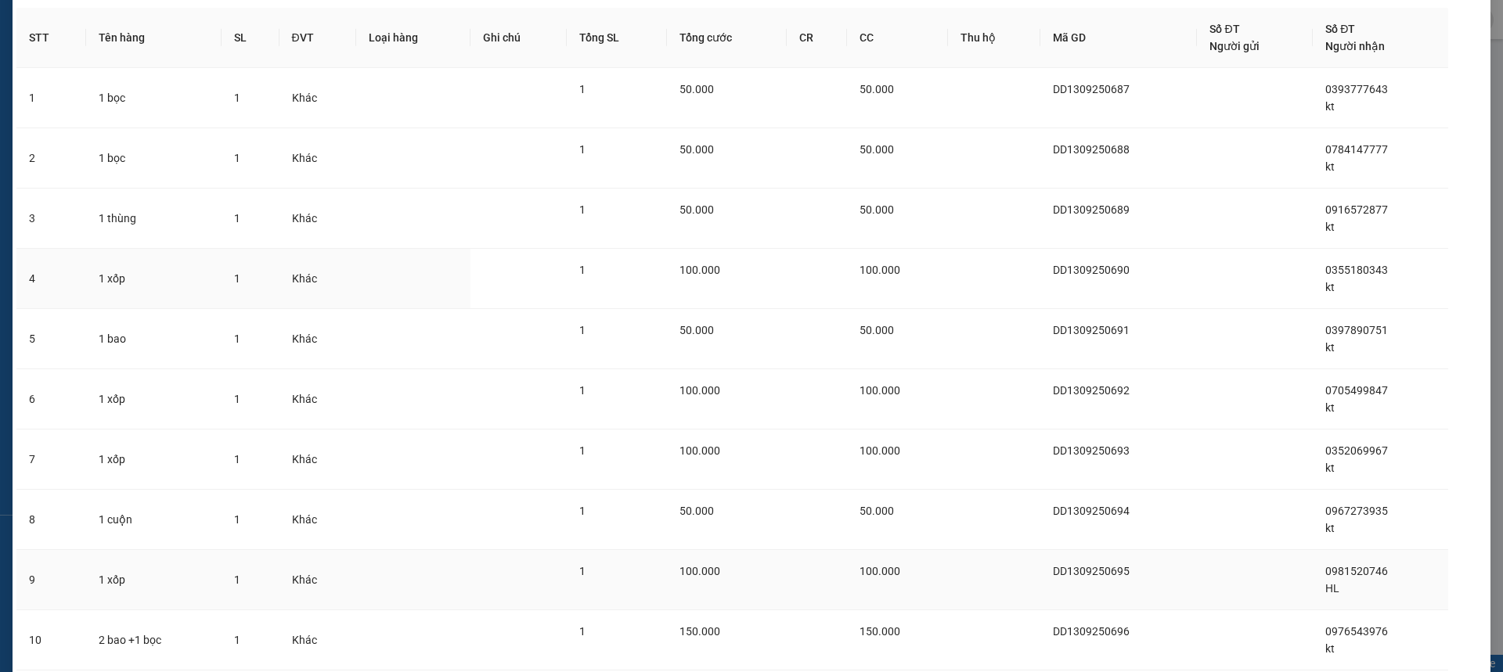
scroll to position [210, 0]
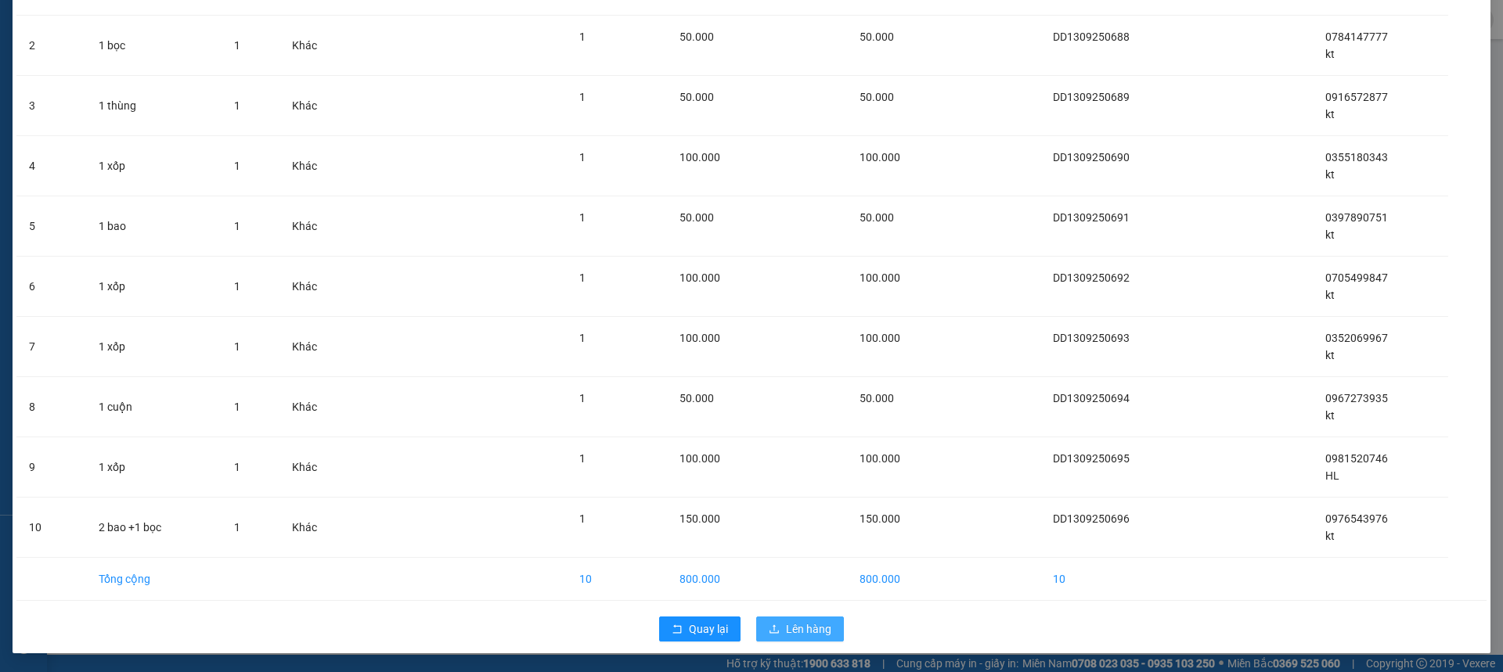
click at [786, 628] on span "Lên hàng" at bounding box center [808, 629] width 45 height 17
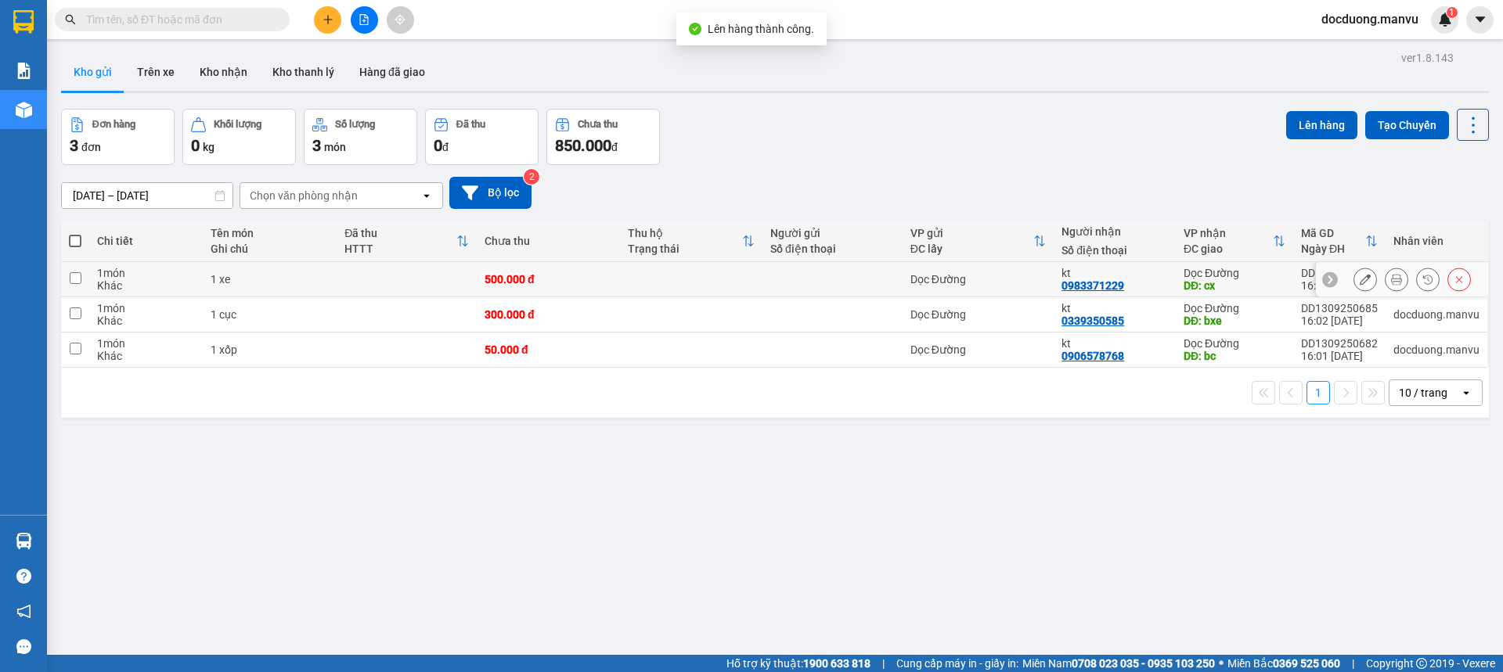
click at [550, 285] on div "500.000 đ" at bounding box center [547, 279] width 127 height 13
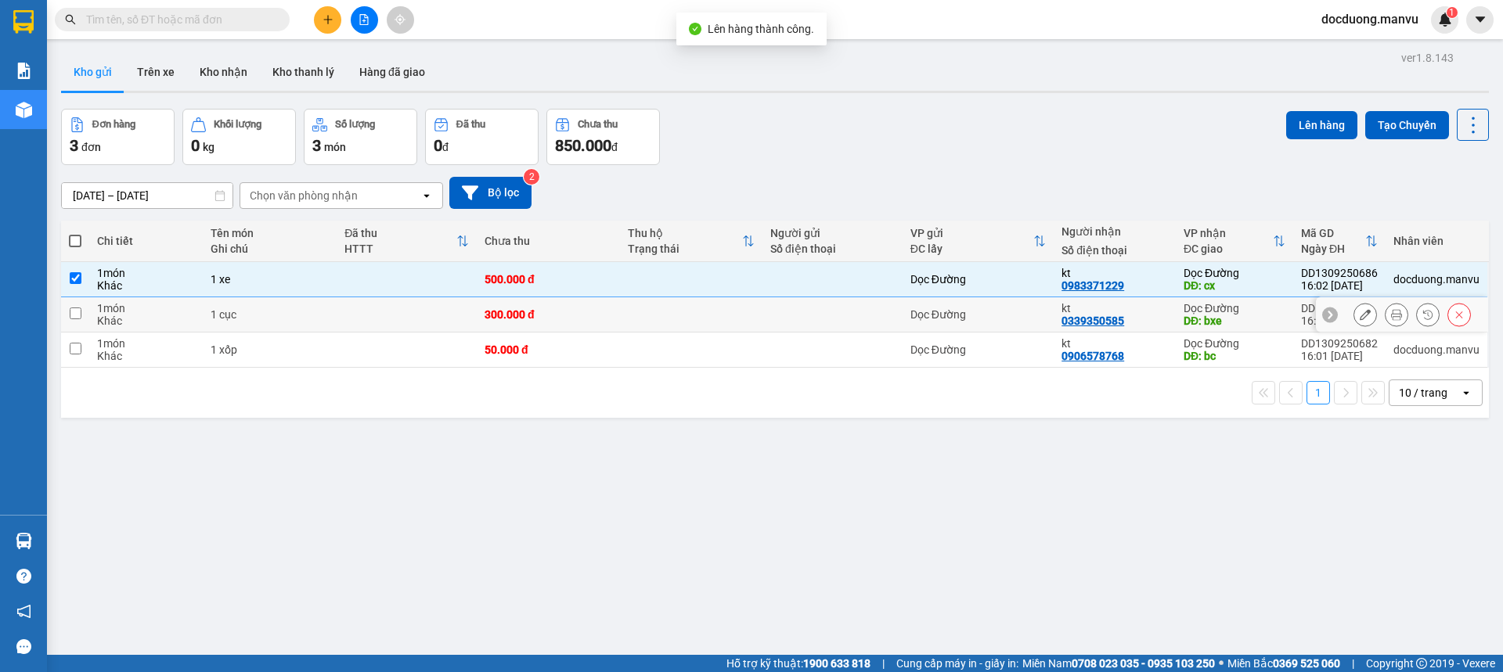
click at [536, 316] on div "300.000 đ" at bounding box center [547, 314] width 127 height 13
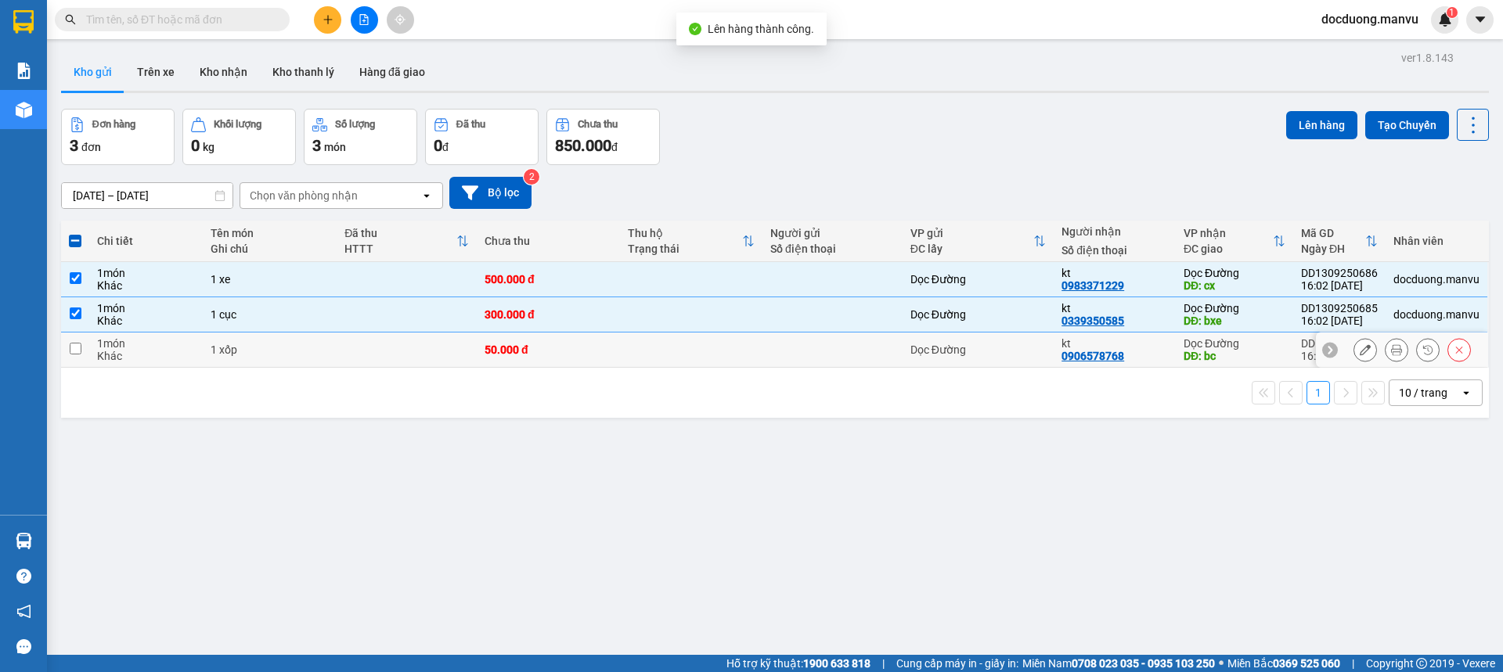
click at [533, 362] on td "50.000 đ" at bounding box center [548, 350] width 142 height 35
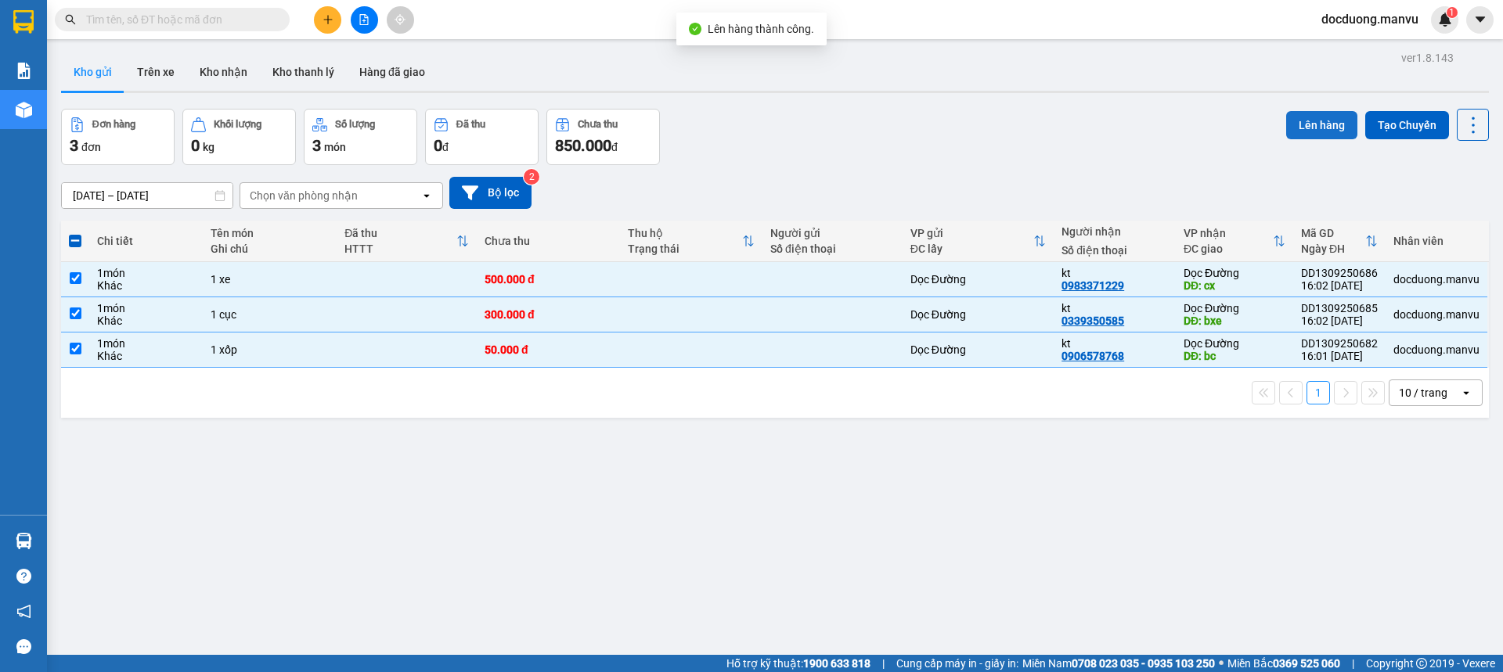
click at [1336, 122] on button "Lên hàng" at bounding box center [1321, 125] width 71 height 28
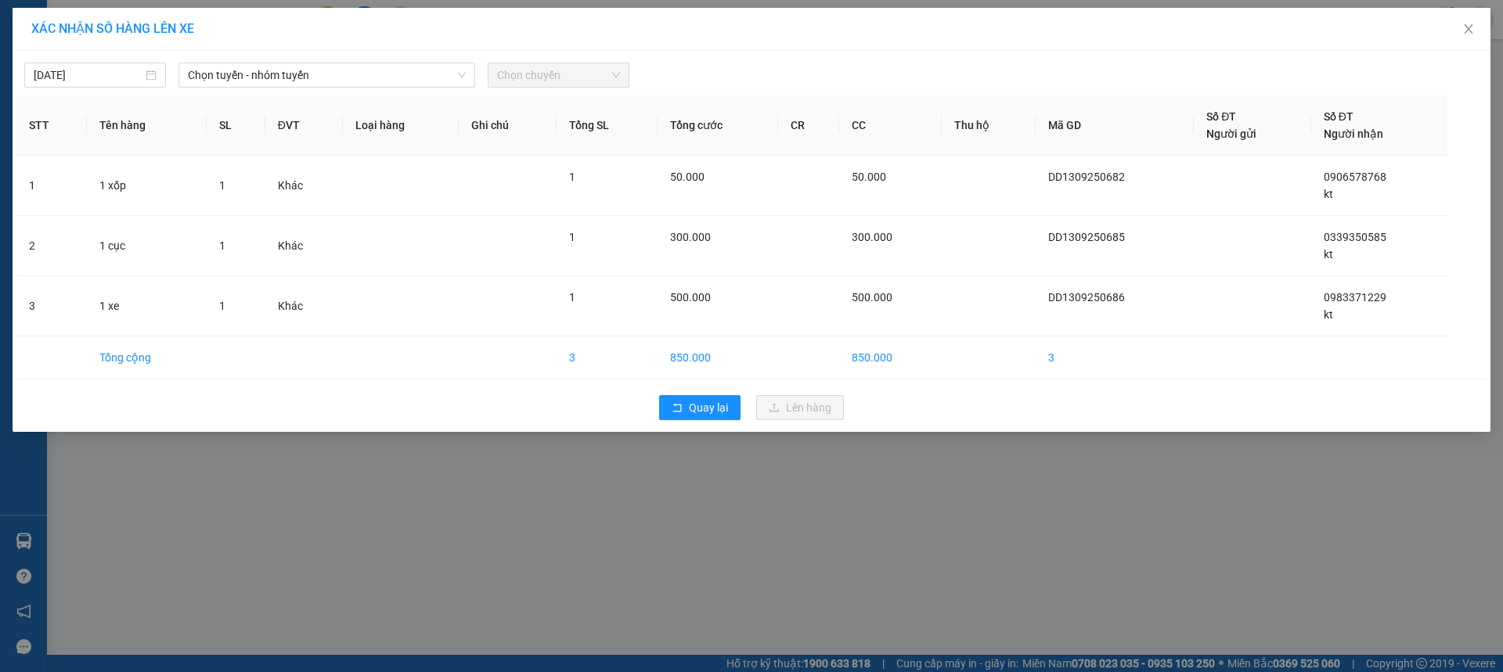
click at [359, 88] on div "[DATE] Chọn tuyến - nhóm tuyến Chọn chuyến STT Tên hàng SL ĐVT Loại hàng Ghi ch…" at bounding box center [752, 241] width 1478 height 381
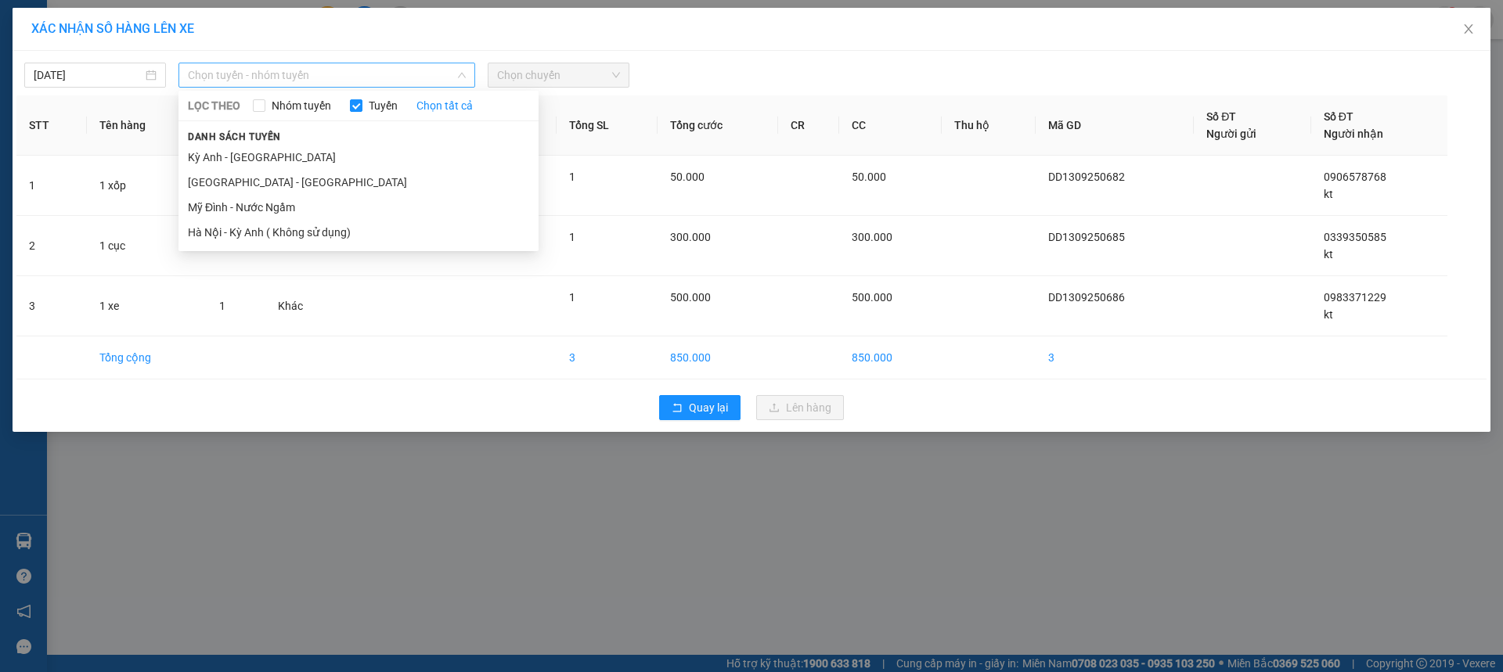
click at [362, 80] on span "Chọn tuyến - nhóm tuyến" at bounding box center [327, 74] width 278 height 23
drag, startPoint x: 226, startPoint y: 181, endPoint x: 532, endPoint y: 116, distance: 312.8
click at [227, 181] on li "[GEOGRAPHIC_DATA] - [GEOGRAPHIC_DATA]" at bounding box center [358, 182] width 360 height 25
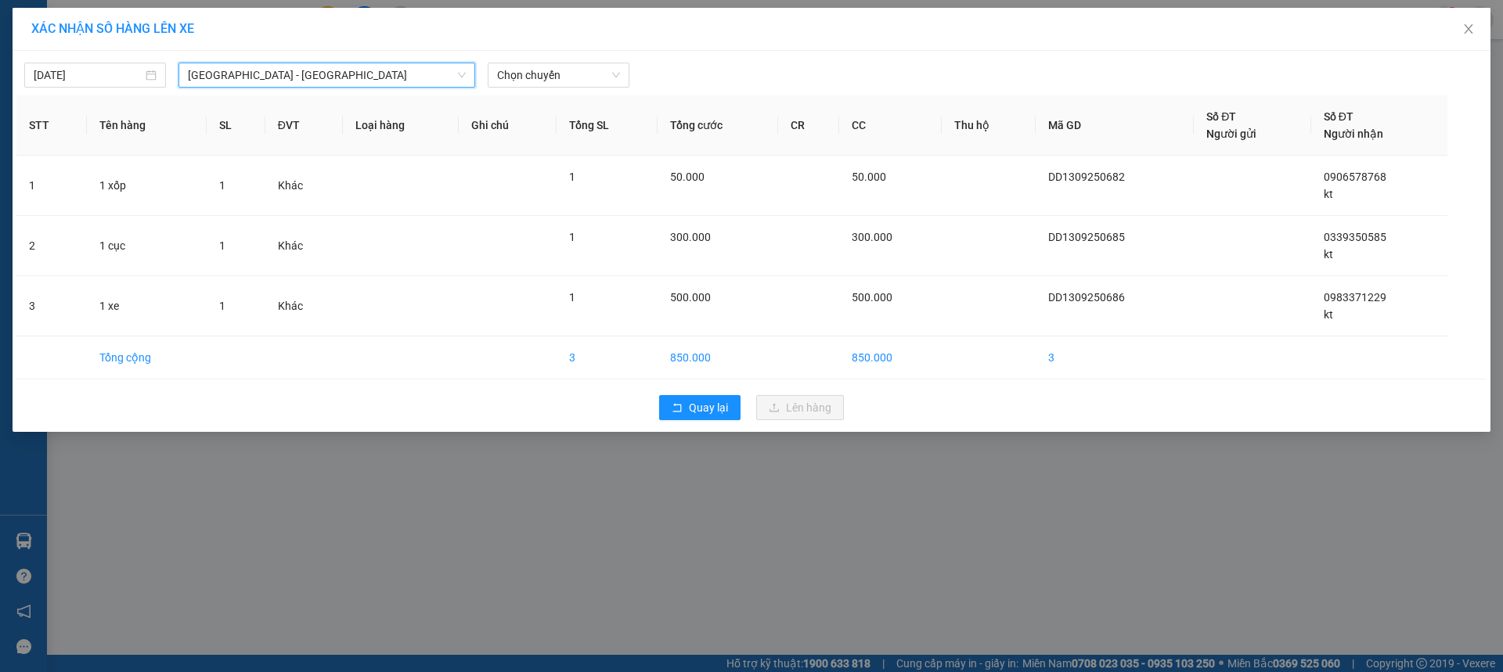
click at [586, 61] on div "[DATE] [GEOGRAPHIC_DATA] - [GEOGRAPHIC_DATA] [GEOGRAPHIC_DATA] [GEOGRAPHIC_DATA…" at bounding box center [751, 71] width 1470 height 33
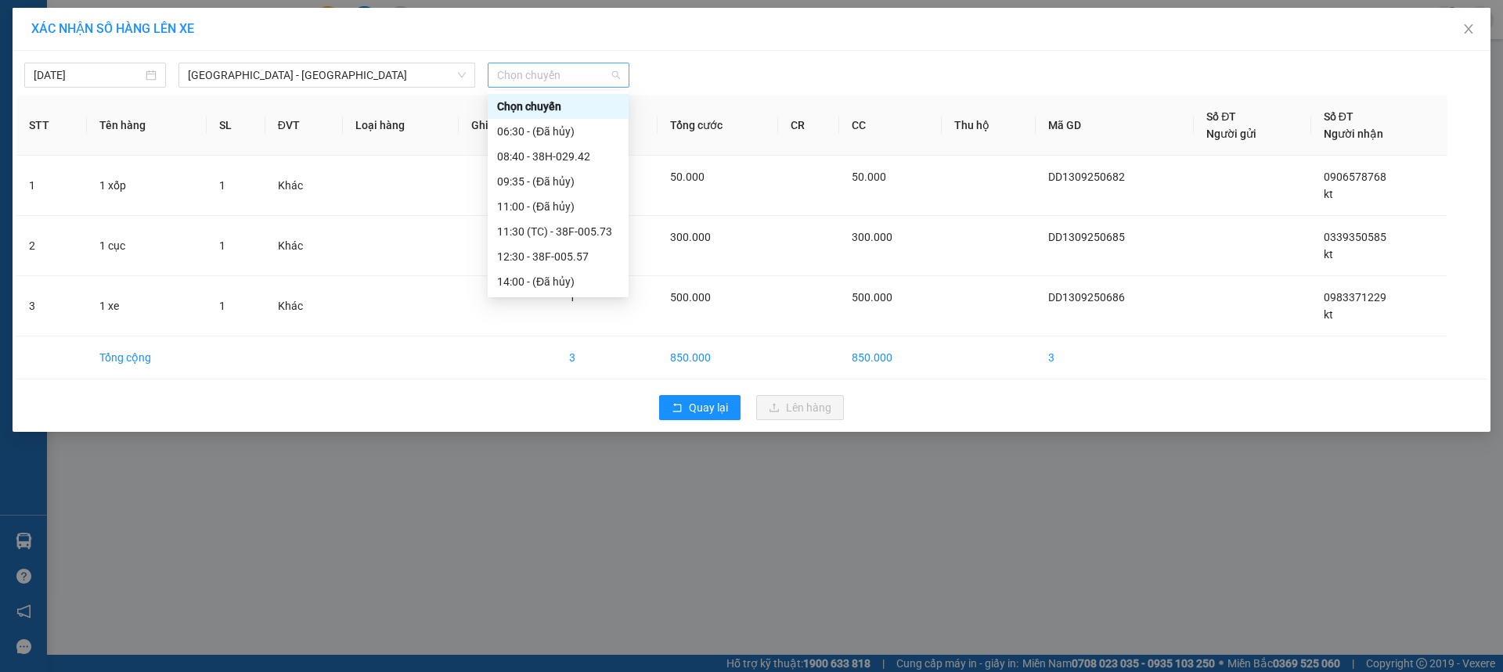
click at [587, 67] on span "Chọn chuyến" at bounding box center [558, 74] width 123 height 23
click at [582, 149] on div "08:40 - 38H-029.42" at bounding box center [558, 156] width 122 height 17
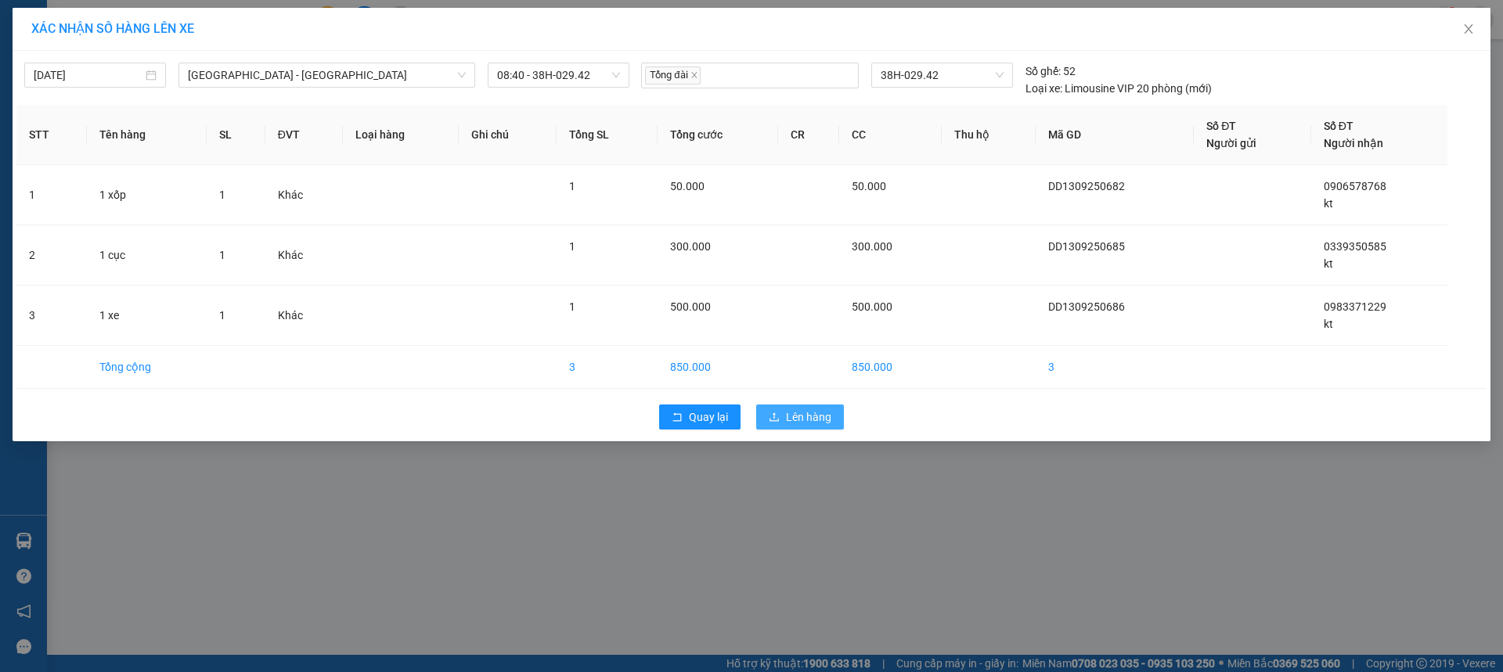
click at [782, 423] on button "Lên hàng" at bounding box center [800, 417] width 88 height 25
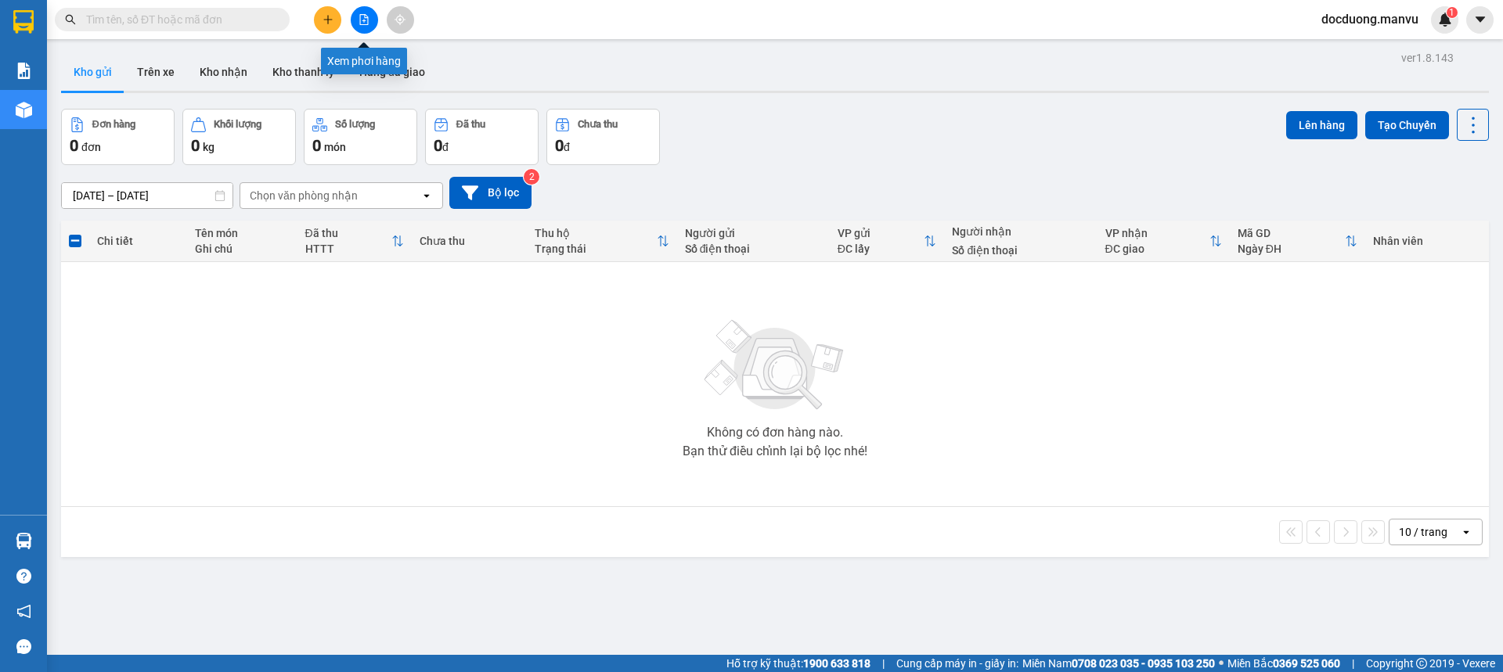
click at [332, 16] on icon "plus" at bounding box center [327, 19] width 11 height 11
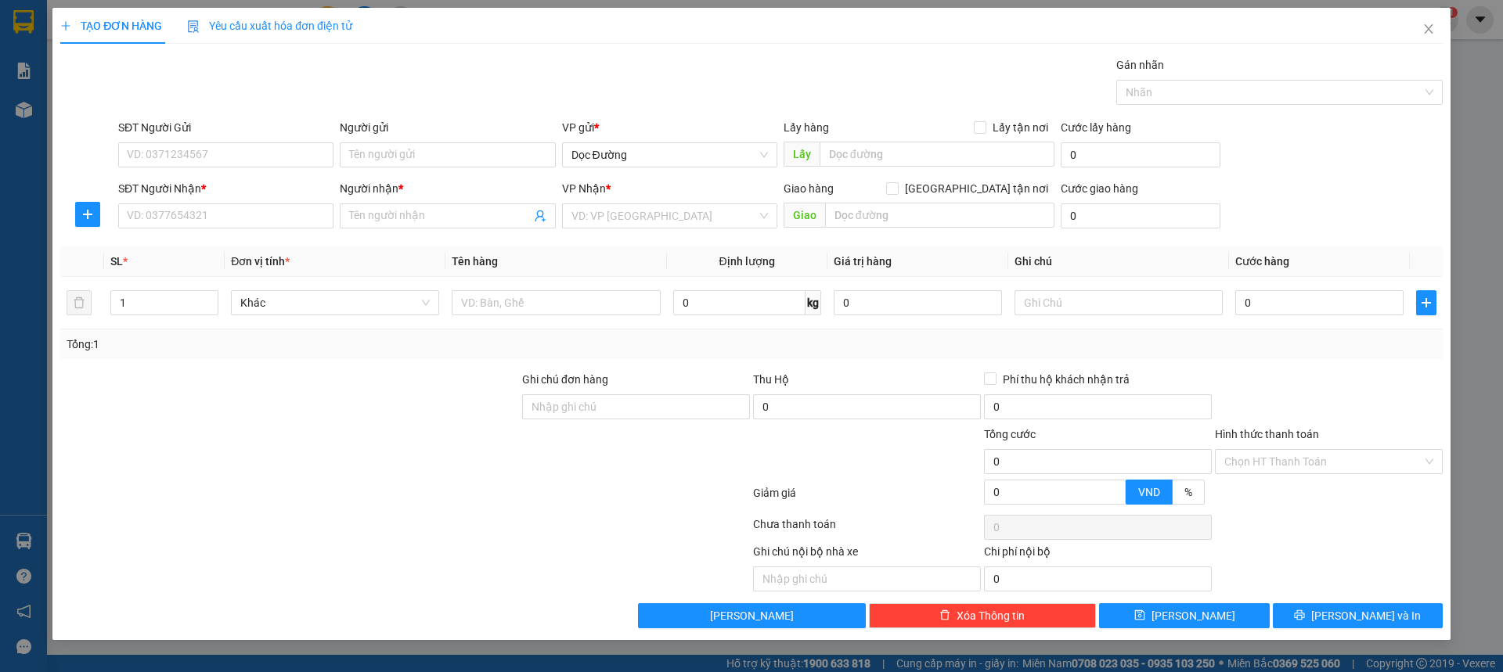
click at [171, 202] on div "SĐT Người Nhận *" at bounding box center [225, 191] width 215 height 23
click at [173, 217] on input "SĐT Người Nhận *" at bounding box center [225, 215] width 215 height 25
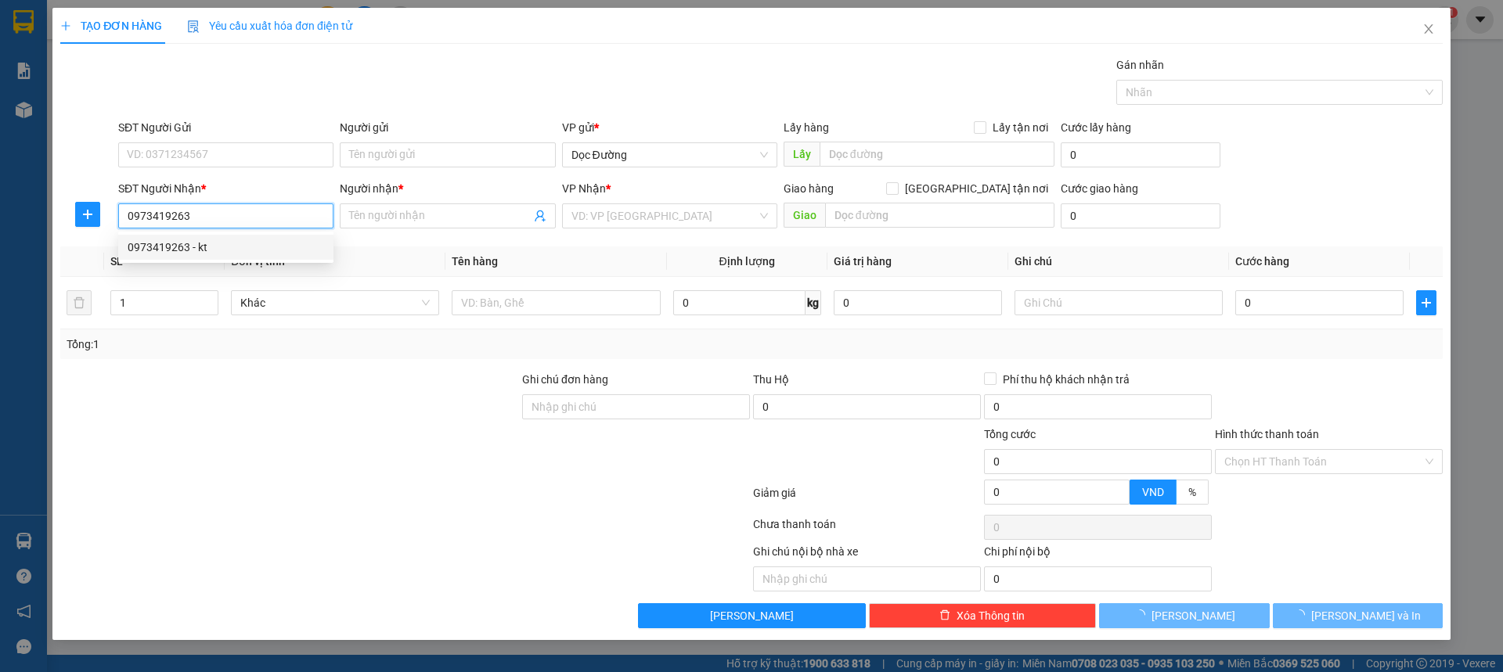
click at [212, 250] on div "0973419263 - kt" at bounding box center [226, 247] width 196 height 17
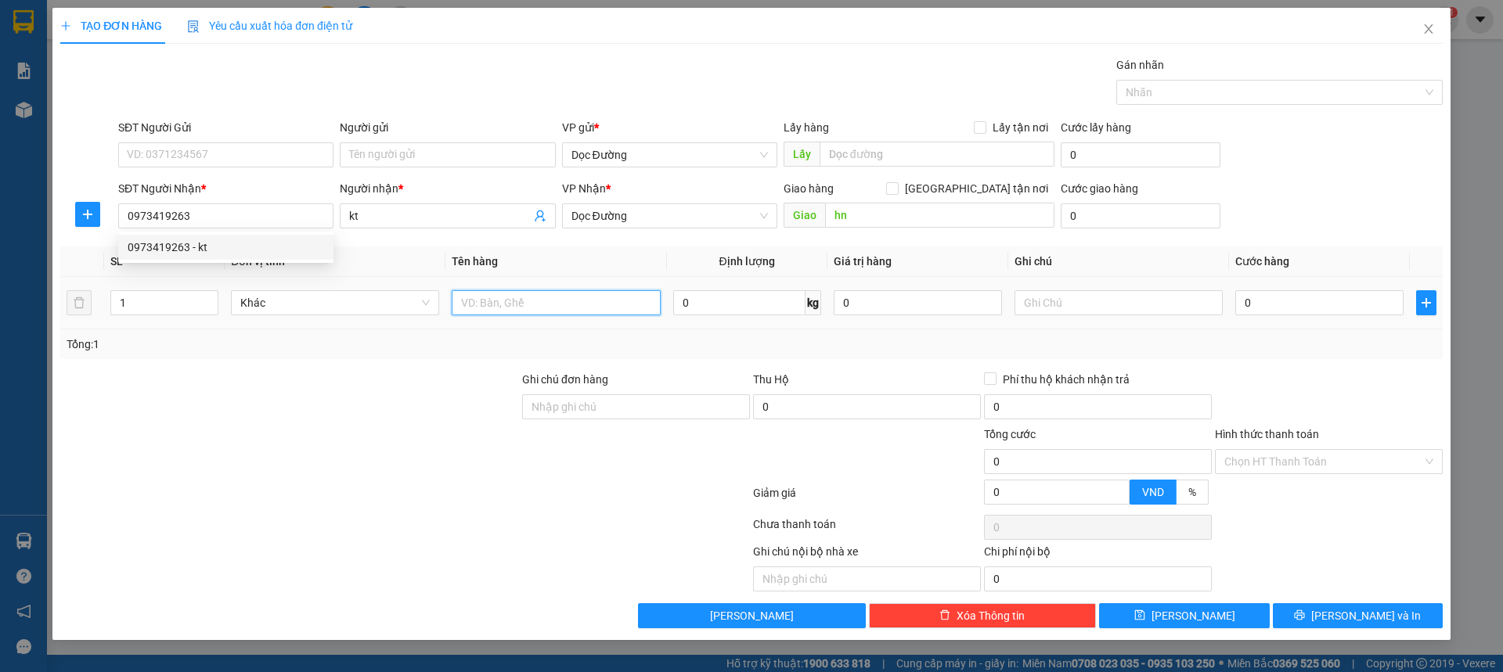
click at [473, 291] on input "text" at bounding box center [556, 302] width 208 height 25
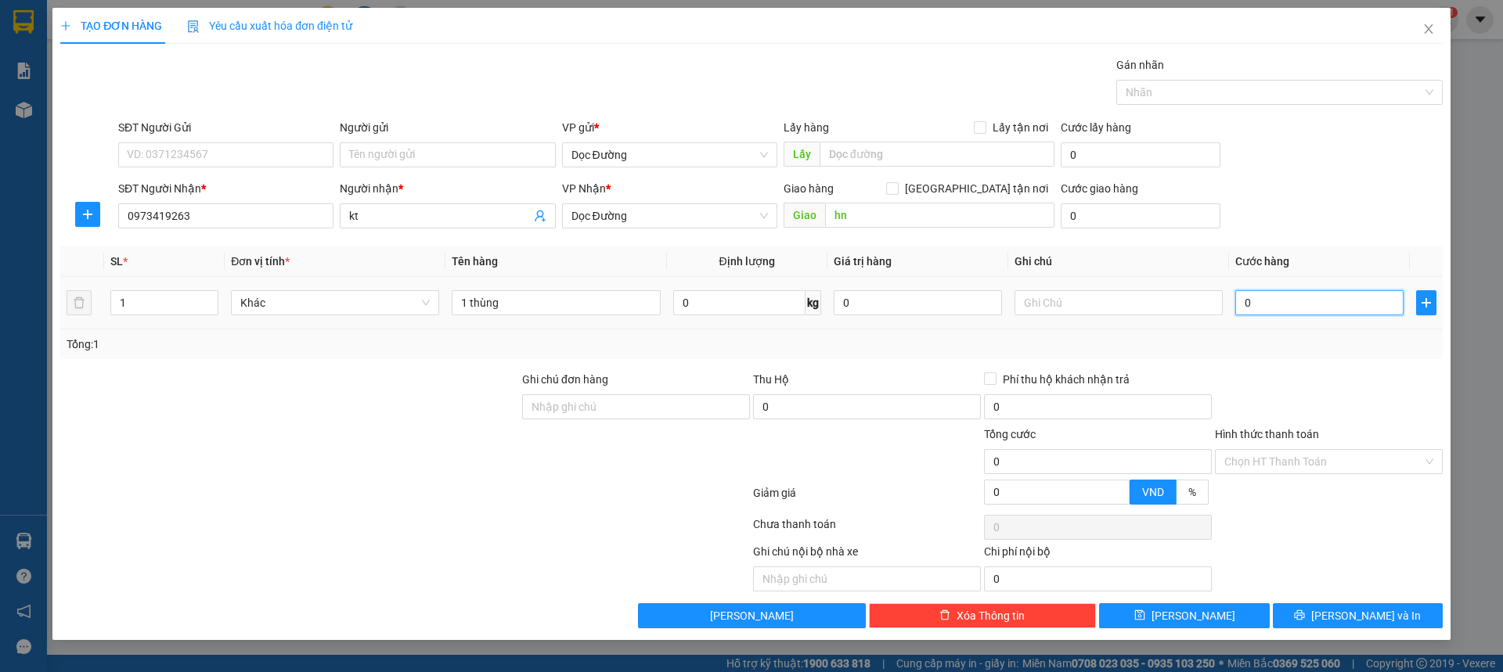
click at [1276, 305] on input "0" at bounding box center [1319, 302] width 168 height 25
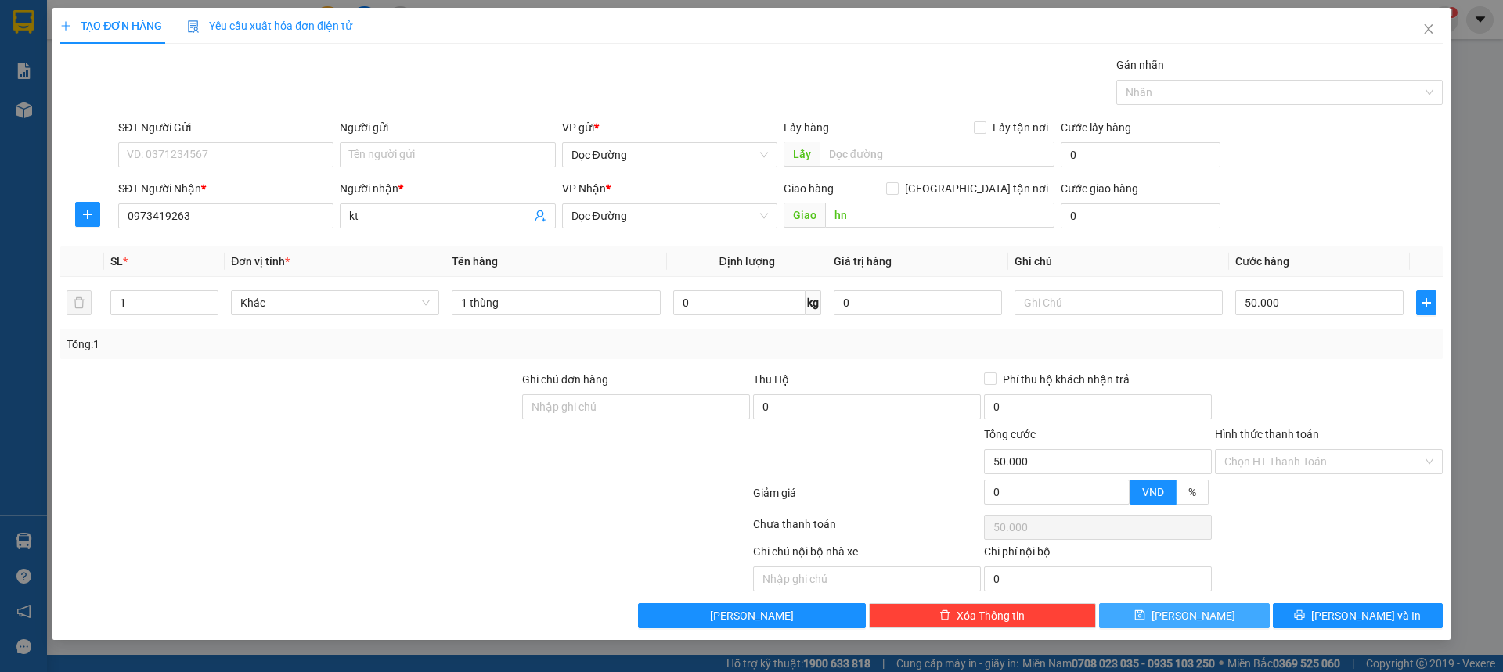
click at [1202, 610] on button "[PERSON_NAME]" at bounding box center [1184, 615] width 170 height 25
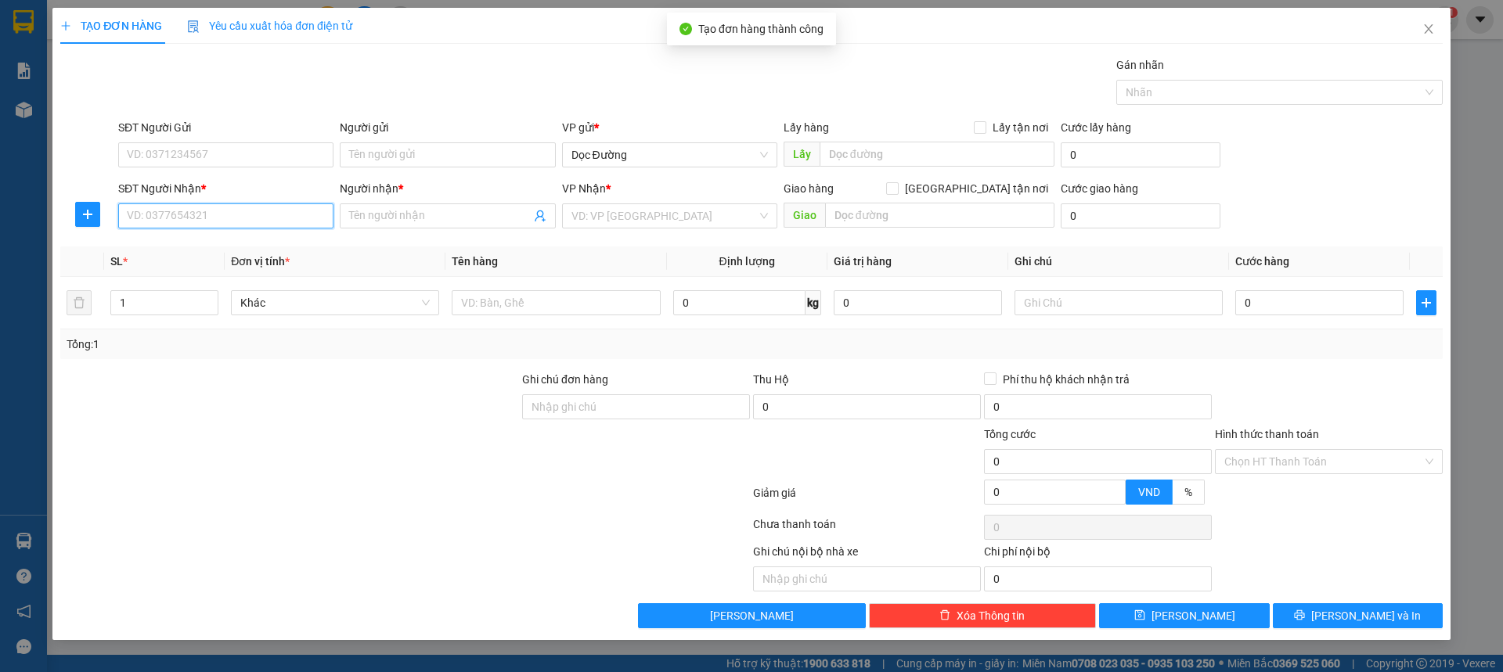
click at [214, 221] on input "SĐT Người Nhận *" at bounding box center [225, 215] width 215 height 25
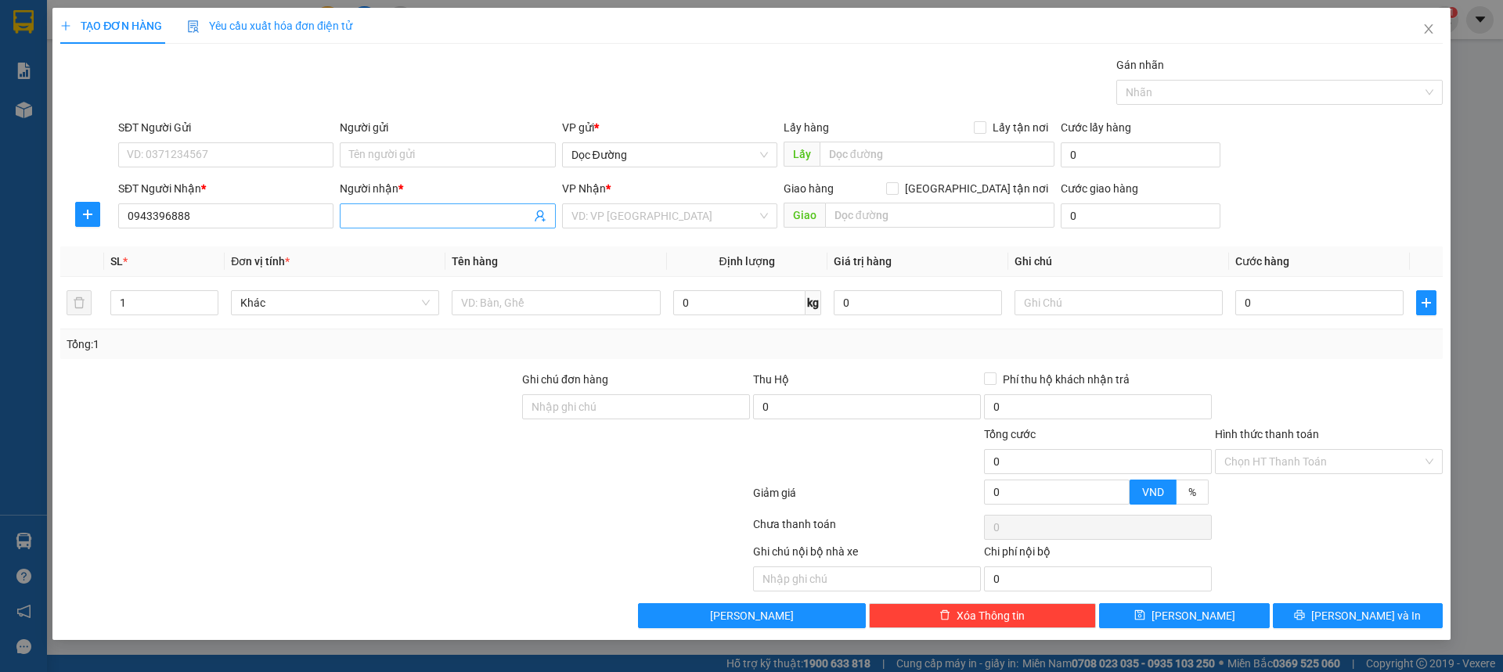
click at [404, 223] on input "Người nhận *" at bounding box center [439, 215] width 181 height 17
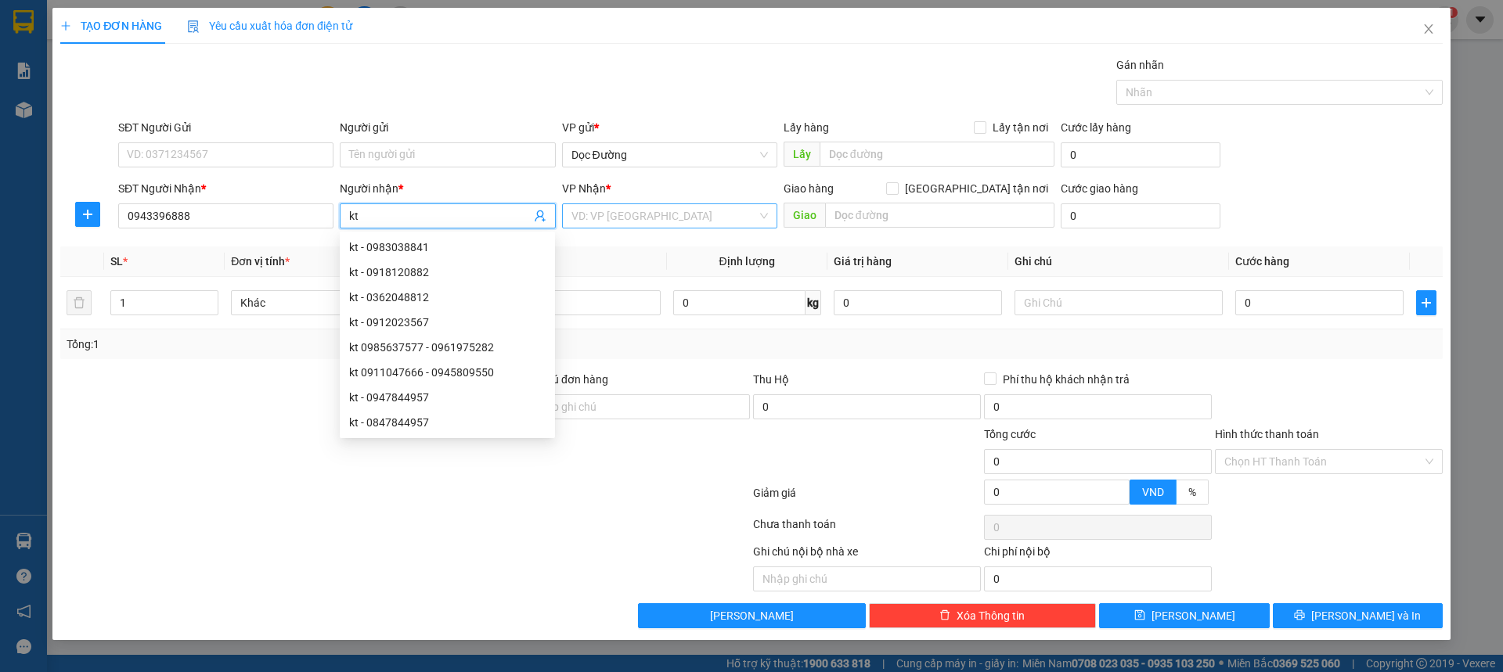
click at [628, 218] on input "search" at bounding box center [663, 215] width 185 height 23
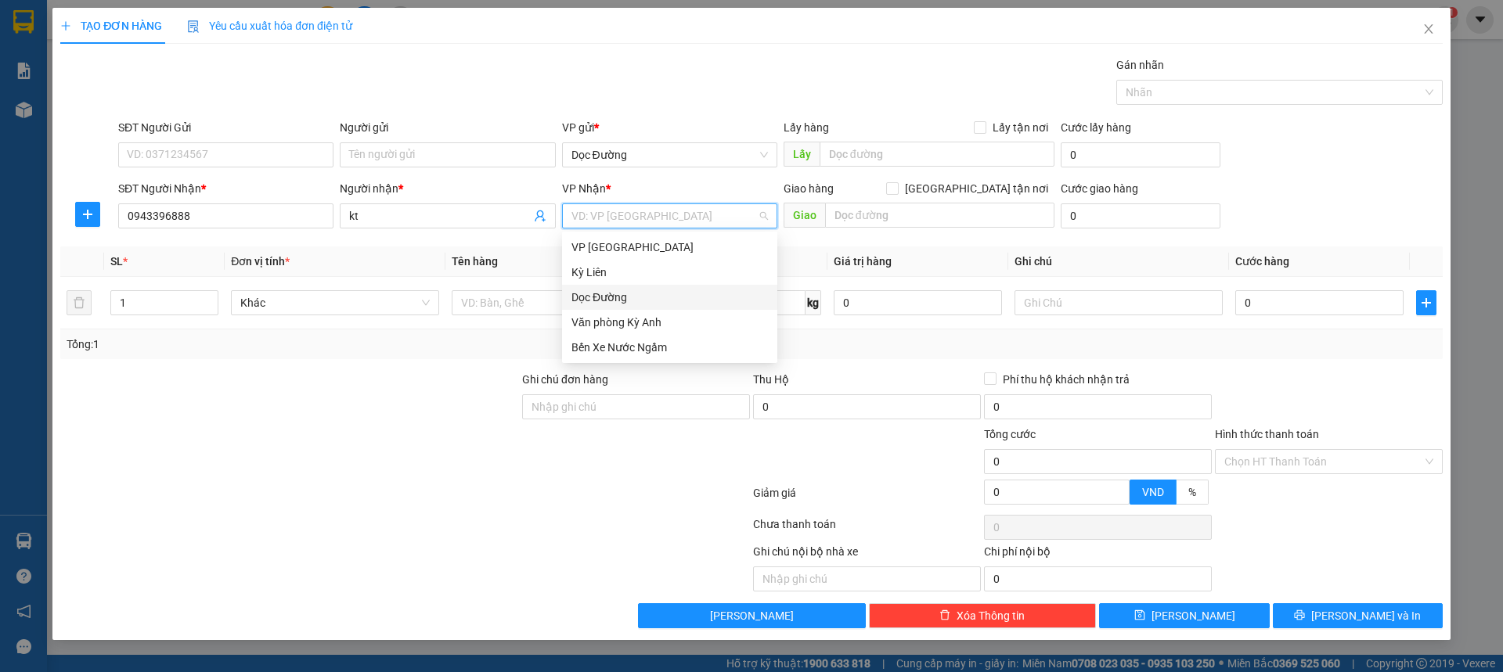
drag, startPoint x: 623, startPoint y: 290, endPoint x: 836, endPoint y: 245, distance: 217.7
click at [625, 290] on div "Dọc Đường" at bounding box center [669, 297] width 196 height 17
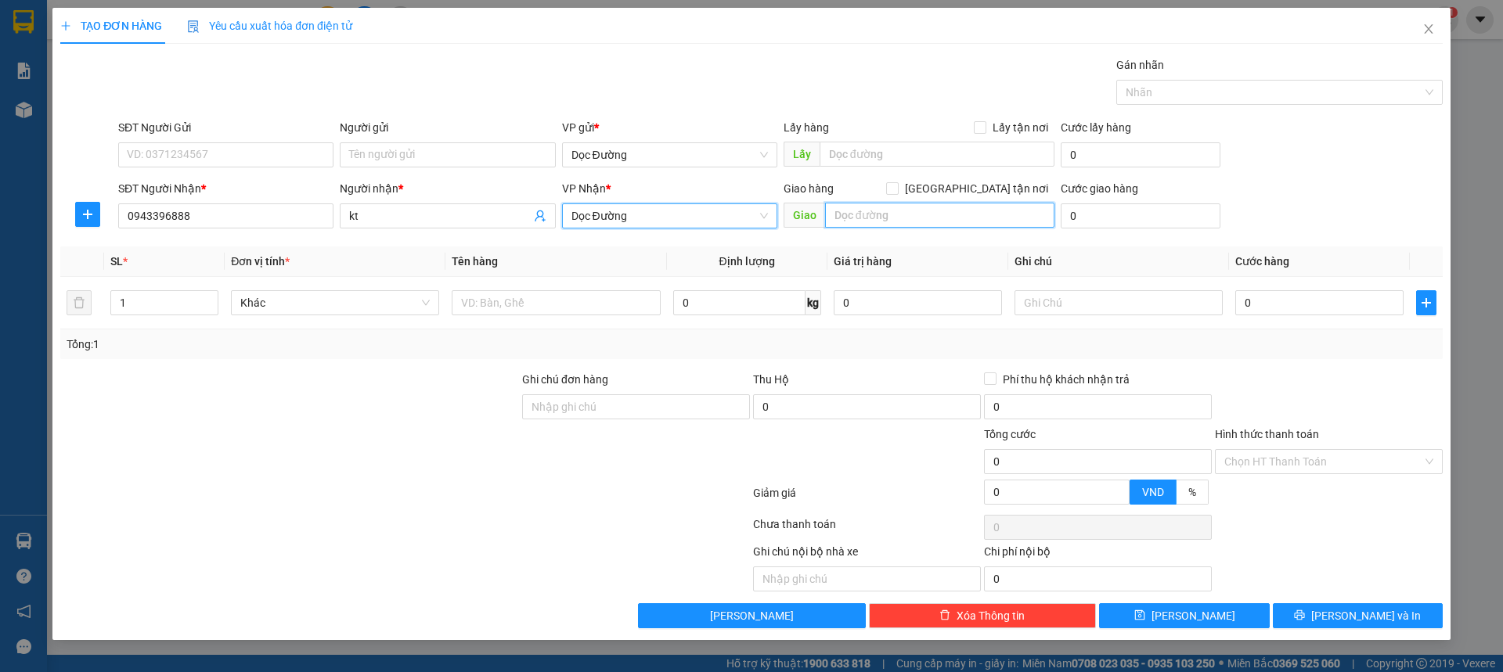
click at [894, 206] on input "text" at bounding box center [939, 215] width 229 height 25
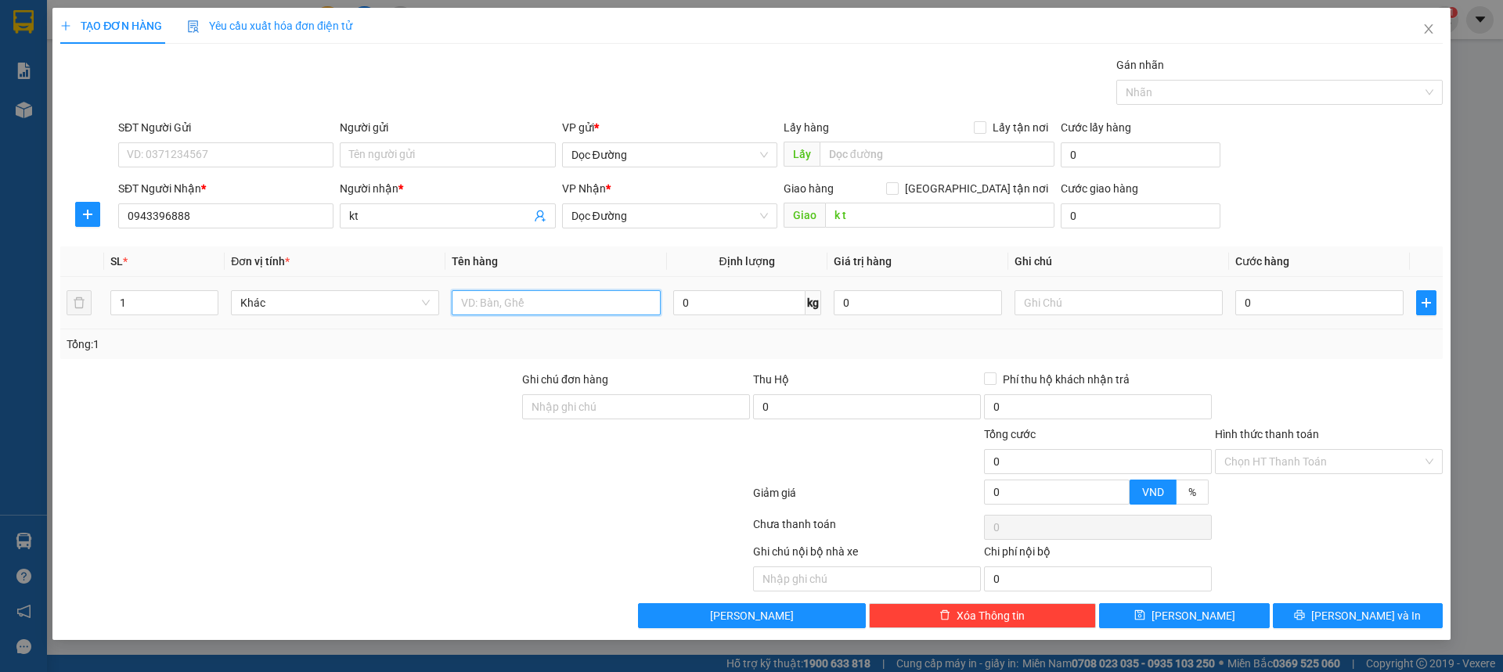
click at [490, 298] on input "text" at bounding box center [556, 302] width 208 height 25
drag, startPoint x: 1294, startPoint y: 326, endPoint x: 1301, endPoint y: 319, distance: 10.5
click at [1294, 326] on td "0" at bounding box center [1319, 303] width 181 height 52
drag, startPoint x: 1301, startPoint y: 319, endPoint x: 1312, endPoint y: 305, distance: 16.7
click at [1307, 309] on td "0" at bounding box center [1319, 303] width 181 height 52
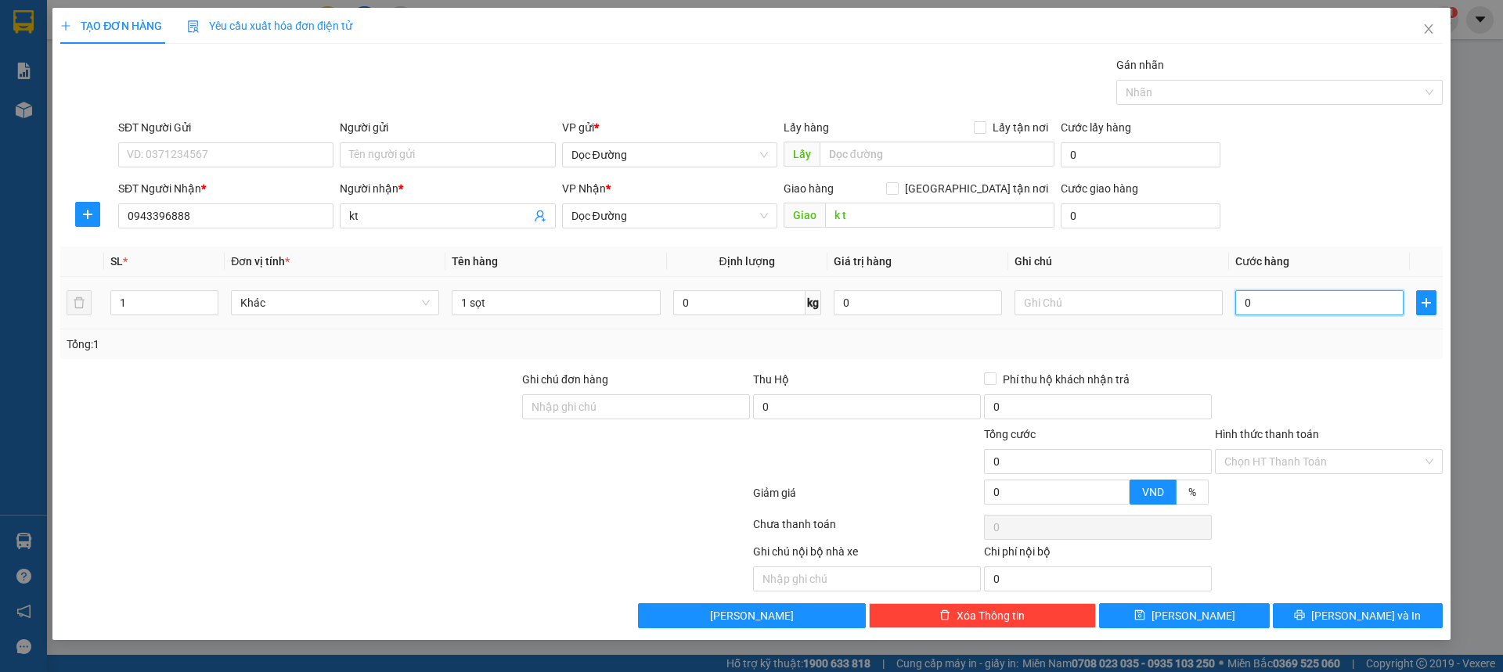
click at [1312, 305] on input "0" at bounding box center [1319, 302] width 168 height 25
click at [1309, 221] on div "SĐT Người Nhận * 0943396888 Người nhận * kt VP Nhận * Dọc Đường Giao hàng [GEOG…" at bounding box center [780, 207] width 1330 height 55
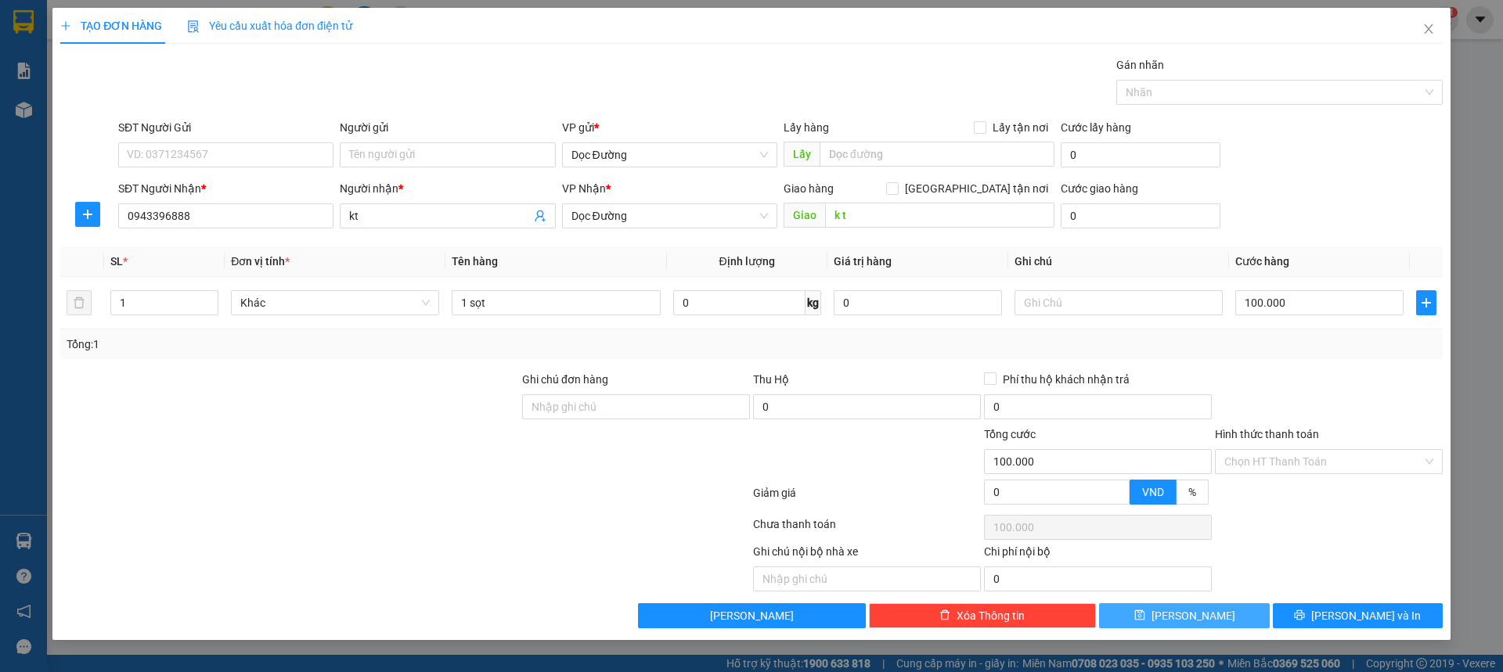
click at [1179, 622] on button "[PERSON_NAME]" at bounding box center [1184, 615] width 170 height 25
click at [1436, 20] on span "Close" at bounding box center [1428, 30] width 44 height 44
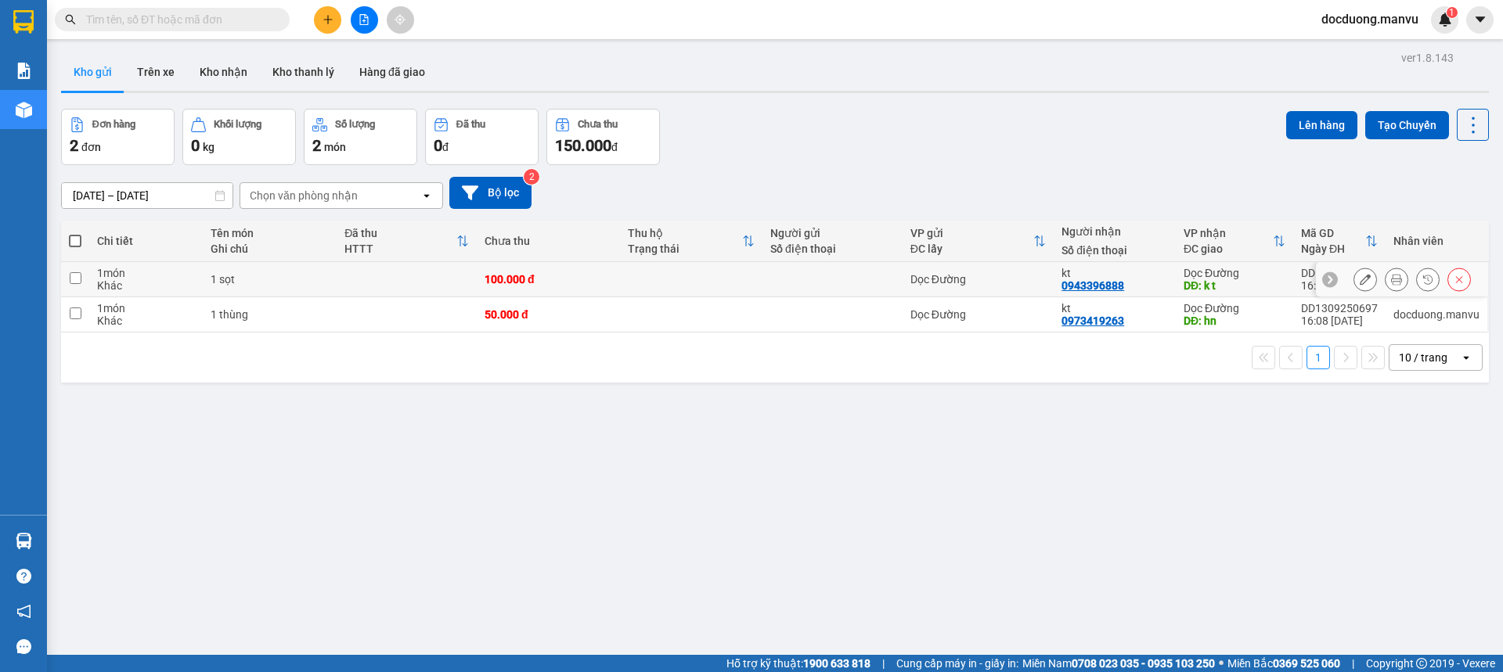
click at [664, 286] on td at bounding box center [691, 279] width 142 height 35
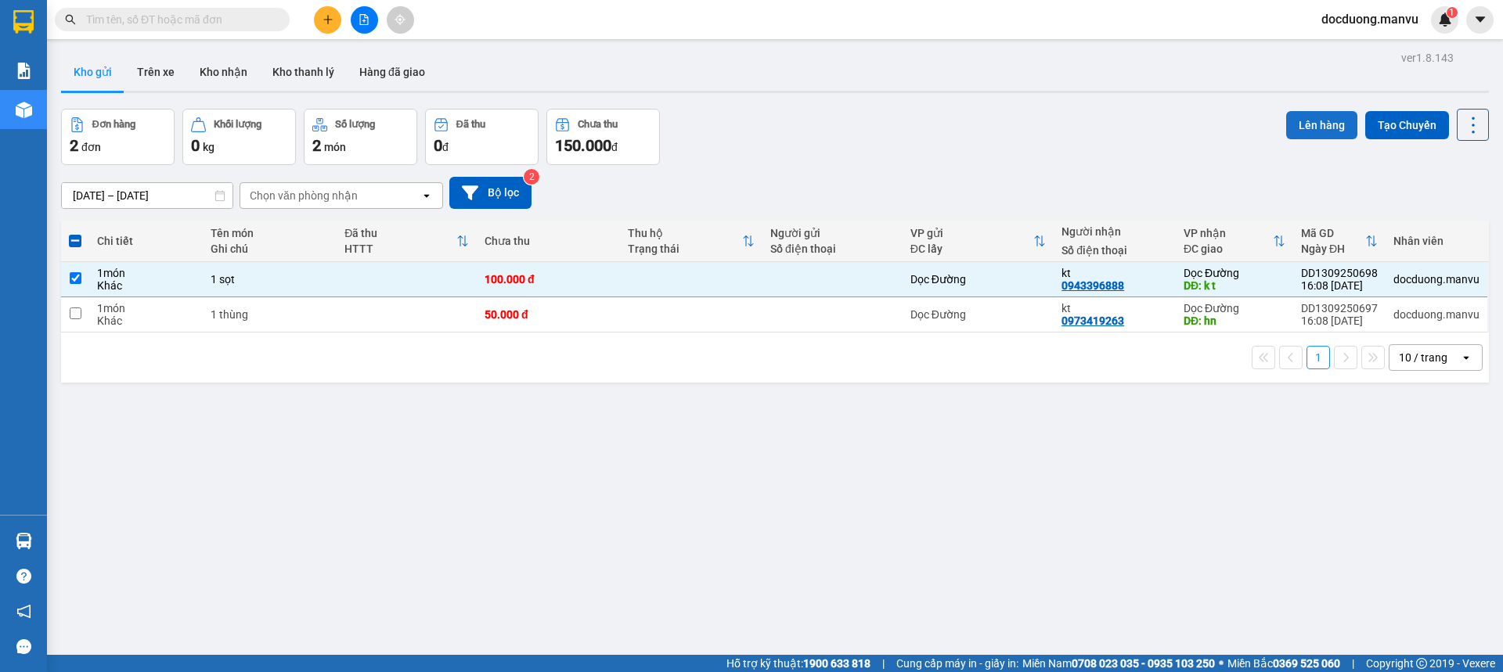
click at [1298, 124] on button "Lên hàng" at bounding box center [1321, 125] width 71 height 28
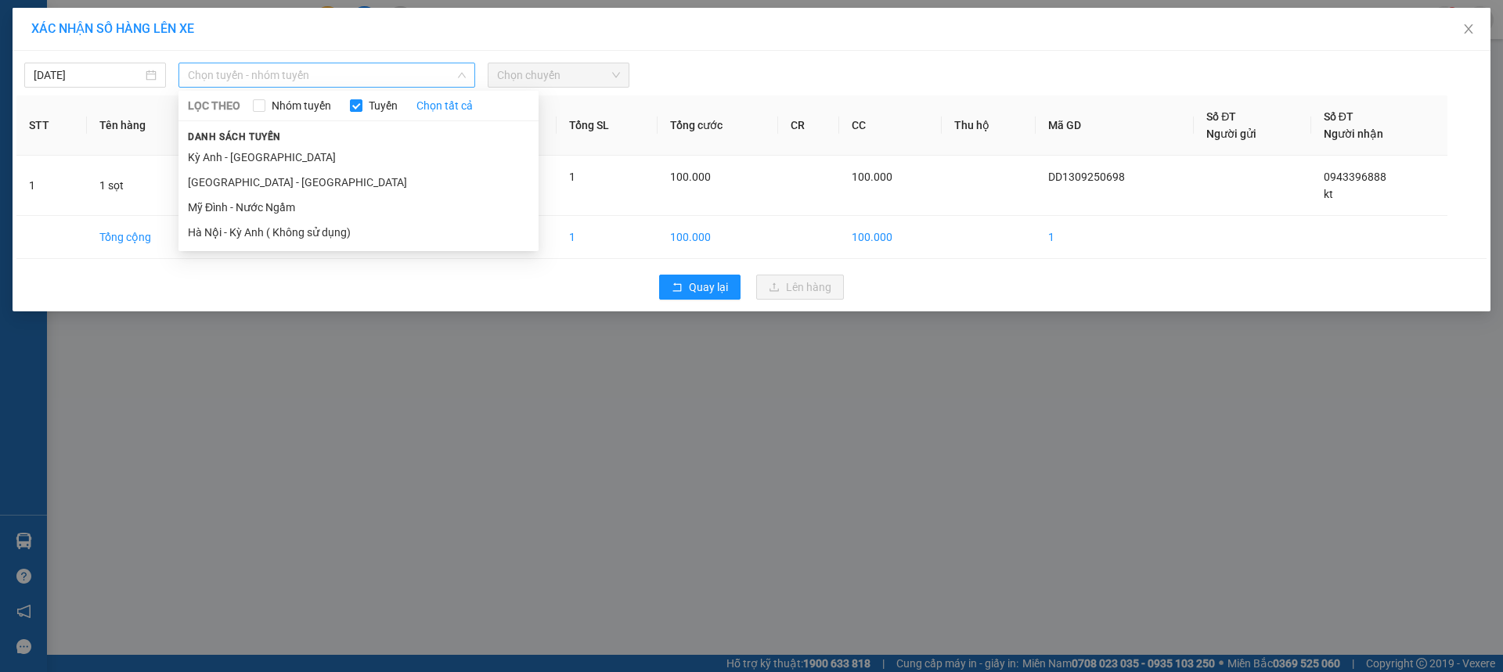
click at [300, 76] on span "Chọn tuyến - nhóm tuyến" at bounding box center [327, 74] width 278 height 23
click at [237, 182] on li "[GEOGRAPHIC_DATA] - [GEOGRAPHIC_DATA]" at bounding box center [358, 182] width 360 height 25
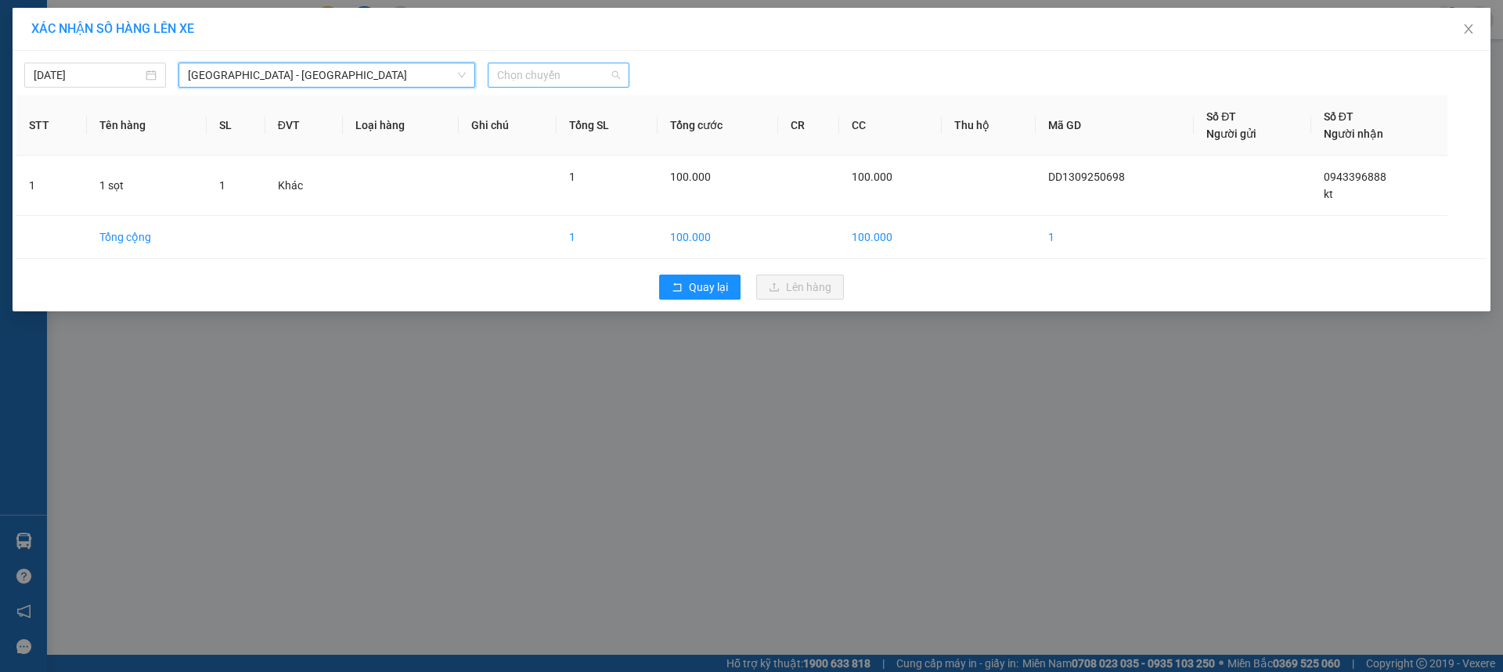
click at [612, 66] on span "Chọn chuyến" at bounding box center [558, 74] width 123 height 23
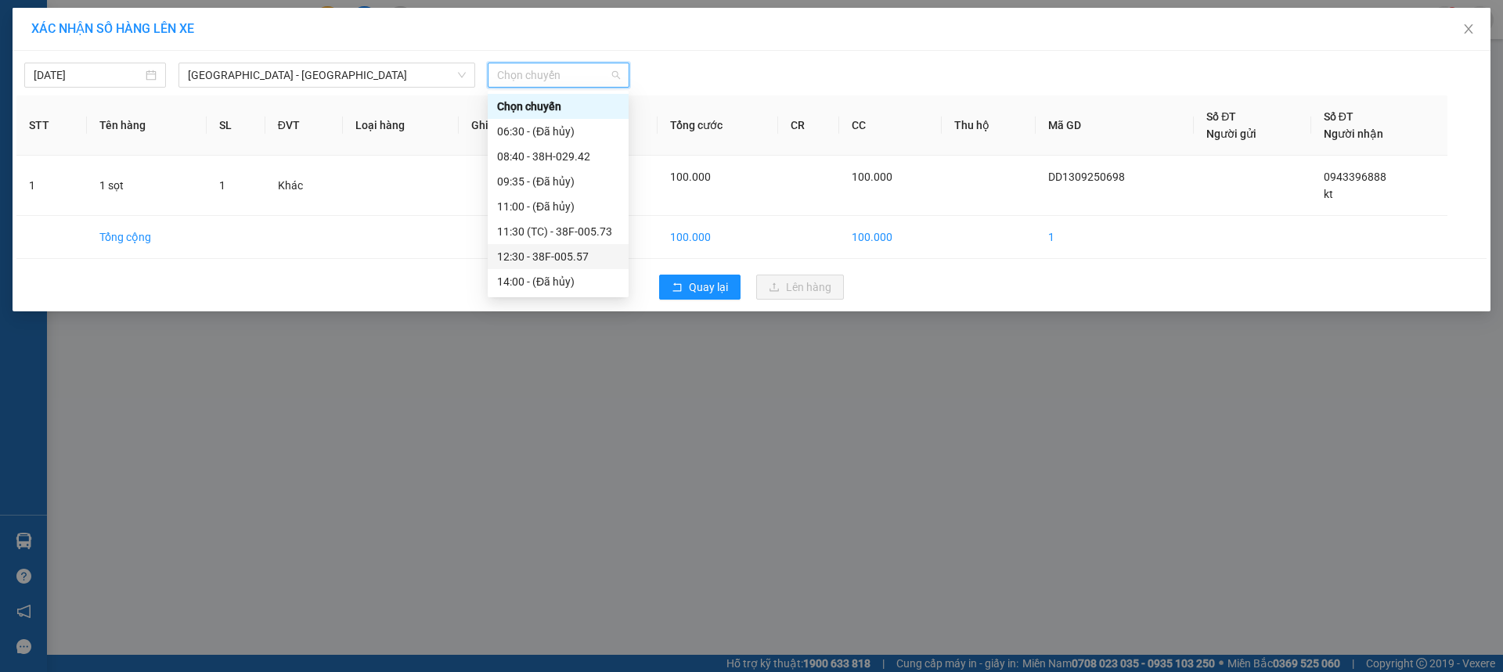
click at [598, 254] on div "12:30 - 38F-005.57" at bounding box center [558, 256] width 122 height 17
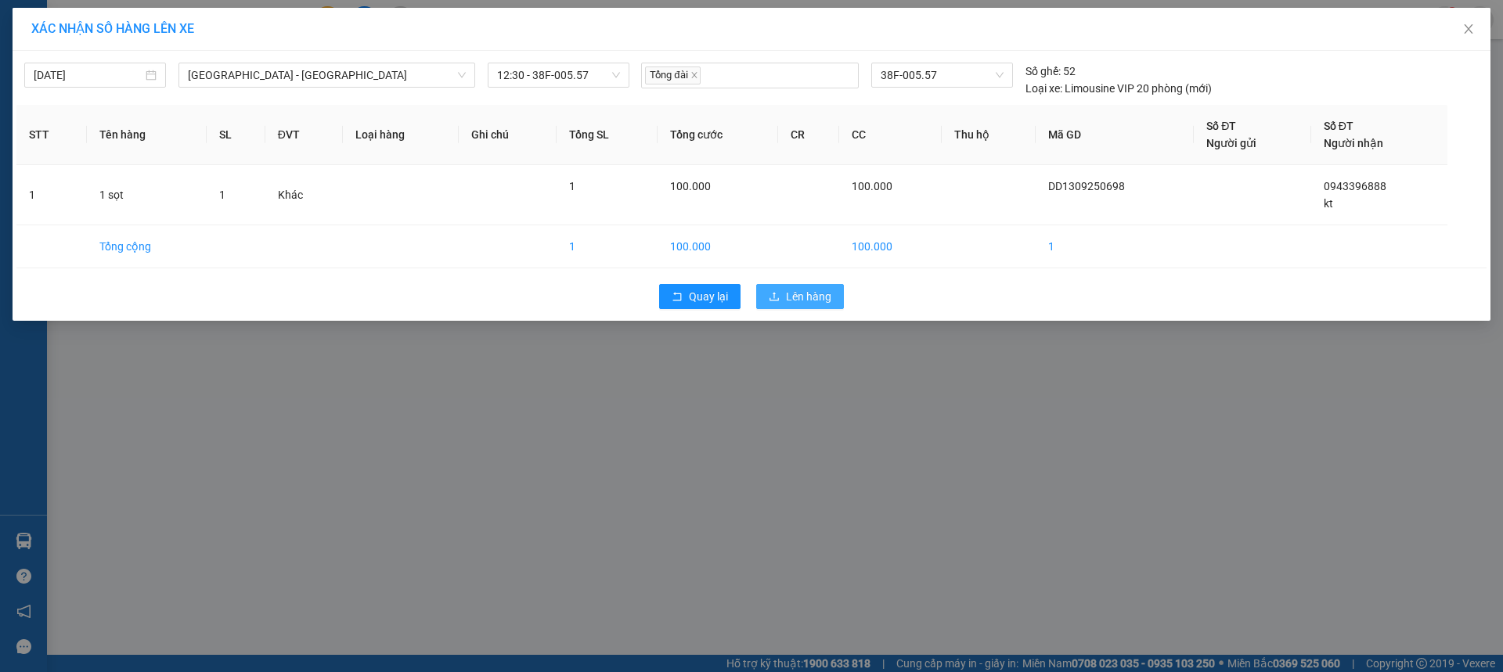
click at [812, 302] on span "Lên hàng" at bounding box center [808, 296] width 45 height 17
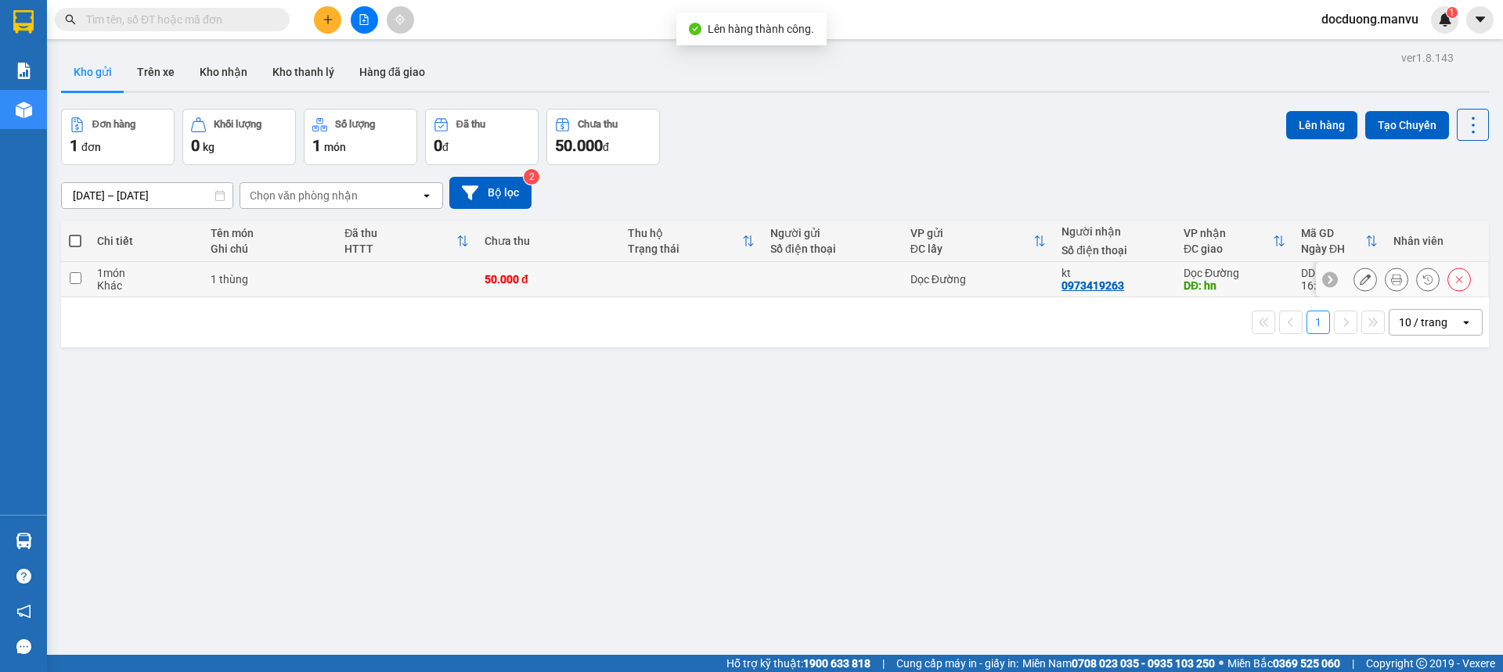
click at [537, 270] on td "50.000 đ" at bounding box center [548, 279] width 142 height 35
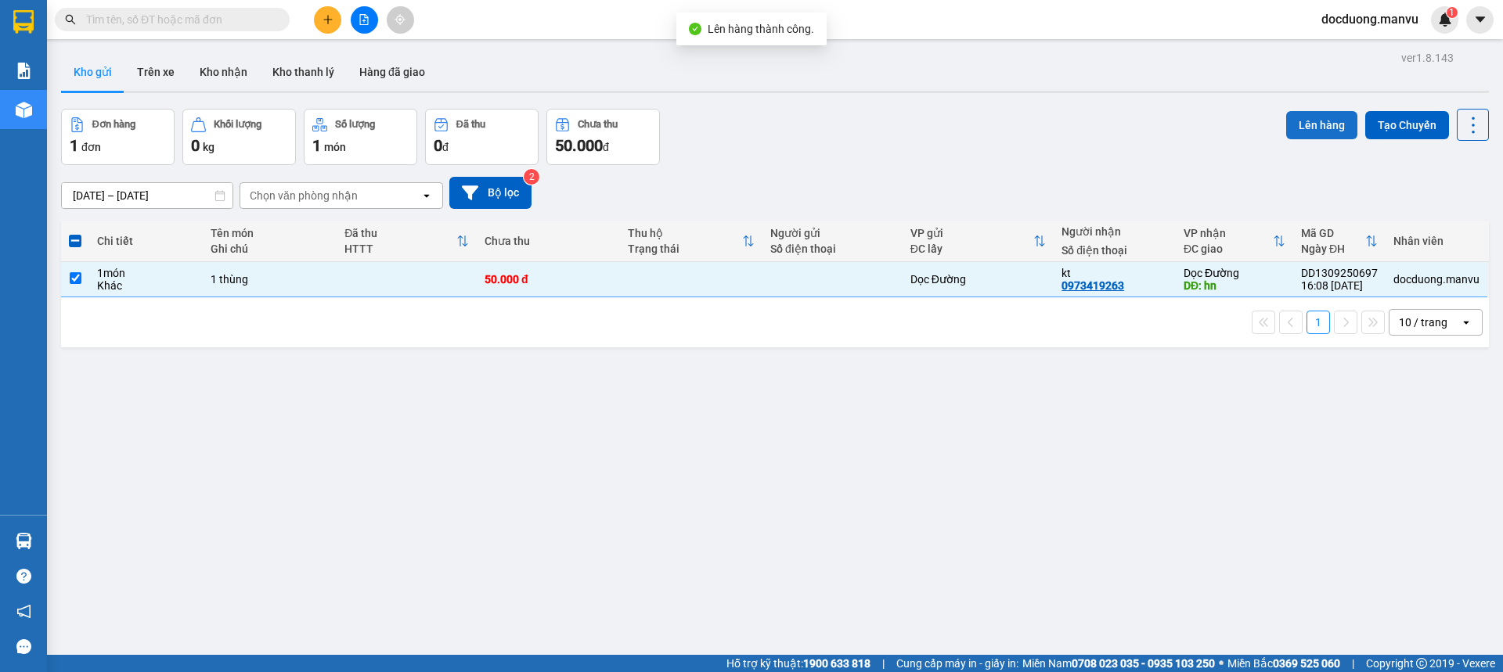
drag, startPoint x: 1273, startPoint y: 118, endPoint x: 1301, endPoint y: 118, distance: 29.0
click at [1293, 119] on div "Đơn hàng 1 đơn Khối lượng 0 kg Số lượng 1 món Đã thu 0 đ Chưa thu 50.000 đ Lên …" at bounding box center [774, 137] width 1427 height 56
click at [1301, 118] on button "Lên hàng" at bounding box center [1321, 125] width 71 height 28
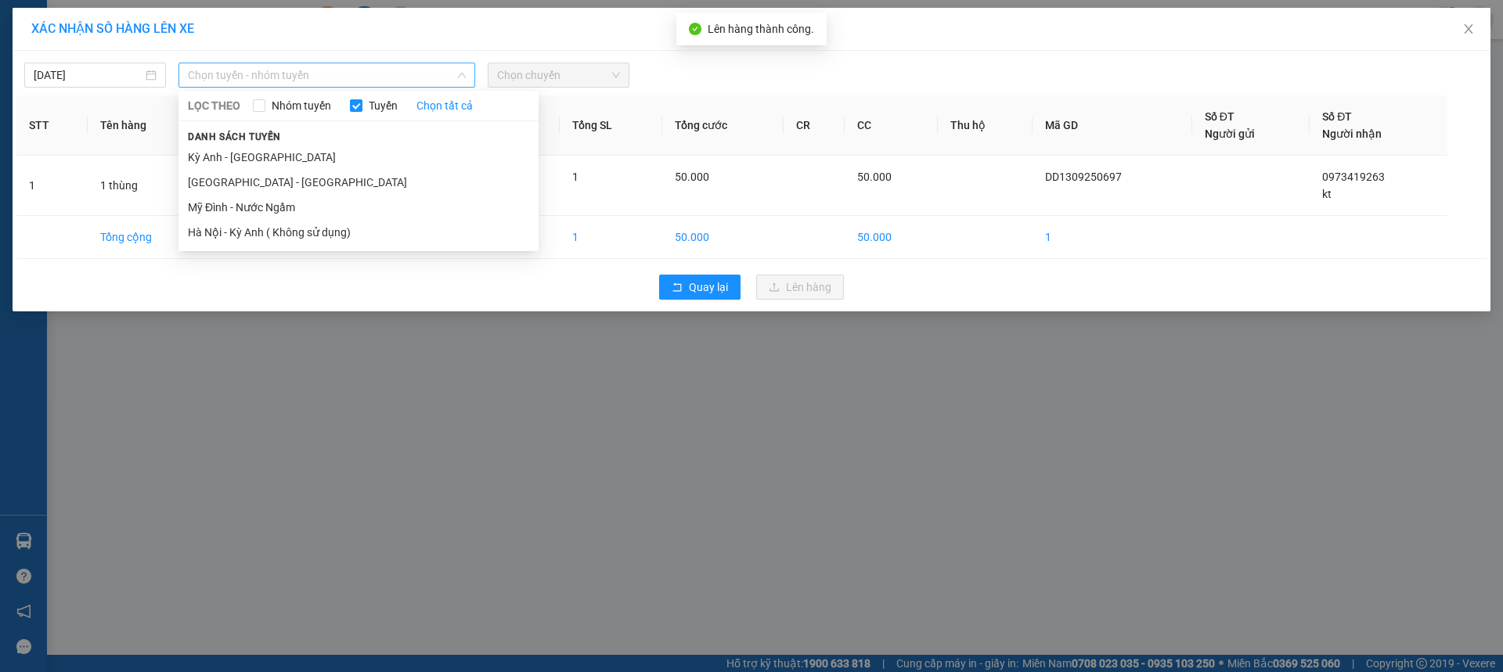
click at [228, 80] on span "Chọn tuyến - nhóm tuyến" at bounding box center [327, 74] width 278 height 23
click at [233, 156] on li "Kỳ Anh - [GEOGRAPHIC_DATA]" at bounding box center [358, 157] width 360 height 25
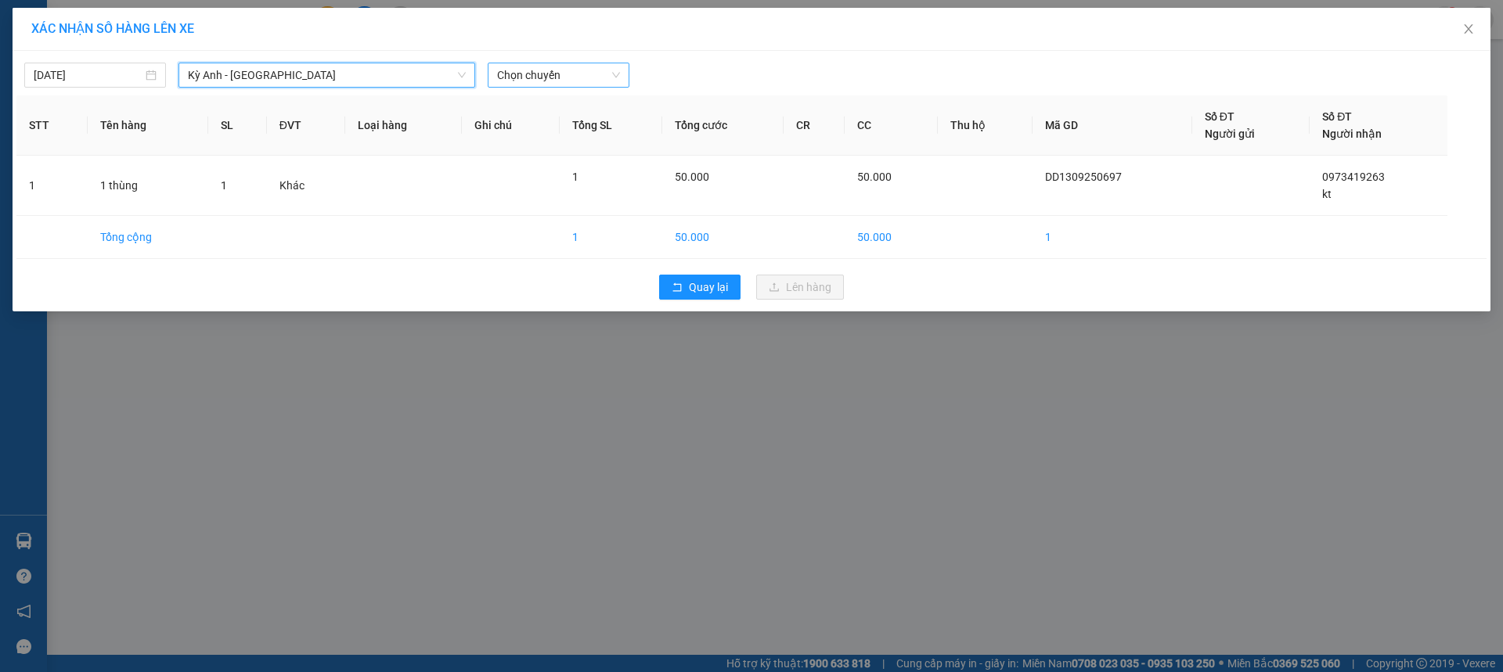
click at [584, 73] on span "Chọn chuyến" at bounding box center [558, 74] width 123 height 23
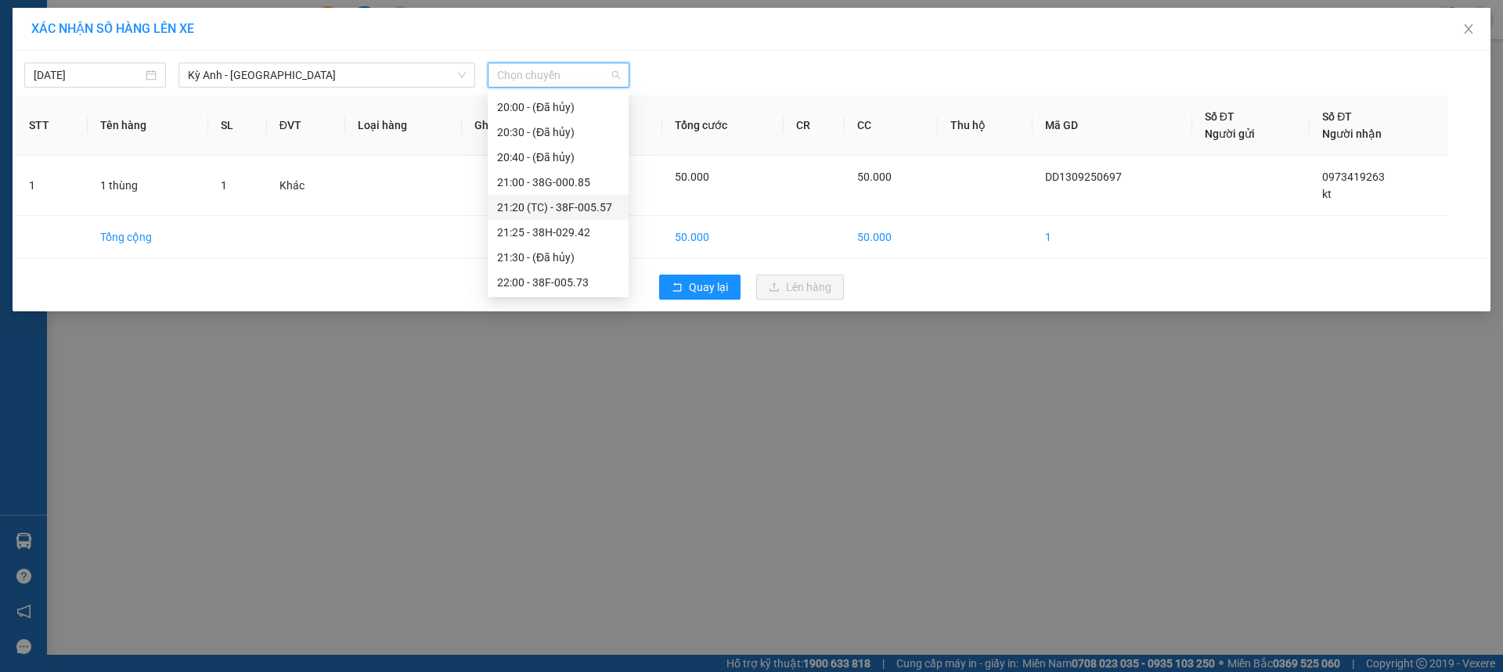
scroll to position [175, 0]
click at [579, 203] on div "21:20 (TC) - 38F-005.57" at bounding box center [558, 206] width 122 height 17
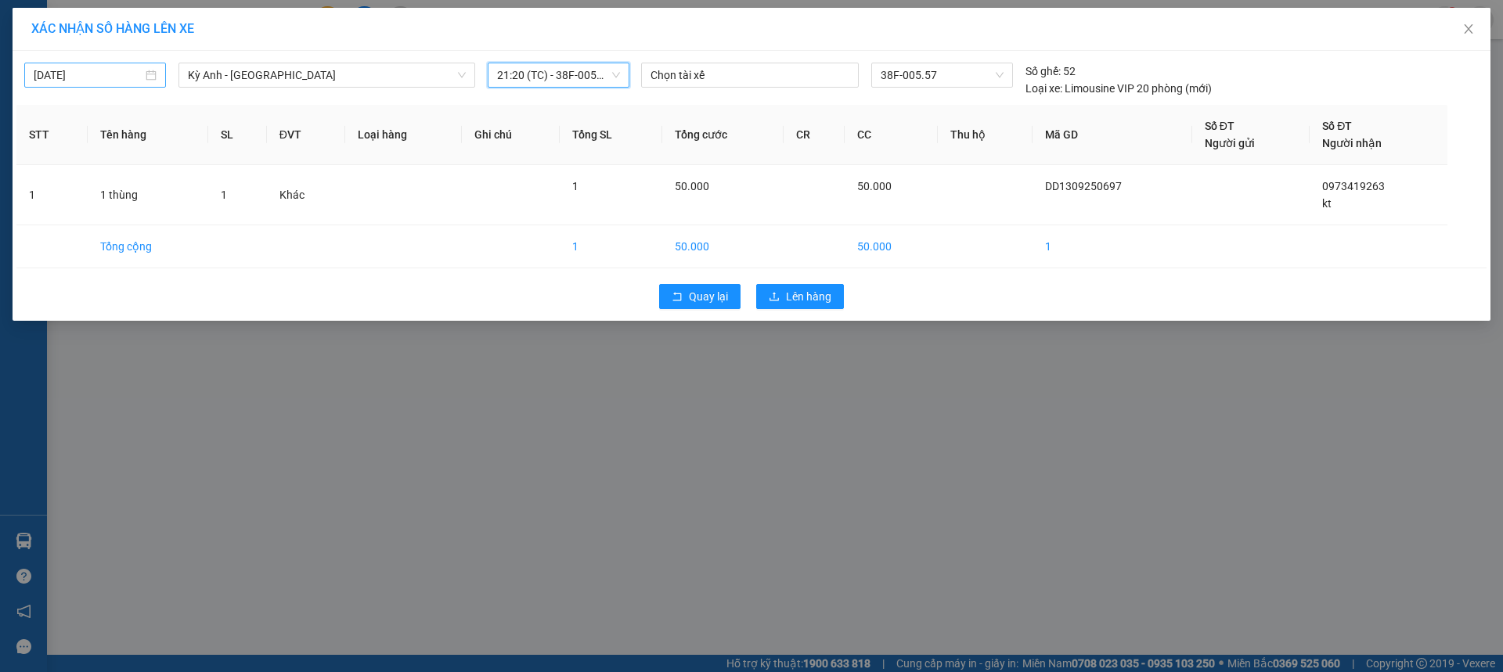
click at [36, 68] on input "[DATE]" at bounding box center [88, 75] width 109 height 17
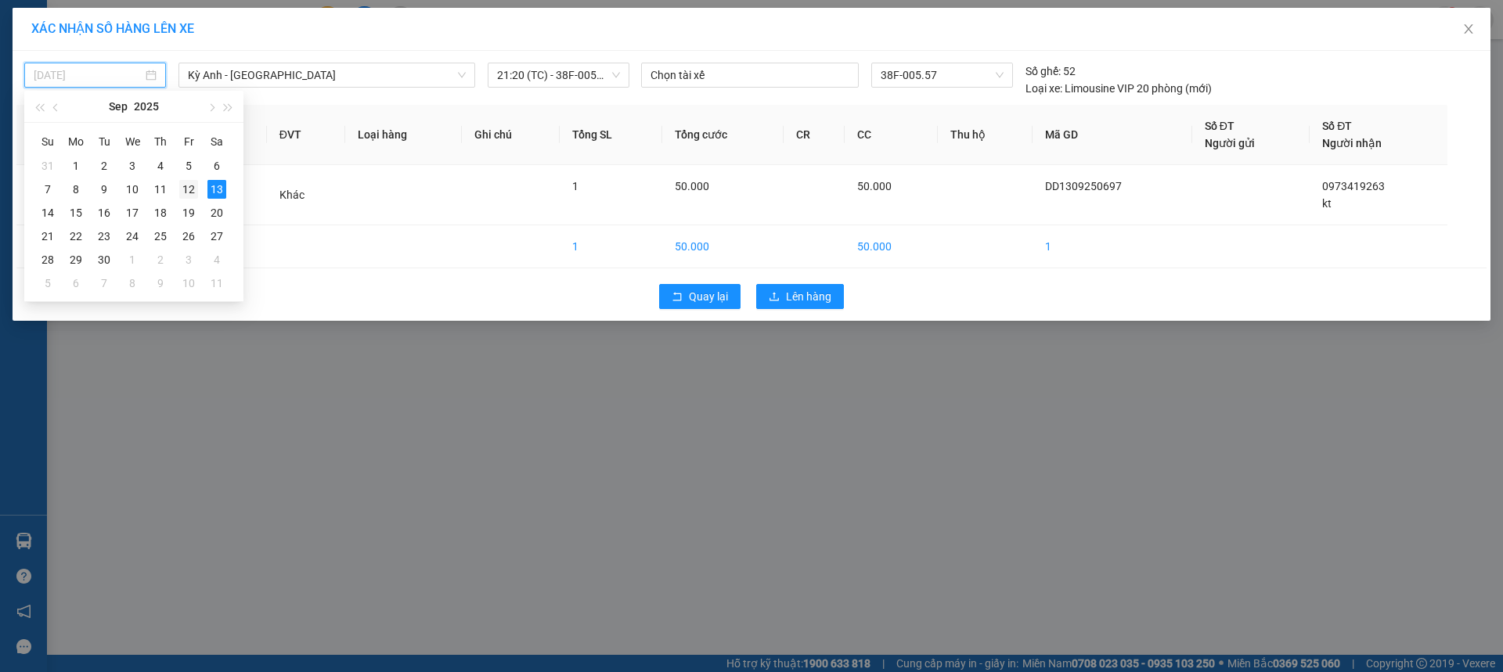
click at [185, 191] on div "12" at bounding box center [188, 189] width 19 height 19
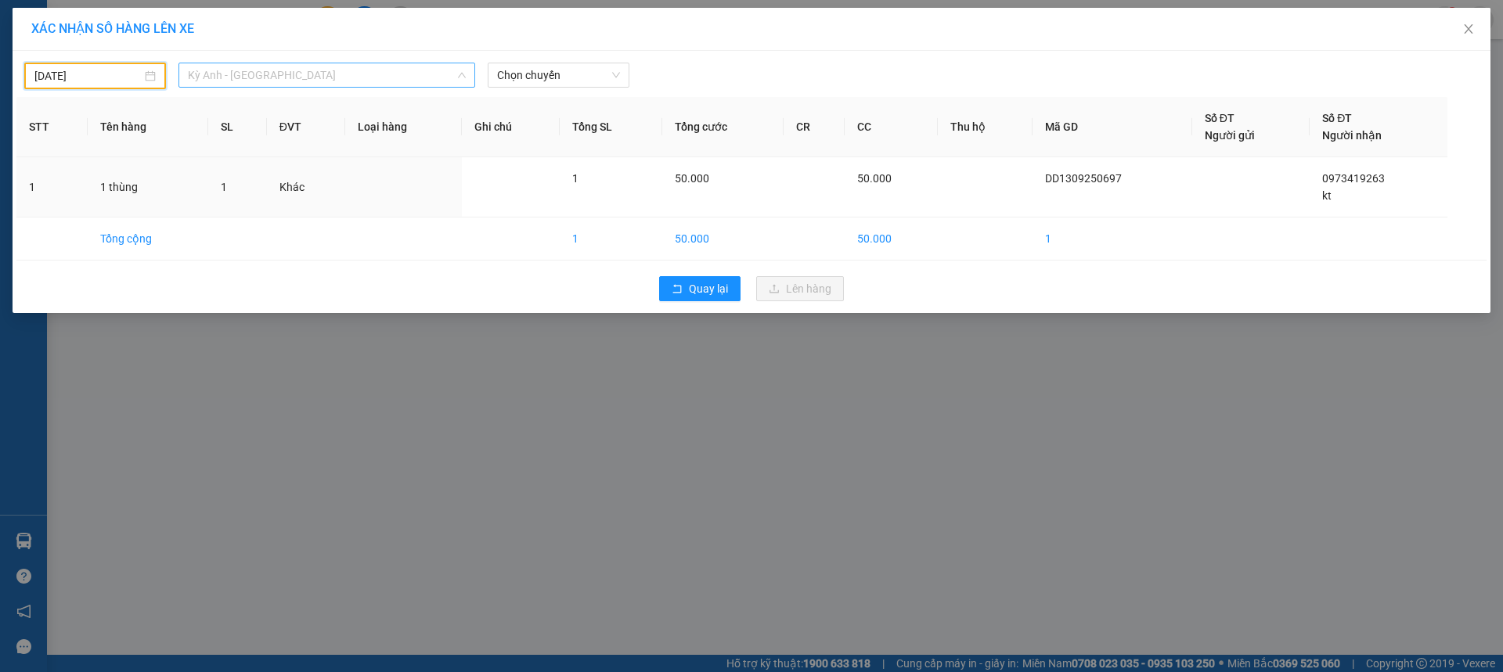
click at [286, 71] on span "Kỳ Anh - [GEOGRAPHIC_DATA]" at bounding box center [327, 74] width 278 height 23
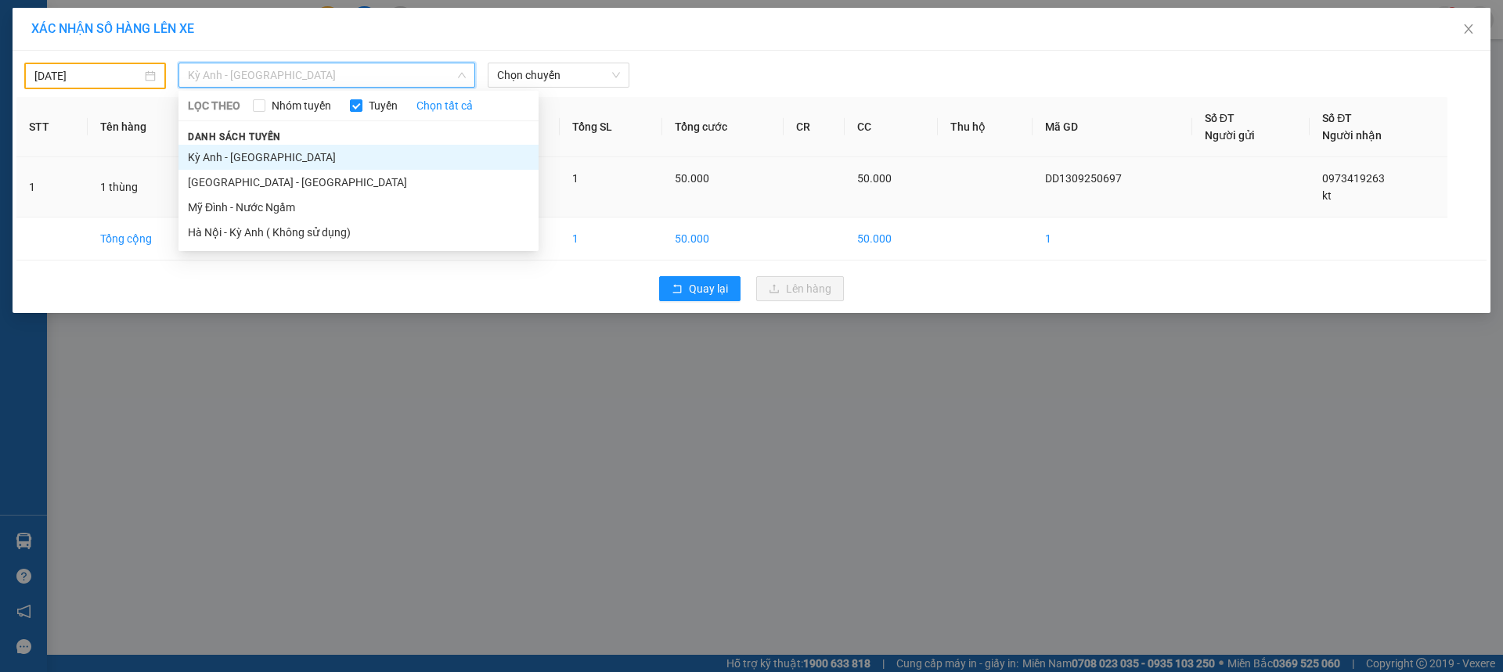
click at [294, 167] on li "Kỳ Anh - [GEOGRAPHIC_DATA]" at bounding box center [358, 157] width 360 height 25
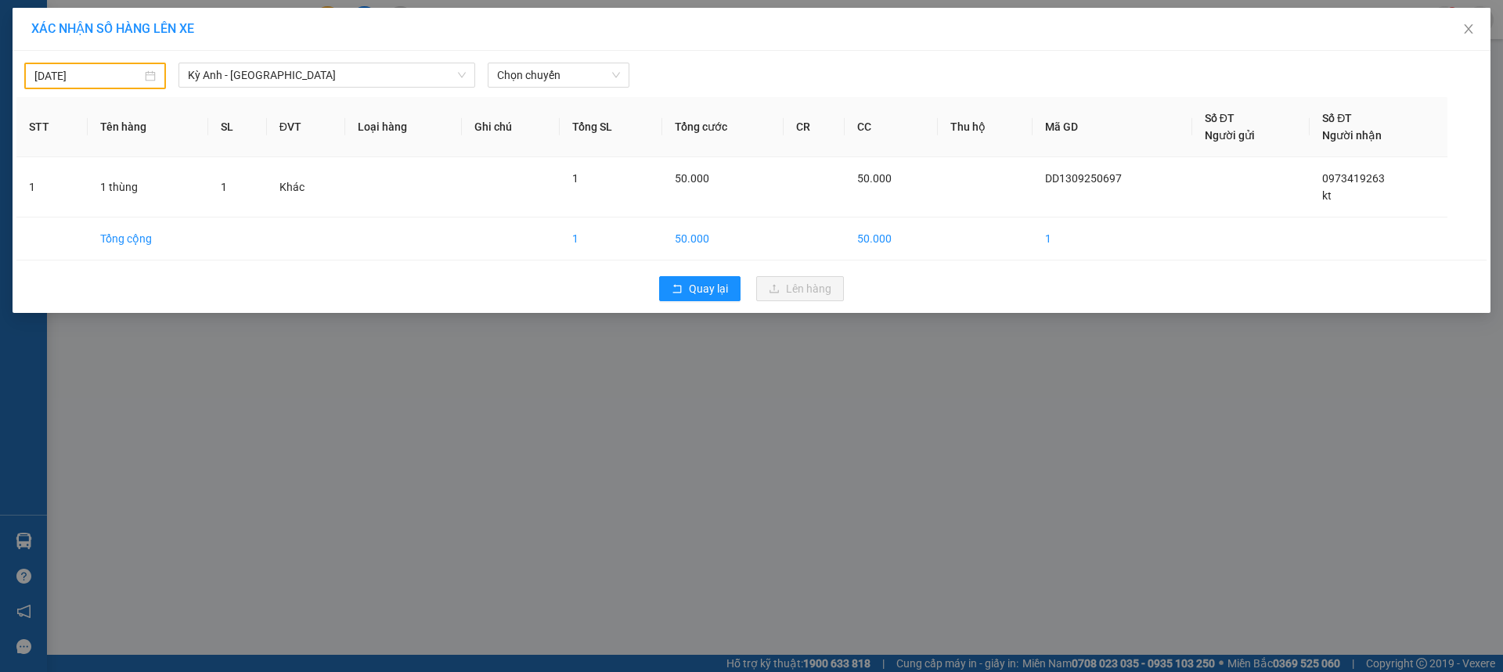
click at [563, 59] on div "[DATE] Kỳ [GEOGRAPHIC_DATA] - [GEOGRAPHIC_DATA] LỌC THEO Nhóm tuyến Tuyến Chọn …" at bounding box center [751, 72] width 1470 height 34
click at [563, 73] on span "Chọn chuyến" at bounding box center [558, 74] width 123 height 23
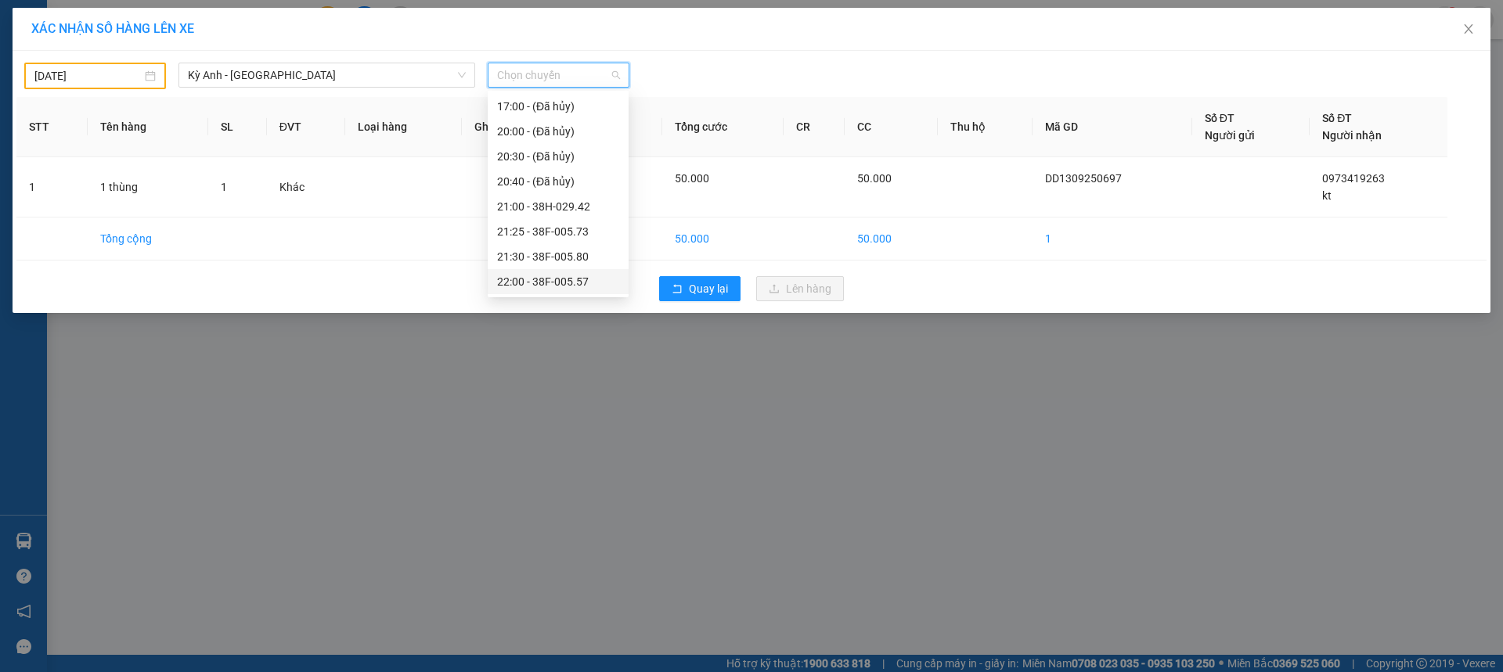
click at [524, 274] on div "22:00 - 38F-005.57" at bounding box center [558, 281] width 122 height 17
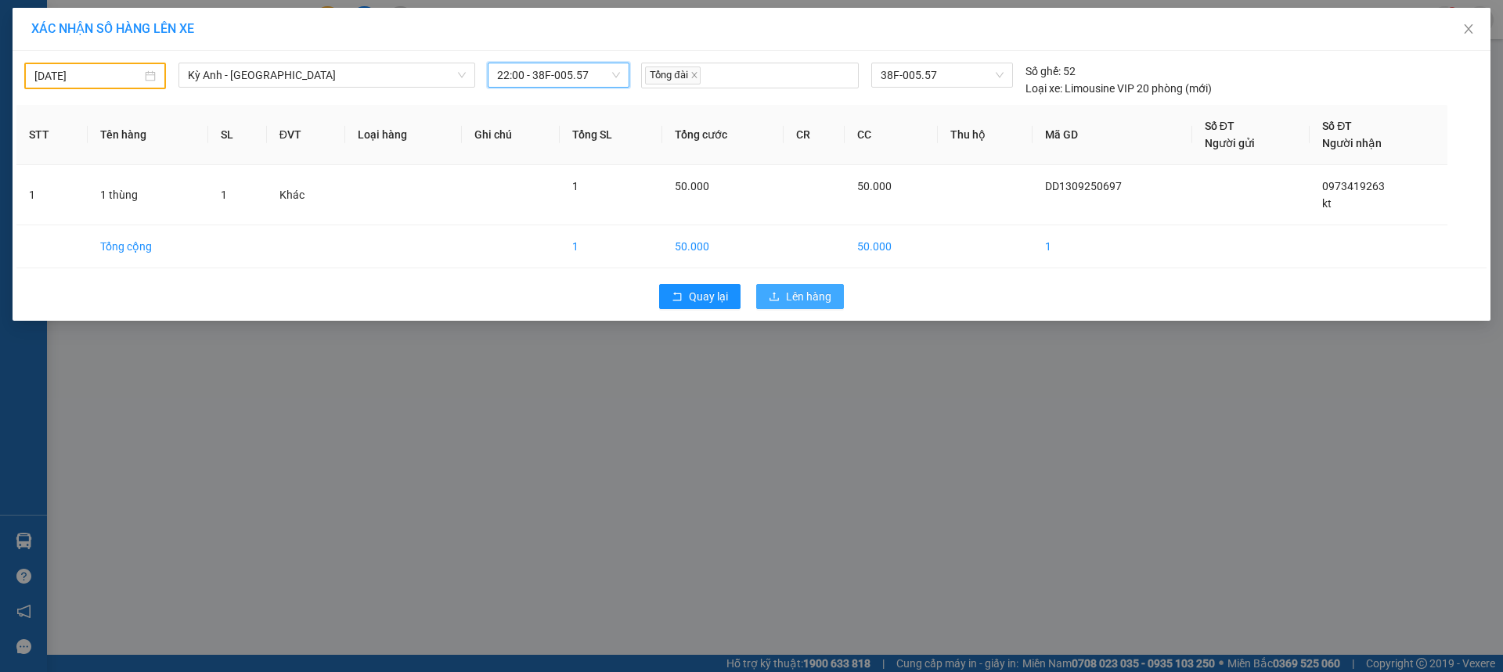
click at [789, 290] on span "Lên hàng" at bounding box center [808, 296] width 45 height 17
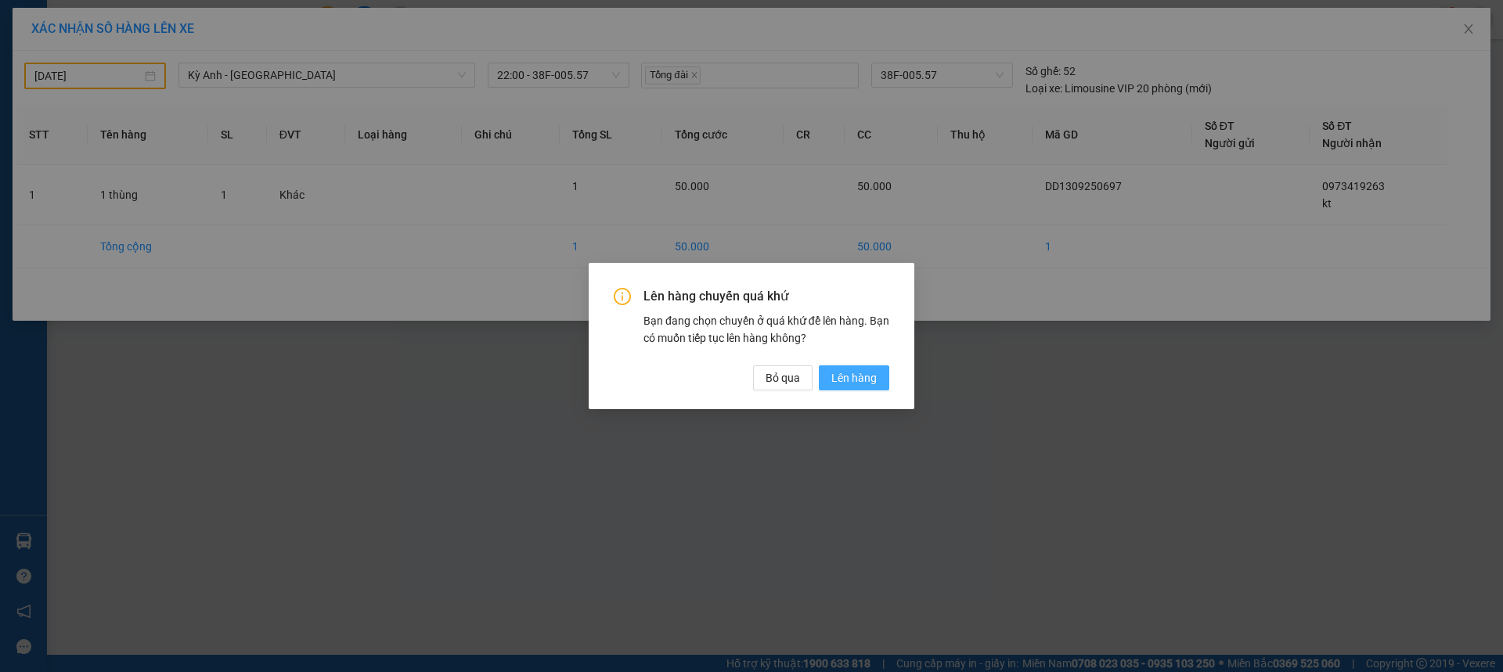
click at [881, 386] on button "Lên hàng" at bounding box center [854, 377] width 70 height 25
